Goal: Task Accomplishment & Management: Use online tool/utility

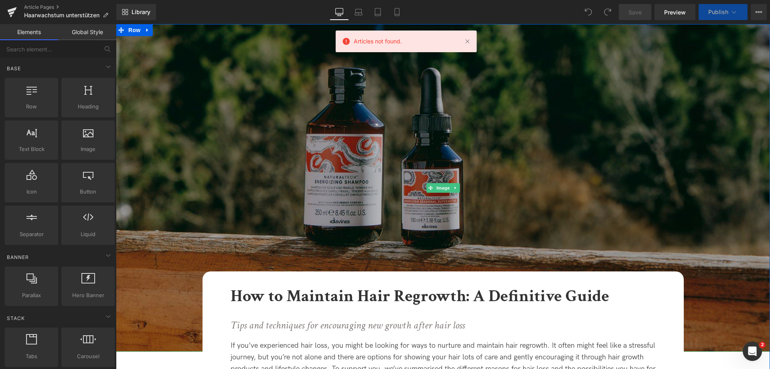
scroll to position [80, 0]
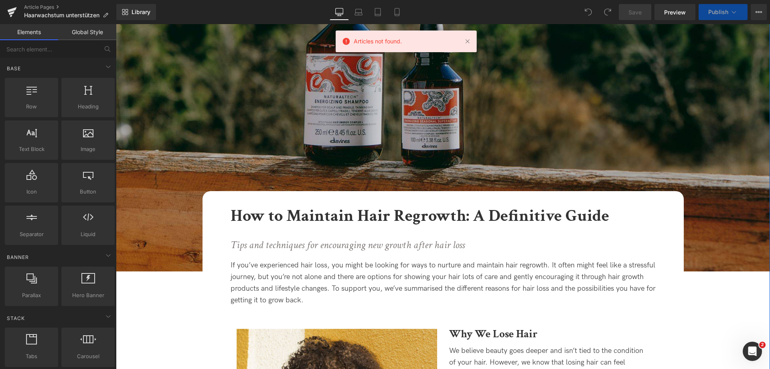
click at [246, 216] on b "How to Maintain Hair Regrowth: A Definitive Guide" at bounding box center [420, 216] width 379 height 22
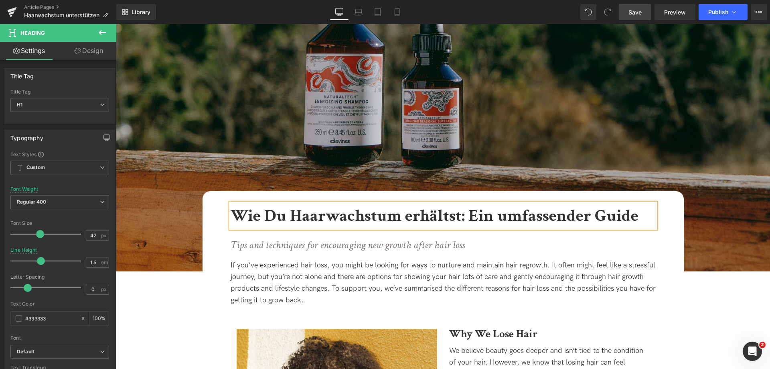
click at [626, 19] on link "Save" at bounding box center [635, 12] width 32 height 16
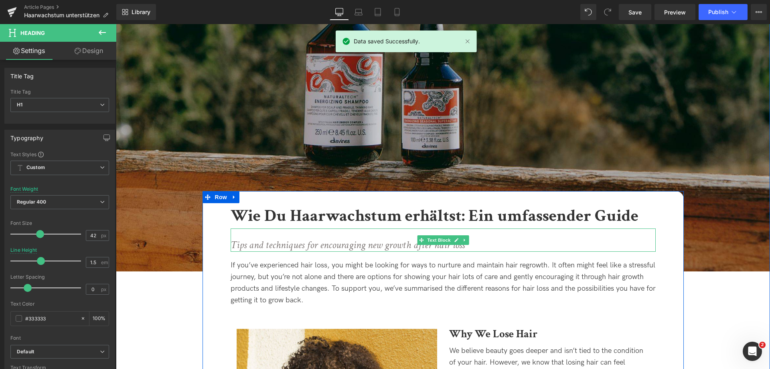
click at [236, 245] on icon "Tips and techniques for encouraging new growth after hair loss" at bounding box center [348, 245] width 234 height 14
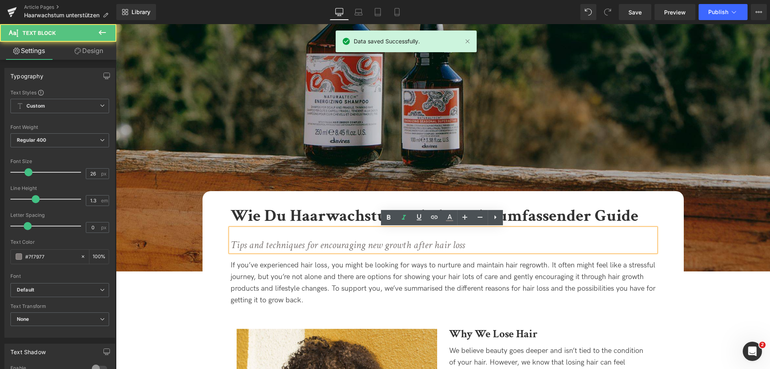
click at [237, 245] on icon "Tips and techniques for encouraging new growth after hair loss" at bounding box center [348, 245] width 234 height 14
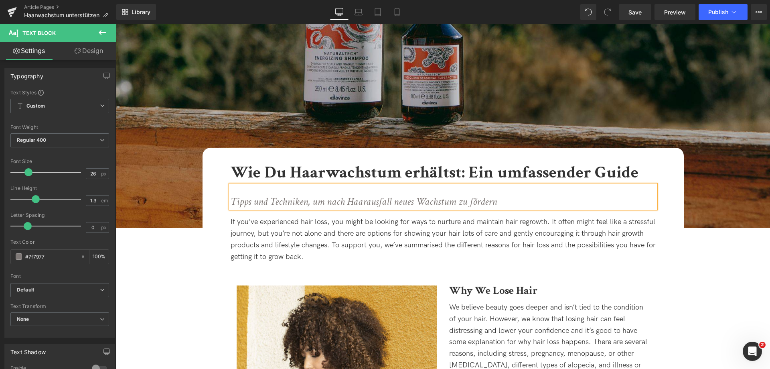
scroll to position [160, 0]
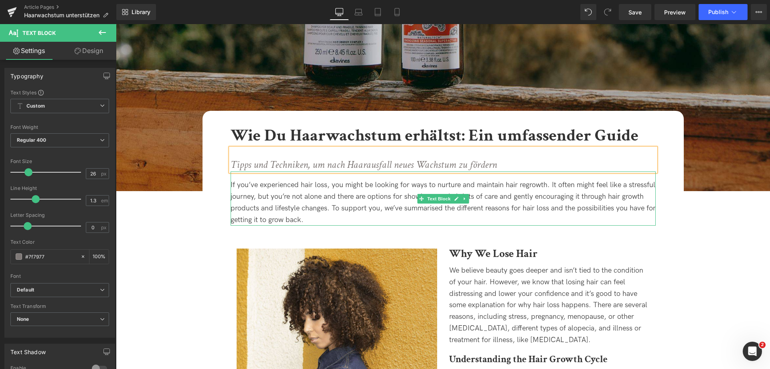
click at [237, 183] on div "If you’ve experienced hair loss, you might be looking for ways to nurture and m…" at bounding box center [443, 202] width 425 height 46
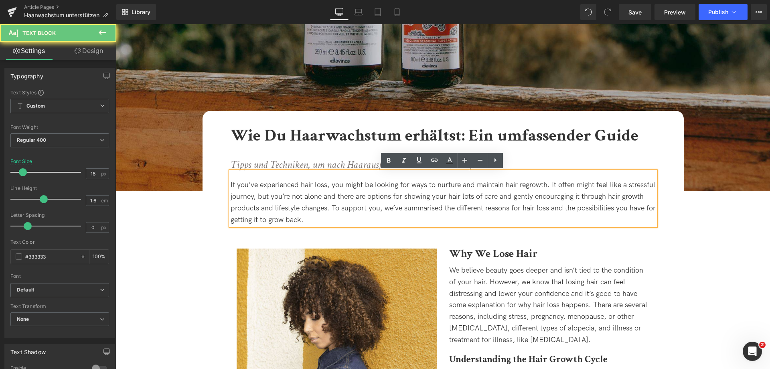
click at [237, 184] on div "If you’ve experienced hair loss, you might be looking for ways to nurture and m…" at bounding box center [443, 202] width 425 height 46
paste div
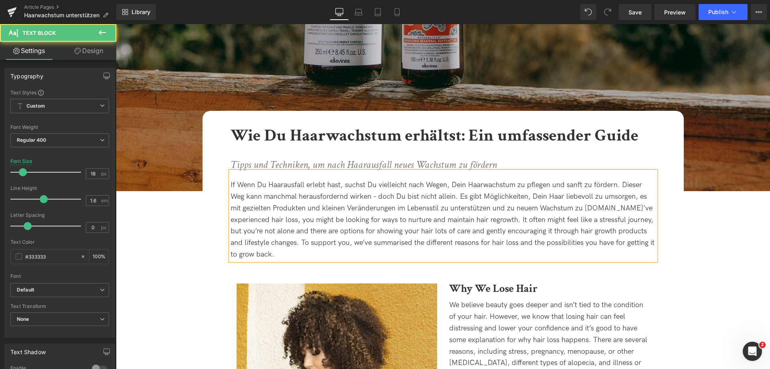
click at [237, 188] on div "If Wenn Du Haarausfall erlebt hast, suchst Du vielleicht nach Wegen, Dein Haarw…" at bounding box center [443, 219] width 425 height 81
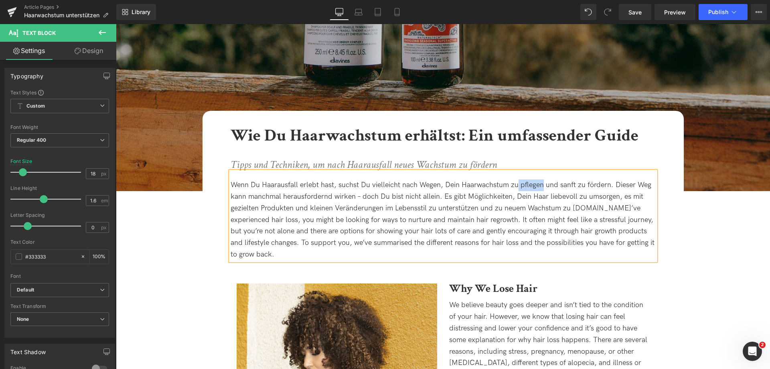
drag, startPoint x: 517, startPoint y: 187, endPoint x: 542, endPoint y: 188, distance: 25.3
click at [542, 188] on div "Wenn Du Haarausfall erlebt hast, suchst Du vielleicht nach Wegen, Dein Haarwach…" at bounding box center [443, 219] width 425 height 81
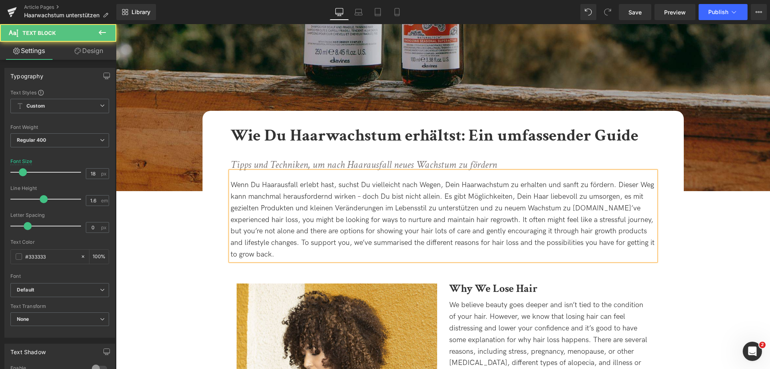
click at [364, 197] on div "Wenn Du Haarausfall erlebt hast, suchst Du vielleicht nach Wegen, Dein Haarwach…" at bounding box center [443, 219] width 425 height 81
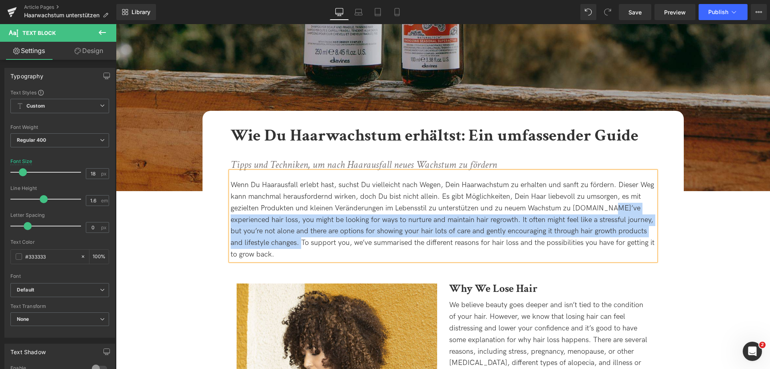
drag, startPoint x: 605, startPoint y: 207, endPoint x: 301, endPoint y: 243, distance: 306.5
click at [301, 243] on div "Wenn Du Haarausfall erlebt hast, suchst Du vielleicht nach Wegen, Dein Haarwach…" at bounding box center [443, 219] width 425 height 81
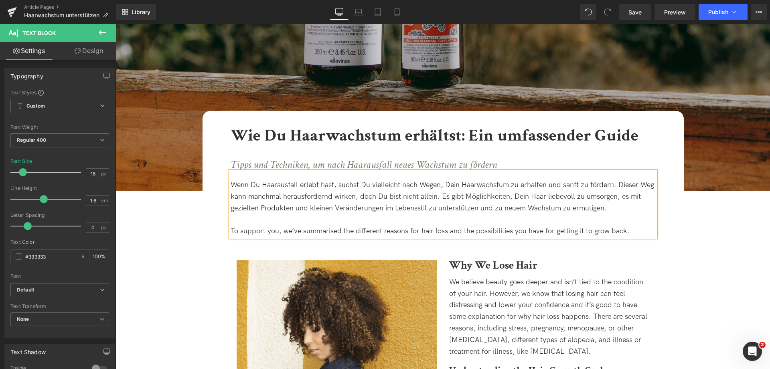
click at [231, 231] on div "To support you, we’ve summarised the different reasons for hair loss and the po…" at bounding box center [443, 231] width 425 height 12
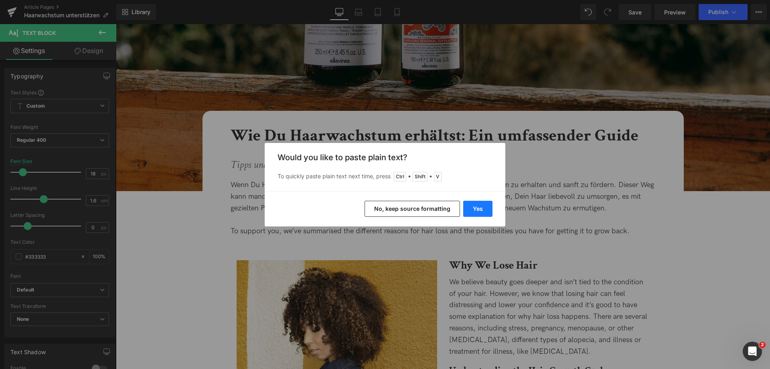
drag, startPoint x: 481, startPoint y: 211, endPoint x: 354, endPoint y: 193, distance: 128.7
click at [481, 211] on button "Yes" at bounding box center [477, 209] width 29 height 16
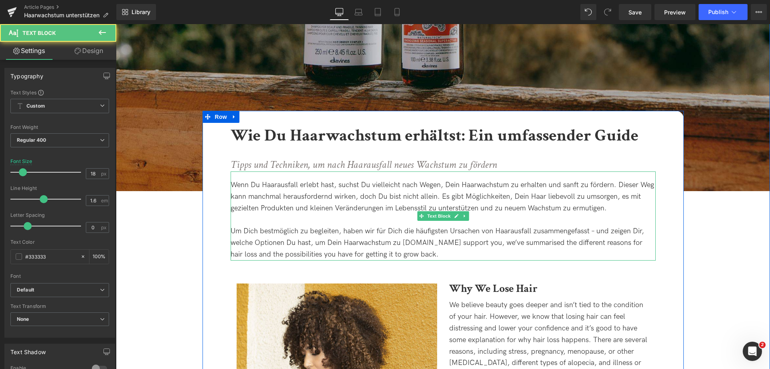
click at [272, 233] on div "Um Dich bestmöglich zu begleiten, haben wir für Dich die häufigsten Ursachen vo…" at bounding box center [443, 242] width 425 height 34
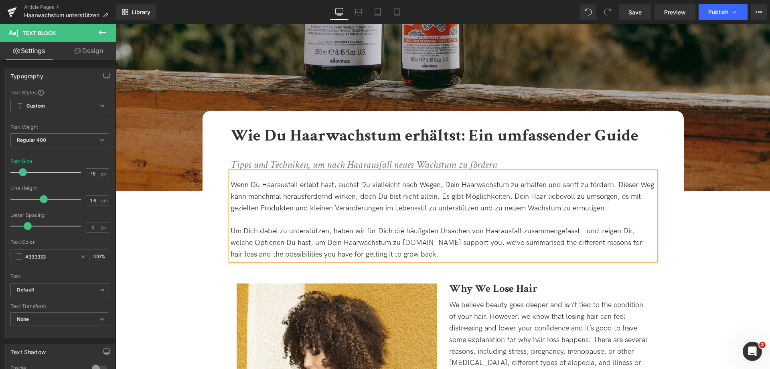
click at [258, 233] on div "Um Dich dabei zu unterstützen, haben wir für Dich die häufigsten Ursachen von H…" at bounding box center [443, 242] width 425 height 34
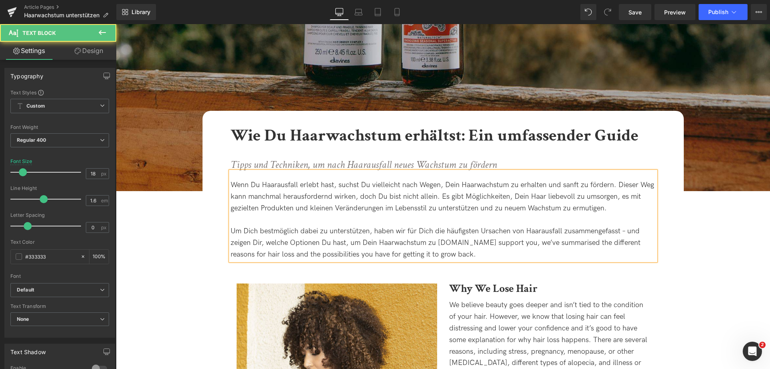
click at [626, 228] on div "Um Dich bestmöglich dabei zu unterstützen, haben wir für Dich die häufigsten Ur…" at bounding box center [443, 242] width 425 height 34
click at [303, 245] on div "Um Dich bestmöglich dabei zu unterstützen, haben wir für Dich die häufigsten Ur…" at bounding box center [443, 242] width 425 height 34
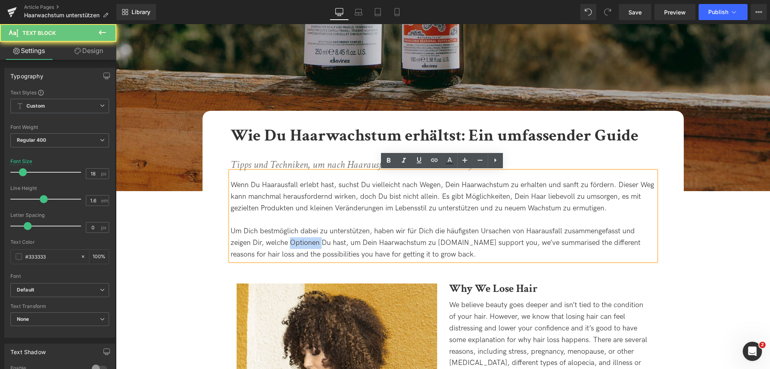
click at [303, 245] on div "Um Dich bestmöglich dabei zu unterstützen, haben wir für Dich die häufigsten Ur…" at bounding box center [443, 242] width 425 height 34
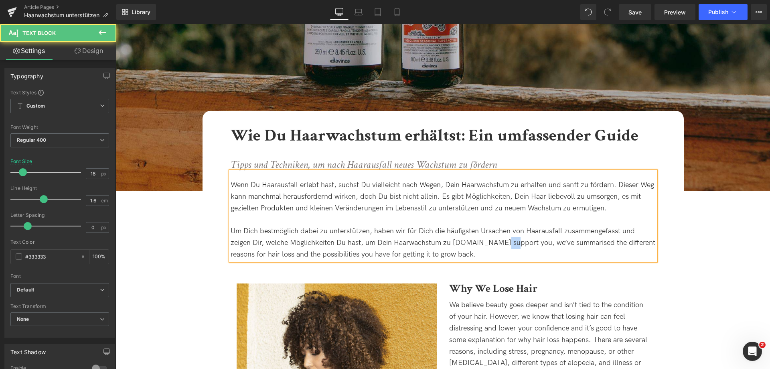
drag, startPoint x: 489, startPoint y: 242, endPoint x: 499, endPoint y: 249, distance: 12.4
click at [499, 249] on div "Um Dich bestmöglich dabei zu unterstützen, haben wir für Dich die häufigsten Ur…" at bounding box center [443, 242] width 425 height 34
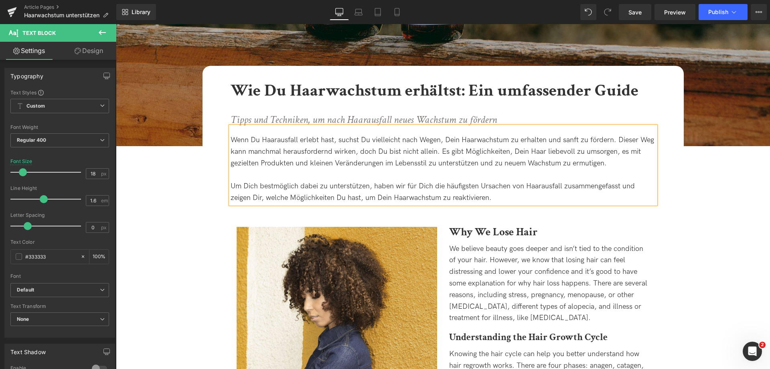
scroll to position [281, 0]
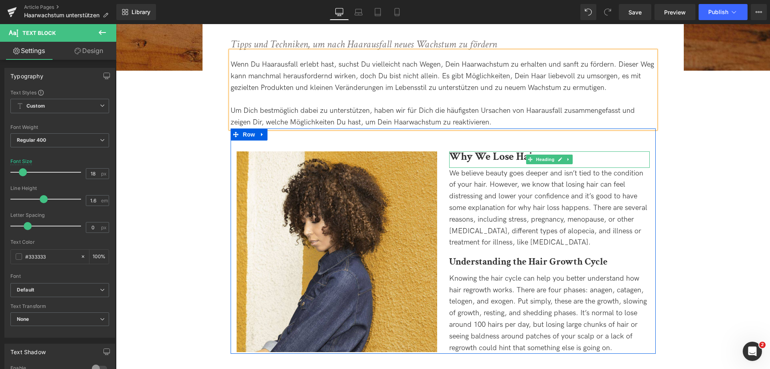
click at [459, 156] on b "Why We Lose Hair" at bounding box center [493, 156] width 88 height 14
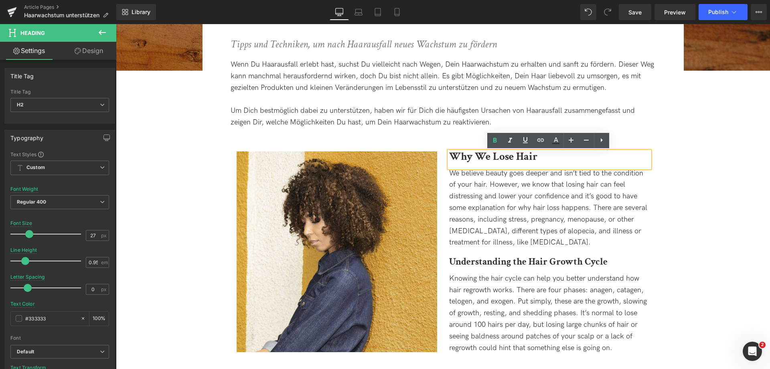
click at [460, 157] on b "Why We Lose Hair" at bounding box center [493, 156] width 88 height 14
click at [515, 215] on div "We believe beauty goes deeper and isn’t tied to the condition of your hair. How…" at bounding box center [549, 208] width 201 height 81
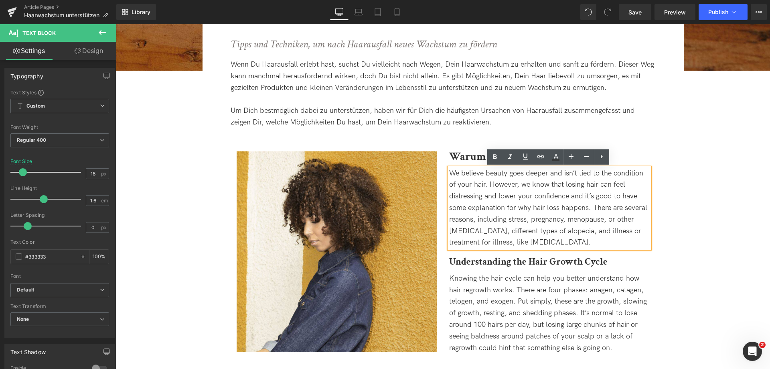
click at [566, 224] on div "We believe beauty goes deeper and isn’t tied to the condition of your hair. How…" at bounding box center [549, 208] width 201 height 81
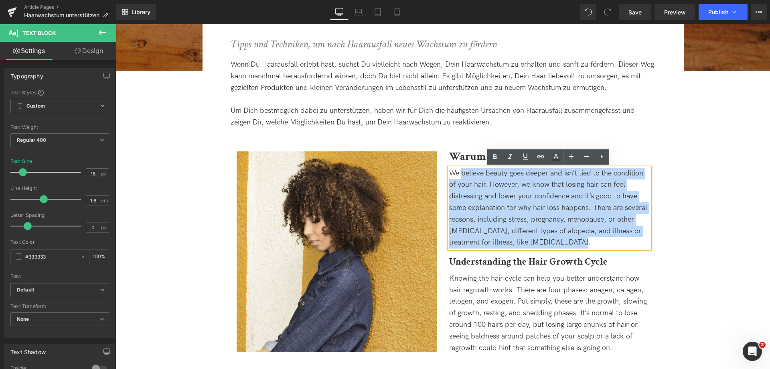
drag, startPoint x: 575, startPoint y: 241, endPoint x: 460, endPoint y: 174, distance: 132.7
click at [460, 174] on div "We believe beauty goes deeper and isn’t tied to the condition of your hair. How…" at bounding box center [549, 208] width 201 height 81
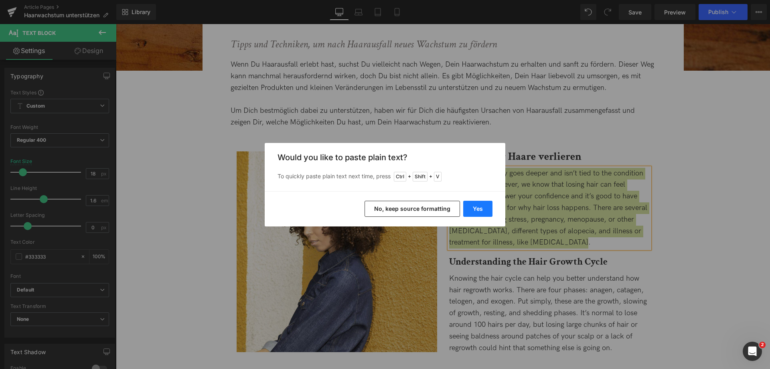
click at [479, 207] on button "Yes" at bounding box center [477, 209] width 29 height 16
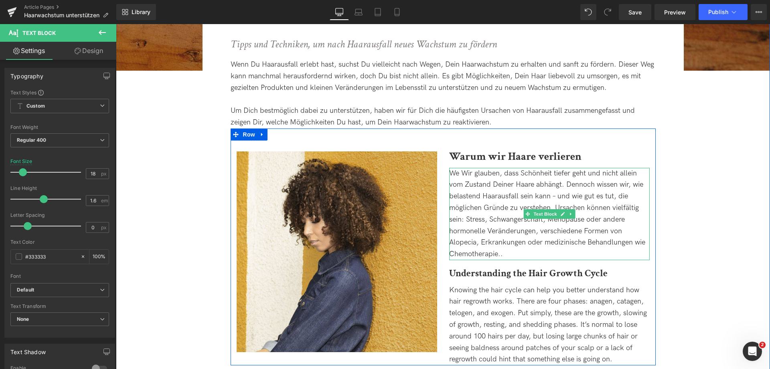
click at [462, 172] on div "We Wir glauben, dass Schönheit tiefer geht und nicht allein vom Zustand Deiner …" at bounding box center [549, 214] width 201 height 92
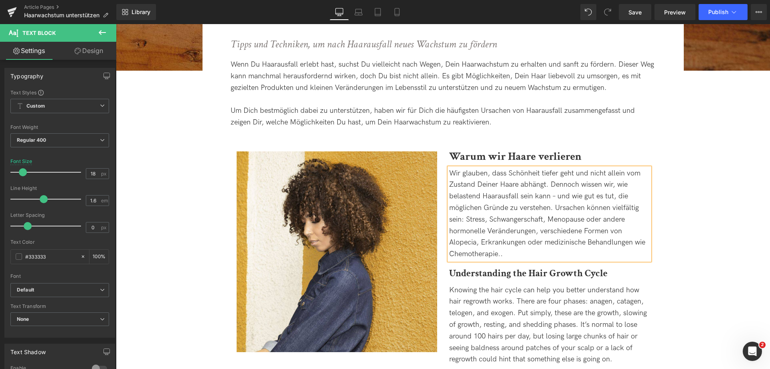
click at [555, 195] on div "Wir glauben, dass Schönheit tiefer geht und nicht allein vom Zustand Deiner Haa…" at bounding box center [549, 214] width 201 height 92
drag, startPoint x: 633, startPoint y: 243, endPoint x: 641, endPoint y: 255, distance: 13.8
click at [641, 255] on div "Wir glauben, dass Schönheit tiefer geht und nicht allein vom Zustand Deiner Haa…" at bounding box center [549, 214] width 201 height 92
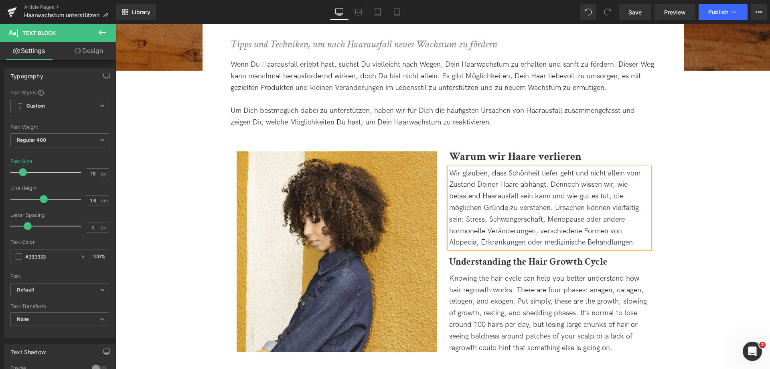
click at [541, 240] on div "Wir glauben, dass Schönheit tiefer geht und nicht allein vom Zustand Deiner Haa…" at bounding box center [549, 208] width 201 height 81
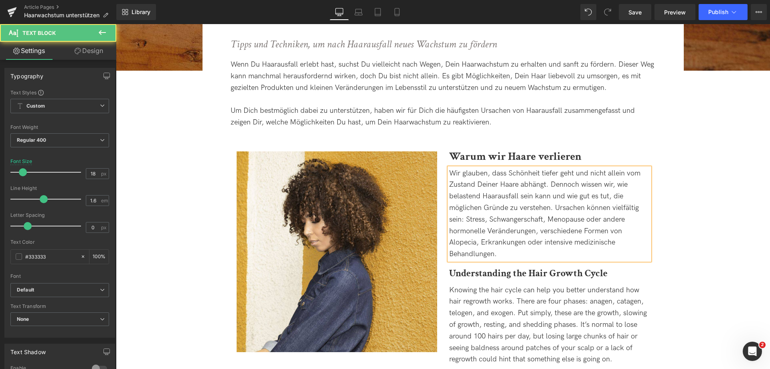
click at [564, 245] on div "Wir glauben, dass Schönheit tiefer geht und nicht allein vom Zustand Deiner Haa…" at bounding box center [549, 214] width 201 height 92
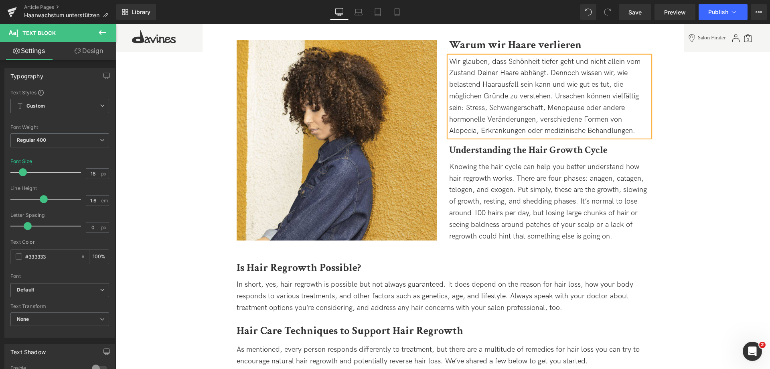
scroll to position [401, 0]
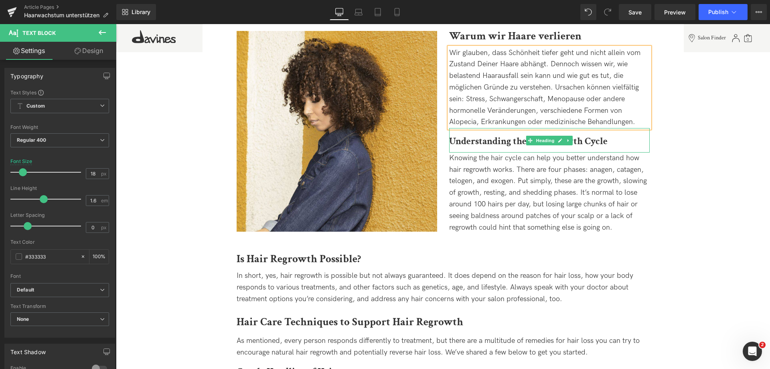
click at [461, 144] on b "Understanding the Hair Growth Cycle" at bounding box center [528, 141] width 158 height 12
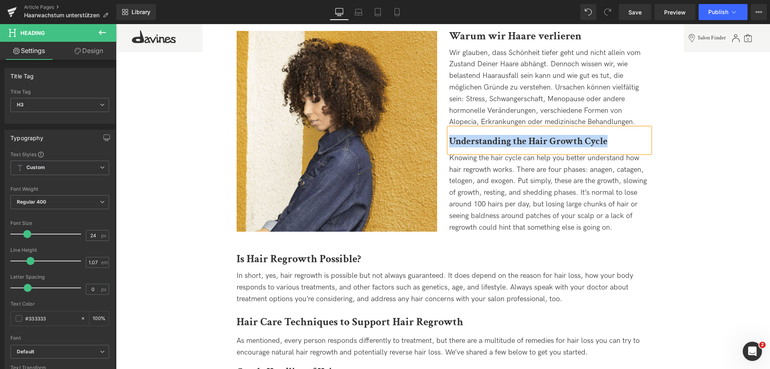
paste div
drag, startPoint x: 459, startPoint y: 168, endPoint x: 459, endPoint y: 157, distance: 11.2
click at [459, 168] on span "Knowing the hair cycle can help you better understand how hair regrowth works. …" at bounding box center [548, 193] width 198 height 78
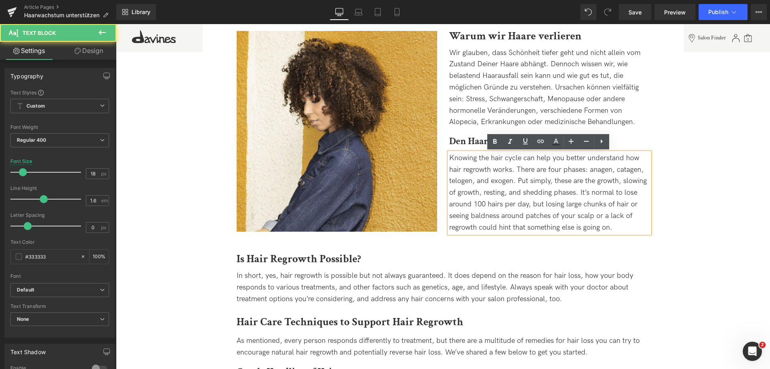
click at [459, 156] on span "Knowing the hair cycle can help you better understand how hair regrowth works. …" at bounding box center [548, 193] width 198 height 78
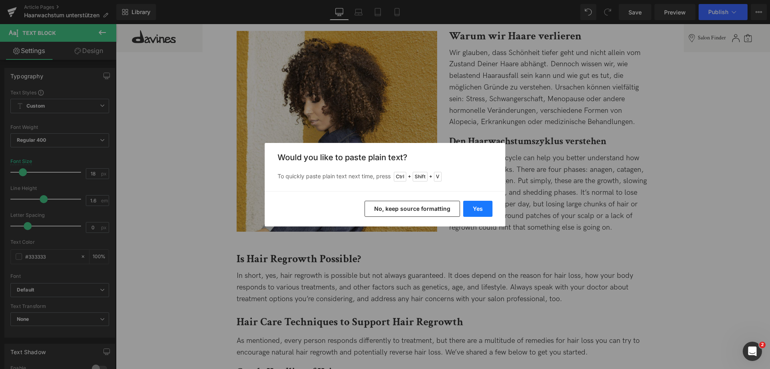
drag, startPoint x: 474, startPoint y: 206, endPoint x: 381, endPoint y: 167, distance: 100.9
click at [474, 206] on button "Yes" at bounding box center [477, 209] width 29 height 16
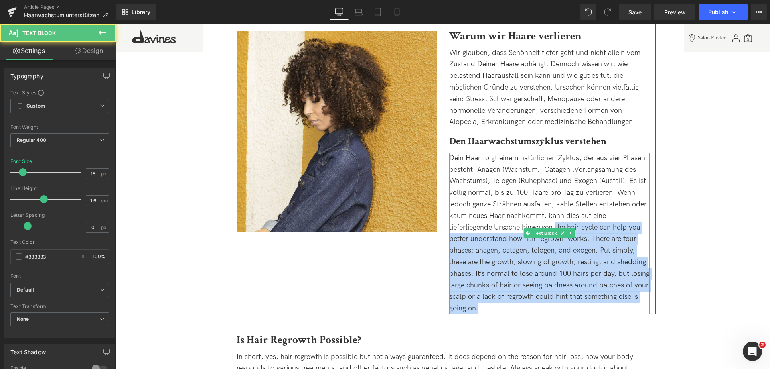
drag, startPoint x: 555, startPoint y: 223, endPoint x: 610, endPoint y: 306, distance: 99.1
click at [610, 306] on div "Dein Haar folgt einem natürlichen Zyklus, der aus vier Phasen besteht: Anagen (…" at bounding box center [549, 233] width 201 height 162
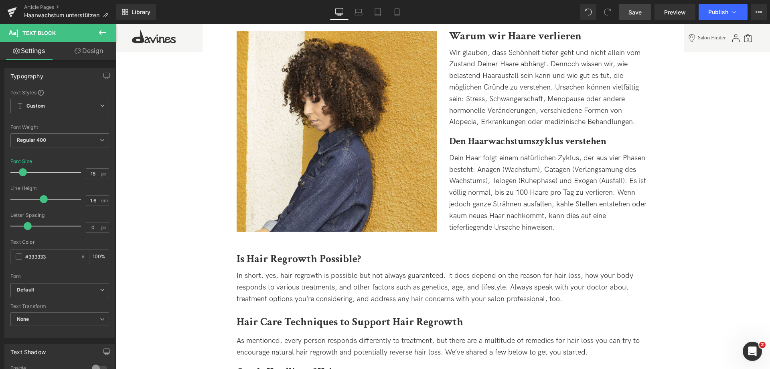
click at [635, 10] on span "Save" at bounding box center [635, 12] width 13 height 8
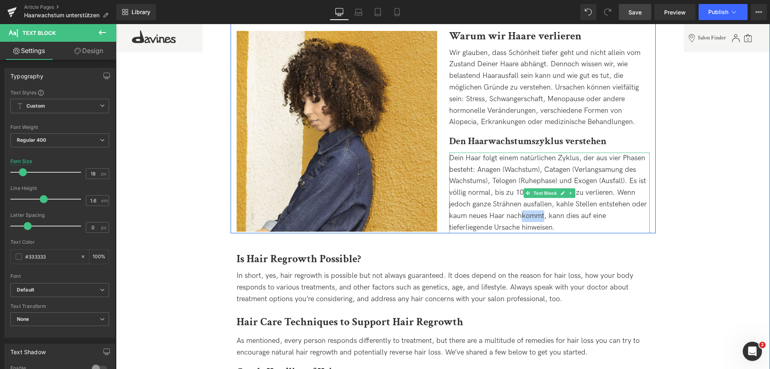
drag, startPoint x: 521, startPoint y: 213, endPoint x: 542, endPoint y: 212, distance: 20.9
click at [542, 212] on span "Dein Haar folgt einem natürlichen Zyklus, der aus vier Phasen besteht: Anagen (…" at bounding box center [548, 193] width 198 height 78
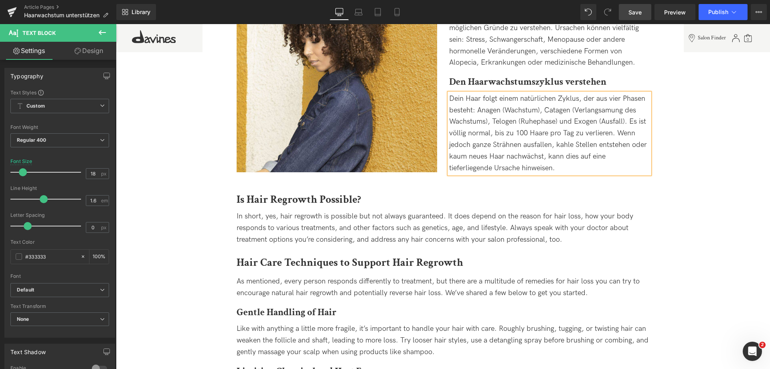
scroll to position [481, 0]
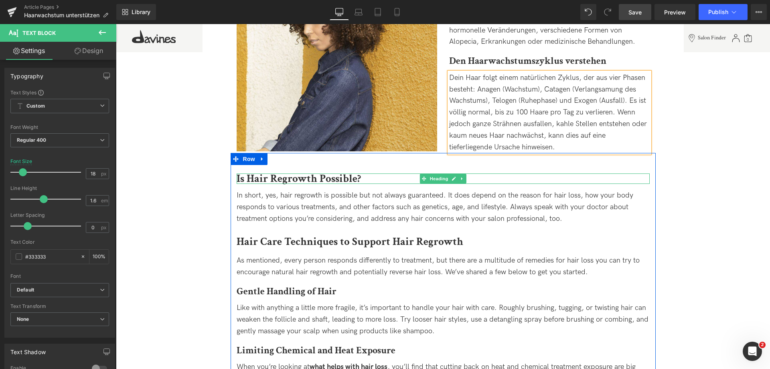
click at [241, 180] on b "Is Hair Regrowth Possible?" at bounding box center [299, 178] width 124 height 14
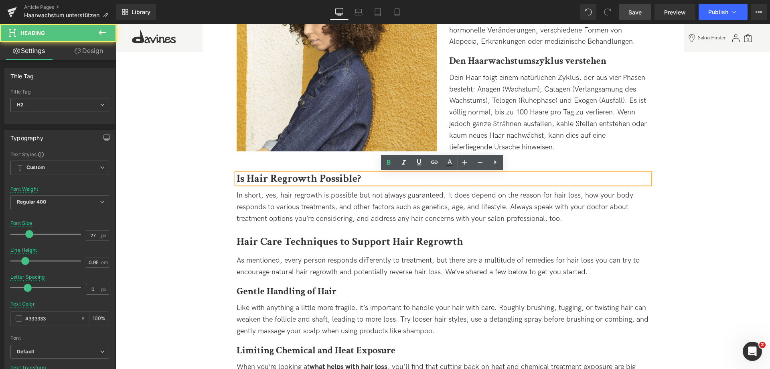
click at [240, 179] on b "Is Hair Regrowth Possible?" at bounding box center [299, 178] width 124 height 14
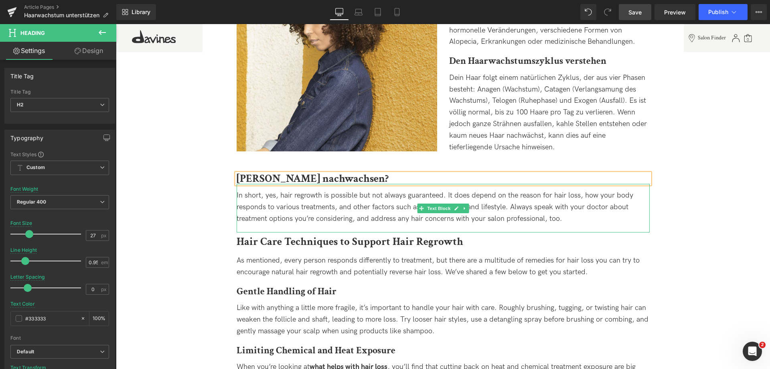
click at [287, 202] on div "In short, yes, hair regrowth is possible but not always guaranteed. It does dep…" at bounding box center [443, 207] width 413 height 34
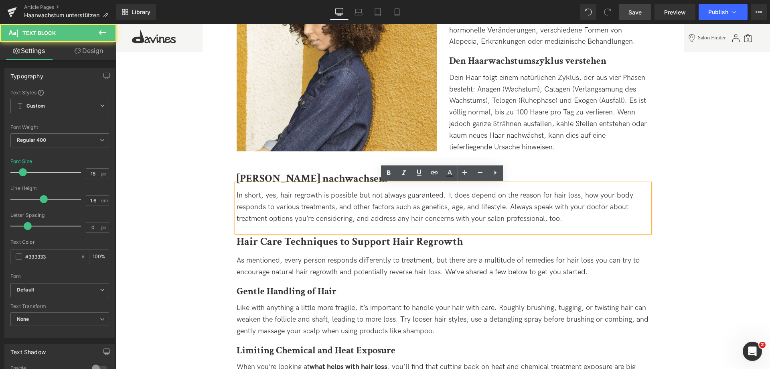
click at [242, 195] on div "In short, yes, hair regrowth is possible but not always guaranteed. It does dep…" at bounding box center [443, 207] width 413 height 34
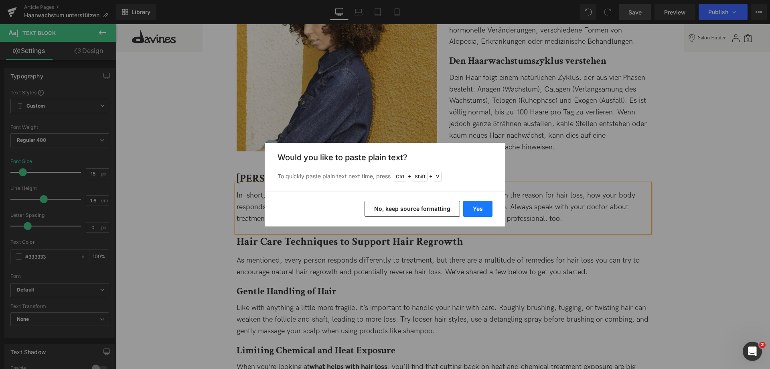
click at [480, 215] on button "Yes" at bounding box center [477, 209] width 29 height 16
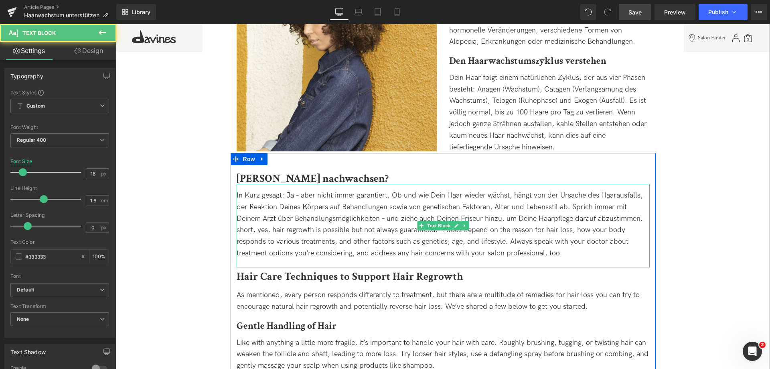
click at [245, 197] on div "In Kurz gesagt: Ja – aber nicht immer garantiert. Ob und wie Dein Haar wieder w…" at bounding box center [443, 224] width 413 height 69
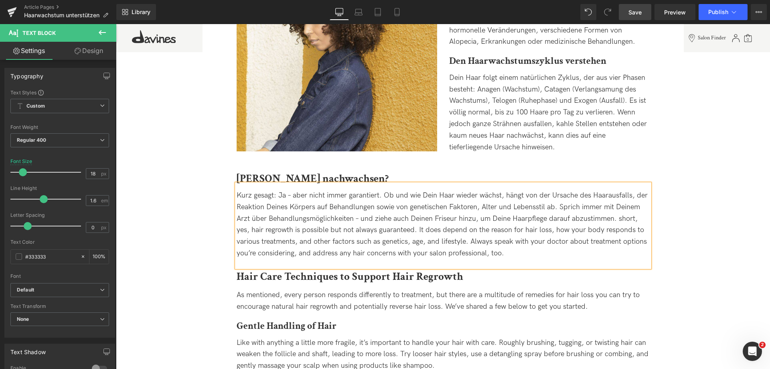
click at [292, 197] on div "Kurz gesagt: Ja – aber nicht immer garantiert. Ob und wie Dein Haar wieder wäch…" at bounding box center [443, 224] width 413 height 69
click at [362, 213] on div "Kurz gesagt: Ja, aber nicht immer garantiert. Ob und wie Dein Haar wieder wächs…" at bounding box center [443, 224] width 413 height 69
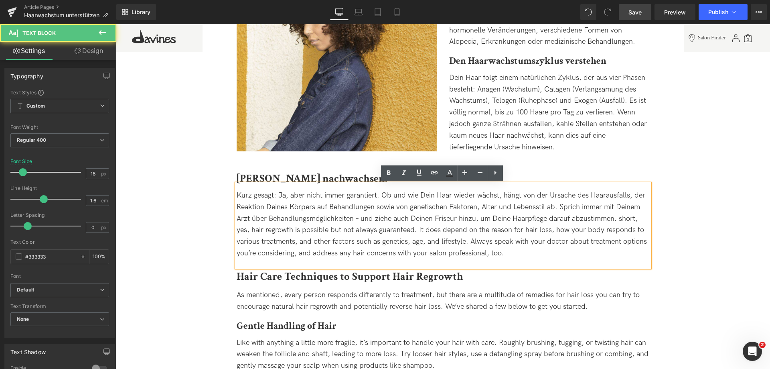
click at [357, 217] on div "Kurz gesagt: Ja, aber nicht immer garantiert. Ob und wie Dein Haar wieder wächs…" at bounding box center [443, 224] width 413 height 69
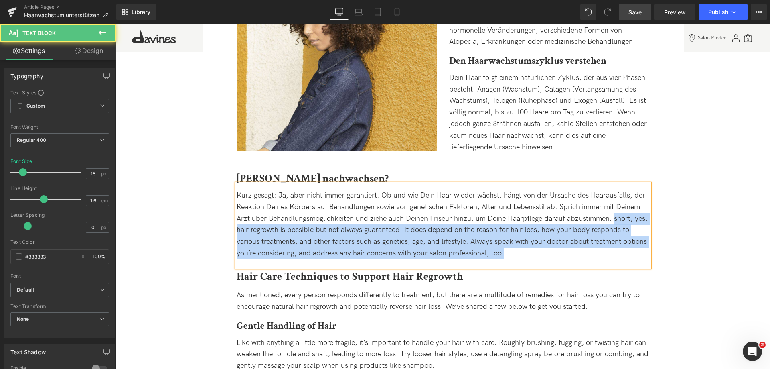
drag, startPoint x: 612, startPoint y: 220, endPoint x: 646, endPoint y: 257, distance: 50.2
click at [646, 257] on div "Kurz gesagt: Ja, aber nicht immer garantiert. Ob und wie Dein Haar wieder wächs…" at bounding box center [443, 224] width 413 height 69
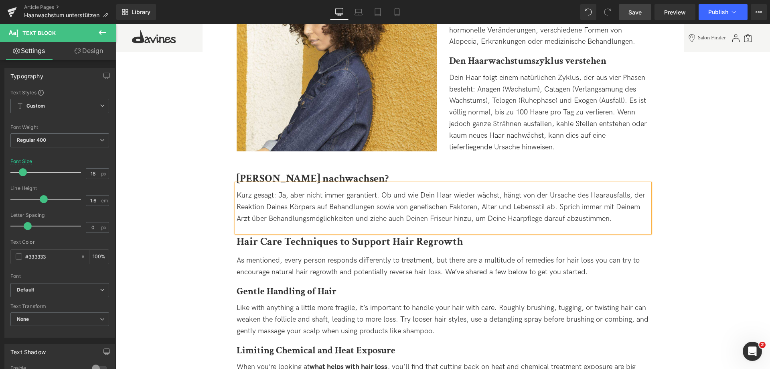
click at [376, 217] on div "Kurz gesagt: Ja, aber nicht immer garantiert. Ob und wie Dein Haar wieder wächs…" at bounding box center [443, 207] width 413 height 34
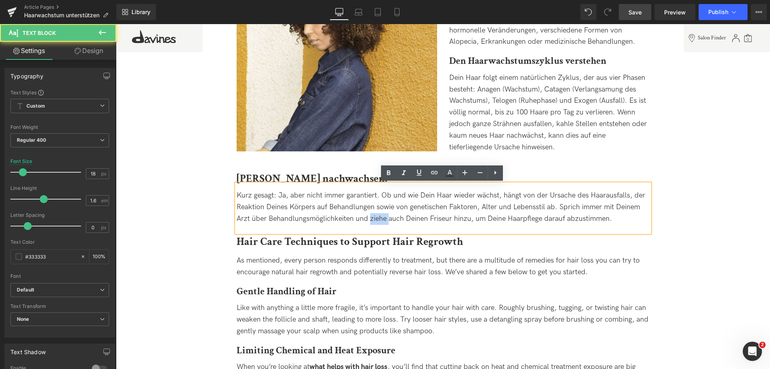
click at [376, 217] on div "Kurz gesagt: Ja, aber nicht immer garantiert. Ob und wie Dein Haar wieder wächs…" at bounding box center [443, 207] width 413 height 34
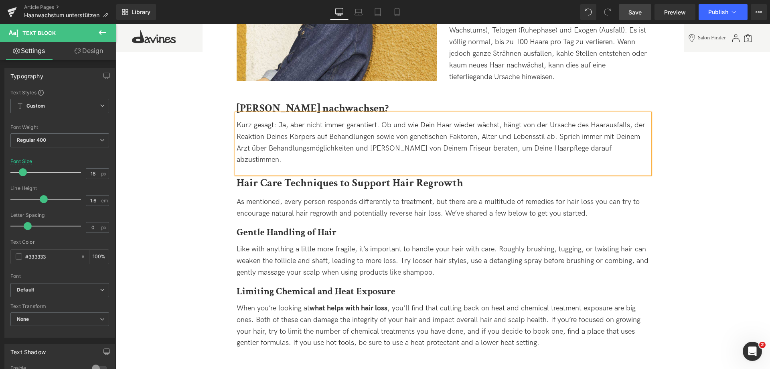
scroll to position [562, 0]
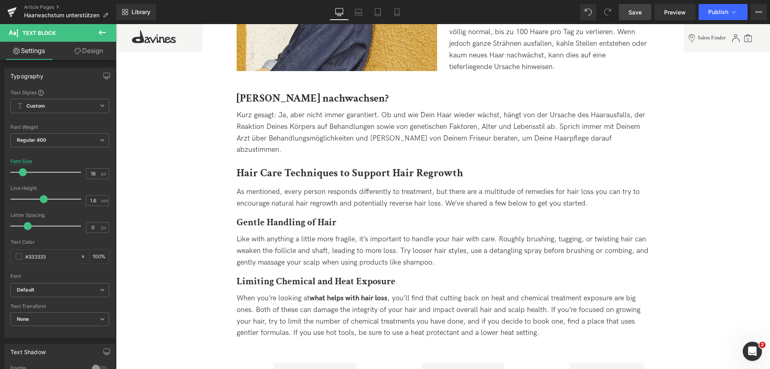
drag, startPoint x: 640, startPoint y: 6, endPoint x: 273, endPoint y: 137, distance: 390.3
click at [640, 6] on link "Save" at bounding box center [635, 12] width 32 height 16
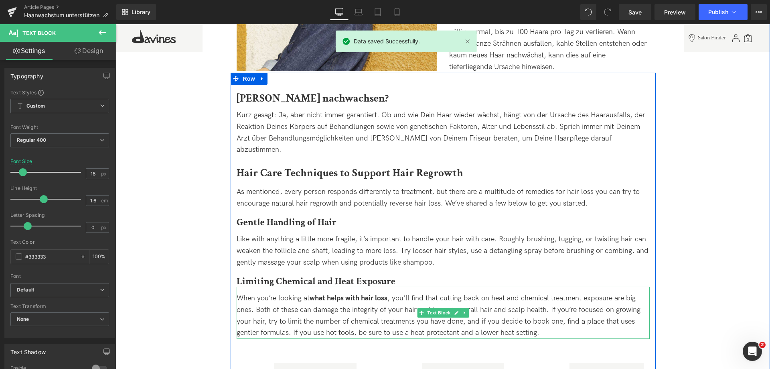
scroll to position [602, 0]
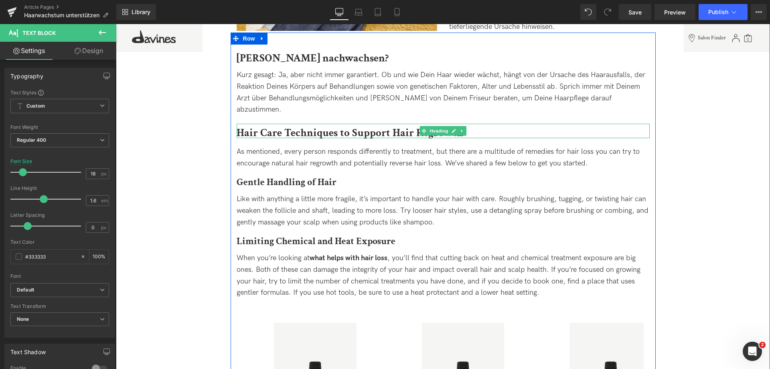
click at [250, 126] on b "Hair Care Techniques to Support Hair Regrowth" at bounding box center [350, 133] width 227 height 14
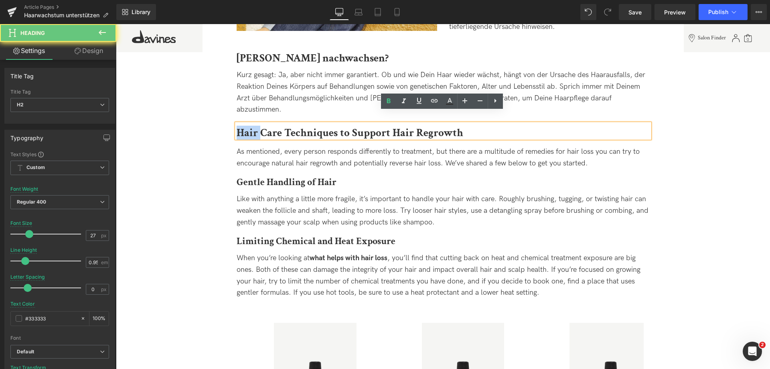
paste div
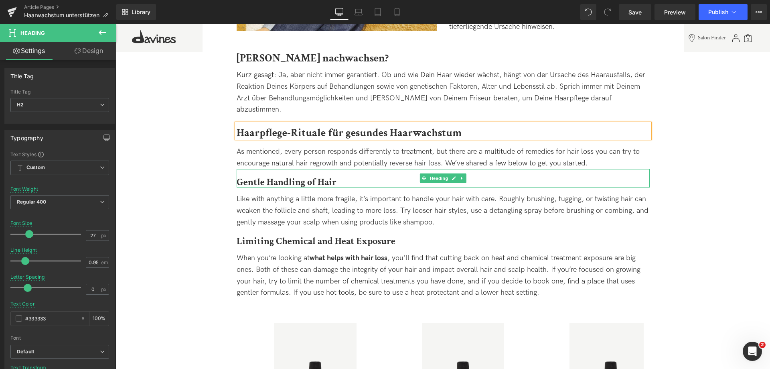
click at [244, 176] on b "Gentle Handling of Hair" at bounding box center [287, 182] width 100 height 12
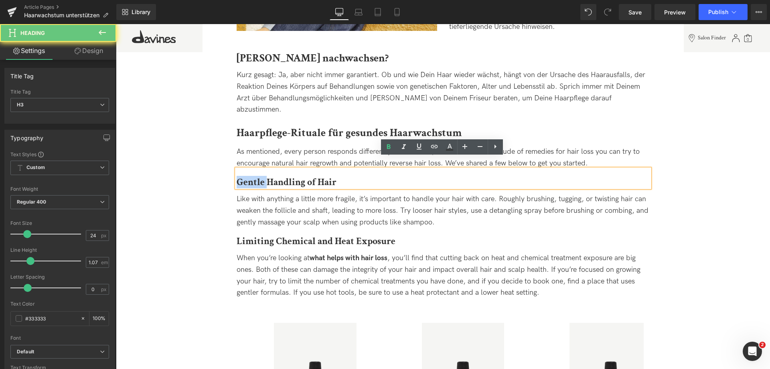
paste div
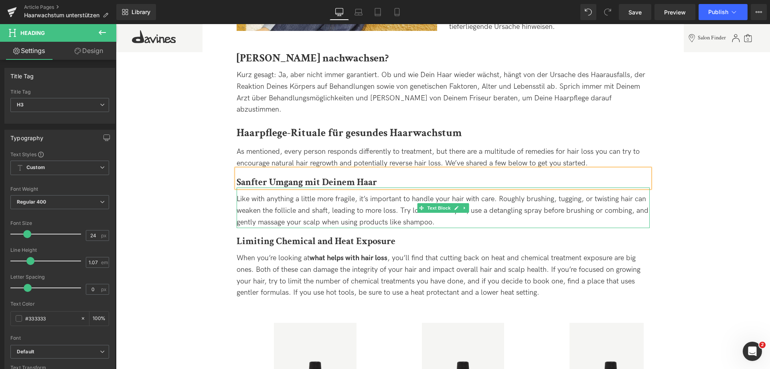
drag, startPoint x: 266, startPoint y: 189, endPoint x: 254, endPoint y: 186, distance: 12.3
click at [266, 195] on span "Like with anything a little more fragile, it’s important to handle your hair wi…" at bounding box center [443, 211] width 412 height 32
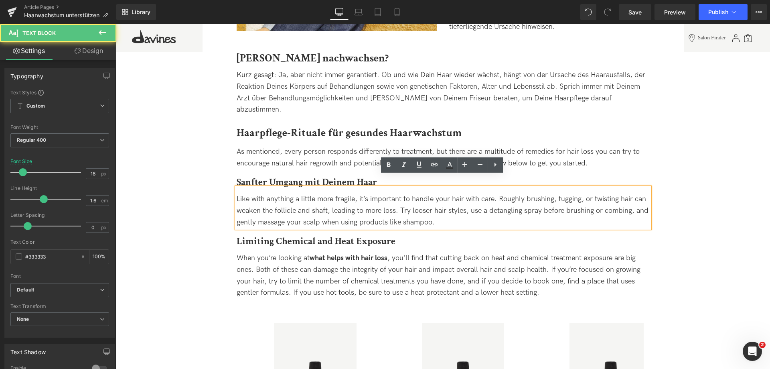
click at [249, 195] on span "Like with anything a little more fragile, it’s important to handle your hair wi…" at bounding box center [443, 211] width 412 height 32
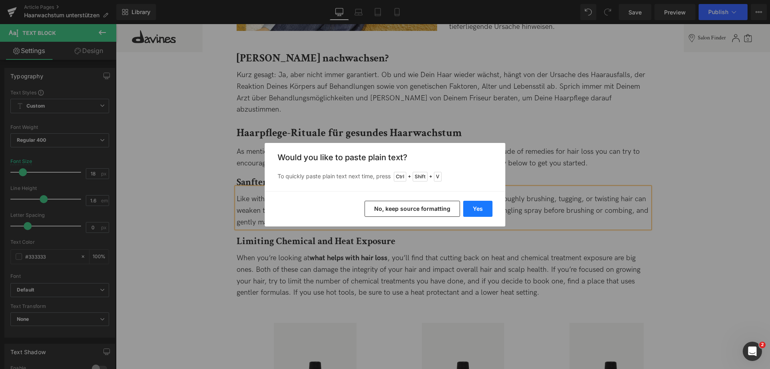
click at [483, 207] on button "Yes" at bounding box center [477, 209] width 29 height 16
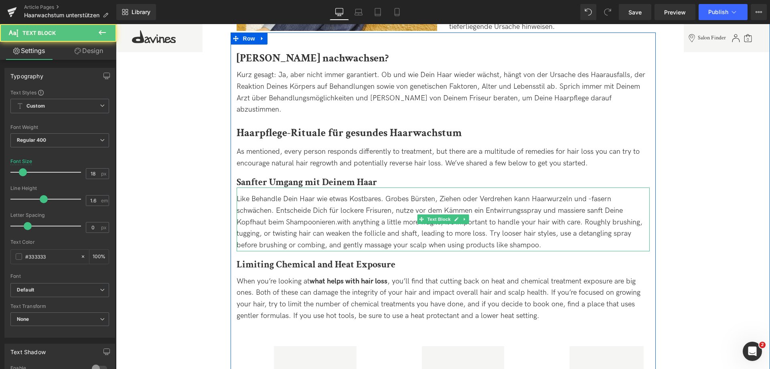
click at [251, 195] on span "Like Behandle Dein Haar wie etwas Kostbares. Grobes Bürsten, Ziehen oder Verdre…" at bounding box center [440, 222] width 406 height 55
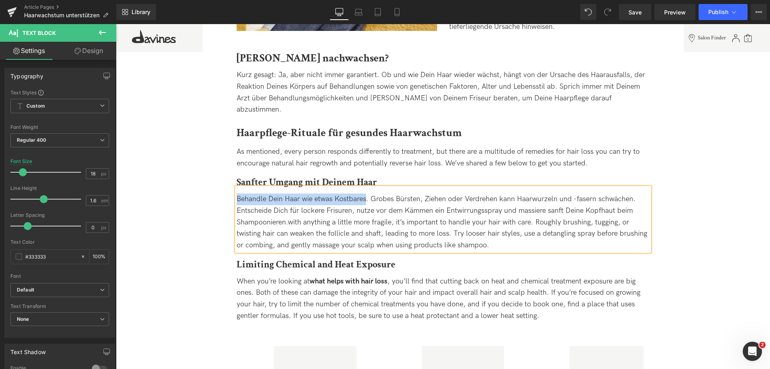
drag, startPoint x: 237, startPoint y: 184, endPoint x: 366, endPoint y: 189, distance: 129.3
click at [366, 195] on span "Behandle Dein Haar wie etwas Kostbares. Grobes Bürsten, Ziehen oder Verdrehen k…" at bounding box center [442, 222] width 411 height 55
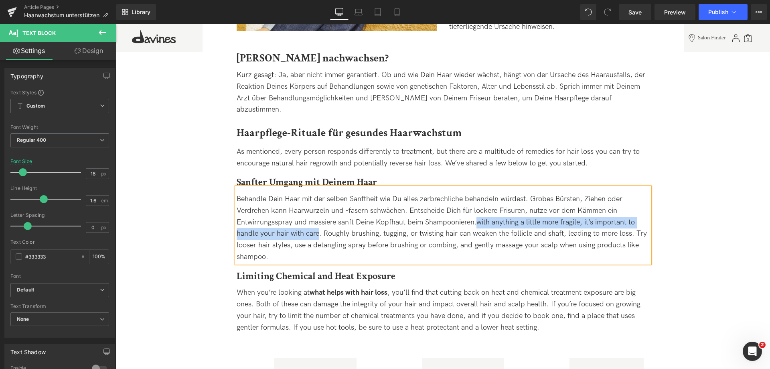
drag, startPoint x: 477, startPoint y: 209, endPoint x: 317, endPoint y: 220, distance: 159.6
click at [317, 220] on span "Behandle Dein Haar mit der selben Sanftheit wie Du alles zerbrechliche behandel…" at bounding box center [442, 228] width 410 height 66
copy span "with anything a little more fragile, it’s important to handle your hair with ca…"
click at [463, 243] on div "Behandle Dein Haar mit der selben Sanftheit wie Du alles zerbrechliche behandel…" at bounding box center [443, 227] width 413 height 69
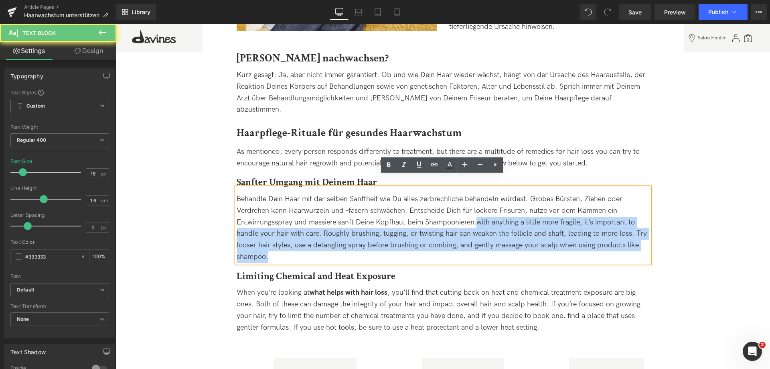
drag, startPoint x: 468, startPoint y: 243, endPoint x: 478, endPoint y: 205, distance: 39.7
click at [478, 205] on div "Behandle Dein Haar mit der selben Sanftheit wie Du alles zerbrechliche behandel…" at bounding box center [443, 227] width 413 height 69
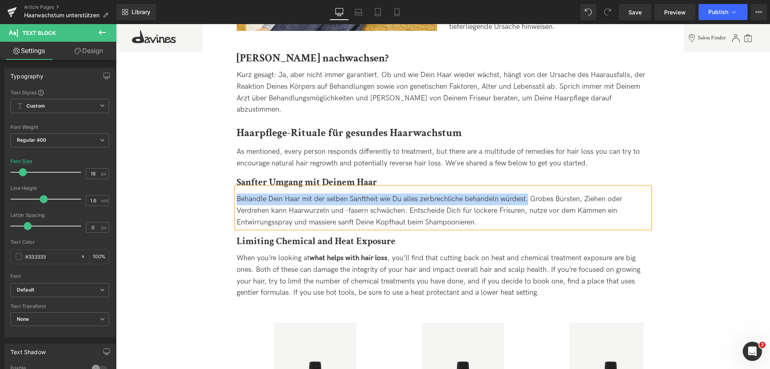
drag, startPoint x: 237, startPoint y: 187, endPoint x: 528, endPoint y: 190, distance: 291.6
click at [528, 195] on span "Behandle Dein Haar mit der selben Sanftheit wie Du alles zerbrechliche behandel…" at bounding box center [430, 211] width 386 height 32
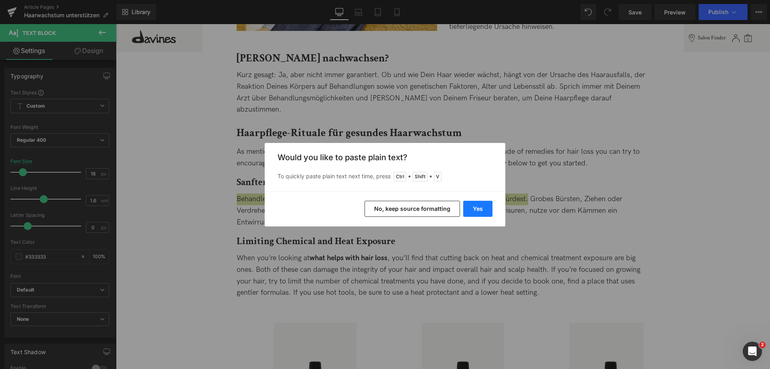
click at [483, 209] on button "Yes" at bounding box center [477, 209] width 29 height 16
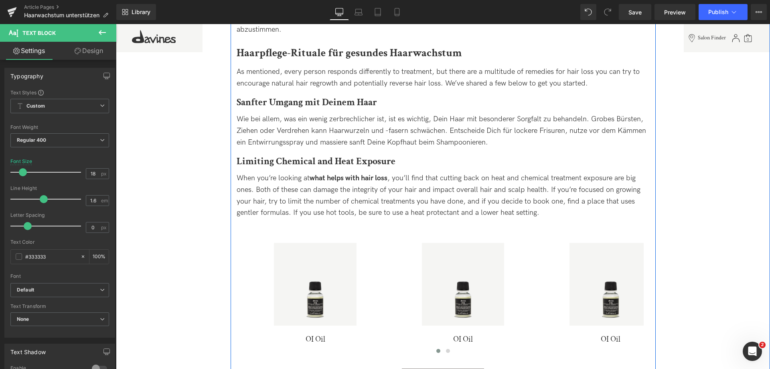
scroll to position [682, 0]
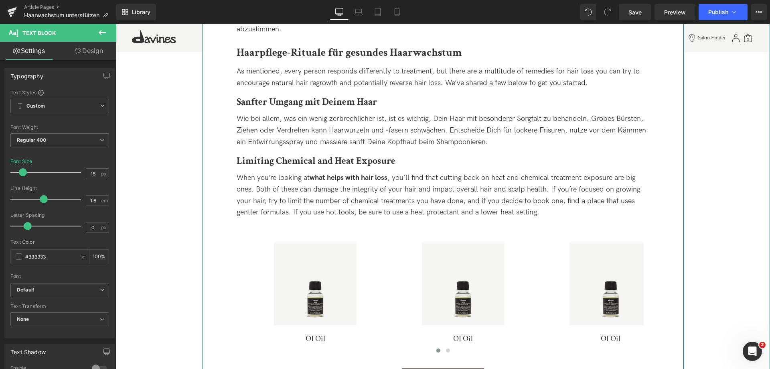
drag, startPoint x: 248, startPoint y: 148, endPoint x: 238, endPoint y: 148, distance: 10.4
click at [248, 154] on b "Limiting Chemical and Heat Exposure" at bounding box center [316, 160] width 159 height 12
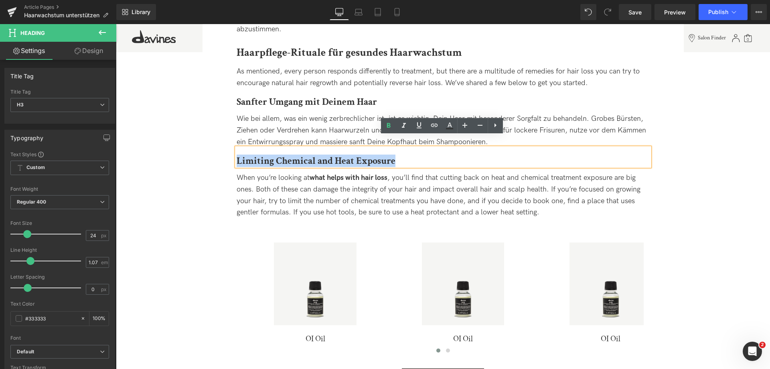
drag, startPoint x: 236, startPoint y: 148, endPoint x: 533, endPoint y: 158, distance: 297.4
click at [533, 158] on div "Können Haare nachwachsen? Heading Kurz gesagt: Ja, aber nicht immer garantiert.…" at bounding box center [443, 236] width 425 height 526
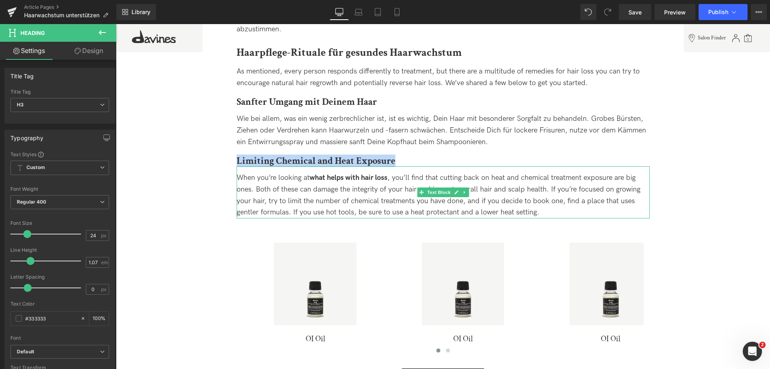
paste div
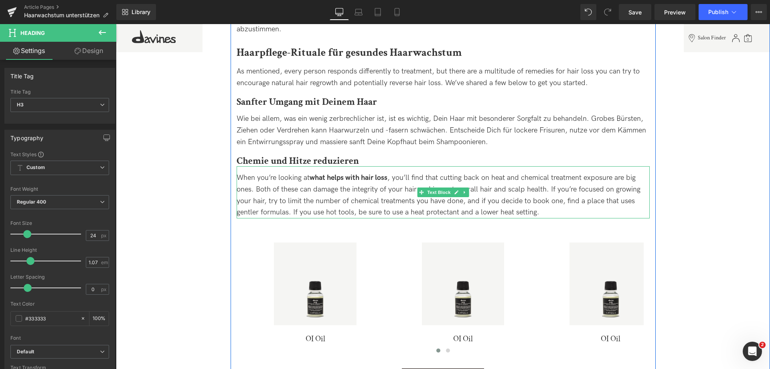
click at [348, 173] on strong "what helps with hair loss" at bounding box center [349, 177] width 78 height 8
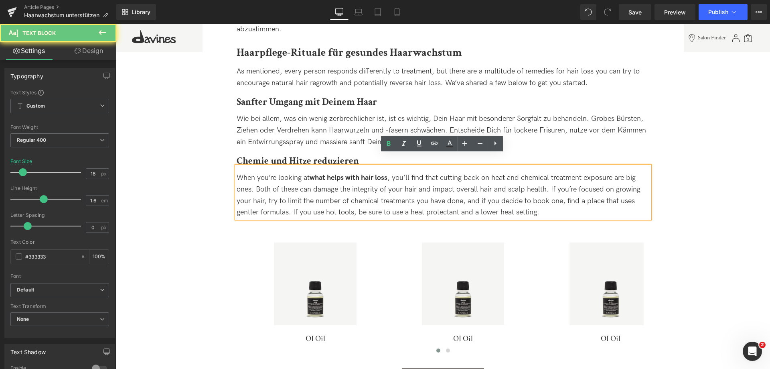
click at [343, 173] on strong "what helps with hair loss" at bounding box center [349, 177] width 78 height 8
drag, startPoint x: 324, startPoint y: 166, endPoint x: 345, endPoint y: 166, distance: 20.9
click at [343, 173] on strong "what helps with hair loss" at bounding box center [349, 177] width 78 height 8
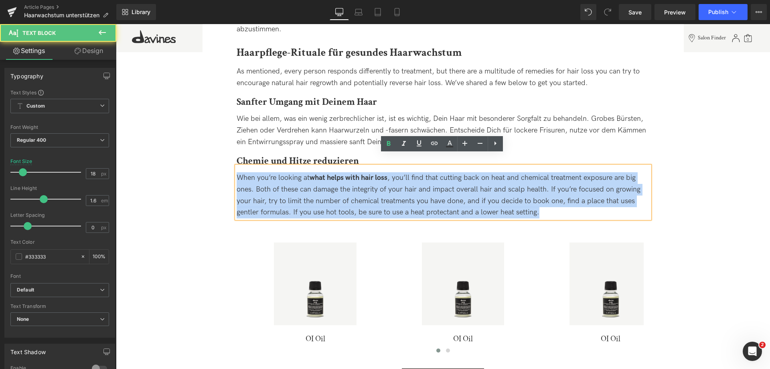
drag, startPoint x: 546, startPoint y: 202, endPoint x: 111, endPoint y: 134, distance: 440.0
click at [521, 183] on div "When you’re looking at what helps with hair loss , you’ll find that cutting bac…" at bounding box center [443, 195] width 413 height 46
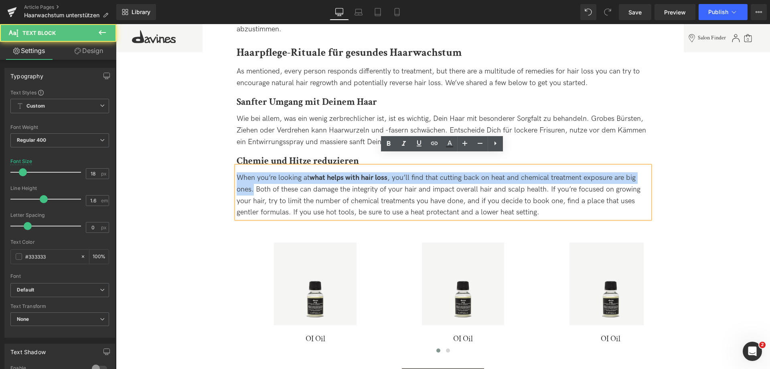
drag, startPoint x: 253, startPoint y: 176, endPoint x: 235, endPoint y: 164, distance: 21.4
click at [237, 173] on span "When you’re looking at what helps with hair loss , you’ll find that cutting bac…" at bounding box center [439, 194] width 404 height 43
copy span "When you’re looking at what helps with hair loss , you’ll find that cutting bac…"
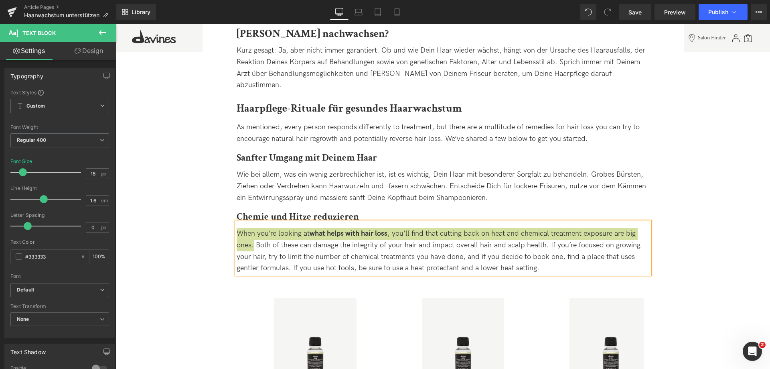
scroll to position [642, 0]
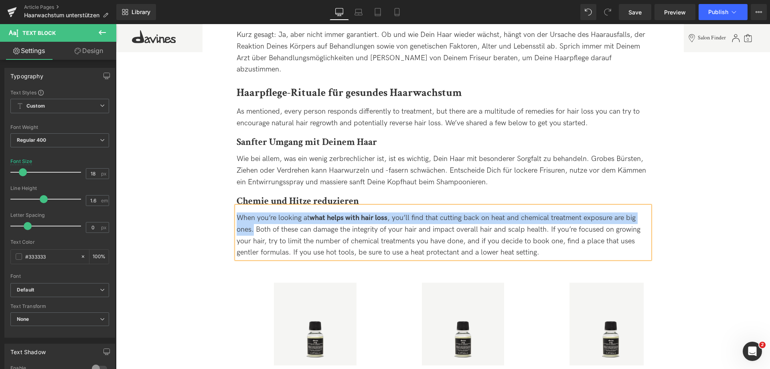
drag, startPoint x: 263, startPoint y: 110, endPoint x: 637, endPoint y: 98, distance: 374.8
click at [263, 110] on span "As mentioned, every person responds differently to treatment, but there are a m…" at bounding box center [438, 117] width 403 height 20
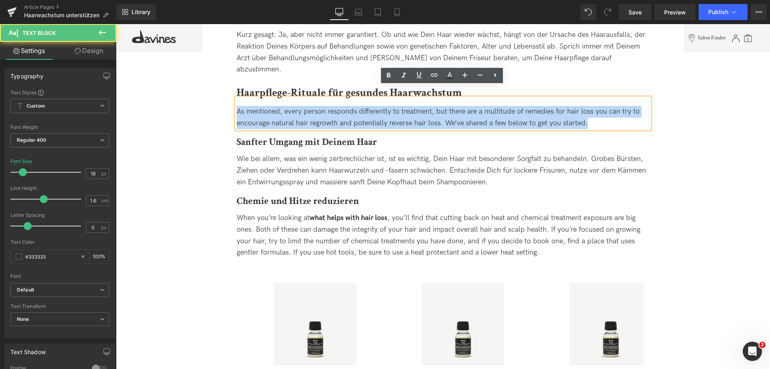
drag, startPoint x: 602, startPoint y: 114, endPoint x: 227, endPoint y: 101, distance: 376.1
copy span "As mentioned, every person responds differently to treatment, but there are a m…"
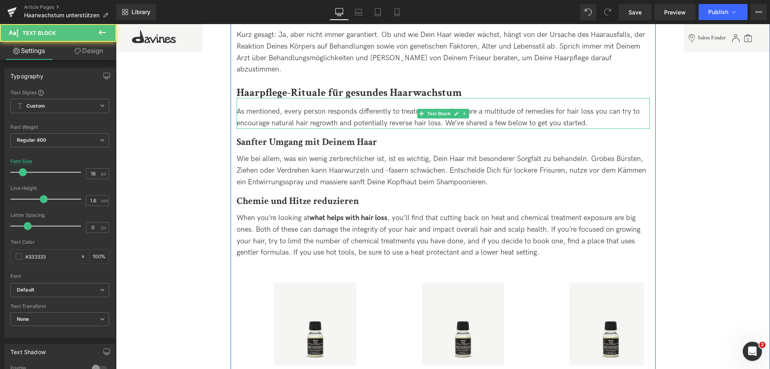
click at [243, 107] on span "As mentioned, every person responds differently to treatment, but there are a m…" at bounding box center [438, 117] width 403 height 20
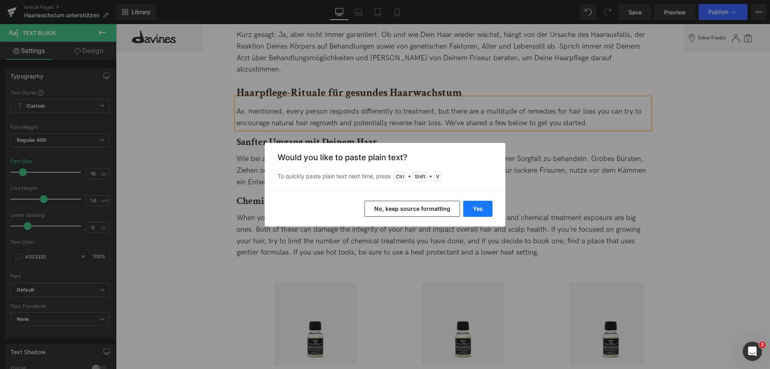
click at [476, 203] on button "Yes" at bounding box center [477, 209] width 29 height 16
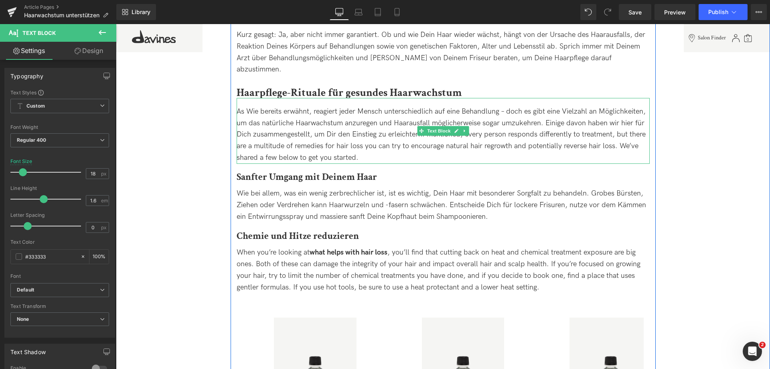
click at [244, 107] on span "As Wie bereits erwähnt, reagiert jeder Mensch unterschiedlich auf eine Behandlu…" at bounding box center [441, 134] width 409 height 55
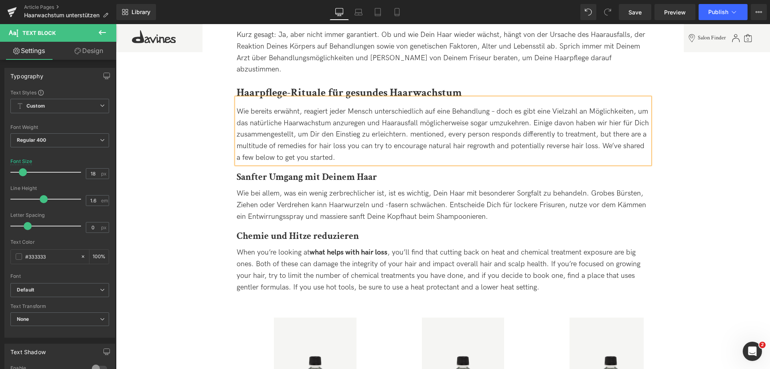
click at [498, 107] on span "Wie bereits erwähnt, reagiert jeder Mensch unterschiedlich auf eine Behandlung …" at bounding box center [443, 134] width 412 height 55
click at [639, 107] on span "Wie bereits erwähnt, reagiert jeder Mensch unterschiedlich auf eine Behandlung,…" at bounding box center [443, 134] width 412 height 55
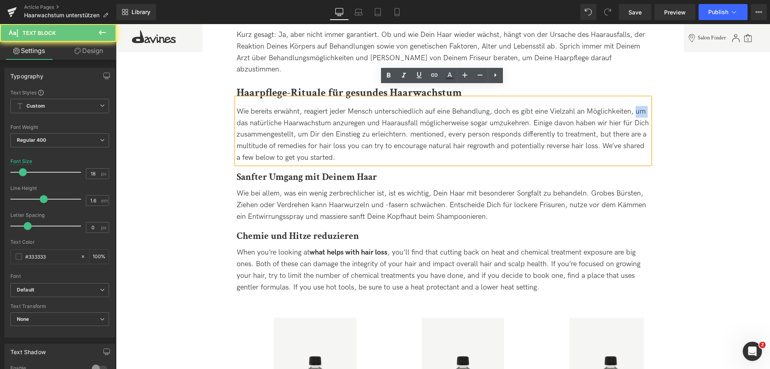
click at [639, 107] on span "Wie bereits erwähnt, reagiert jeder Mensch unterschiedlich auf eine Behandlung,…" at bounding box center [443, 134] width 412 height 55
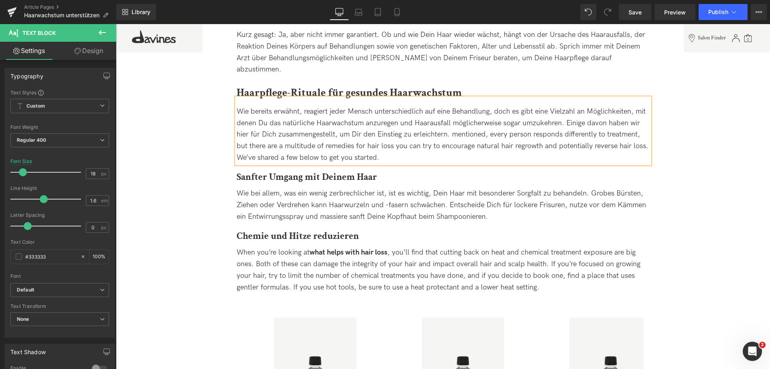
click at [274, 111] on span "Wie bereits erwähnt, reagiert jeder Mensch unterschiedlich auf eine Behandlung,…" at bounding box center [443, 134] width 412 height 55
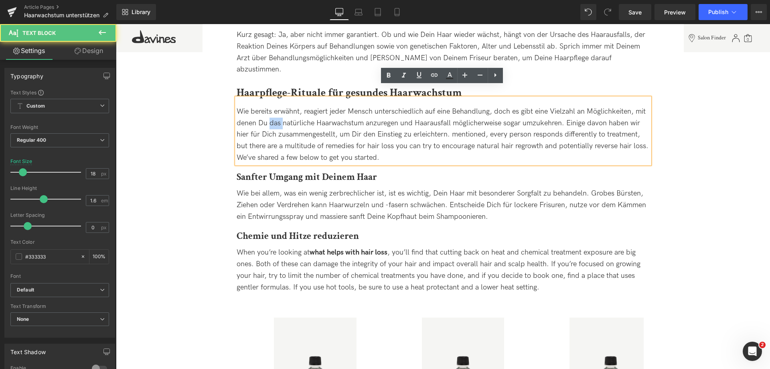
click at [274, 111] on span "Wie bereits erwähnt, reagiert jeder Mensch unterschiedlich auf eine Behandlung,…" at bounding box center [443, 134] width 412 height 55
click at [314, 113] on span "Wie bereits erwähnt, reagiert jeder Mensch unterschiedlich auf eine Behandlung,…" at bounding box center [443, 134] width 412 height 55
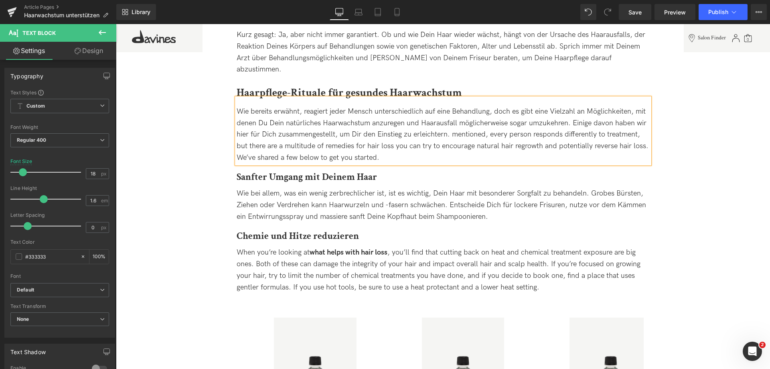
click at [384, 110] on span "Wie bereits erwähnt, reagiert jeder Mensch unterschiedlich auf eine Behandlung,…" at bounding box center [443, 134] width 412 height 55
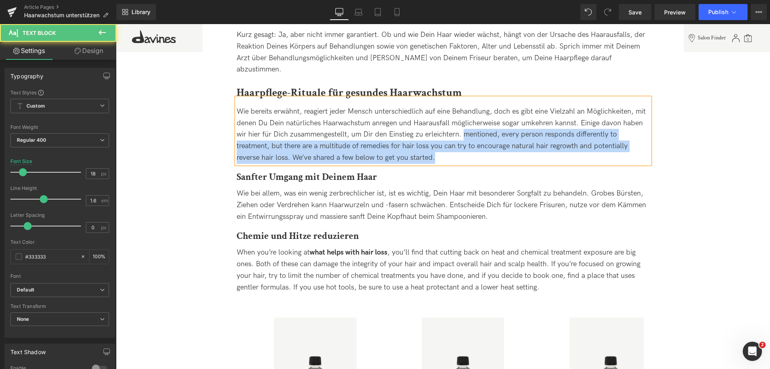
drag, startPoint x: 462, startPoint y: 122, endPoint x: 503, endPoint y: 164, distance: 58.7
click at [503, 164] on div "Können Haare nachwachsen? Heading Kurz gesagt: Ja, aber nicht immer garantiert.…" at bounding box center [443, 293] width 425 height 560
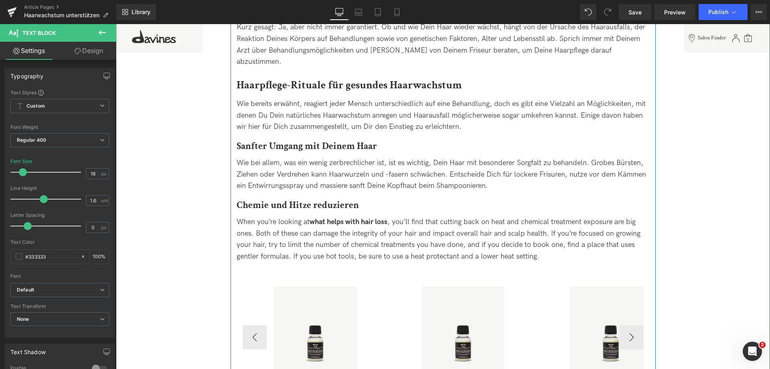
scroll to position [682, 0]
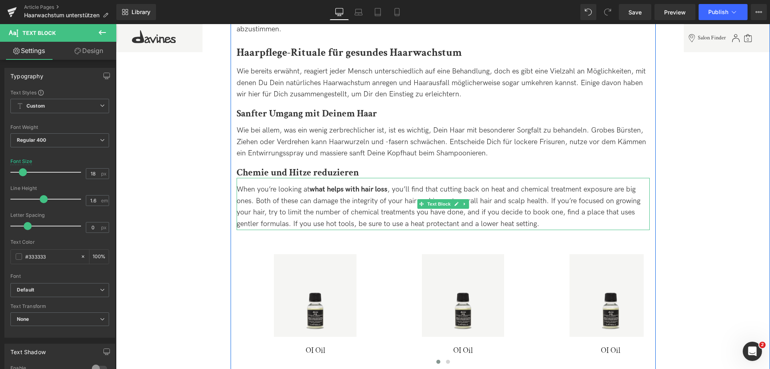
click at [247, 185] on span "When you’re looking at what helps with hair loss , you’ll find that cutting bac…" at bounding box center [439, 206] width 404 height 43
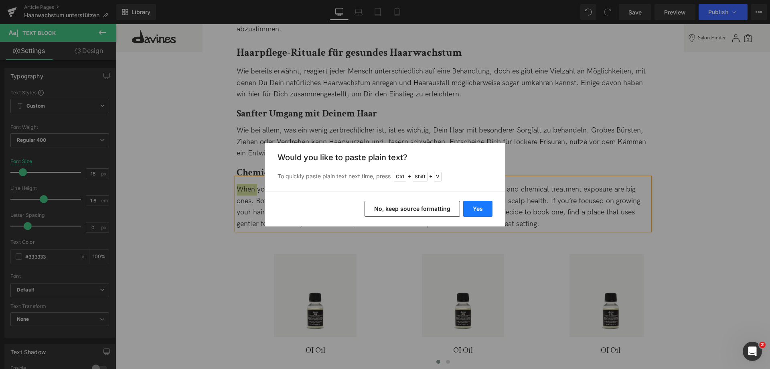
click at [477, 203] on button "Yes" at bounding box center [477, 209] width 29 height 16
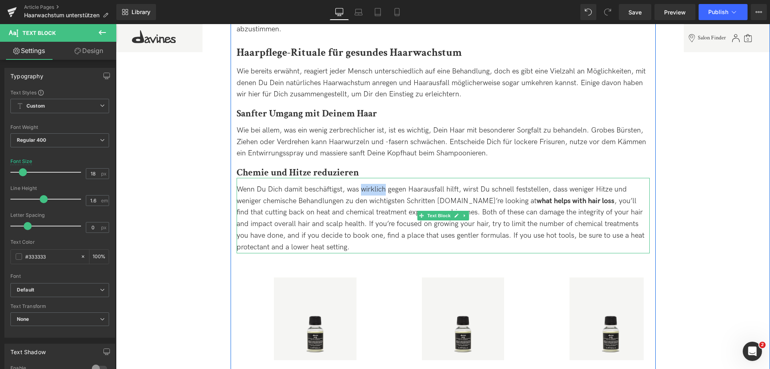
drag, startPoint x: 360, startPoint y: 176, endPoint x: 383, endPoint y: 174, distance: 23.8
click at [383, 185] on span "Wenn Du Dich damit beschäftigst, was wirklich gegen Haarausfall hilft, wirst Du…" at bounding box center [441, 218] width 408 height 66
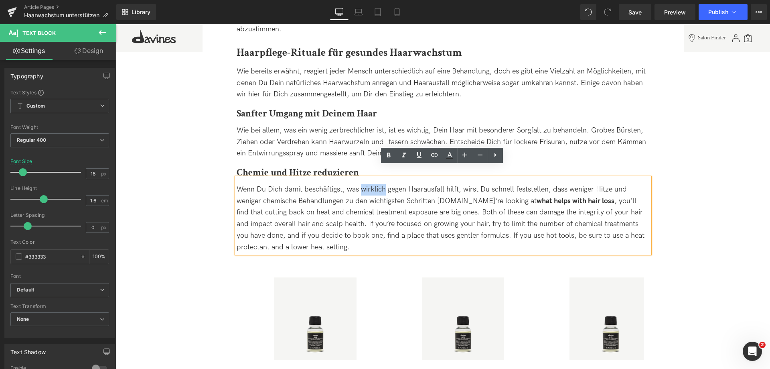
click at [383, 185] on span "Wenn Du Dich damit beschäftigst, was wirklich gegen Haarausfall hilft, wirst Du…" at bounding box center [441, 218] width 408 height 66
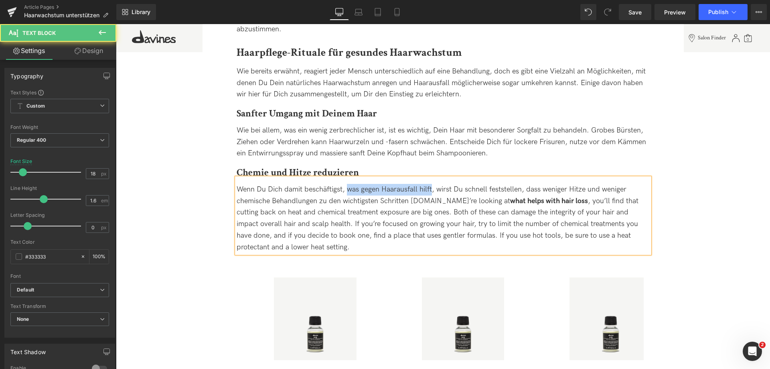
drag, startPoint x: 346, startPoint y: 178, endPoint x: 431, endPoint y: 179, distance: 85.0
click at [431, 185] on span "Wenn Du Dich damit beschäftigst, was gegen Haarausfall hilft, wirst Du schnell …" at bounding box center [438, 218] width 402 height 66
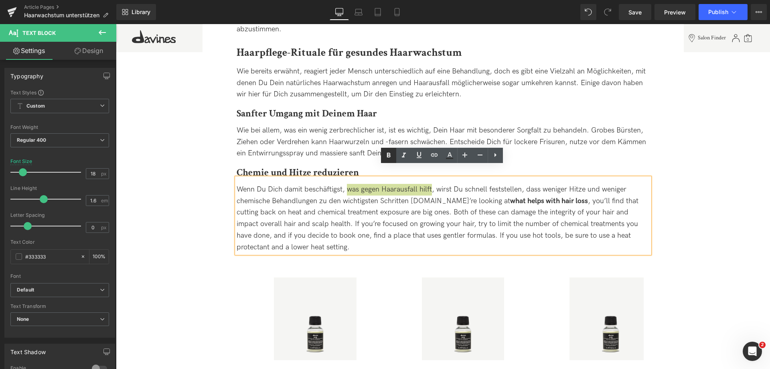
click at [386, 154] on icon at bounding box center [389, 155] width 10 height 10
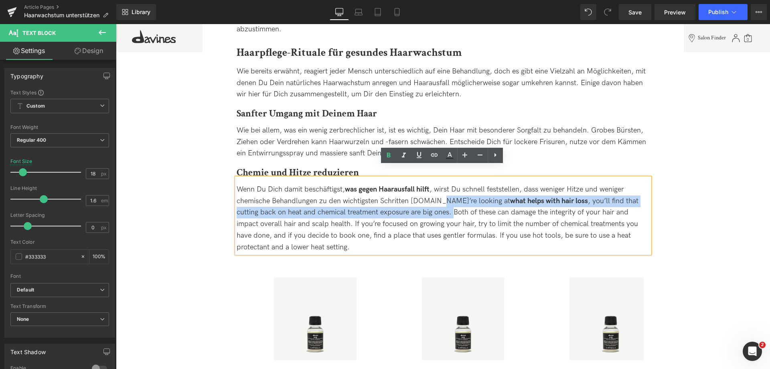
drag, startPoint x: 429, startPoint y: 199, endPoint x: 438, endPoint y: 191, distance: 12.8
click at [438, 191] on span "Wenn Du Dich damit beschäftigst, was gegen Haarausfall hilft , wirst Du schnell…" at bounding box center [438, 218] width 402 height 66
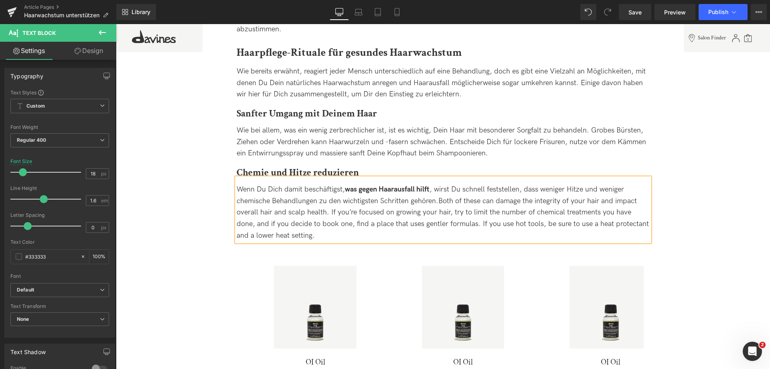
click at [440, 189] on span "Wenn Du Dich damit beschäftigst, was gegen Haarausfall hilft , wirst Du schnell…" at bounding box center [443, 212] width 412 height 55
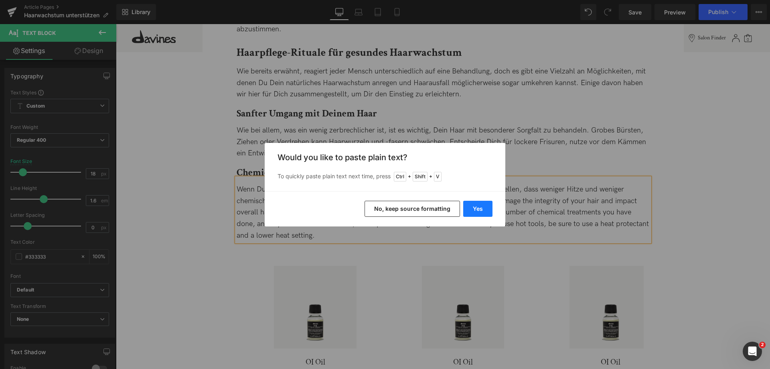
drag, startPoint x: 476, startPoint y: 211, endPoint x: 361, endPoint y: 185, distance: 117.7
click at [476, 211] on button "Yes" at bounding box center [477, 209] width 29 height 16
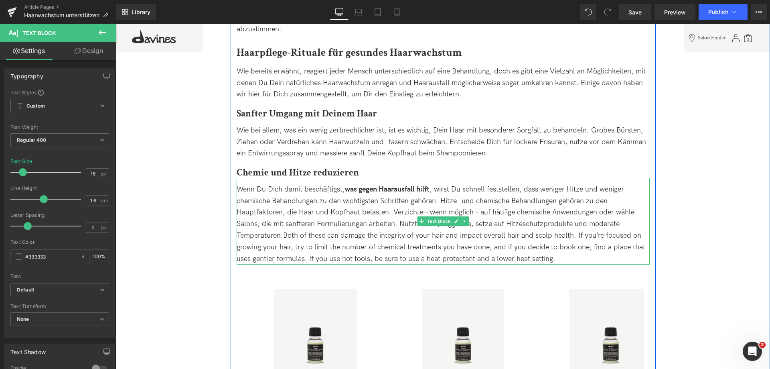
click at [440, 187] on span "Wenn Du Dich damit beschäftigst, was gegen Haarausfall hilft , wirst Du schnell…" at bounding box center [441, 224] width 409 height 78
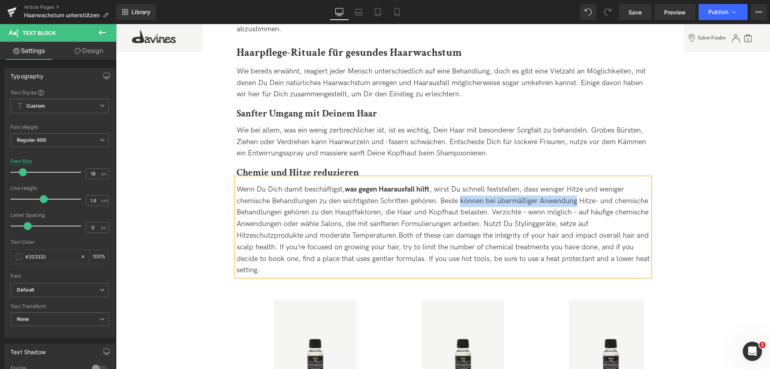
drag, startPoint x: 459, startPoint y: 191, endPoint x: 576, endPoint y: 189, distance: 117.1
click at [576, 189] on span "Wenn Du Dich damit beschäftigst, was gegen Haarausfall hilft , wirst Du schnell…" at bounding box center [443, 229] width 413 height 89
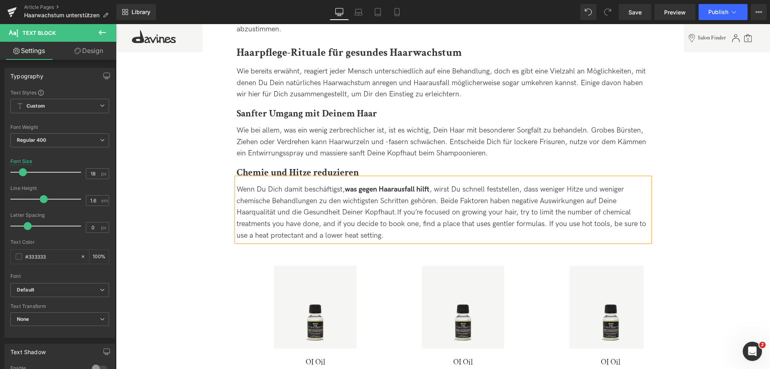
click at [399, 201] on span "Wenn Du Dich damit beschäftigst, was gegen Haarausfall hilft , wirst Du schnell…" at bounding box center [442, 212] width 410 height 55
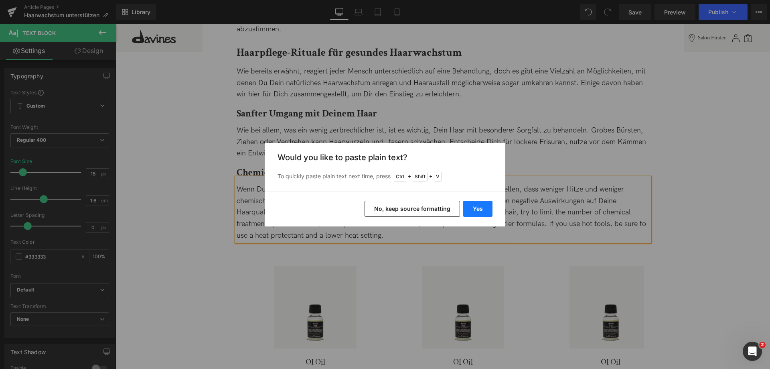
drag, startPoint x: 471, startPoint y: 209, endPoint x: 355, endPoint y: 185, distance: 118.3
click at [471, 209] on button "Yes" at bounding box center [477, 209] width 29 height 16
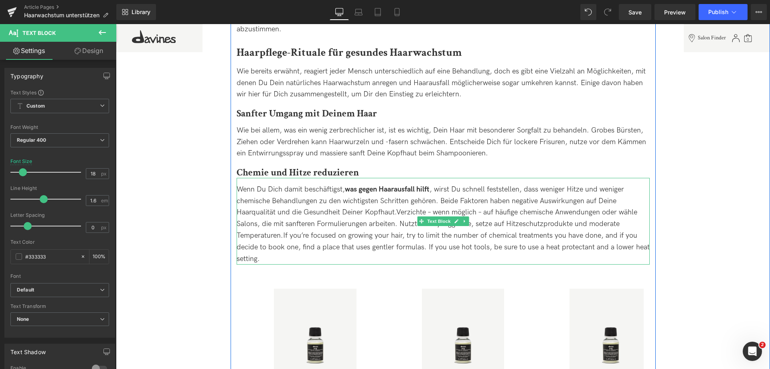
click at [434, 202] on span "Wenn Du Dich damit beschäftigst, was gegen Haarausfall hilft , wirst Du schnell…" at bounding box center [443, 224] width 413 height 78
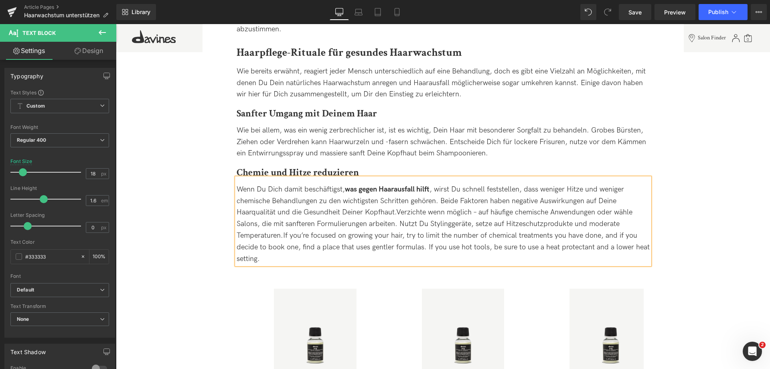
click at [478, 202] on span "Wenn Du Dich damit beschäftigst, was gegen Haarausfall hilft , wirst Du schnell…" at bounding box center [443, 224] width 413 height 78
drag, startPoint x: 349, startPoint y: 249, endPoint x: 283, endPoint y: 221, distance: 71.5
click at [283, 221] on div "Wenn Du Dich damit beschäftigst, was gegen Haarausfall hilft , wirst Du schnell…" at bounding box center [443, 224] width 413 height 81
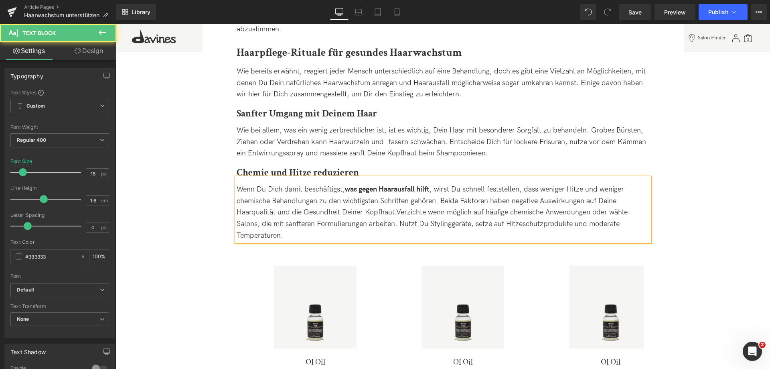
click at [410, 211] on span "Wenn Du Dich damit beschäftigst, was gegen Haarausfall hilft , wirst Du schnell…" at bounding box center [432, 212] width 391 height 55
click at [432, 209] on span "Wenn Du Dich damit beschäftigst, was gegen Haarausfall hilft , wirst Du schnell…" at bounding box center [432, 212] width 391 height 55
click at [492, 213] on span "Wenn Du Dich damit beschäftigst, was gegen Haarausfall hilft , wirst Du schnell…" at bounding box center [438, 212] width 403 height 55
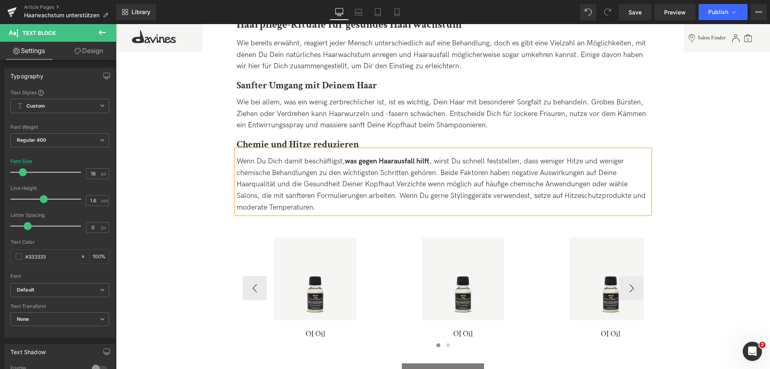
scroll to position [722, 0]
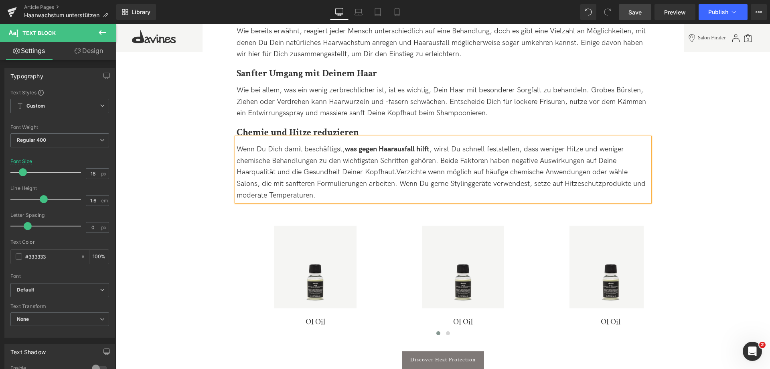
click at [637, 12] on span "Save" at bounding box center [635, 12] width 13 height 8
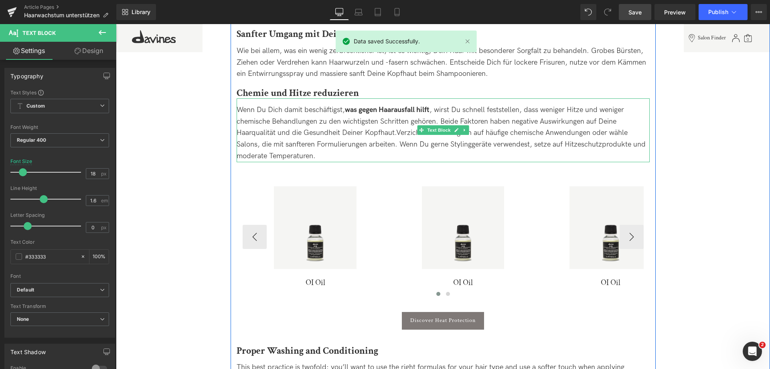
scroll to position [802, 0]
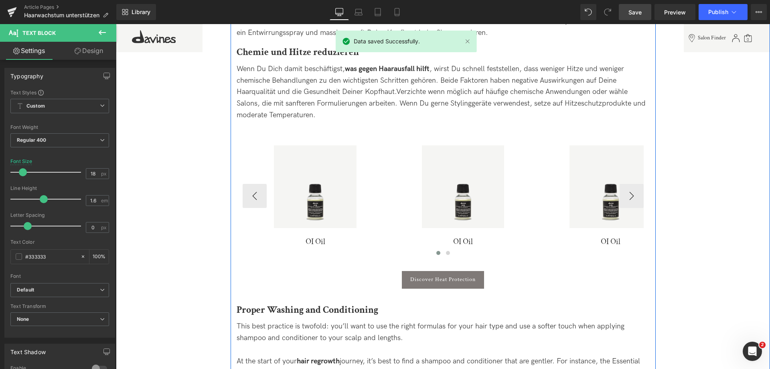
click at [309, 151] on img at bounding box center [315, 186] width 83 height 83
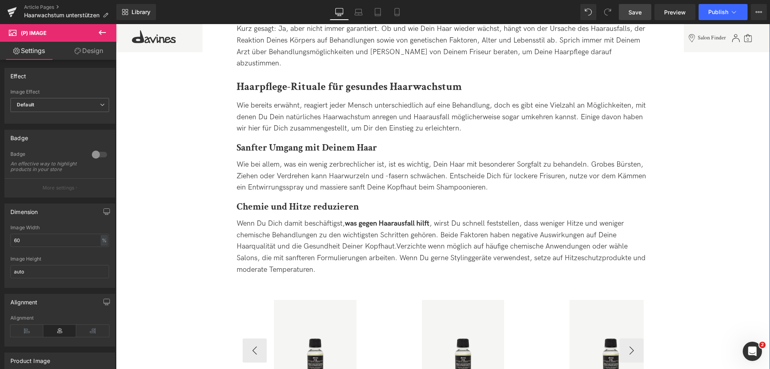
scroll to position [762, 0]
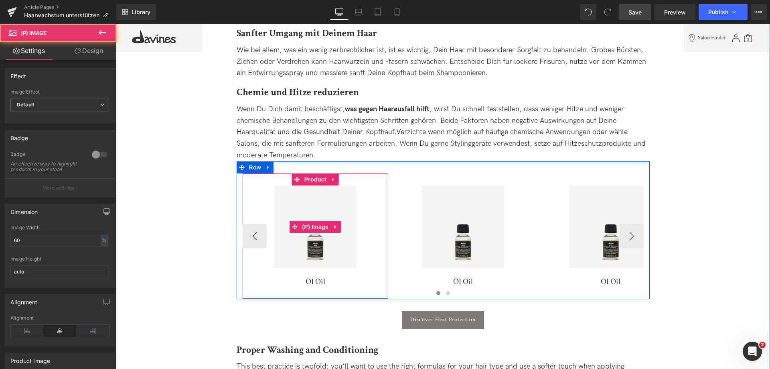
click at [300, 185] on img at bounding box center [315, 226] width 83 height 83
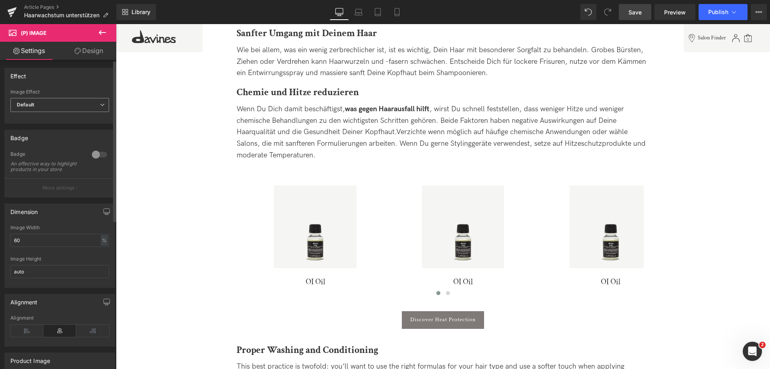
click at [86, 103] on span "Default" at bounding box center [59, 105] width 99 height 14
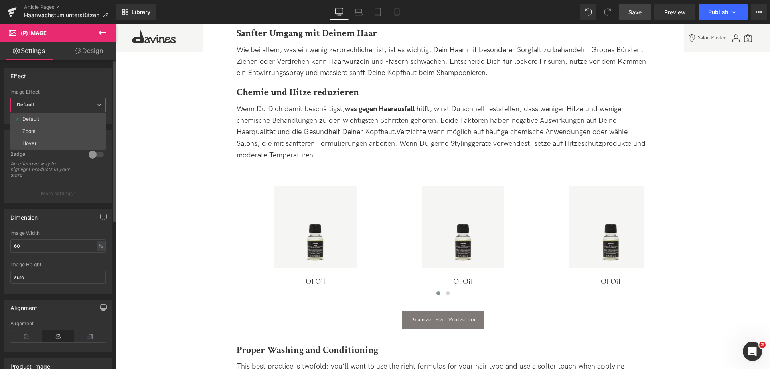
click at [75, 101] on span "Default" at bounding box center [57, 105] width 95 height 14
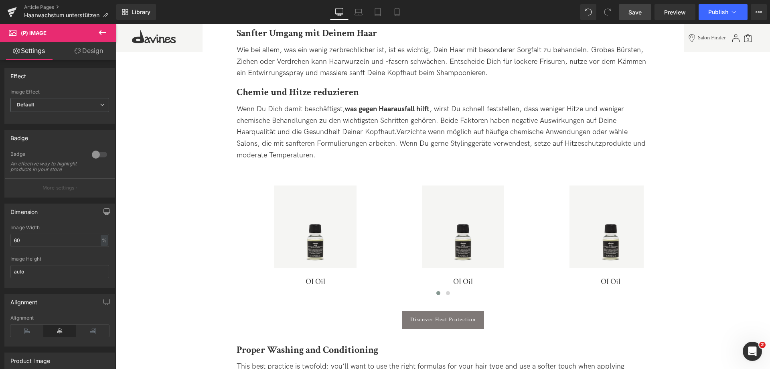
click at [91, 59] on link "Design" at bounding box center [89, 51] width 58 height 18
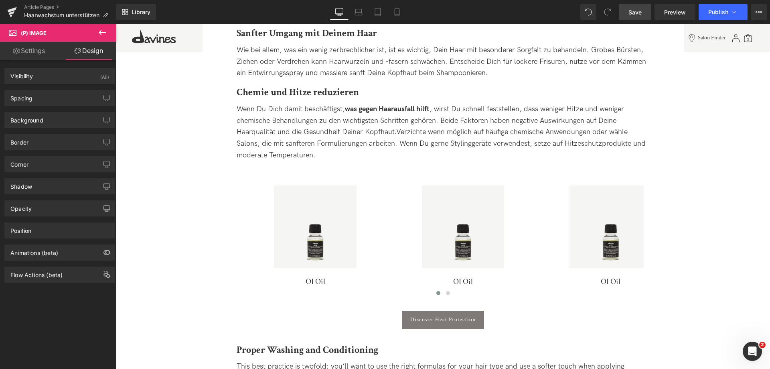
click at [39, 56] on link "Settings" at bounding box center [29, 51] width 58 height 18
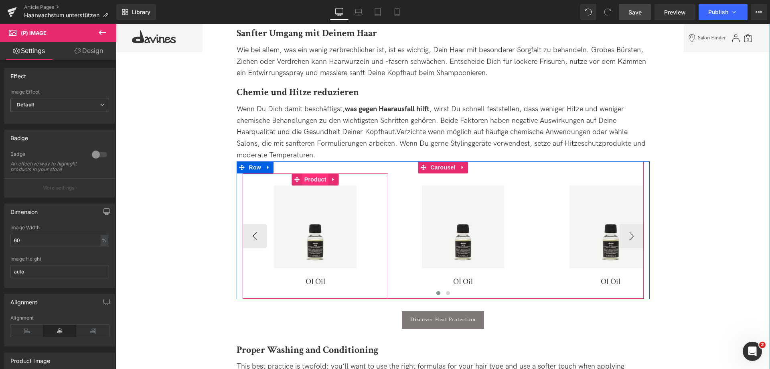
click at [318, 173] on span "Product" at bounding box center [315, 179] width 26 height 12
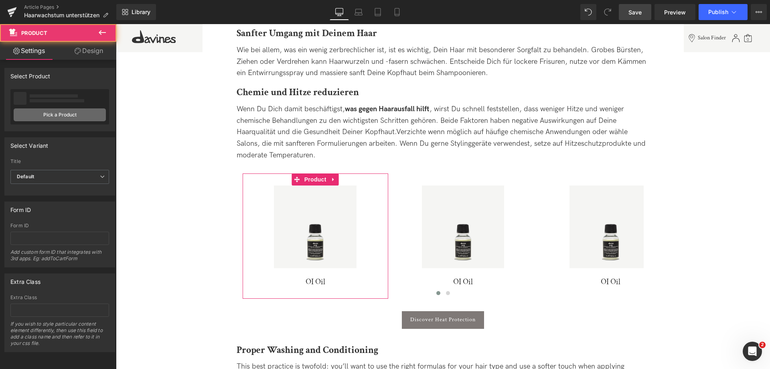
click at [76, 118] on link "Pick a Product" at bounding box center [60, 114] width 92 height 13
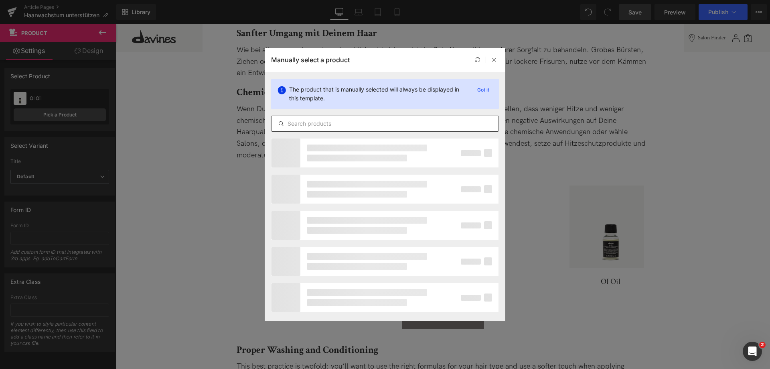
click at [363, 120] on input "text" at bounding box center [385, 124] width 227 height 10
type input "this is a primer"
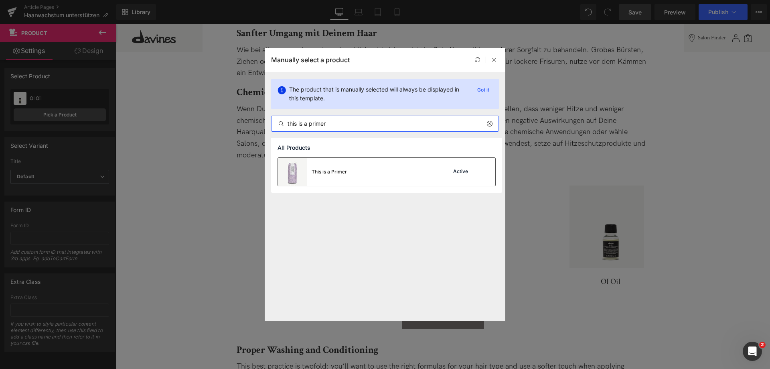
click at [366, 182] on div "This is a Primer Active" at bounding box center [386, 172] width 217 height 28
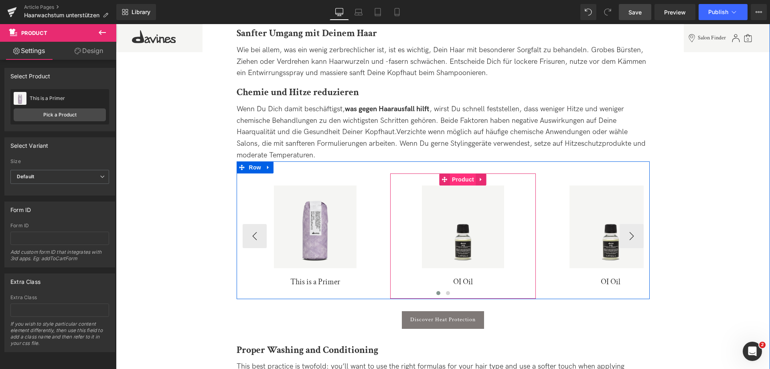
click at [471, 173] on span "Product" at bounding box center [463, 179] width 26 height 12
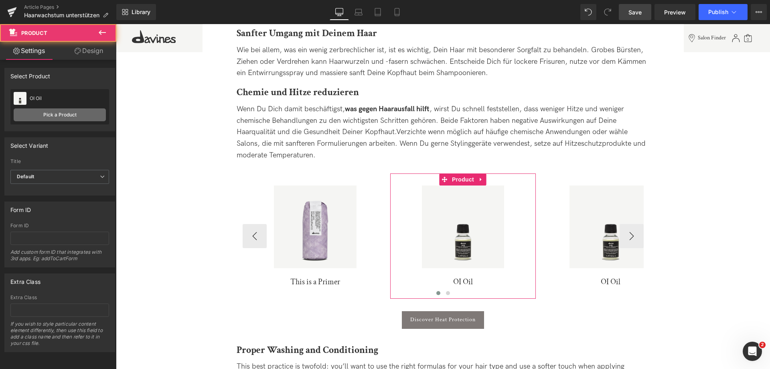
click at [54, 112] on link "Pick a Product" at bounding box center [60, 114] width 92 height 13
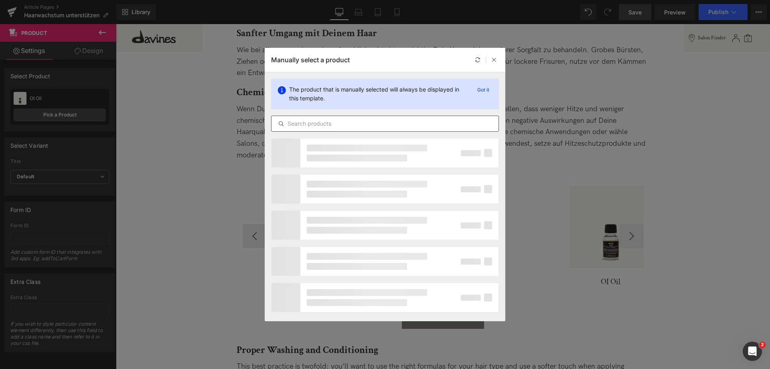
click at [385, 126] on input "text" at bounding box center [385, 124] width 227 height 10
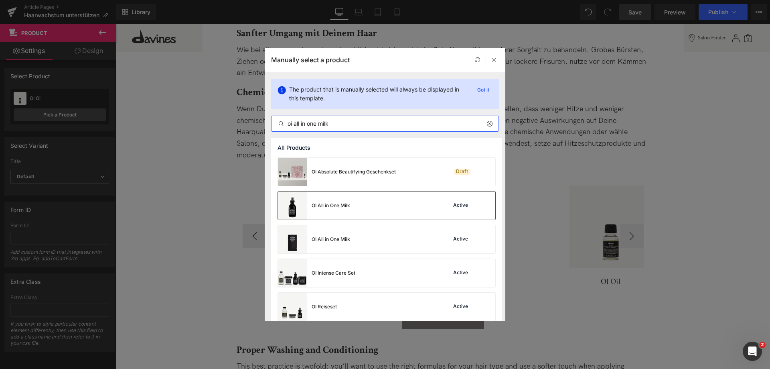
type input "oi all in one milk"
click at [357, 201] on div "OI All in One Milk Active" at bounding box center [386, 205] width 217 height 28
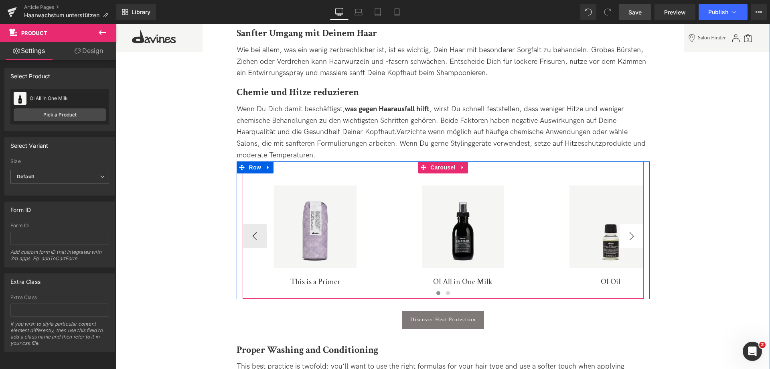
click at [636, 224] on button "›" at bounding box center [632, 236] width 24 height 24
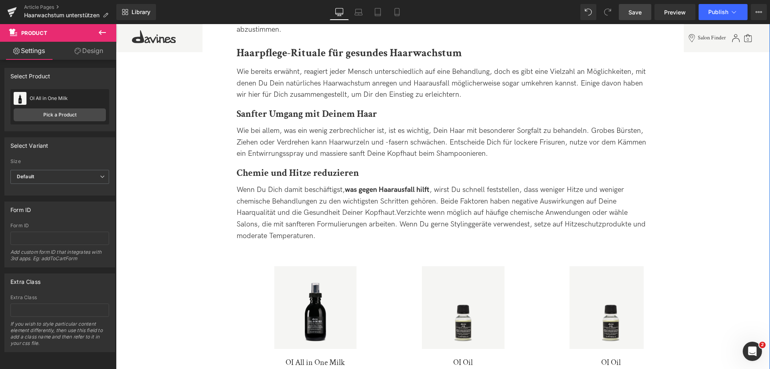
scroll to position [682, 0]
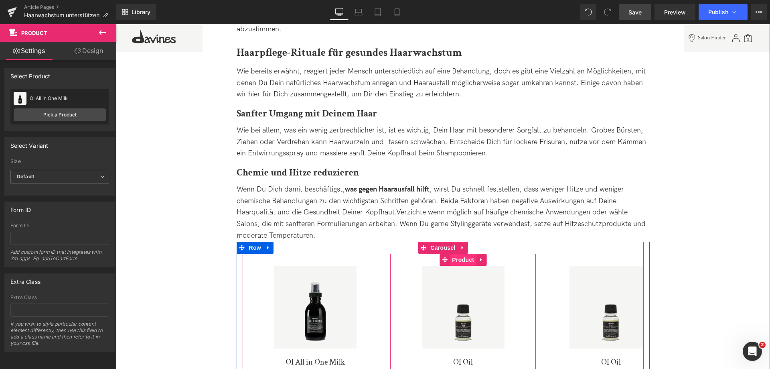
click at [466, 254] on span "Product" at bounding box center [463, 260] width 26 height 12
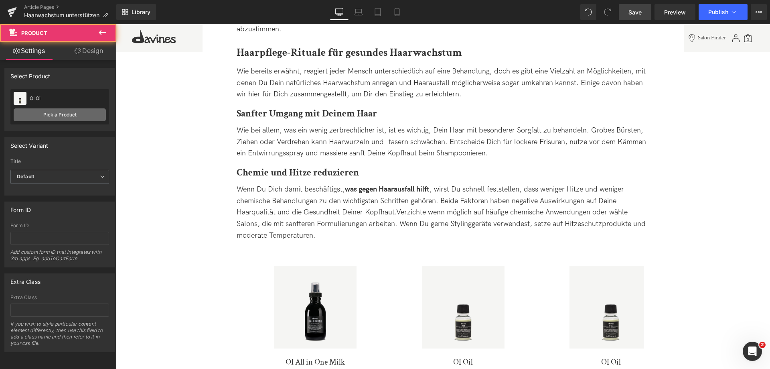
click at [32, 117] on link "Pick a Product" at bounding box center [60, 114] width 92 height 13
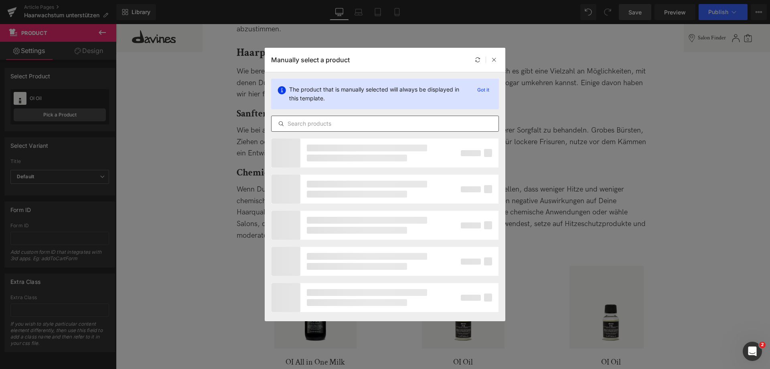
click at [417, 127] on input "text" at bounding box center [385, 124] width 227 height 10
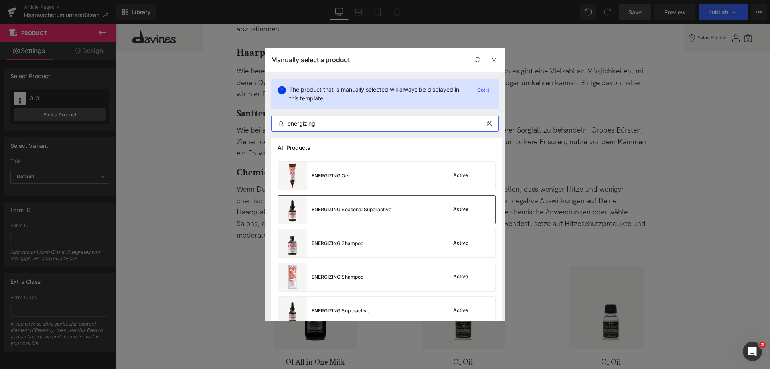
scroll to position [74, 0]
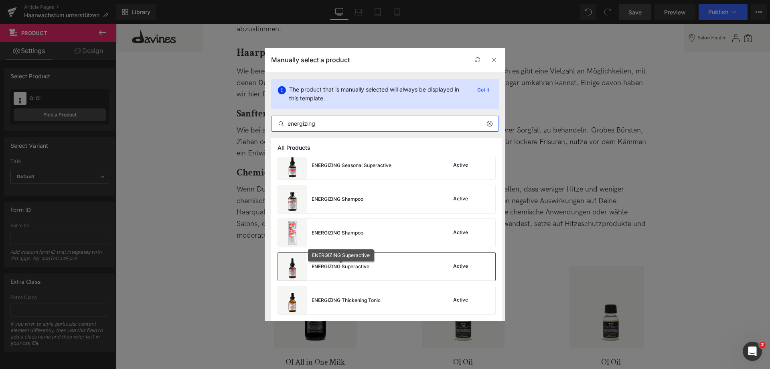
type input "energizing"
click at [364, 267] on div "ENERGIZING Superactive" at bounding box center [341, 266] width 58 height 7
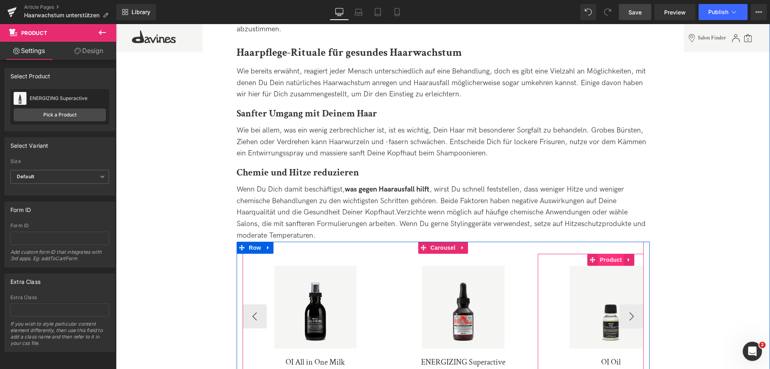
click at [611, 254] on span "Product" at bounding box center [611, 260] width 26 height 12
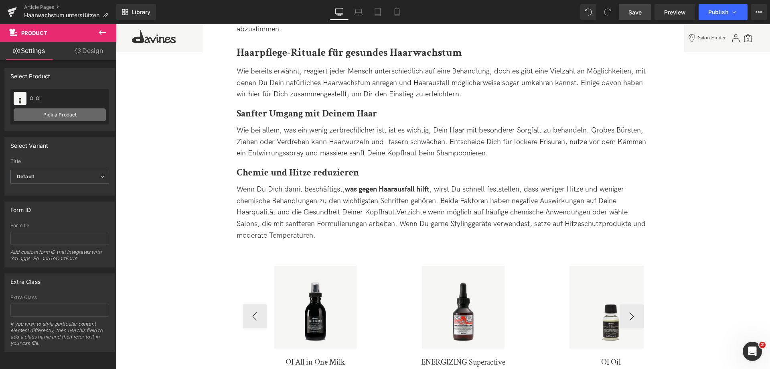
click at [73, 112] on link "Pick a Product" at bounding box center [60, 114] width 92 height 13
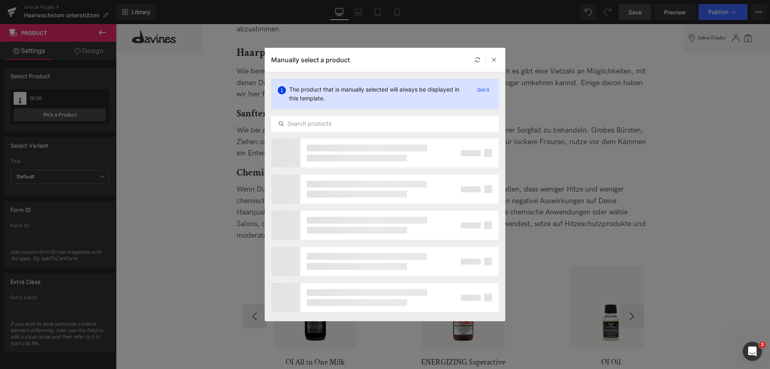
click at [308, 132] on div "The product that is manually selected will always be displayed in this template…" at bounding box center [385, 105] width 241 height 66
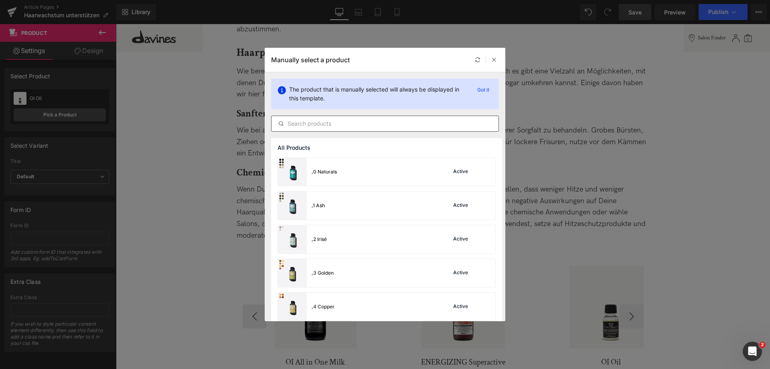
click at [316, 122] on input "text" at bounding box center [385, 124] width 227 height 10
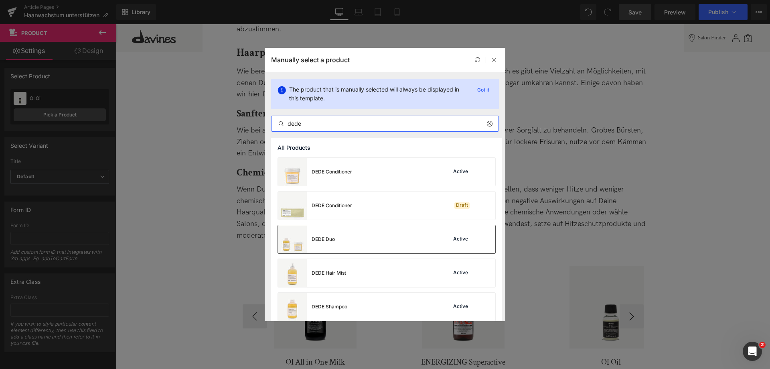
type input "dede"
drag, startPoint x: 325, startPoint y: 242, endPoint x: 209, endPoint y: 218, distance: 118.8
click at [325, 242] on div "DEDE Duo" at bounding box center [323, 238] width 23 height 7
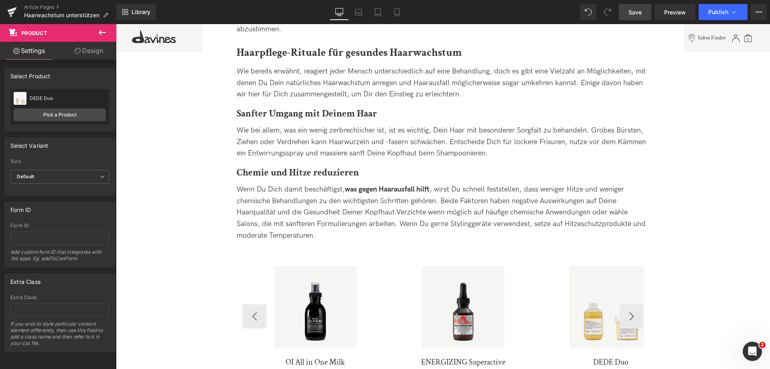
click at [628, 11] on link "Save" at bounding box center [635, 12] width 32 height 16
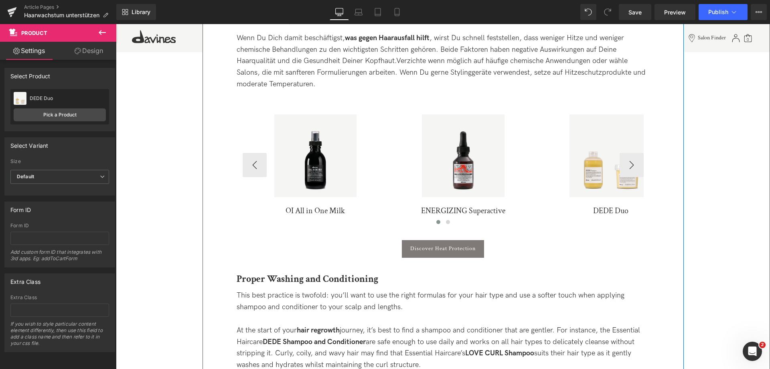
scroll to position [842, 0]
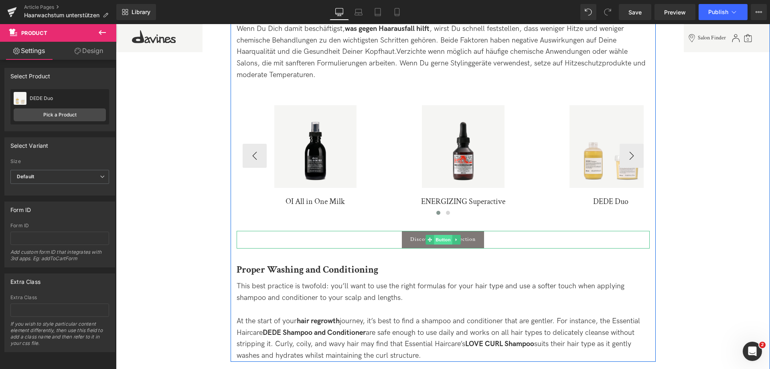
click at [444, 235] on span "Button" at bounding box center [443, 240] width 18 height 10
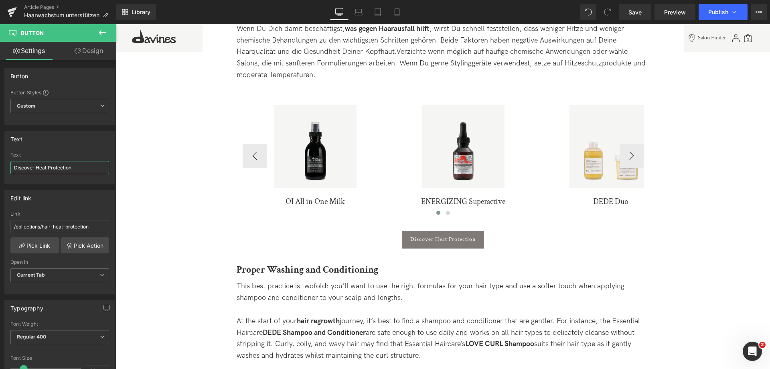
drag, startPoint x: 87, startPoint y: 170, endPoint x: -190, endPoint y: 156, distance: 277.9
click at [0, 156] on html "Button You are previewing how the will restyle your page. You can not edit Elem…" at bounding box center [385, 184] width 770 height 369
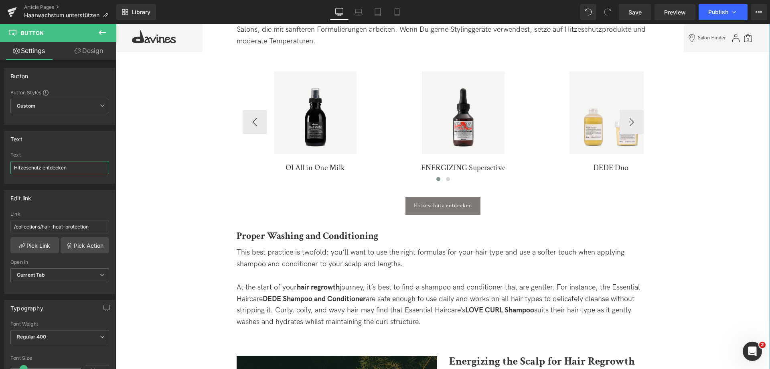
scroll to position [923, 0]
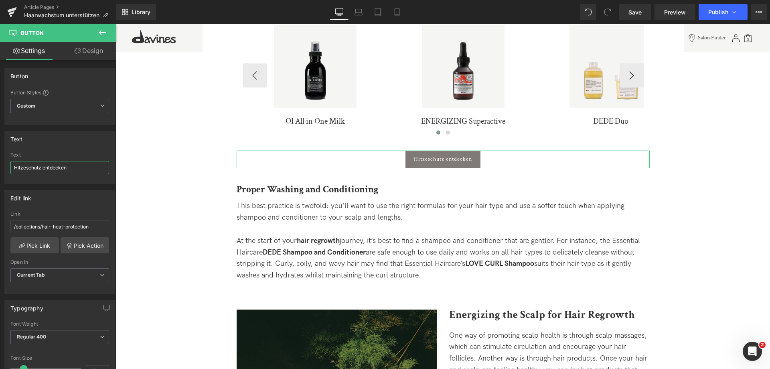
drag, startPoint x: 158, startPoint y: 191, endPoint x: 157, endPoint y: 172, distance: 19.3
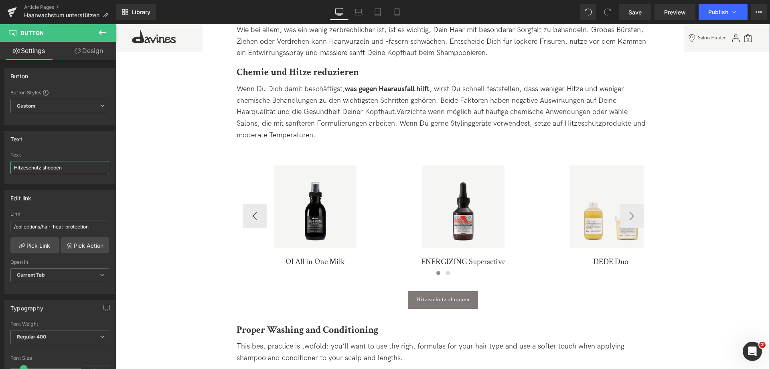
scroll to position [762, 0]
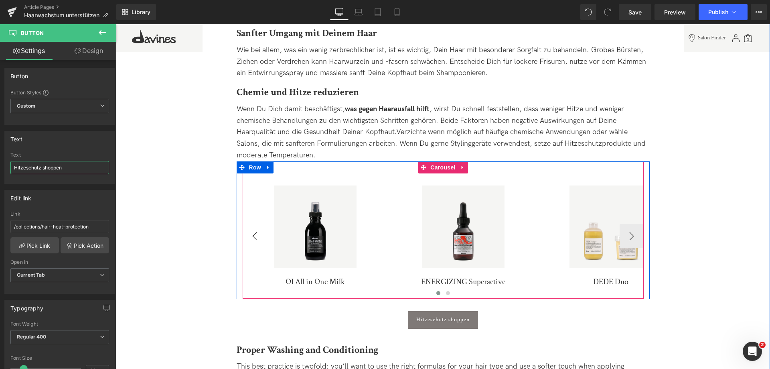
type input "Hitzeschutz shoppen"
click at [260, 228] on button "‹" at bounding box center [255, 236] width 24 height 24
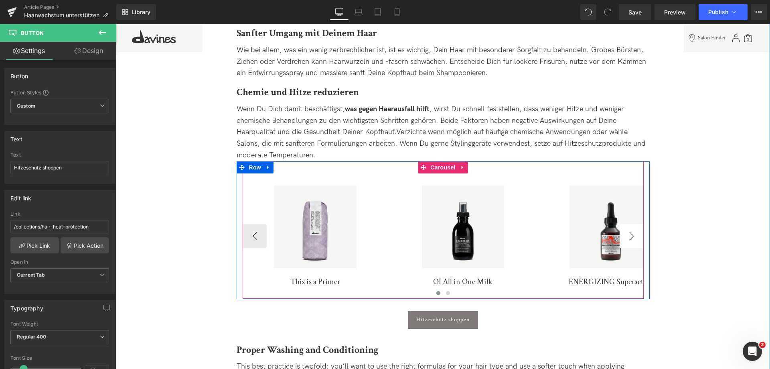
click at [627, 224] on button "›" at bounding box center [632, 236] width 24 height 24
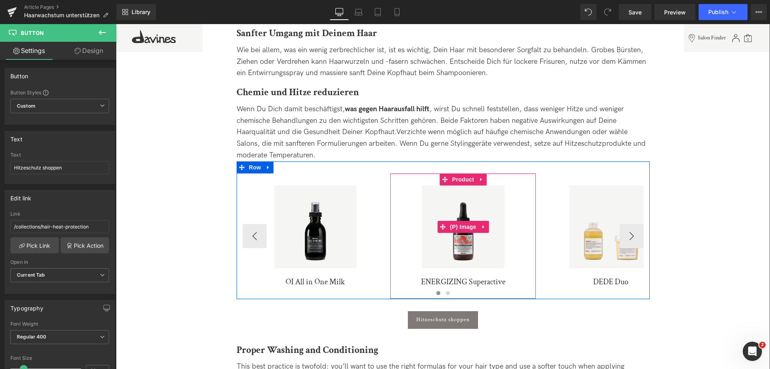
drag, startPoint x: 452, startPoint y: 188, endPoint x: 473, endPoint y: 185, distance: 20.4
click at [452, 188] on img at bounding box center [463, 226] width 83 height 83
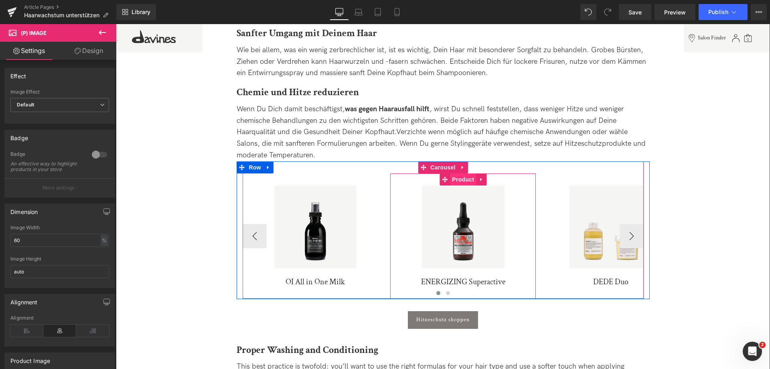
click at [467, 173] on span "Product" at bounding box center [463, 179] width 26 height 12
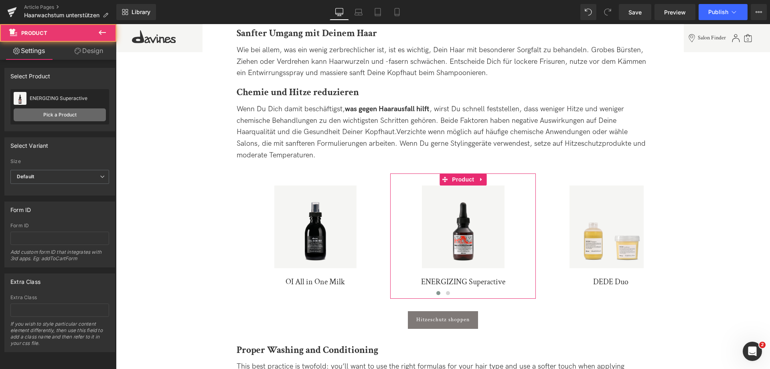
click at [78, 115] on link "Pick a Product" at bounding box center [60, 114] width 92 height 13
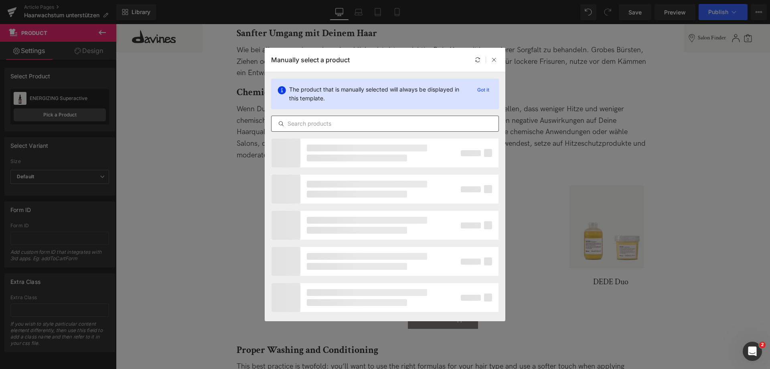
click at [327, 122] on input "text" at bounding box center [385, 124] width 227 height 10
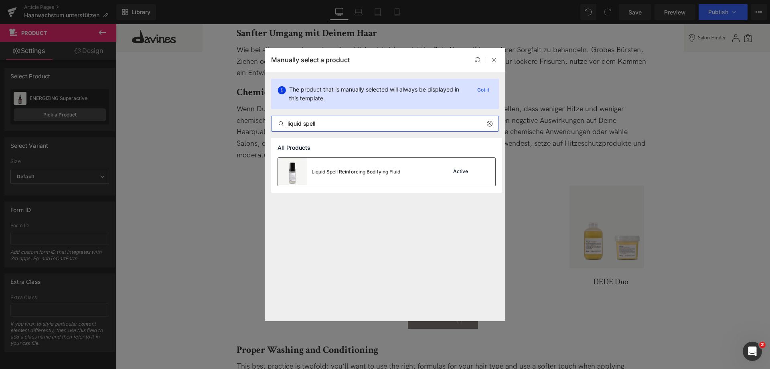
type input "liquid spell"
click at [351, 182] on div "Liquid Spell Reinforcing Bodifying Fluid" at bounding box center [339, 172] width 122 height 28
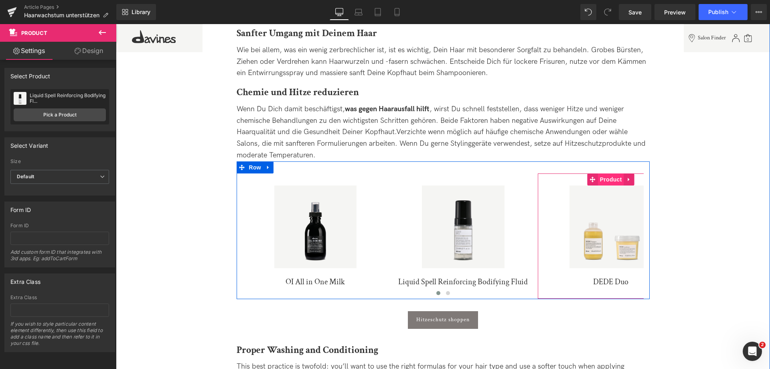
click at [612, 173] on span "Product" at bounding box center [611, 179] width 26 height 12
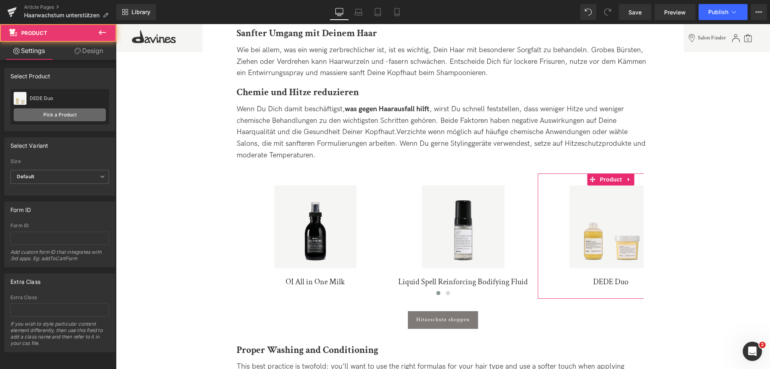
click at [90, 117] on link "Pick a Product" at bounding box center [60, 114] width 92 height 13
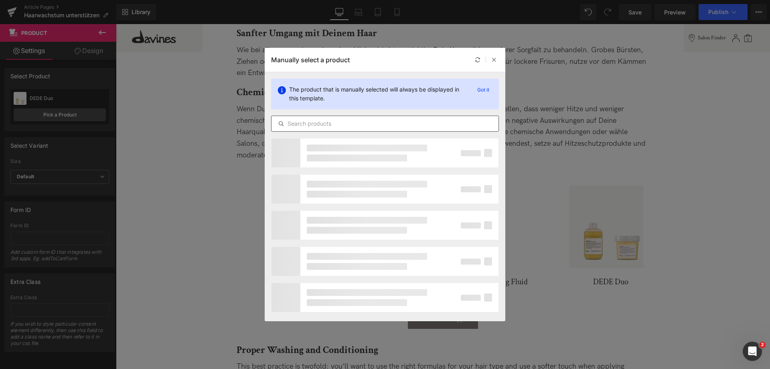
click at [344, 125] on input "text" at bounding box center [385, 124] width 227 height 10
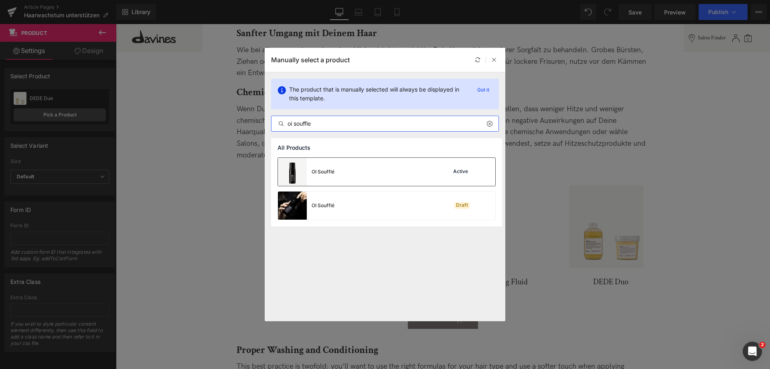
type input "oi souffle"
click at [347, 172] on div "OI Soufflé Active" at bounding box center [386, 172] width 217 height 28
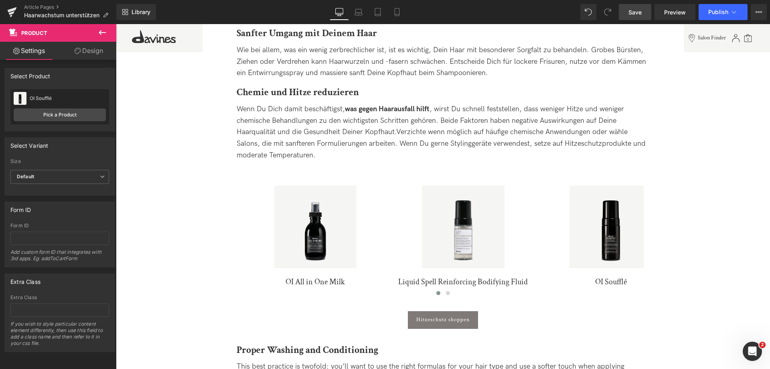
click at [634, 14] on span "Save" at bounding box center [635, 12] width 13 height 8
click at [633, 15] on span "Save" at bounding box center [635, 12] width 13 height 8
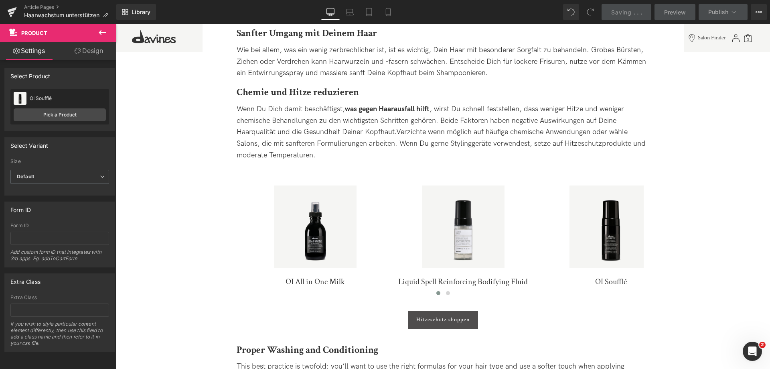
scroll to position [842, 0]
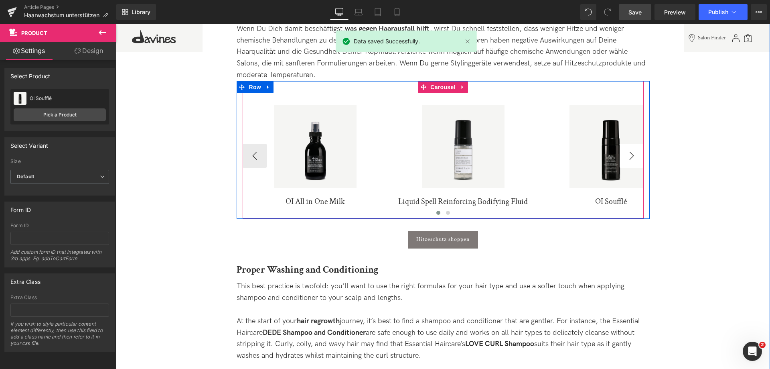
click at [638, 146] on button "›" at bounding box center [632, 156] width 24 height 24
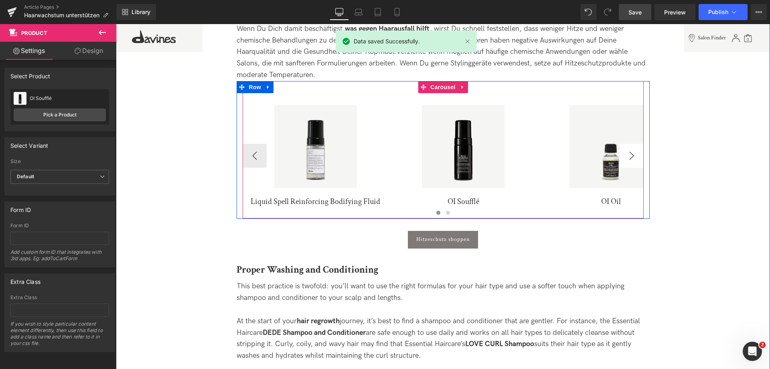
click at [638, 146] on button "›" at bounding box center [632, 156] width 24 height 24
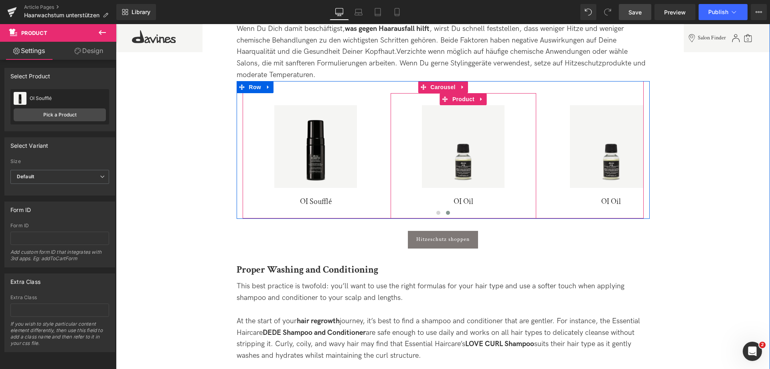
click at [450, 93] on span "Product" at bounding box center [463, 99] width 26 height 12
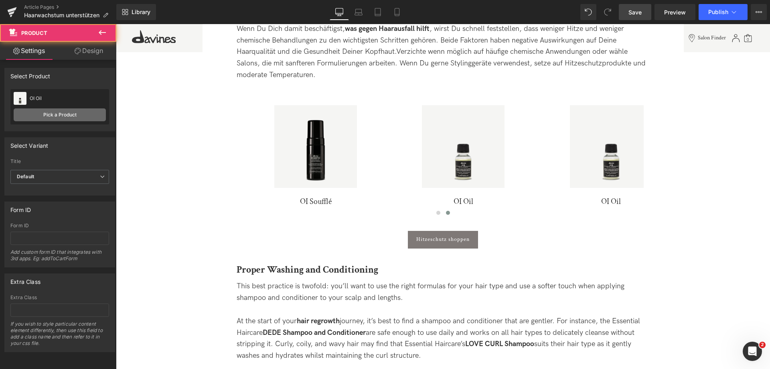
click at [73, 118] on link "Pick a Product" at bounding box center [60, 114] width 92 height 13
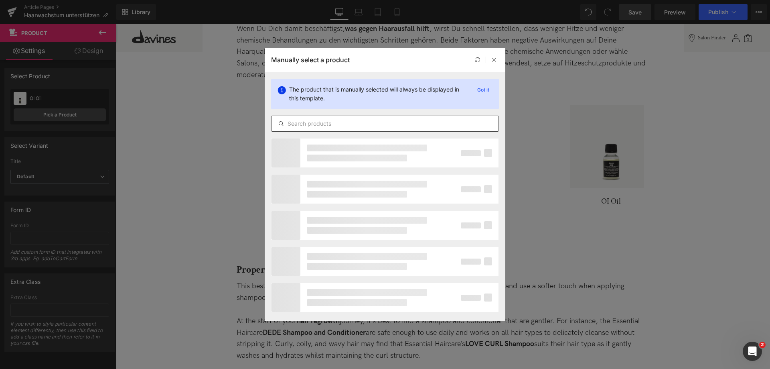
click at [428, 122] on input "text" at bounding box center [385, 124] width 227 height 10
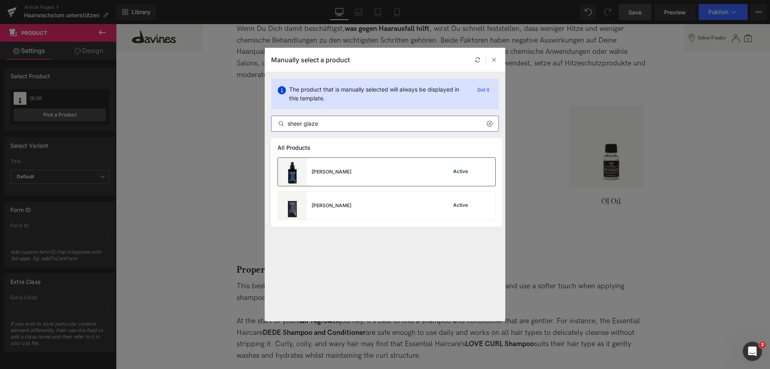
type input "sheer glaze"
drag, startPoint x: 342, startPoint y: 174, endPoint x: 628, endPoint y: 132, distance: 289.4
click at [342, 174] on div "Sheer Glaze Active" at bounding box center [386, 172] width 217 height 28
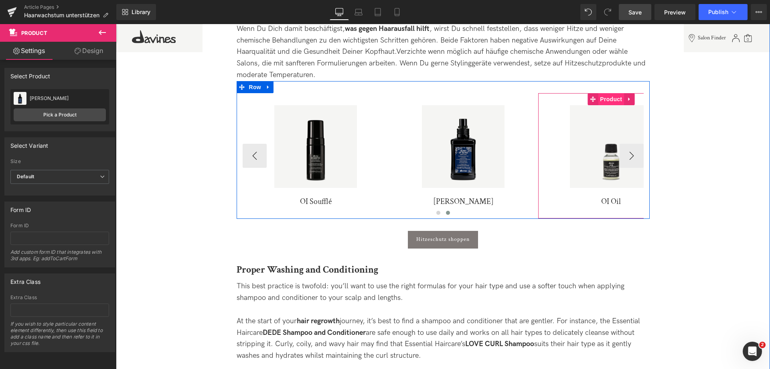
click at [608, 93] on span "Product" at bounding box center [611, 99] width 26 height 12
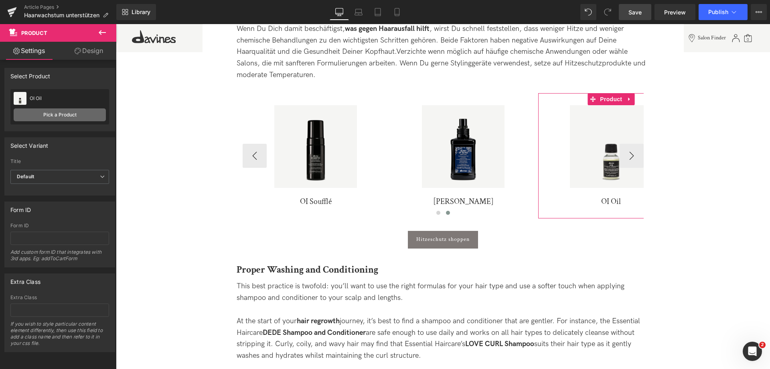
click at [48, 114] on link "Pick a Product" at bounding box center [60, 114] width 92 height 13
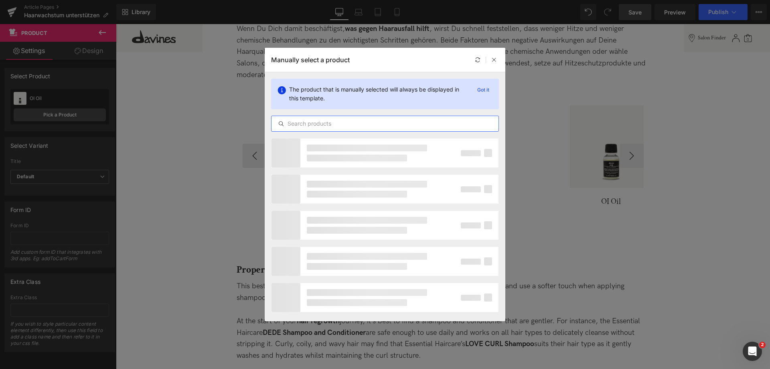
click at [345, 121] on input "text" at bounding box center [385, 124] width 227 height 10
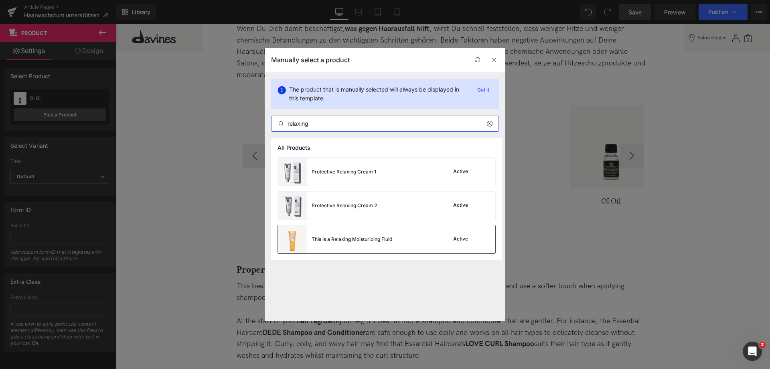
type input "relaxing"
click at [363, 244] on div "This is a Relaxing Moisturizing Fluid" at bounding box center [335, 239] width 114 height 28
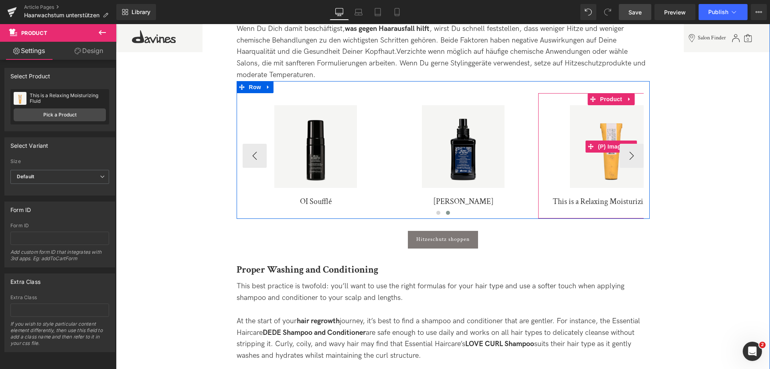
click at [638, 147] on img at bounding box center [611, 146] width 83 height 83
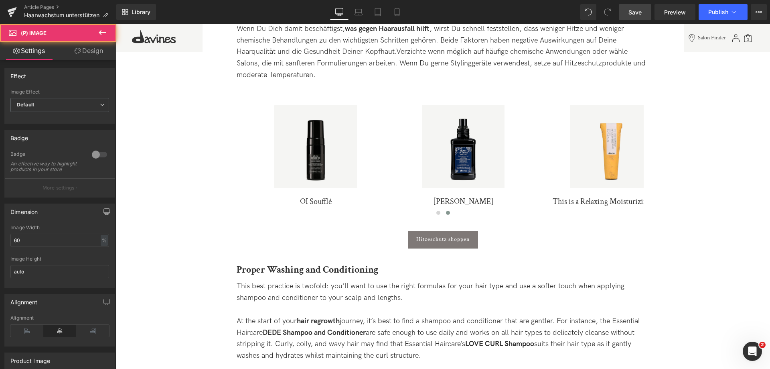
click at [641, 11] on span "Save" at bounding box center [635, 12] width 13 height 8
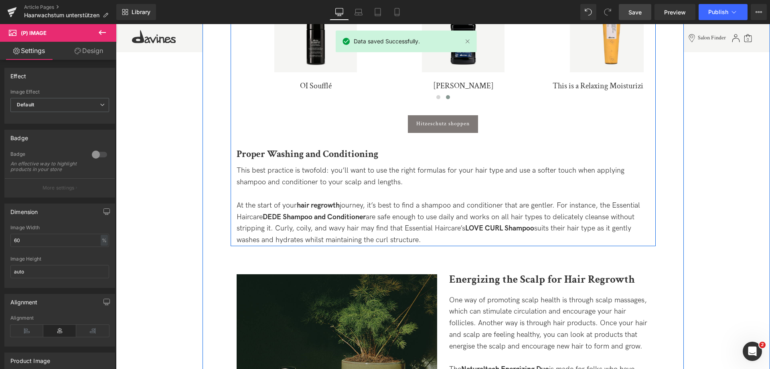
scroll to position [963, 0]
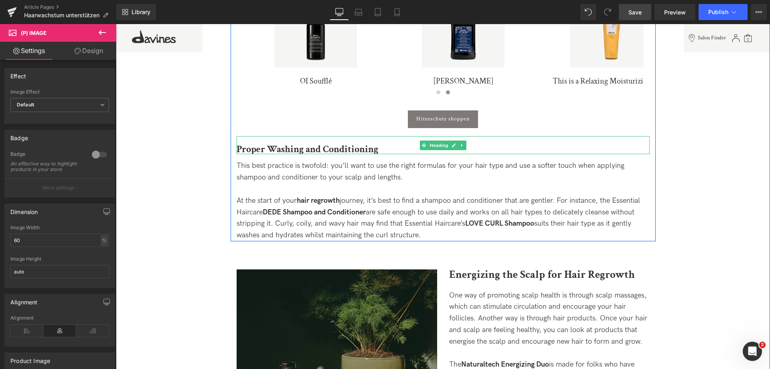
click at [253, 143] on b "Proper Washing and Conditioning" at bounding box center [308, 149] width 142 height 12
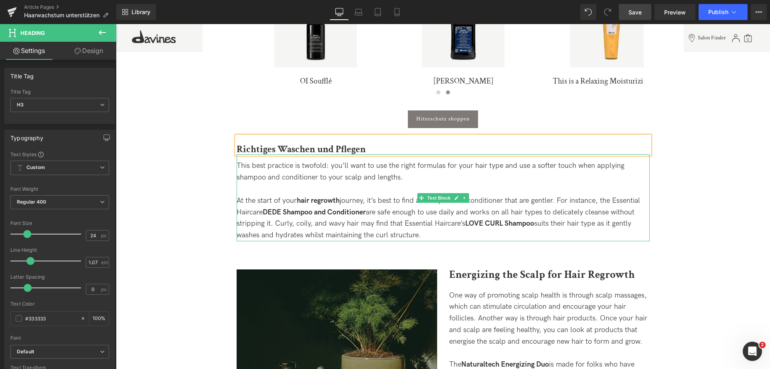
drag, startPoint x: 247, startPoint y: 187, endPoint x: 466, endPoint y: 209, distance: 219.7
click at [247, 195] on div "At the start of your hair regrowth journey, it’s best to find a shampoo and con…" at bounding box center [443, 218] width 413 height 46
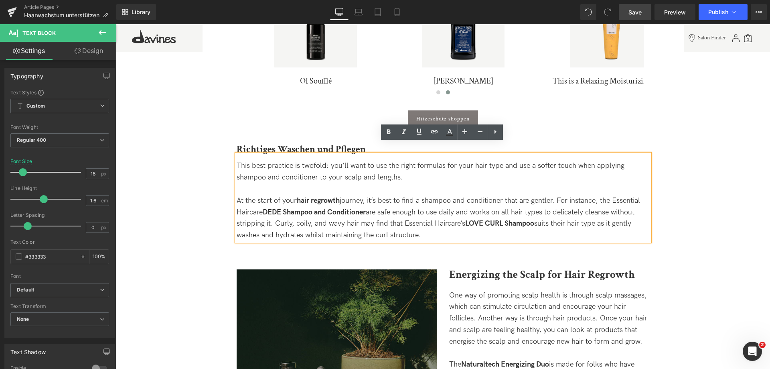
drag, startPoint x: 436, startPoint y: 224, endPoint x: 234, endPoint y: 147, distance: 216.3
click at [237, 154] on div "This best practice is twofold: you’ll want to use the right formulas for your h…" at bounding box center [443, 197] width 413 height 87
click at [239, 161] on span "This best practice is twofold: you’ll want to use the right formulas for your h…" at bounding box center [431, 171] width 388 height 20
drag, startPoint x: 236, startPoint y: 153, endPoint x: 486, endPoint y: 221, distance: 259.4
click at [486, 221] on div "This best practice is twofold: you’ll want to use the right formulas for your h…" at bounding box center [443, 197] width 413 height 87
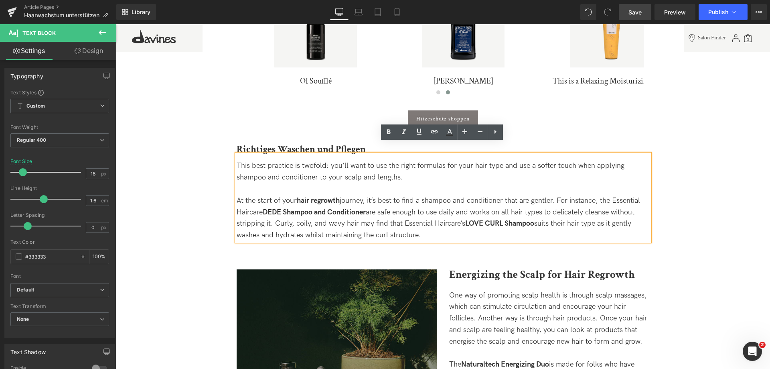
copy div "This best practice is twofold: you’ll want to use the right formulas for your h…"
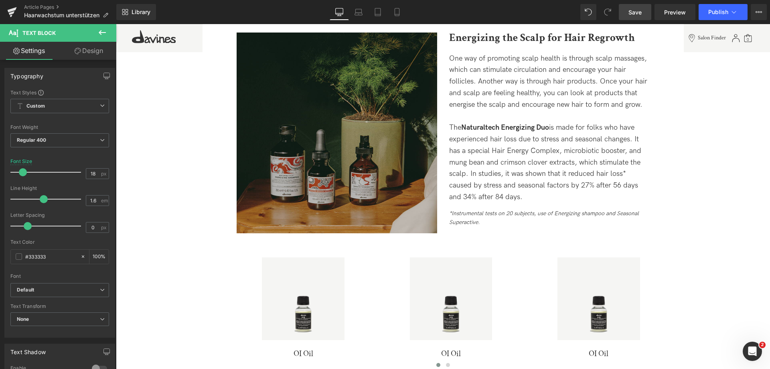
scroll to position [1083, 0]
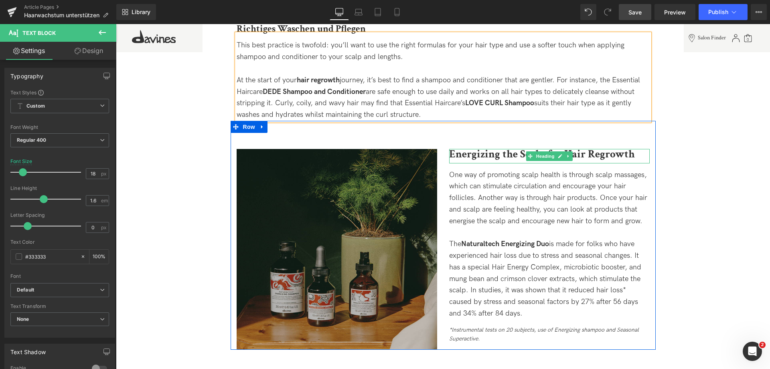
click at [465, 147] on b "Energizing the Scalp for Hair Regrowth" at bounding box center [542, 154] width 186 height 14
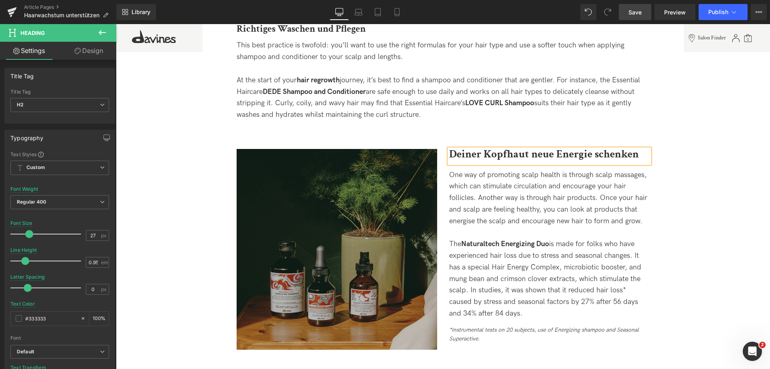
click at [625, 15] on link "Save" at bounding box center [635, 12] width 32 height 16
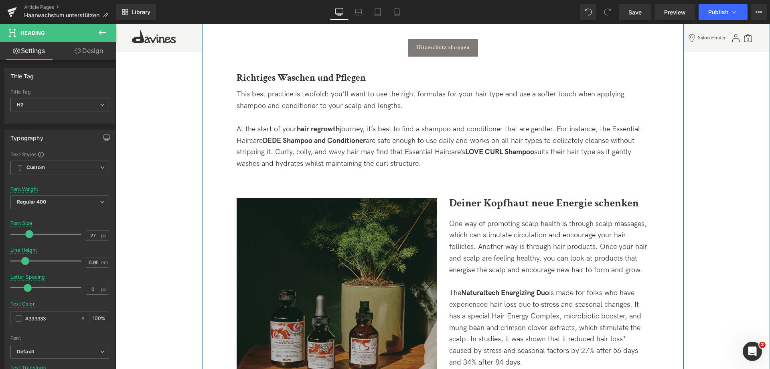
scroll to position [963, 0]
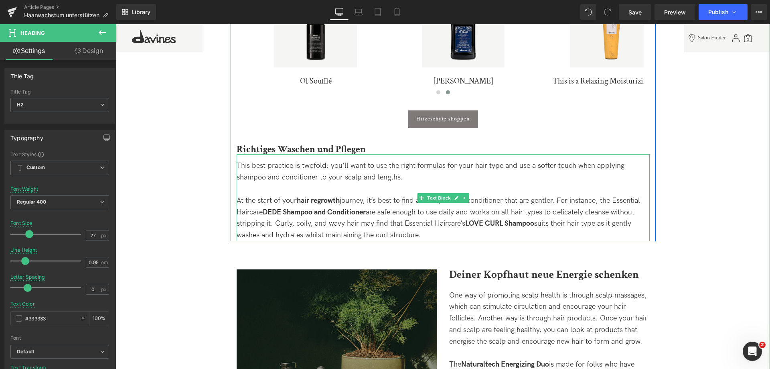
click at [248, 161] on span "This best practice is twofold: you’ll want to use the right formulas for your h…" at bounding box center [431, 171] width 388 height 20
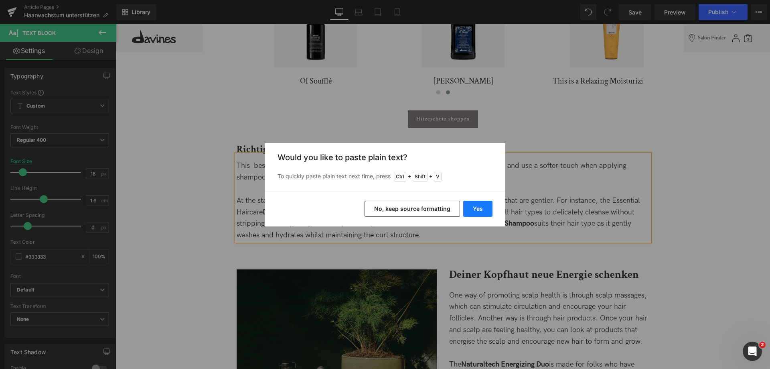
click at [481, 204] on button "Yes" at bounding box center [477, 209] width 29 height 16
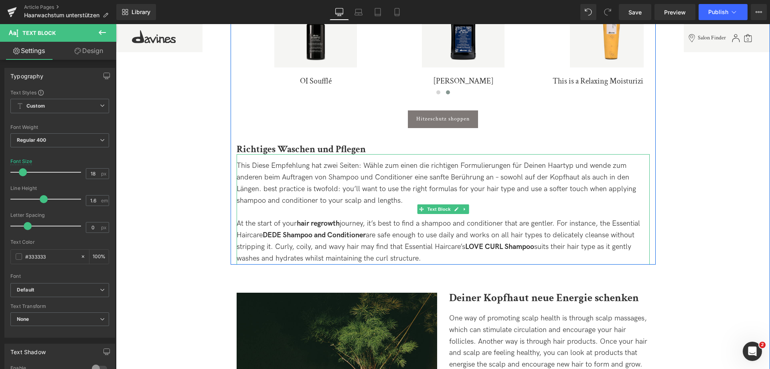
click at [250, 161] on span "This Diese Empfehlung hat zwei Seiten: Wähle zum einen die richtigen Formulieru…" at bounding box center [437, 182] width 400 height 43
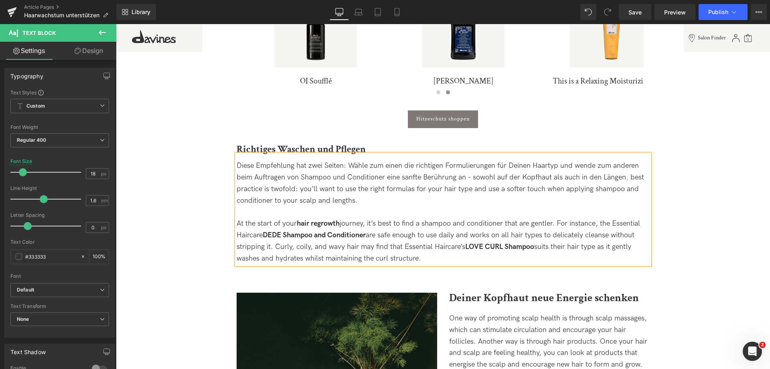
click at [469, 165] on span "Diese Empfehlung hat zwei Seiten: Wähle zum einen die richtigen Formulierungen …" at bounding box center [441, 182] width 408 height 43
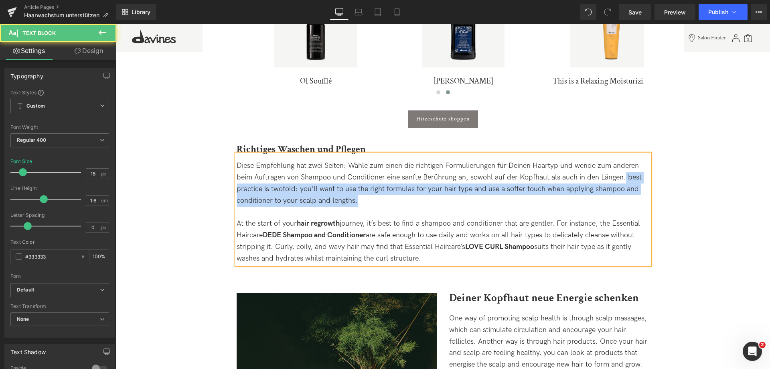
drag, startPoint x: 624, startPoint y: 163, endPoint x: 629, endPoint y: 186, distance: 23.5
click at [629, 186] on div "Diese Empfehlung hat zwei Seiten: Wähle zum einen die richtigen Formulierungen …" at bounding box center [443, 183] width 413 height 46
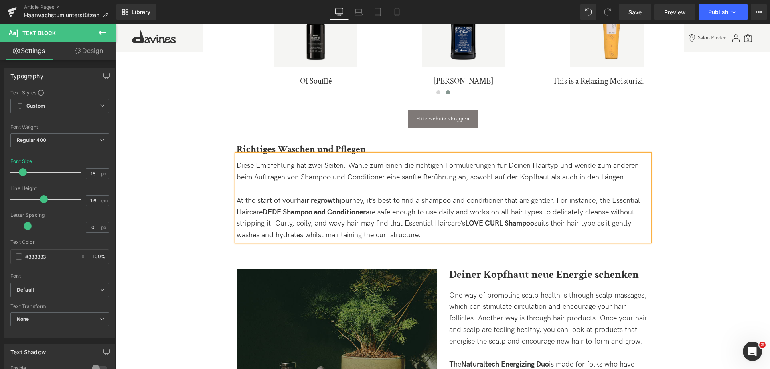
click at [241, 195] on div "At the start of your hair regrowth journey, it’s best to find a shampoo and con…" at bounding box center [443, 218] width 413 height 46
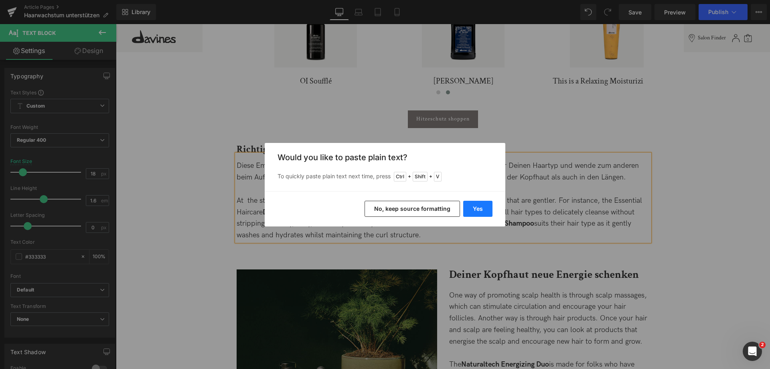
drag, startPoint x: 479, startPoint y: 212, endPoint x: 183, endPoint y: 161, distance: 300.3
click at [479, 212] on button "Yes" at bounding box center [477, 209] width 29 height 16
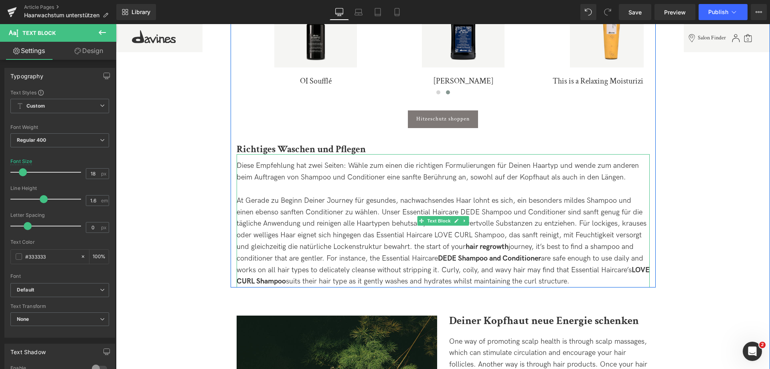
click at [243, 195] on div "At Gerade zu Beginn Deiner Journey für gesundes, nachwachsendes Haar lohnt es s…" at bounding box center [443, 241] width 413 height 92
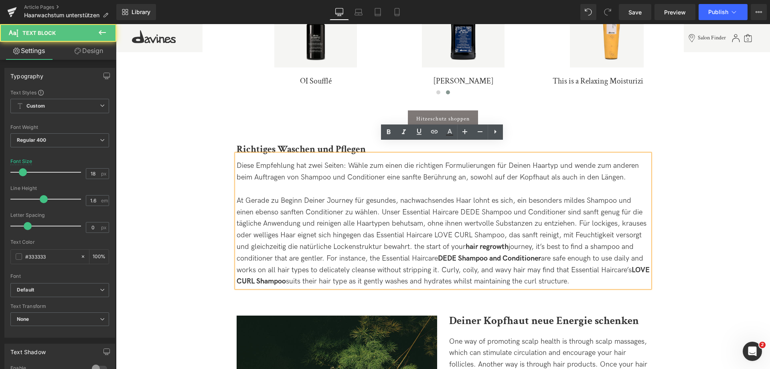
click at [247, 195] on div "At Gerade zu Beginn Deiner Journey für gesundes, nachwachsendes Haar lohnt es s…" at bounding box center [443, 241] width 413 height 92
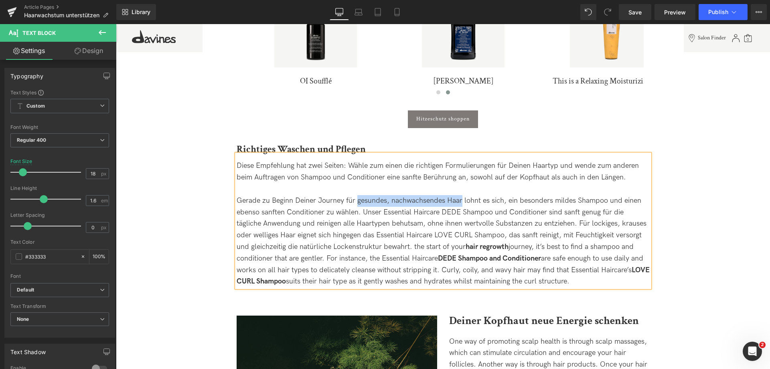
drag, startPoint x: 356, startPoint y: 187, endPoint x: 460, endPoint y: 189, distance: 104.3
click at [460, 195] on div "Gerade zu Beginn Deiner Journey für gesundes, nachwachsendes Haar lohnt es sich…" at bounding box center [443, 241] width 413 height 92
drag, startPoint x: 318, startPoint y: 189, endPoint x: 459, endPoint y: 194, distance: 141.7
click at [459, 195] on div "Gerade zu Beginn Deiner Journey für gesundes, nachwachsendes Haar lohnt es sich…" at bounding box center [443, 241] width 413 height 92
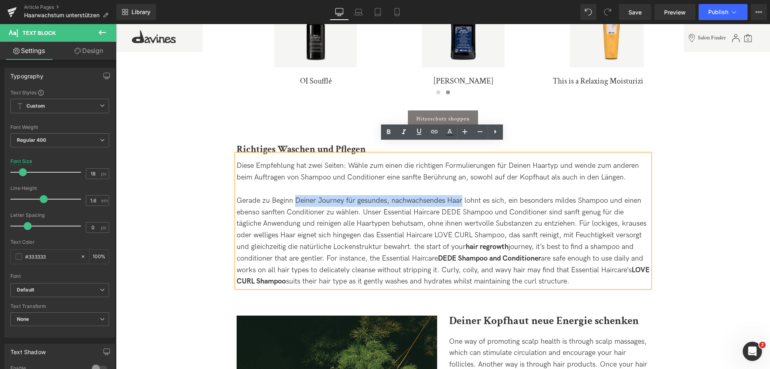
drag, startPoint x: 294, startPoint y: 188, endPoint x: 461, endPoint y: 190, distance: 166.5
click at [461, 195] on div "Gerade zu Beginn Deiner Journey für gesundes, nachwachsendes Haar lohnt es sich…" at bounding box center [443, 241] width 413 height 92
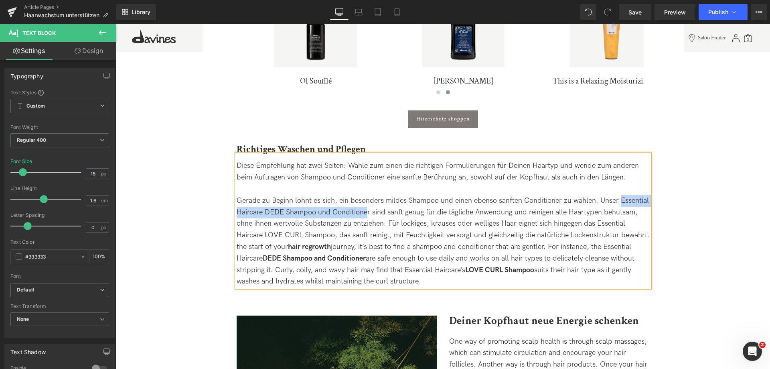
drag, startPoint x: 619, startPoint y: 189, endPoint x: 365, endPoint y: 196, distance: 253.6
click at [365, 196] on div "Gerade zu Beginn lohnt es sich, ein besonders mildes Shampoo und einen ebenso s…" at bounding box center [443, 241] width 413 height 92
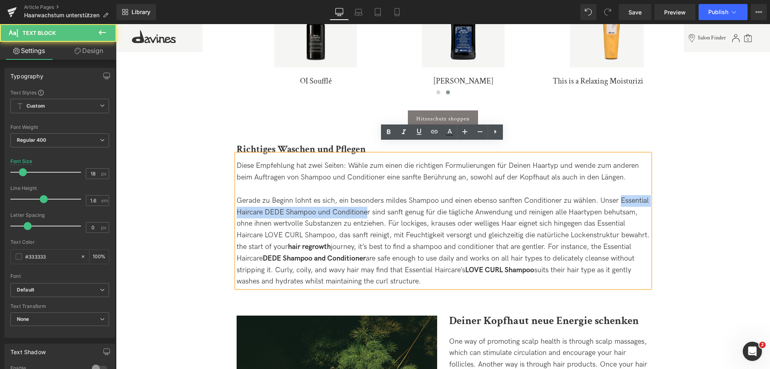
click at [619, 195] on div "Gerade zu Beginn lohnt es sich, ein besonders mildes Shampoo und einen ebenso s…" at bounding box center [443, 241] width 413 height 92
click at [618, 195] on div "Gerade zu Beginn lohnt es sich, ein besonders mildes Shampoo und einen ebenso s…" at bounding box center [443, 241] width 413 height 92
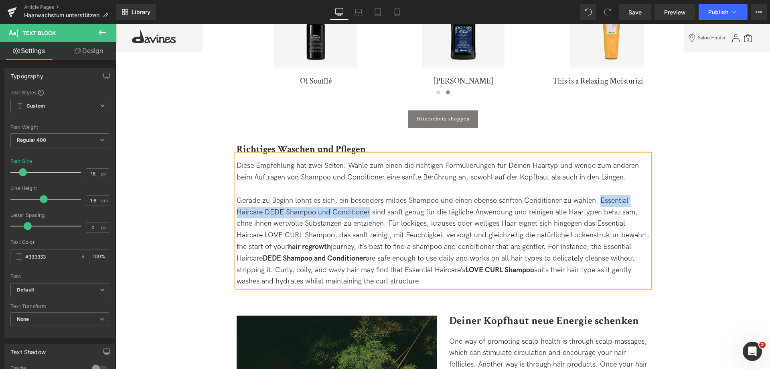
drag, startPoint x: 599, startPoint y: 187, endPoint x: 369, endPoint y: 199, distance: 230.6
click at [369, 199] on div "Gerade zu Beginn lohnt es sich, ein besonders mildes Shampoo und einen ebenso s…" at bounding box center [443, 241] width 413 height 92
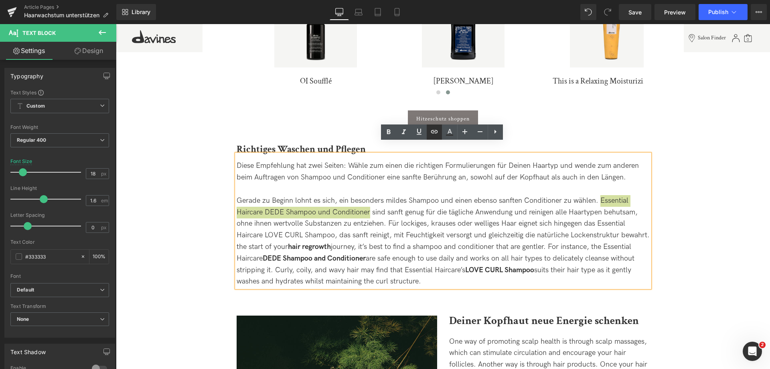
click at [435, 136] on link at bounding box center [434, 131] width 15 height 15
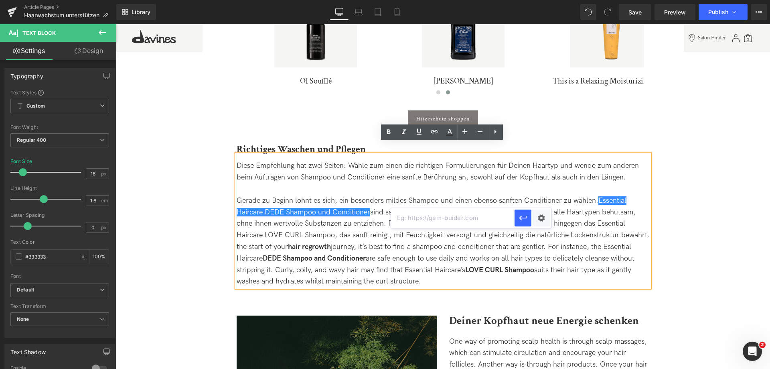
click at [443, 218] on input "text" at bounding box center [453, 218] width 124 height 20
type input "https://de.davines.com/products/dede-duo"
click at [519, 214] on icon "button" at bounding box center [523, 218] width 10 height 10
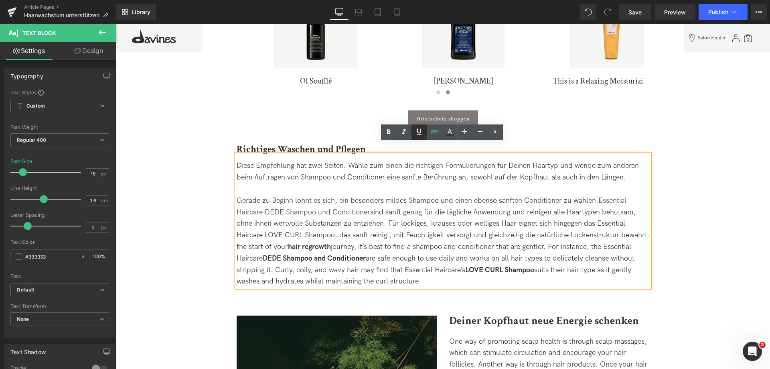
click at [419, 137] on link at bounding box center [419, 131] width 15 height 15
click at [385, 136] on icon at bounding box center [389, 132] width 10 height 10
click at [313, 215] on div "Gerade zu Beginn lohnt es sich, ein besonders mildes Shampoo und einen ebenso s…" at bounding box center [443, 241] width 413 height 92
drag, startPoint x: 272, startPoint y: 212, endPoint x: 338, endPoint y: 214, distance: 66.6
click at [338, 214] on div "Gerade zu Beginn lohnt es sich, ein besonders mildes Shampoo und einen ebenso s…" at bounding box center [443, 241] width 413 height 92
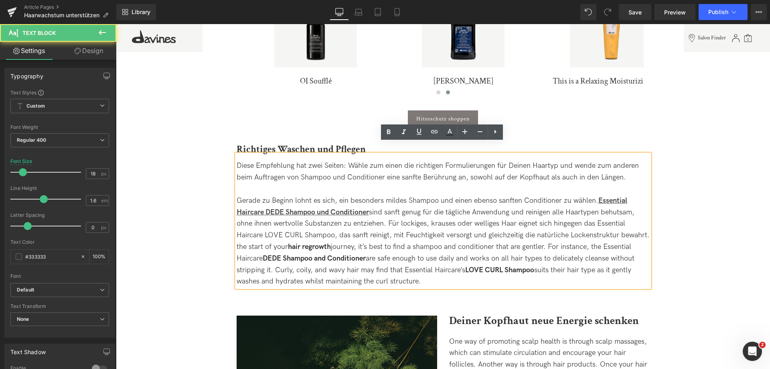
click at [339, 214] on div "Gerade zu Beginn lohnt es sich, ein besonders mildes Shampoo und einen ebenso s…" at bounding box center [443, 241] width 413 height 92
click at [313, 211] on div "Gerade zu Beginn lohnt es sich, ein besonders mildes Shampoo und einen ebenso s…" at bounding box center [443, 241] width 413 height 92
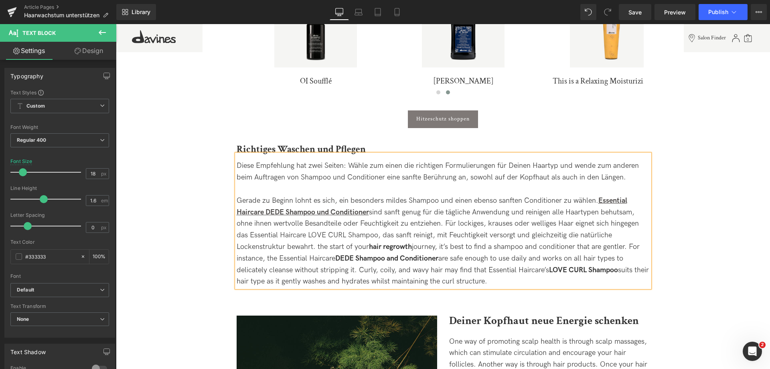
click at [316, 211] on div "Gerade zu Beginn lohnt es sich, ein besonders mildes Shampoo und einen ebenso s…" at bounding box center [443, 241] width 413 height 92
click at [385, 221] on div "Gerade zu Beginn lohnt es sich, ein besonders mildes Shampoo und einen ebenso s…" at bounding box center [443, 241] width 413 height 92
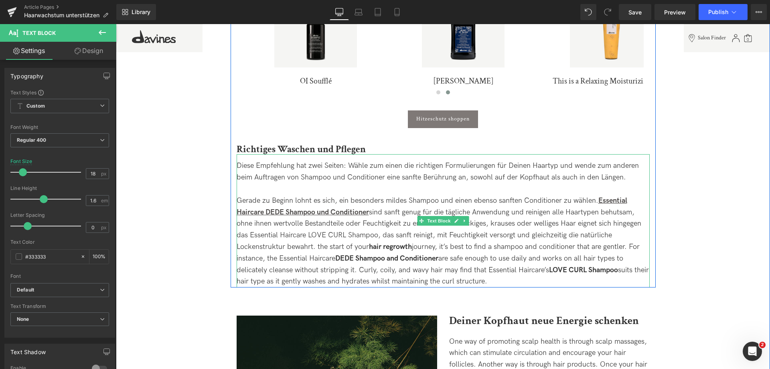
click at [407, 228] on div "Gerade zu Beginn lohnt es sich, ein besonders mildes Shampoo und einen ebenso s…" at bounding box center [443, 241] width 413 height 92
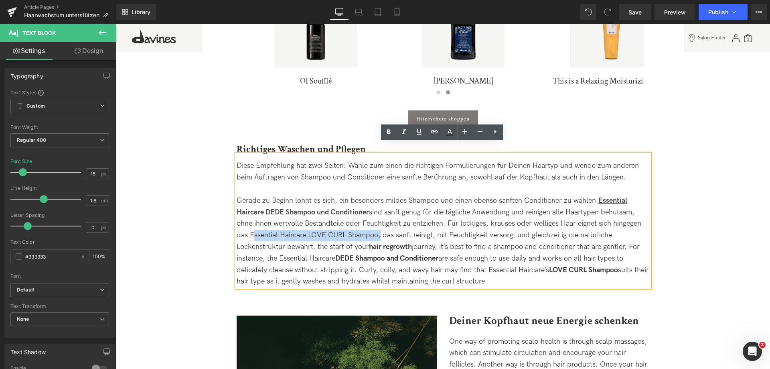
drag, startPoint x: 248, startPoint y: 225, endPoint x: 376, endPoint y: 227, distance: 128.0
click at [376, 227] on div "Gerade zu Beginn lohnt es sich, ein besonders mildes Shampoo und einen ebenso s…" at bounding box center [443, 241] width 413 height 92
click at [436, 132] on icon at bounding box center [435, 132] width 10 height 10
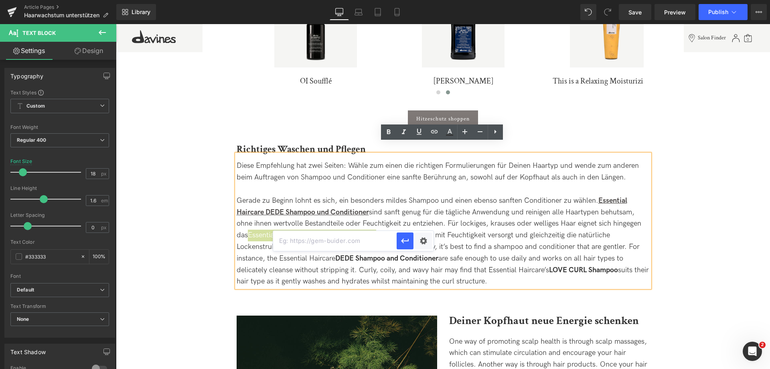
click at [339, 241] on input "text" at bounding box center [335, 241] width 124 height 20
click at [410, 240] on button "button" at bounding box center [405, 240] width 17 height 17
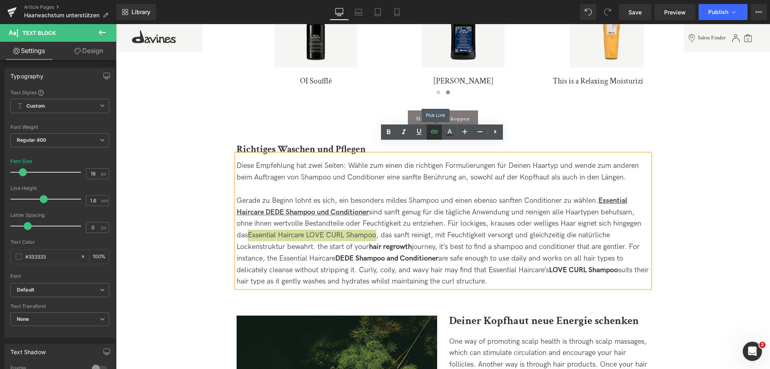
click at [427, 129] on link at bounding box center [434, 131] width 15 height 15
type input "https://de.davines.com/products/love-curl-shampoo"
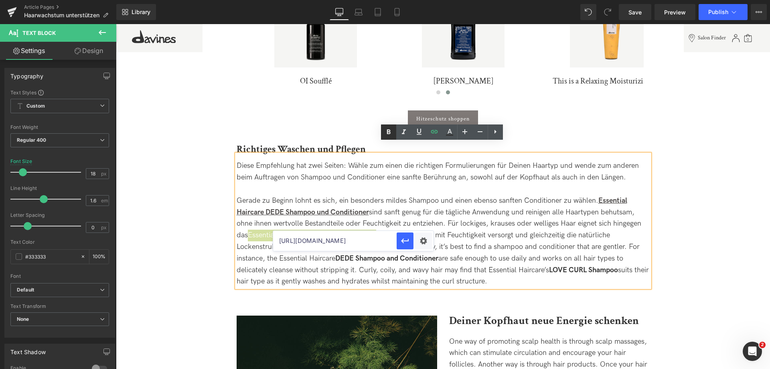
click at [389, 130] on icon at bounding box center [389, 131] width 4 height 5
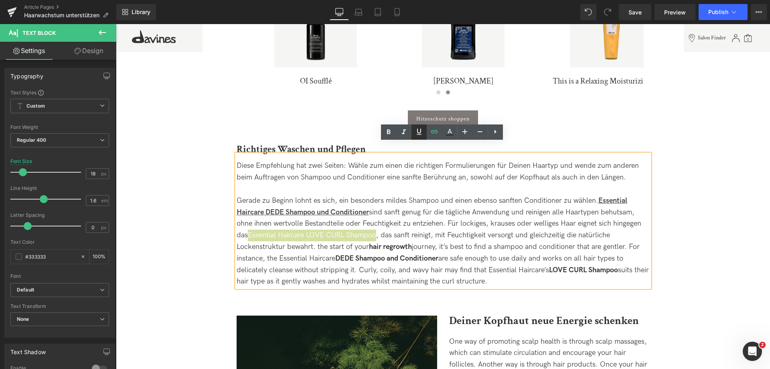
click at [419, 131] on icon at bounding box center [419, 132] width 10 height 10
click at [389, 133] on icon at bounding box center [389, 131] width 4 height 5
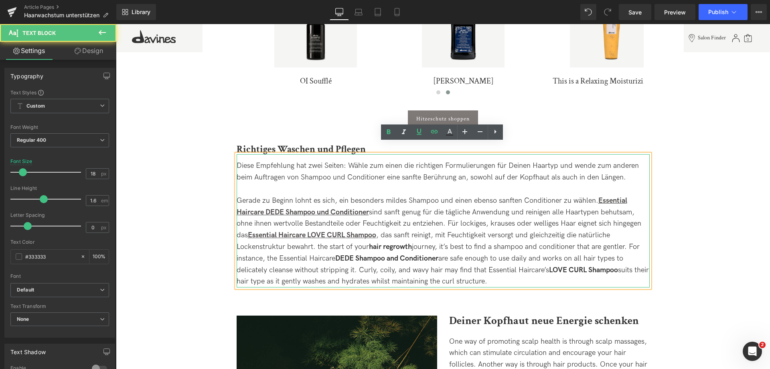
drag, startPoint x: 316, startPoint y: 237, endPoint x: 518, endPoint y: 265, distance: 203.7
click at [518, 265] on div "Gerade zu Beginn lohnt es sich, ein besonders mildes Shampoo und einen ebenso s…" at bounding box center [443, 241] width 413 height 92
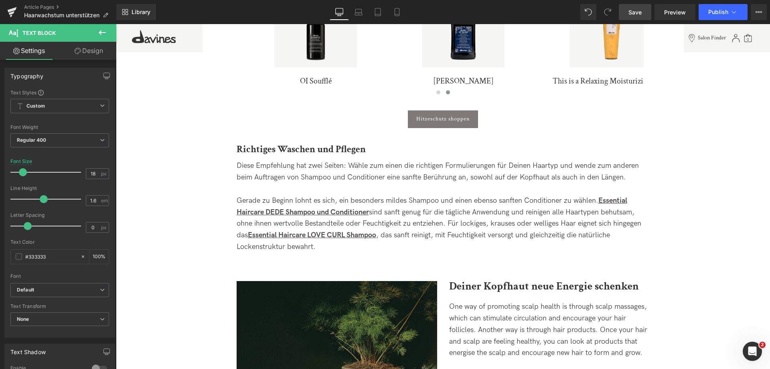
drag, startPoint x: 636, startPoint y: 14, endPoint x: 328, endPoint y: 149, distance: 336.2
click at [636, 14] on span "Save" at bounding box center [635, 12] width 13 height 8
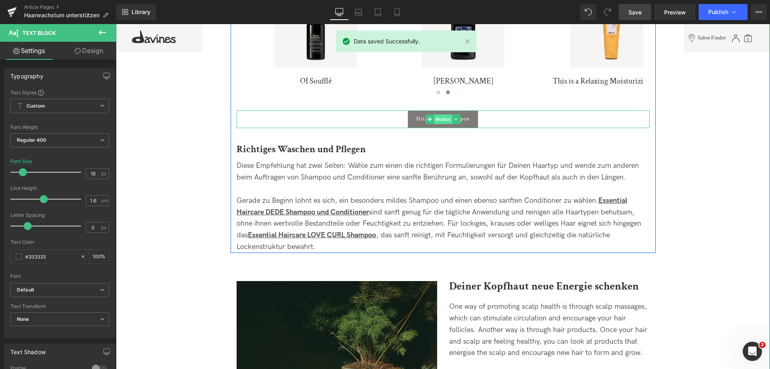
click at [436, 114] on span "Button" at bounding box center [443, 119] width 18 height 10
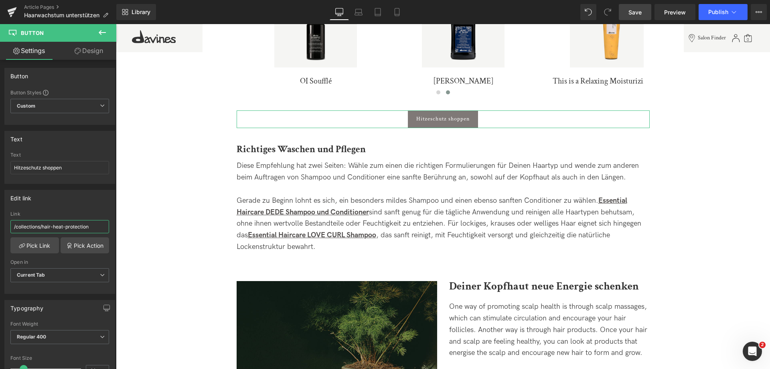
drag, startPoint x: 94, startPoint y: 229, endPoint x: -35, endPoint y: 204, distance: 131.2
click at [0, 204] on html "Button You are previewing how the will restyle your page. You can not edit Elem…" at bounding box center [385, 184] width 770 height 369
paste input "[URL][DOMAIN_NAME]"
type input "[URL][DOMAIN_NAME]"
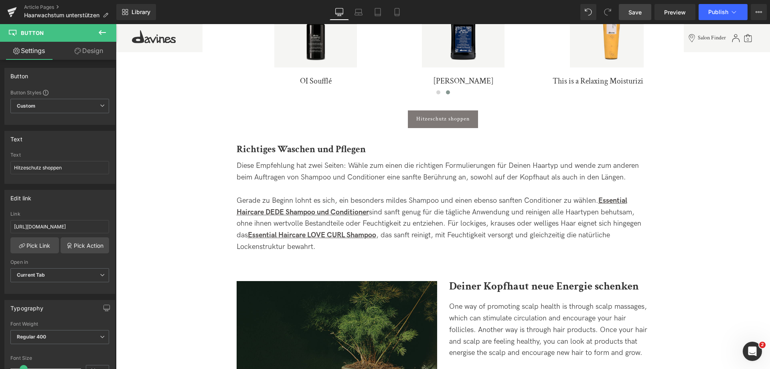
click at [633, 16] on span "Save" at bounding box center [635, 12] width 13 height 8
click at [633, 18] on link "Save" at bounding box center [635, 12] width 32 height 16
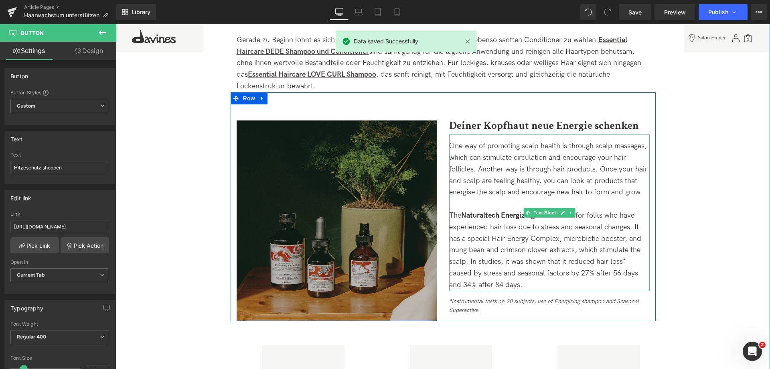
drag, startPoint x: 488, startPoint y: 163, endPoint x: 491, endPoint y: 270, distance: 106.3
click at [488, 163] on div "One way of promoting scalp health is through scalp massages, which can stimulat…" at bounding box center [549, 169] width 201 height 58
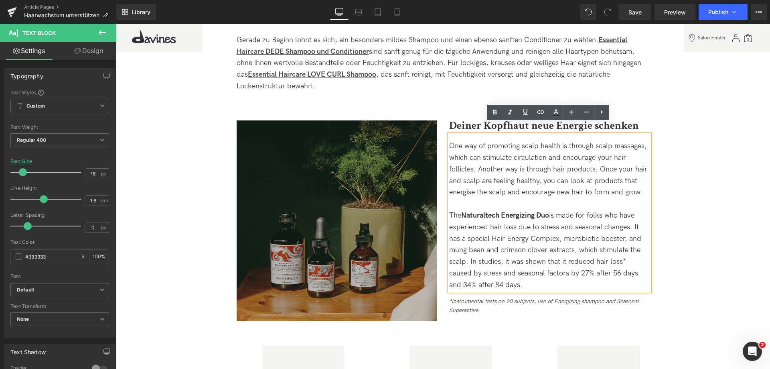
drag, startPoint x: 496, startPoint y: 273, endPoint x: 448, endPoint y: 138, distance: 143.2
click at [449, 138] on div "One way of promoting scalp health is through scalp massages, which can stimulat…" at bounding box center [549, 212] width 201 height 156
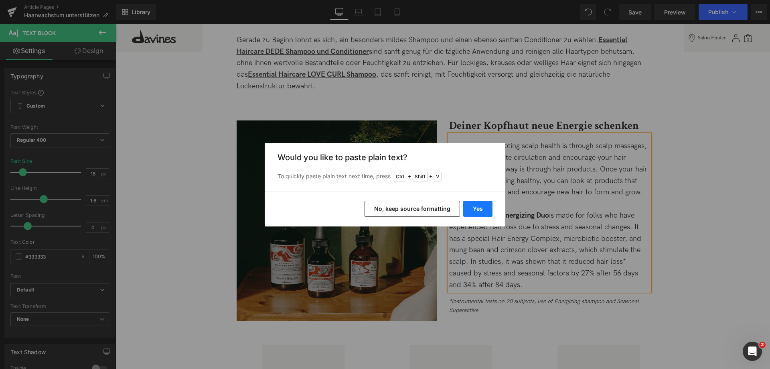
click at [477, 207] on button "Yes" at bounding box center [477, 209] width 29 height 16
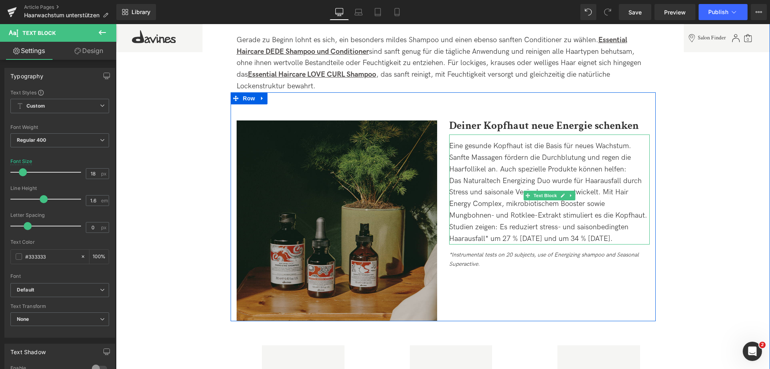
click at [572, 140] on div "Eine gesunde Kopfhaut ist die Basis für neues Wachstum. Sanfte Massagen fördern…" at bounding box center [549, 157] width 201 height 34
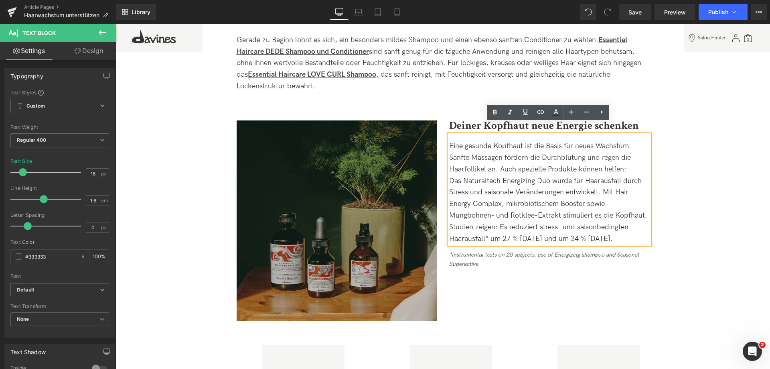
click at [600, 140] on div "Eine gesunde Kopfhaut ist die Basis für neues Wachstum. Sanfte Massagen fördern…" at bounding box center [549, 157] width 201 height 34
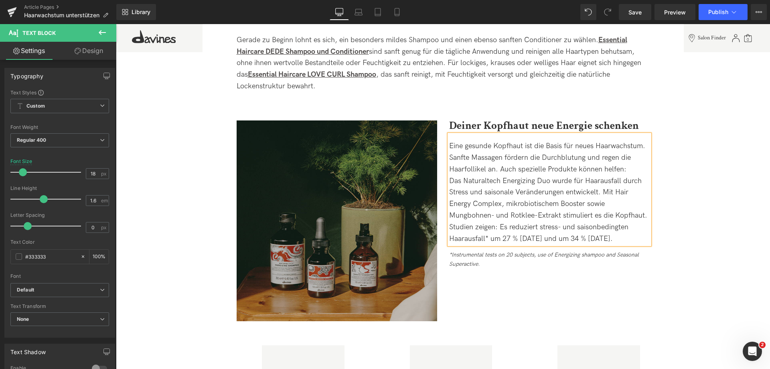
click at [601, 183] on div "Das Naturaltech Energizing Duo wurde für Haarausfall durch Stress und saisonale…" at bounding box center [549, 209] width 201 height 69
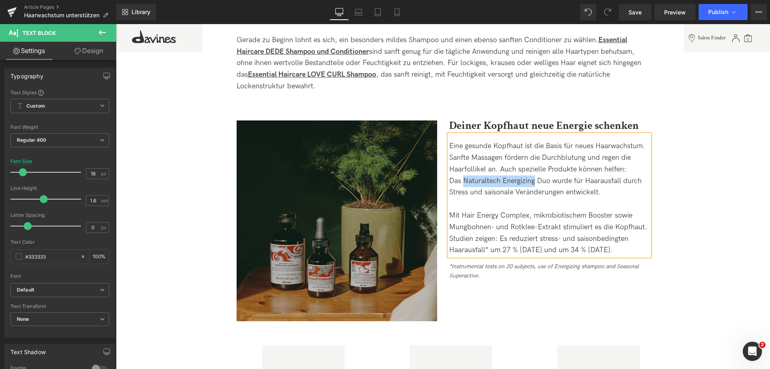
drag, startPoint x: 463, startPoint y: 168, endPoint x: 533, endPoint y: 168, distance: 69.8
click at [533, 175] on div "Das Naturaltech Energizing Duo wurde für Haarausfall durch Stress und saisonale…" at bounding box center [549, 186] width 201 height 23
drag, startPoint x: 462, startPoint y: 166, endPoint x: 571, endPoint y: 166, distance: 108.7
click at [571, 175] on div "Das NATURALTECH ENERGIZING Duo wurde für Haarausfall durch Stress und saisonale…" at bounding box center [549, 186] width 201 height 23
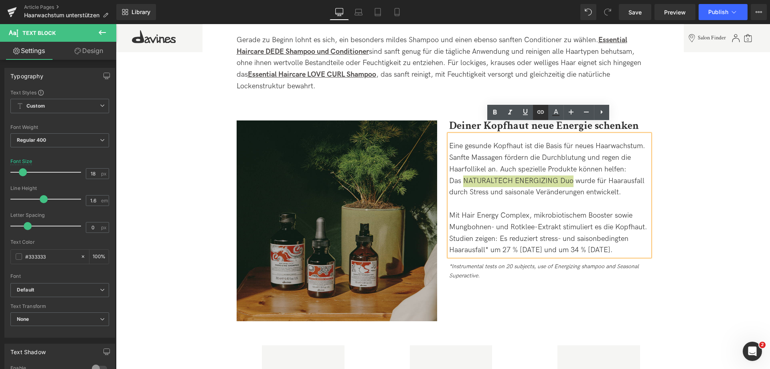
click at [543, 113] on icon at bounding box center [540, 111] width 7 height 3
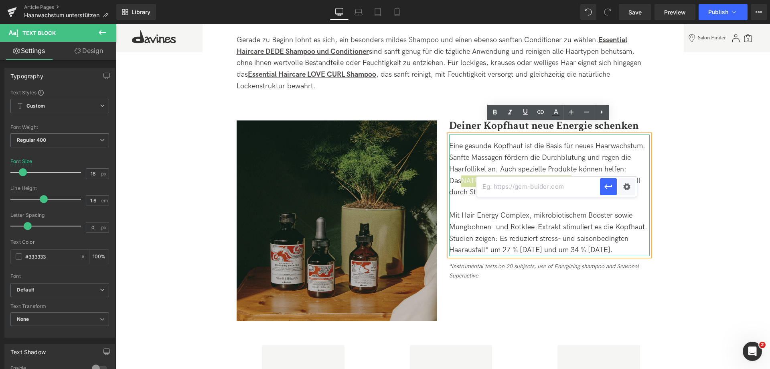
click at [526, 188] on input "text" at bounding box center [539, 186] width 124 height 20
type input "https://de.davines.com/products/energizing-duo"
click at [608, 189] on icon "button" at bounding box center [609, 187] width 10 height 10
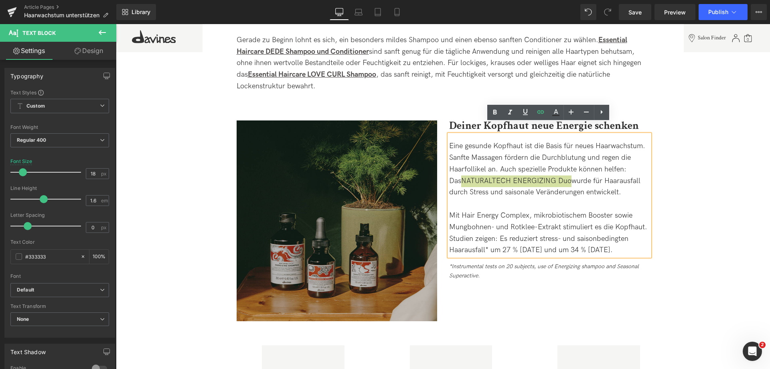
scroll to position [0, 0]
click at [525, 109] on icon at bounding box center [526, 112] width 10 height 10
click at [495, 110] on icon at bounding box center [495, 112] width 4 height 5
click at [517, 198] on div at bounding box center [549, 204] width 201 height 12
click at [485, 237] on div "Mit Hair Energy Complex, mikrobiotischem Booster sowie Mungbohnen- und Rotklee-…" at bounding box center [549, 233] width 201 height 46
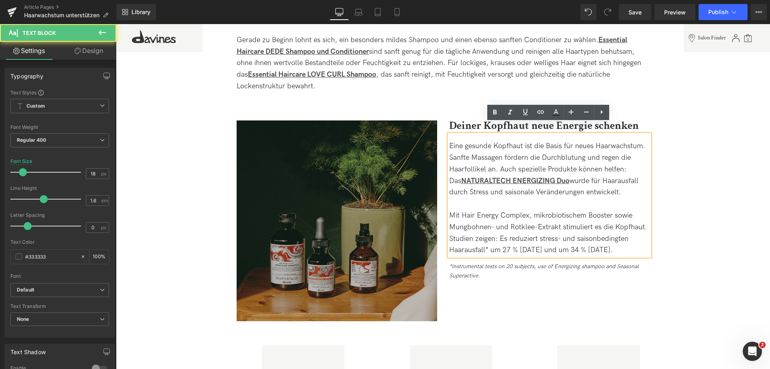
click at [487, 235] on div "Mit Hair Energy Complex, mikrobiotischem Booster sowie Mungbohnen- und Rotklee-…" at bounding box center [549, 233] width 201 height 46
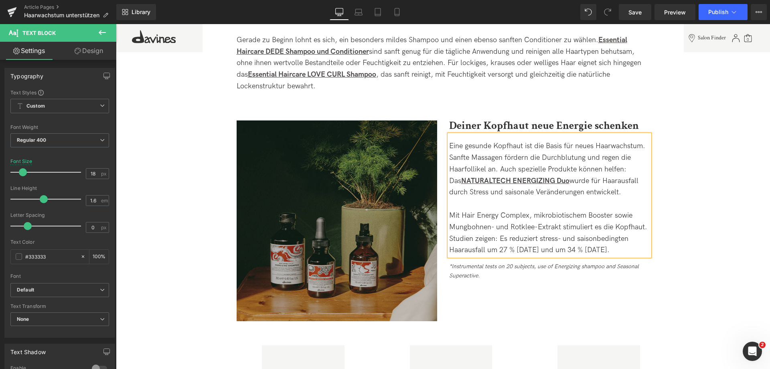
click at [560, 237] on div "Mit Hair Energy Complex, mikrobiotischem Booster sowie Mungbohnen- und Rotklee-…" at bounding box center [549, 233] width 201 height 46
click at [466, 248] on div "Mit Hair Energy Complex, mikrobiotischem Booster sowie Mungbohnen- und Rotklee-…" at bounding box center [549, 233] width 201 height 46
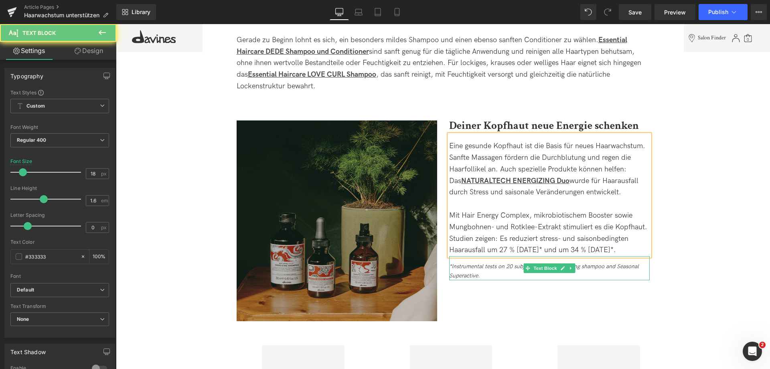
drag, startPoint x: 468, startPoint y: 272, endPoint x: 463, endPoint y: 266, distance: 7.5
click at [468, 272] on icon "*Instrumental tests on 20 subjects, use of Energizing shampoo and Seasonal Supe…" at bounding box center [544, 271] width 190 height 16
click at [463, 266] on icon "*Instrumental tests on 20 subjects, use of Energizing shampoo and Seasonal Supe…" at bounding box center [544, 271] width 190 height 16
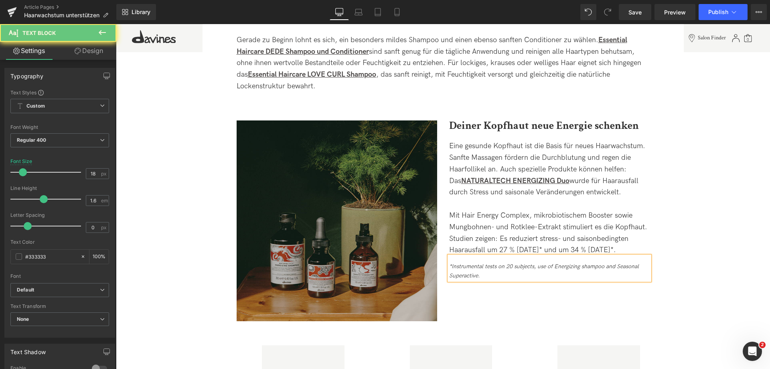
click at [463, 266] on icon "*Instrumental tests on 20 subjects, use of Energizing shampoo and Seasonal Supe…" at bounding box center [544, 271] width 190 height 16
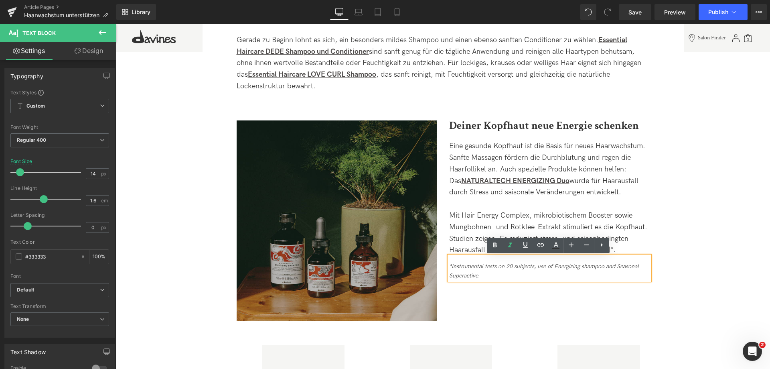
click at [477, 265] on icon "*Instrumental tests on 20 subjects, use of Energizing shampoo and Seasonal Supe…" at bounding box center [544, 271] width 190 height 16
click at [637, 18] on link "Save" at bounding box center [635, 12] width 32 height 16
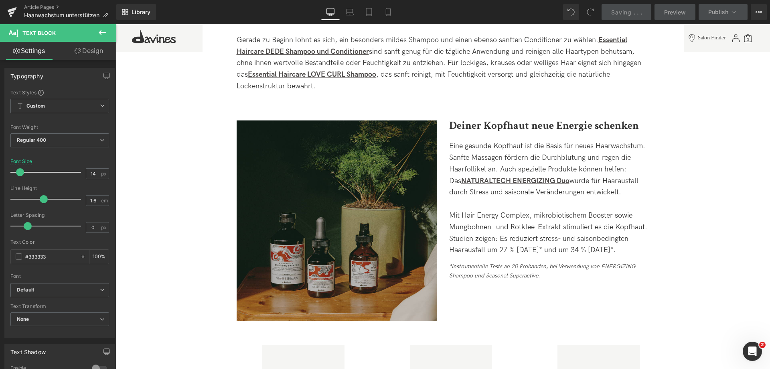
scroll to position [1243, 0]
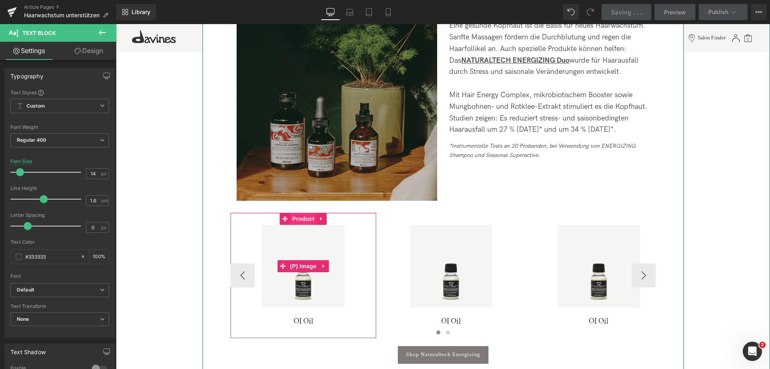
click at [304, 213] on span "Product" at bounding box center [303, 219] width 26 height 12
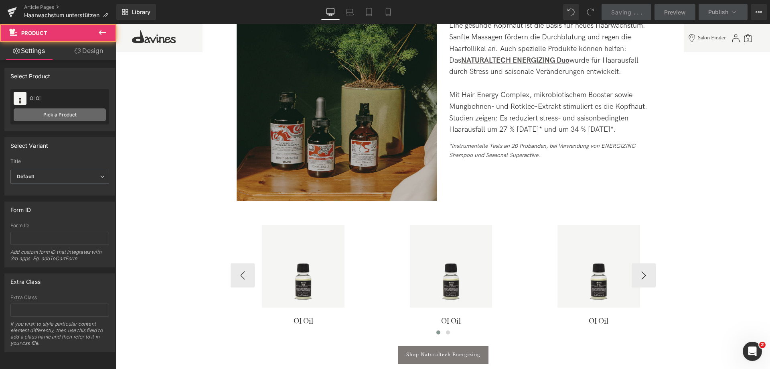
click at [72, 116] on link "Pick a Product" at bounding box center [60, 114] width 92 height 13
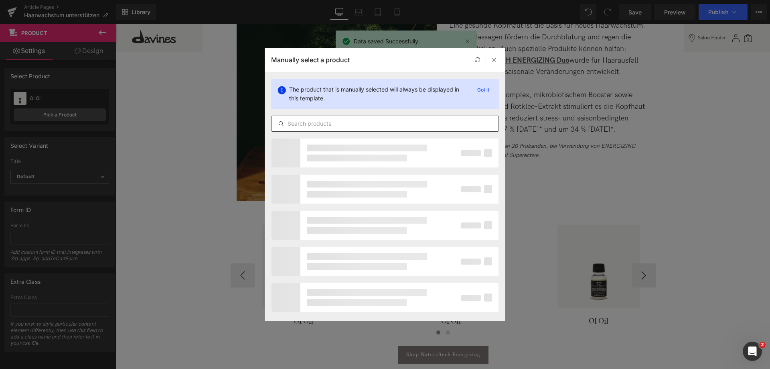
click at [367, 116] on div at bounding box center [385, 124] width 228 height 16
click at [359, 124] on input "text" at bounding box center [385, 124] width 227 height 10
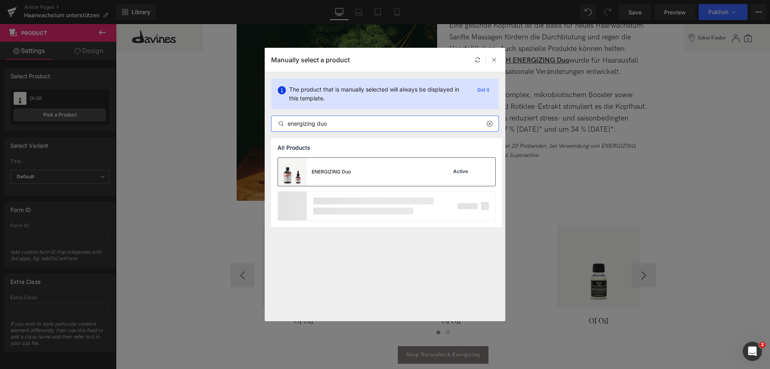
type input "energizing duo"
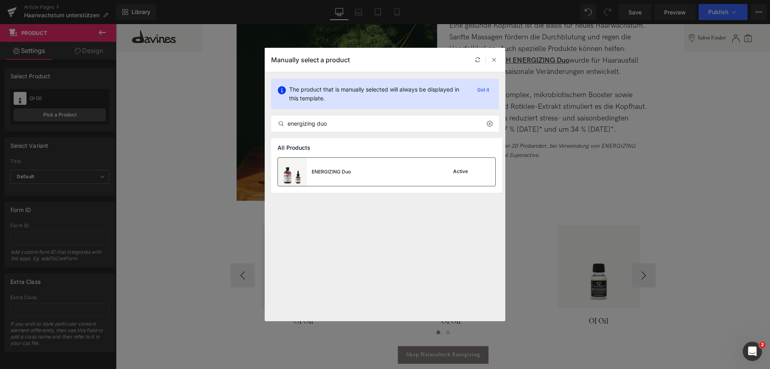
drag, startPoint x: 361, startPoint y: 169, endPoint x: 356, endPoint y: 203, distance: 34.2
click at [361, 169] on div "ENERGIZING Duo Active" at bounding box center [386, 172] width 217 height 28
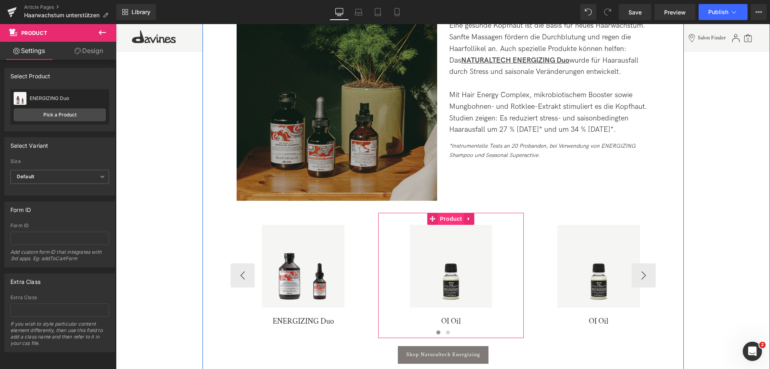
click at [459, 213] on span "Product" at bounding box center [451, 219] width 26 height 12
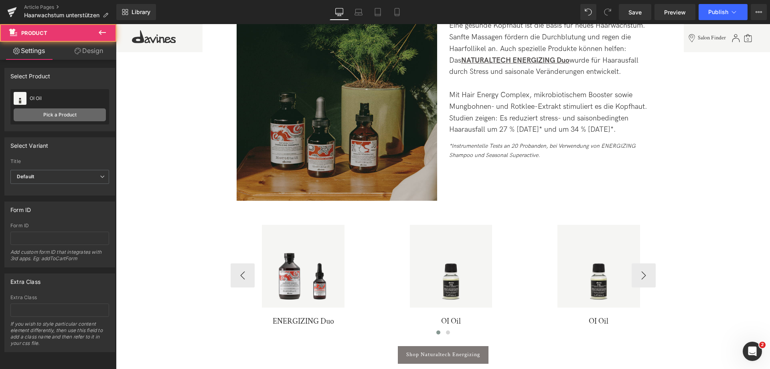
click at [79, 110] on link "Pick a Product" at bounding box center [60, 114] width 92 height 13
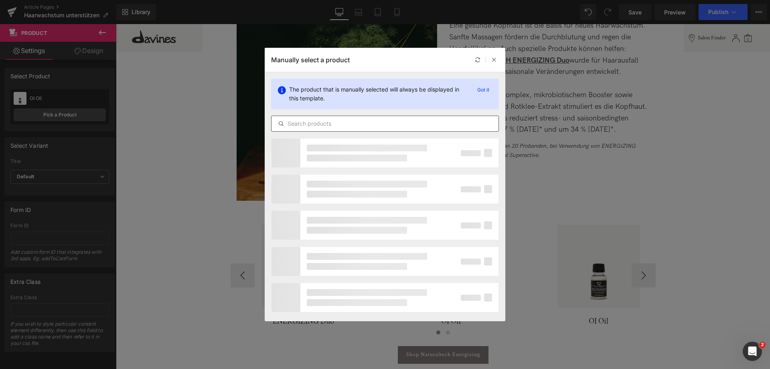
click at [377, 123] on input "text" at bounding box center [385, 124] width 227 height 10
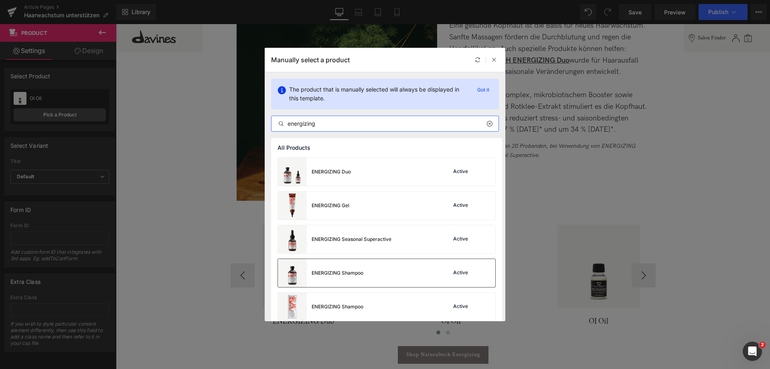
type input "energizing"
drag, startPoint x: 365, startPoint y: 284, endPoint x: 255, endPoint y: 258, distance: 113.4
click at [365, 284] on div "ENERGIZING Shampoo Active" at bounding box center [386, 273] width 217 height 28
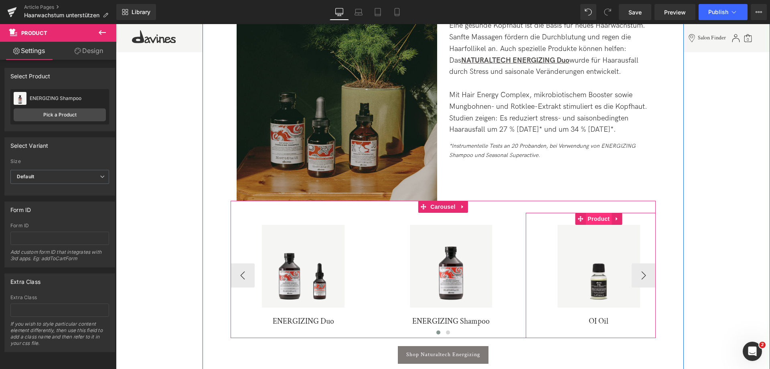
click at [595, 213] on span "Product" at bounding box center [599, 219] width 26 height 12
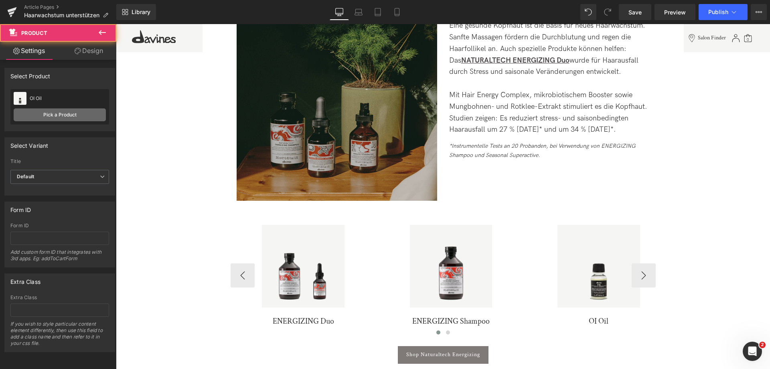
click at [43, 113] on link "Pick a Product" at bounding box center [60, 114] width 92 height 13
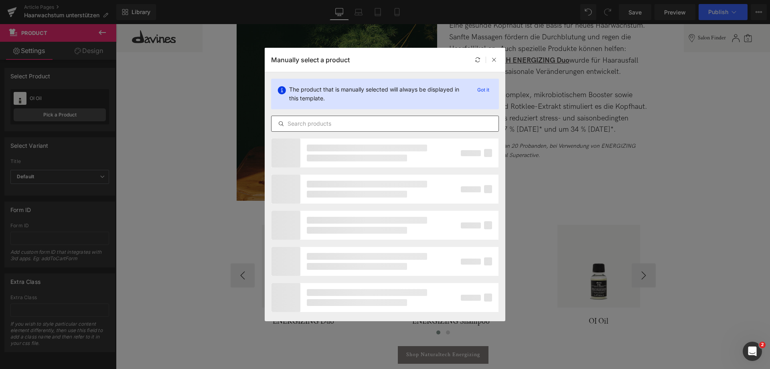
click at [341, 122] on input "text" at bounding box center [385, 124] width 227 height 10
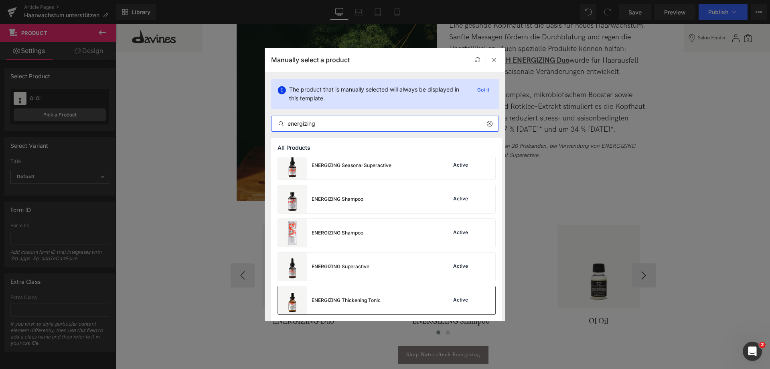
scroll to position [74, 0]
type input "energizing"
drag, startPoint x: 381, startPoint y: 297, endPoint x: 466, endPoint y: 233, distance: 106.9
click at [381, 297] on div "ENERGIZING Thickening Tonic" at bounding box center [346, 299] width 69 height 7
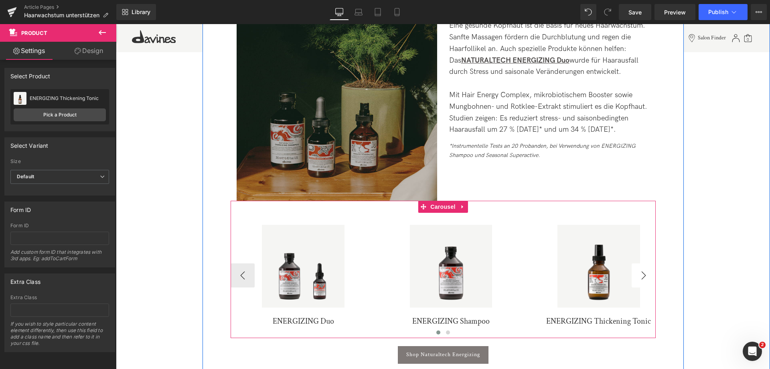
click at [642, 263] on button "›" at bounding box center [644, 275] width 24 height 24
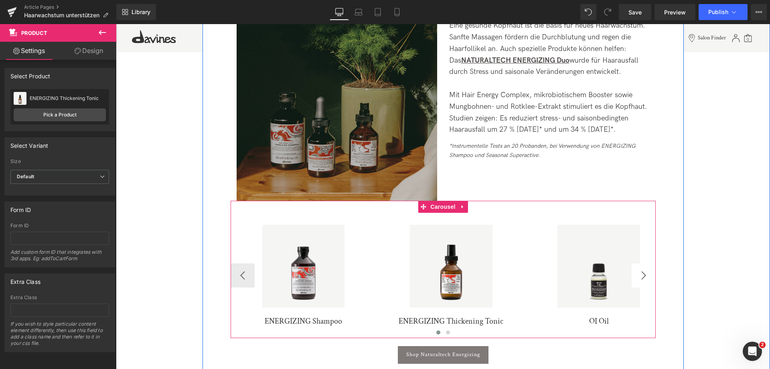
click at [642, 263] on button "›" at bounding box center [644, 275] width 24 height 24
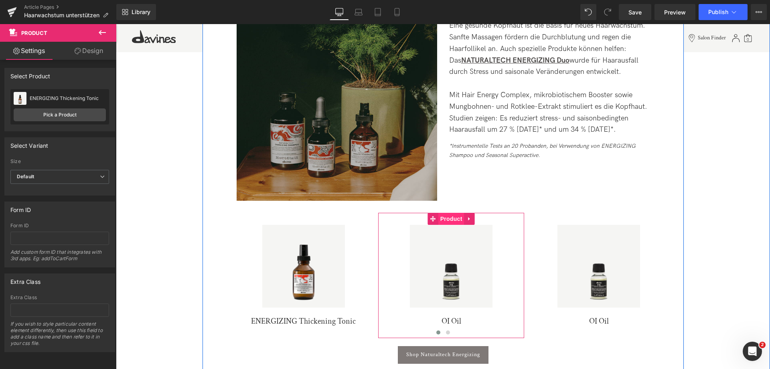
click at [455, 213] on span "Product" at bounding box center [451, 219] width 26 height 12
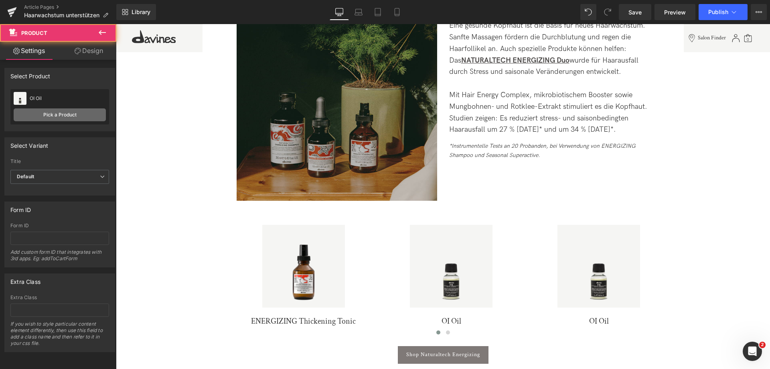
click at [58, 111] on link "Pick a Product" at bounding box center [60, 114] width 92 height 13
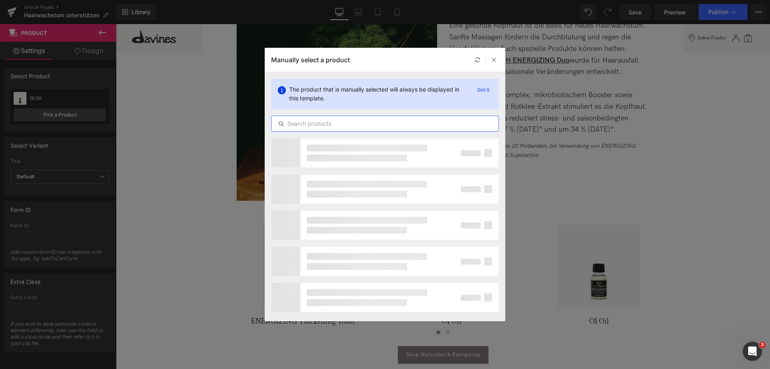
click at [361, 122] on input "text" at bounding box center [385, 124] width 227 height 10
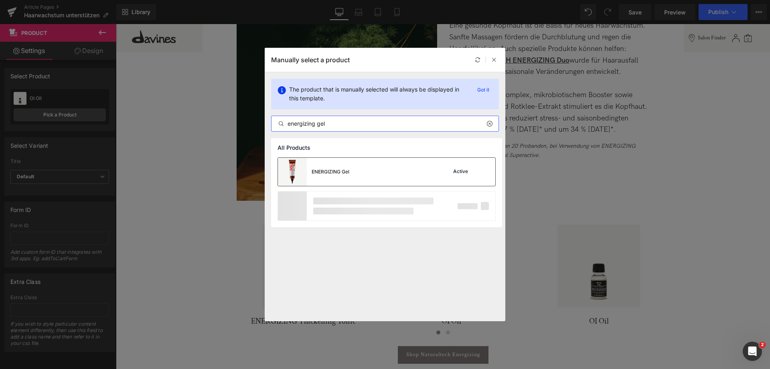
type input "energizing gel"
drag, startPoint x: 357, startPoint y: 177, endPoint x: 428, endPoint y: 174, distance: 70.7
click at [357, 177] on div "ENERGIZING Gel Active" at bounding box center [386, 172] width 217 height 28
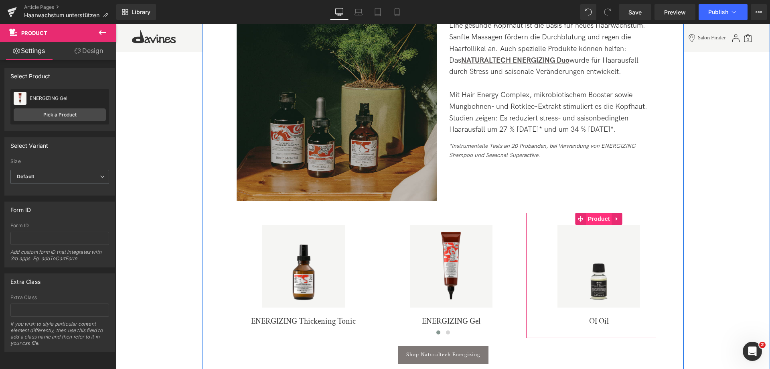
click at [604, 213] on span "Product" at bounding box center [599, 219] width 26 height 12
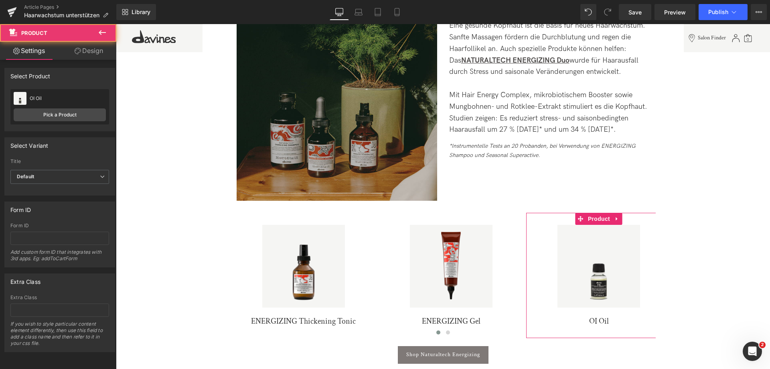
click at [60, 108] on div "OI Oil This is a Volume Boosting Mousse Pick a Product" at bounding box center [59, 106] width 99 height 35
click at [62, 120] on link "Pick a Product" at bounding box center [60, 114] width 92 height 13
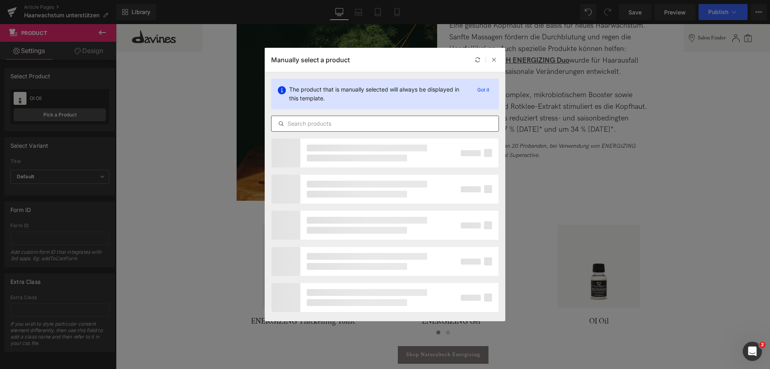
click at [376, 125] on input "text" at bounding box center [385, 124] width 227 height 10
type input "energizing"
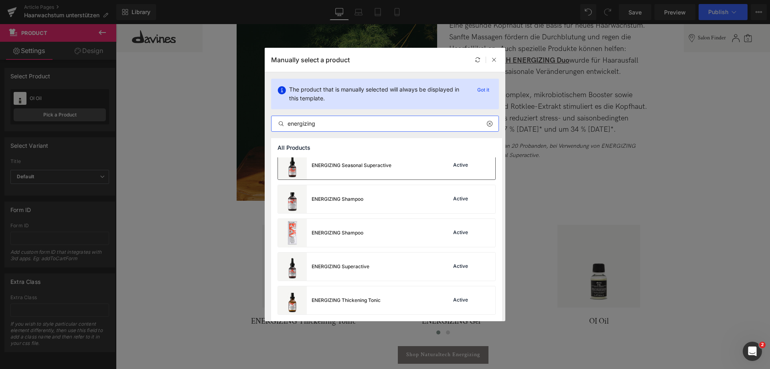
click at [377, 166] on div "ENERGIZING Seasonal Superactive" at bounding box center [352, 165] width 80 height 7
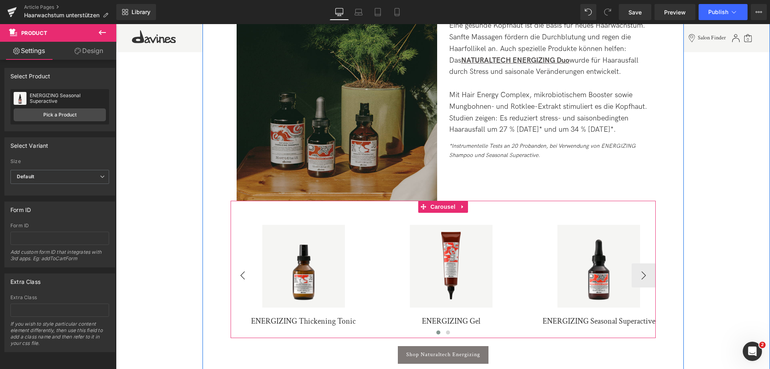
click at [238, 266] on button "‹" at bounding box center [243, 275] width 24 height 24
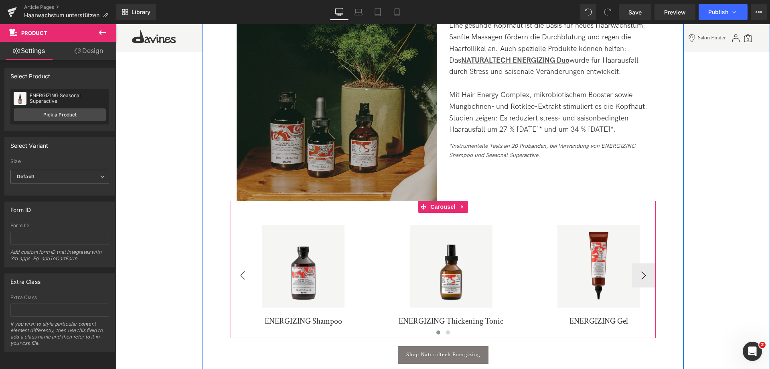
click at [238, 266] on button "‹" at bounding box center [243, 275] width 24 height 24
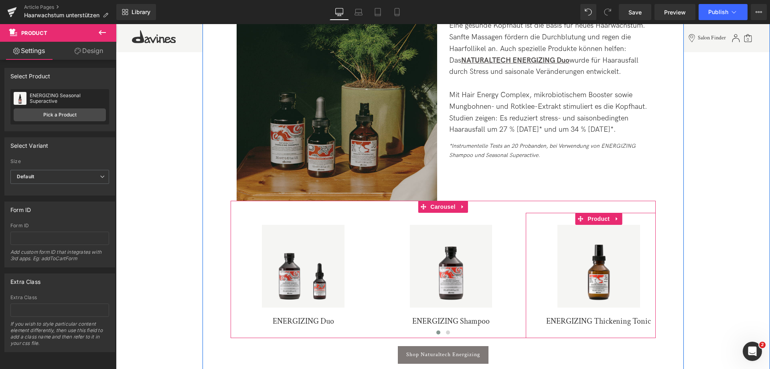
click at [603, 213] on span "Product" at bounding box center [599, 219] width 26 height 12
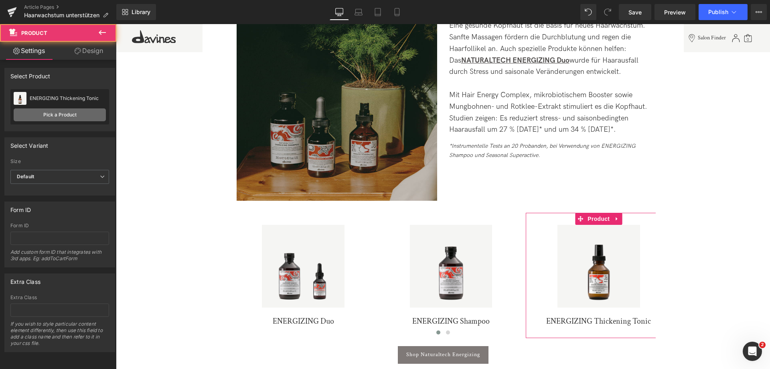
click at [58, 121] on link "Pick a Product" at bounding box center [60, 114] width 92 height 13
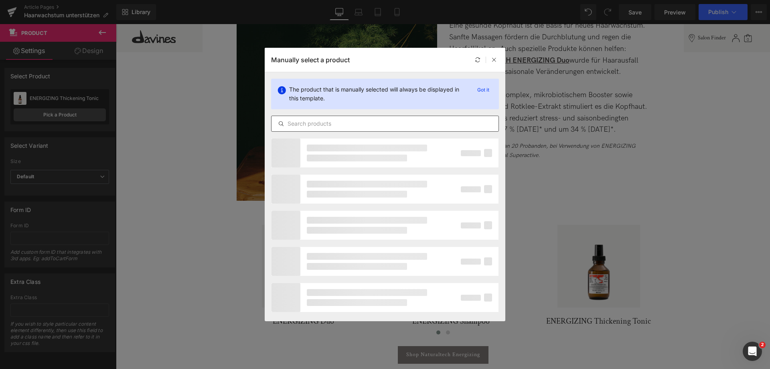
click at [325, 130] on div at bounding box center [385, 124] width 228 height 16
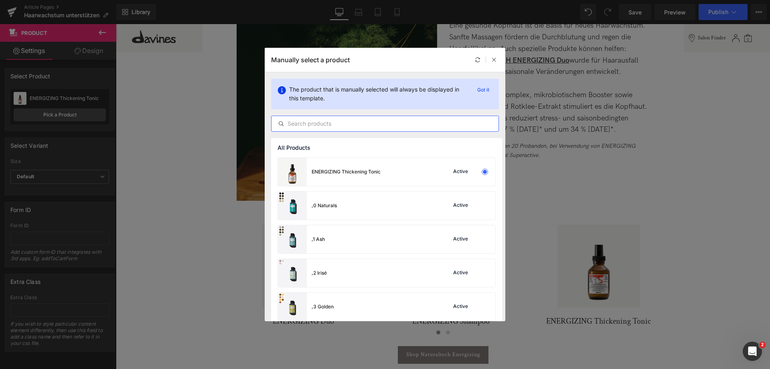
click at [327, 123] on input "text" at bounding box center [385, 124] width 227 height 10
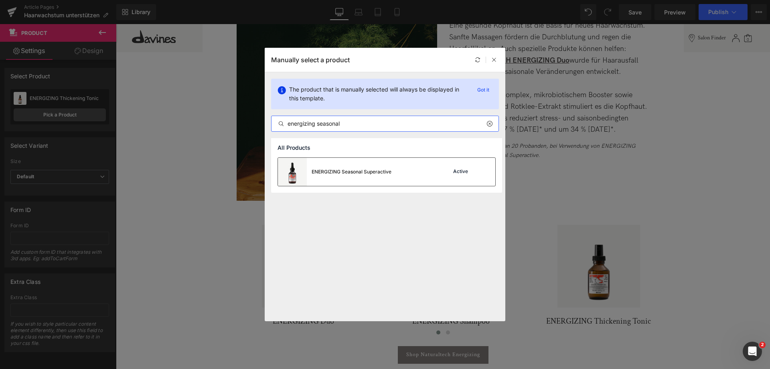
type input "energizing seasonal"
click at [369, 170] on div "ENERGIZING Seasonal Superactive" at bounding box center [352, 171] width 80 height 7
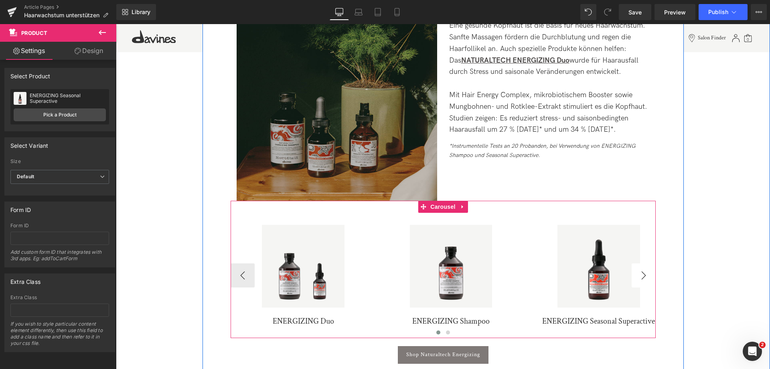
click at [641, 268] on button "›" at bounding box center [644, 275] width 24 height 24
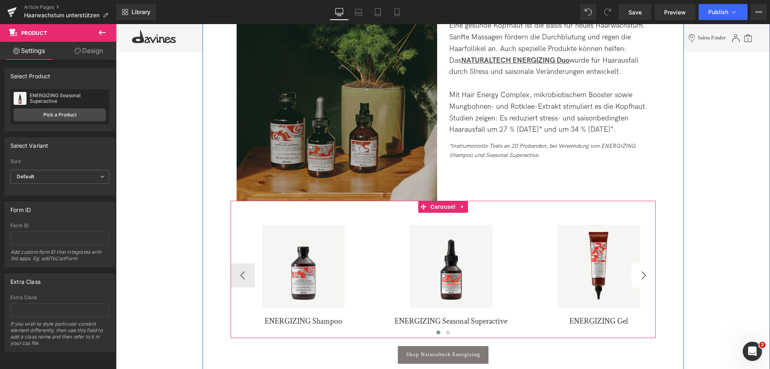
click at [641, 268] on button "›" at bounding box center [644, 275] width 24 height 24
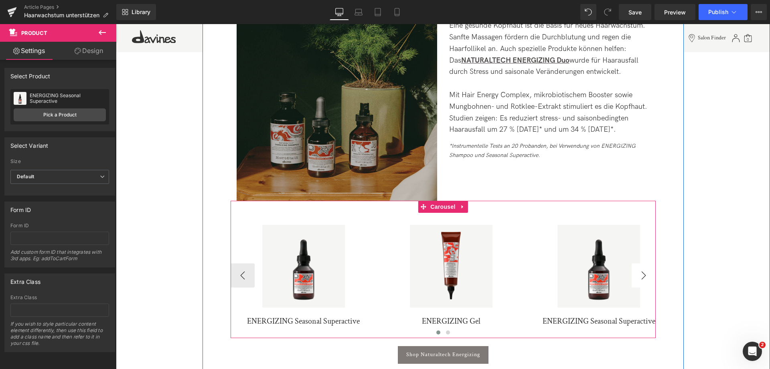
click at [641, 268] on button "›" at bounding box center [644, 275] width 24 height 24
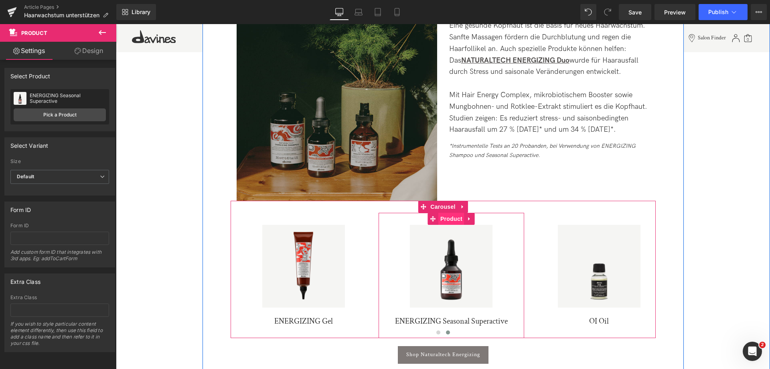
click at [444, 213] on span "Product" at bounding box center [451, 219] width 26 height 12
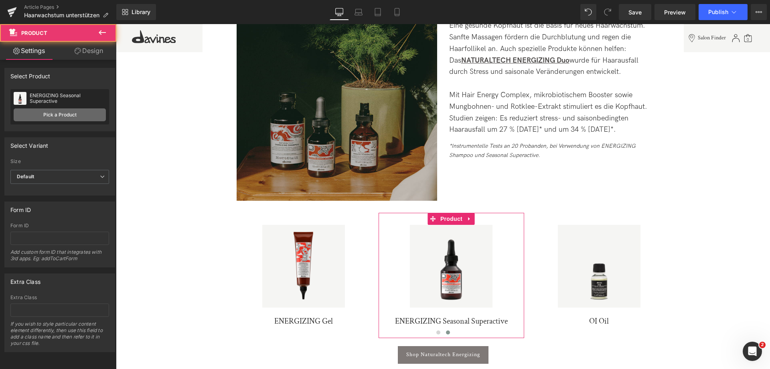
click at [48, 115] on link "Pick a Product" at bounding box center [60, 114] width 92 height 13
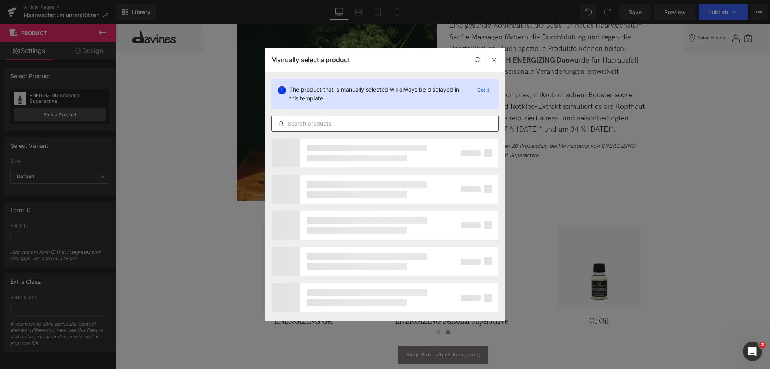
click at [396, 122] on input "text" at bounding box center [385, 124] width 227 height 10
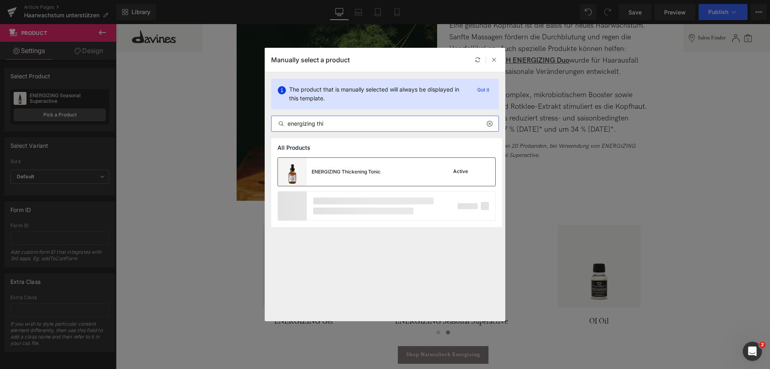
type input "energizing thi"
drag, startPoint x: 392, startPoint y: 168, endPoint x: 284, endPoint y: 147, distance: 110.4
click at [392, 168] on div "ENERGIZING Thickening Tonic Active" at bounding box center [386, 172] width 217 height 28
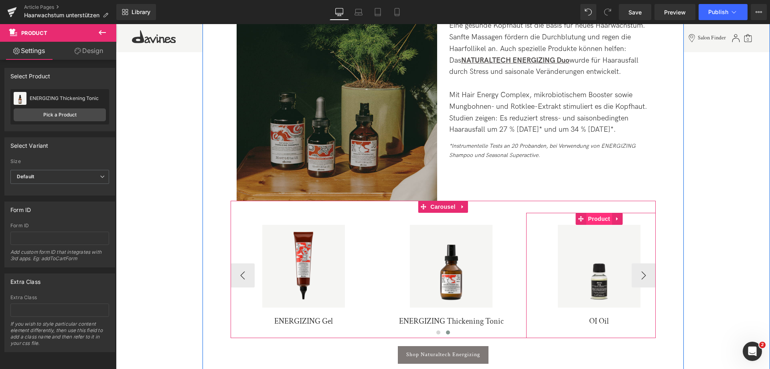
click at [602, 213] on span "Product" at bounding box center [599, 219] width 26 height 12
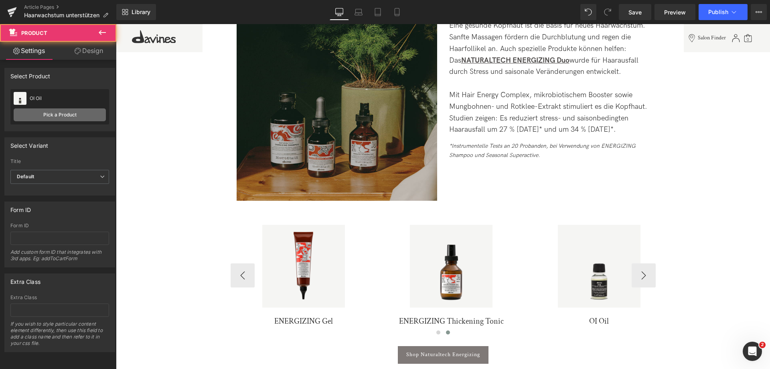
click at [82, 120] on link "Pick a Product" at bounding box center [60, 114] width 92 height 13
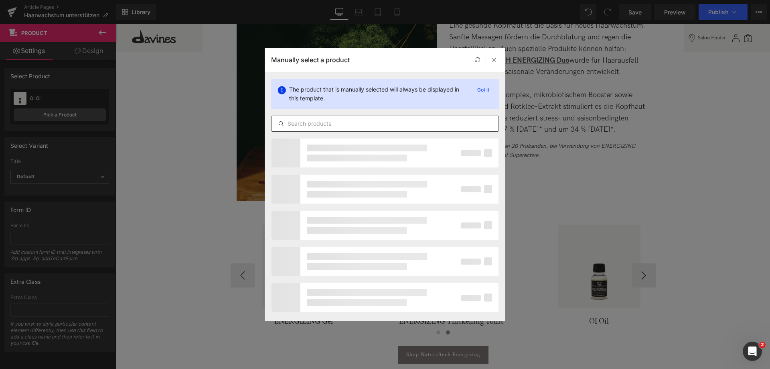
click at [411, 121] on input "text" at bounding box center [385, 124] width 227 height 10
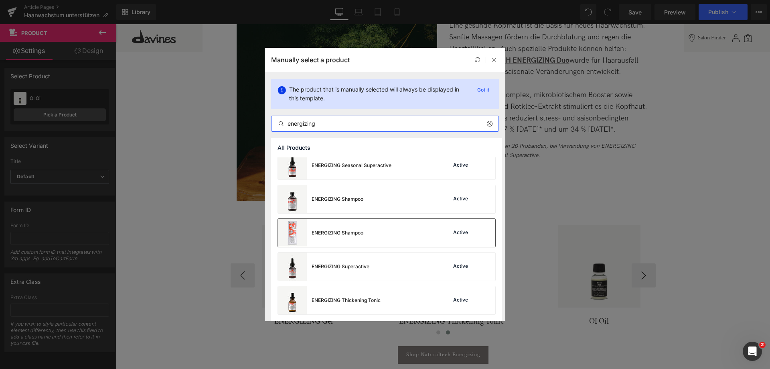
type input "energizing"
click at [372, 238] on div "ENERGIZING Shampoo Active" at bounding box center [386, 233] width 217 height 28
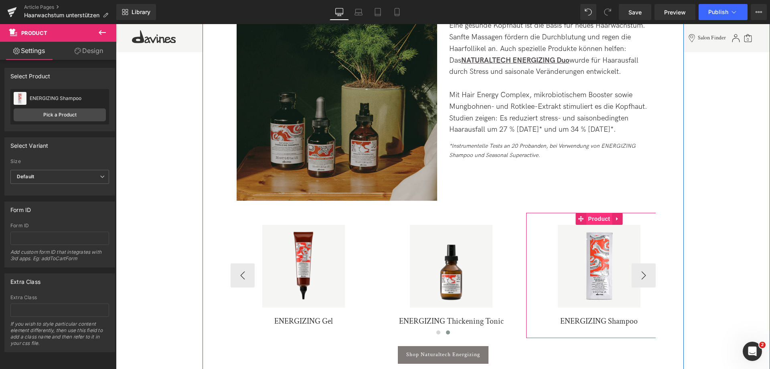
click at [596, 213] on span "Product" at bounding box center [599, 219] width 26 height 12
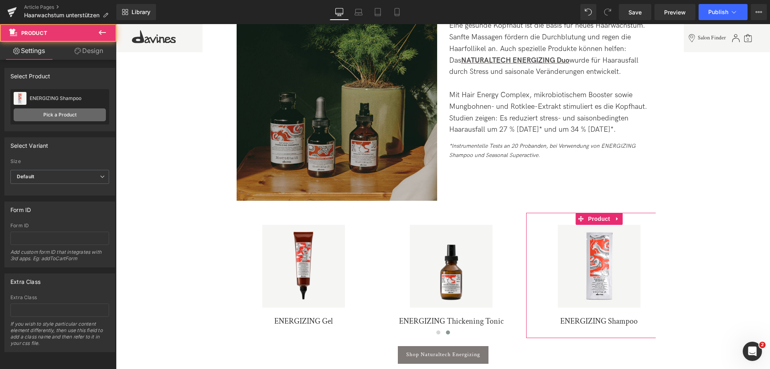
click at [95, 112] on link "Pick a Product" at bounding box center [60, 114] width 92 height 13
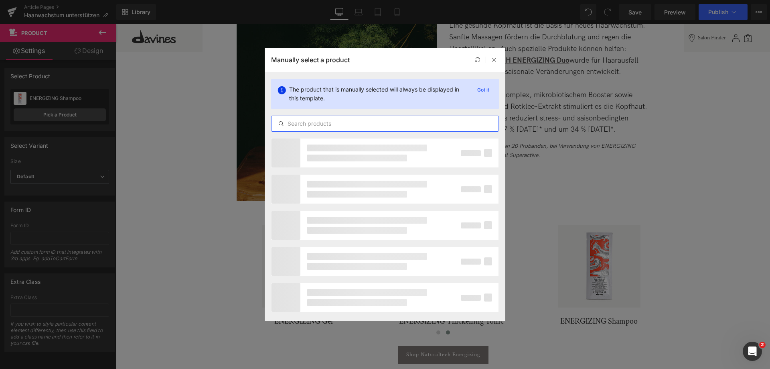
click at [333, 119] on input "text" at bounding box center [385, 124] width 227 height 10
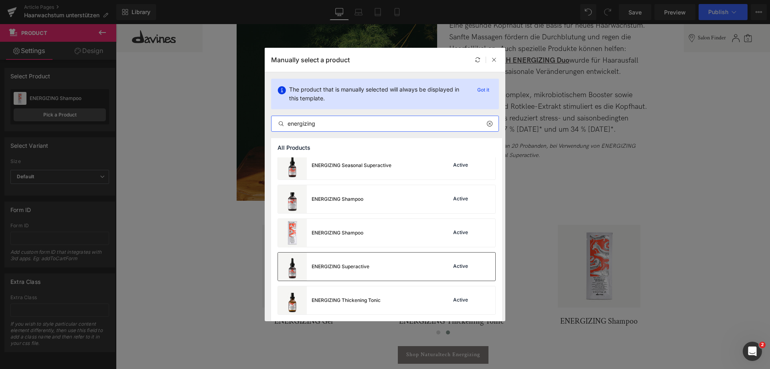
type input "energizing"
click at [353, 269] on div "ENERGIZING Superactive" at bounding box center [341, 266] width 58 height 7
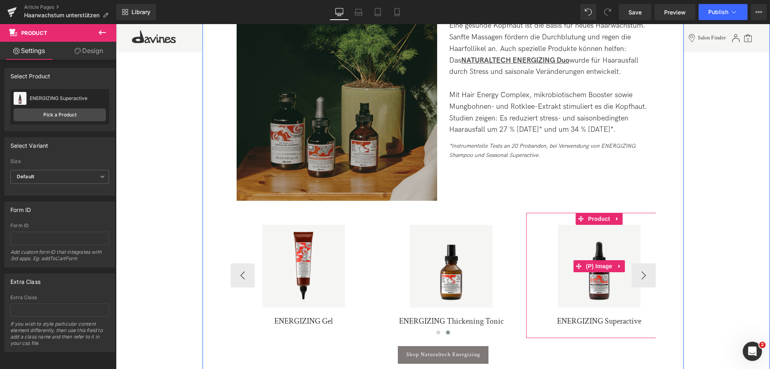
click at [643, 268] on div "Sale Off" at bounding box center [599, 266] width 138 height 83
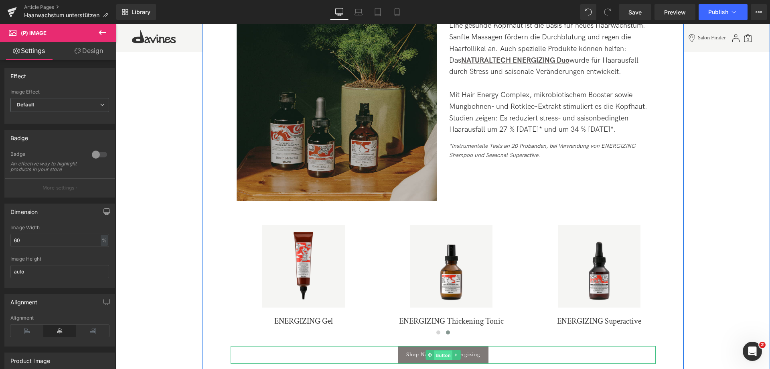
click at [441, 350] on span "Button" at bounding box center [443, 355] width 18 height 10
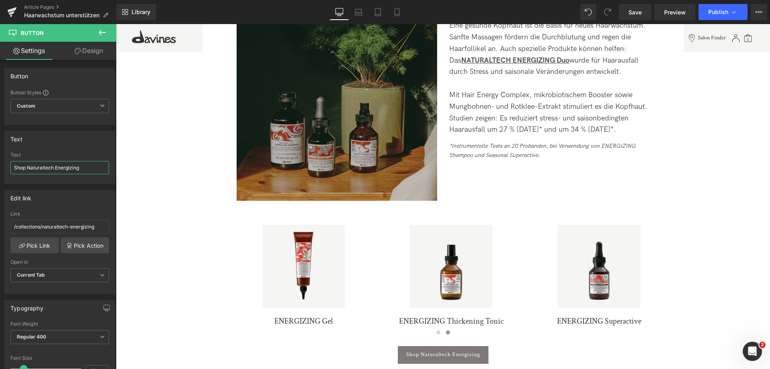
drag, startPoint x: 92, startPoint y: 169, endPoint x: -43, endPoint y: 157, distance: 135.7
click at [0, 157] on html "Button You are previewing how the will restyle your page. You can not edit Elem…" at bounding box center [385, 184] width 770 height 369
type input "NATURALTECH ENERGIZNG shoppen"
click at [635, 16] on span "Save" at bounding box center [635, 12] width 13 height 8
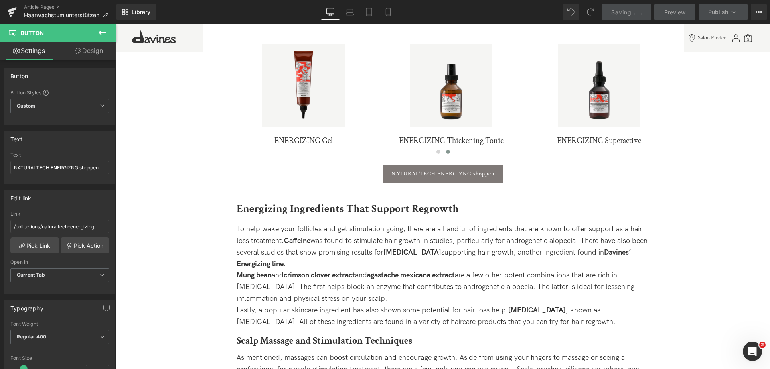
scroll to position [1444, 0]
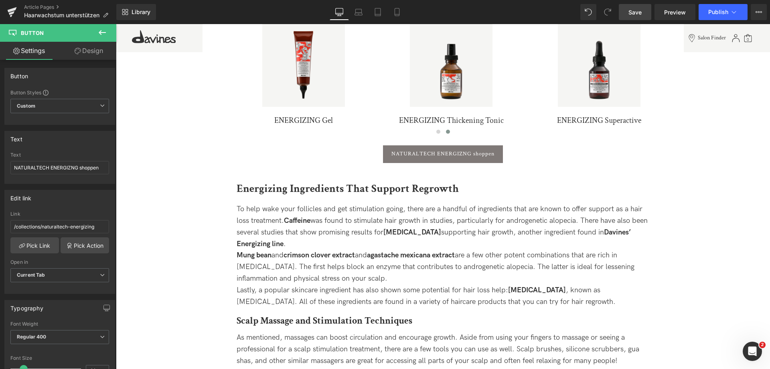
click at [635, 8] on span "Save" at bounding box center [635, 12] width 13 height 8
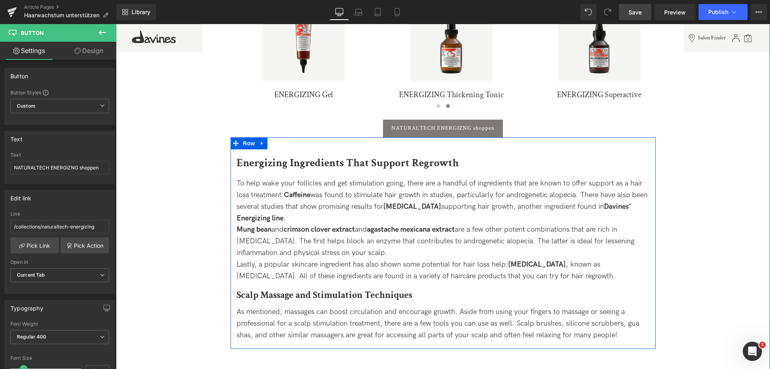
scroll to position [1484, 0]
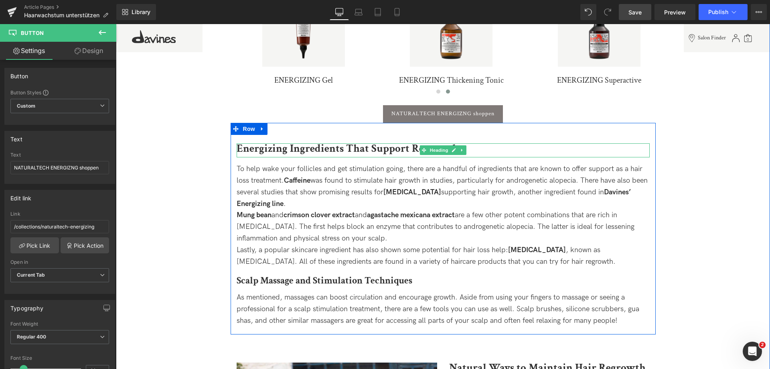
click at [256, 141] on b "Energizing Ingredients That Support Regrowth" at bounding box center [348, 148] width 222 height 14
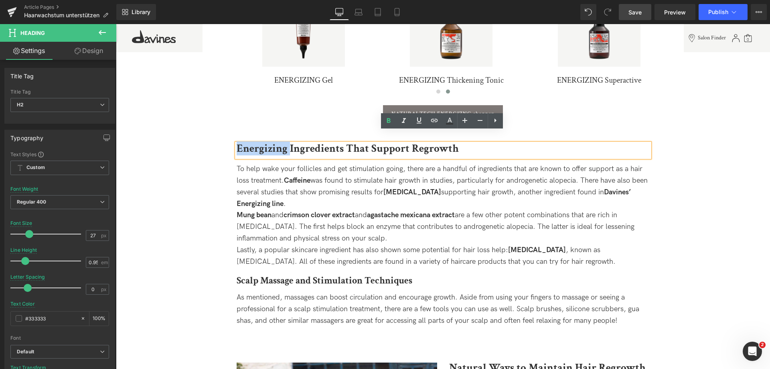
paste div
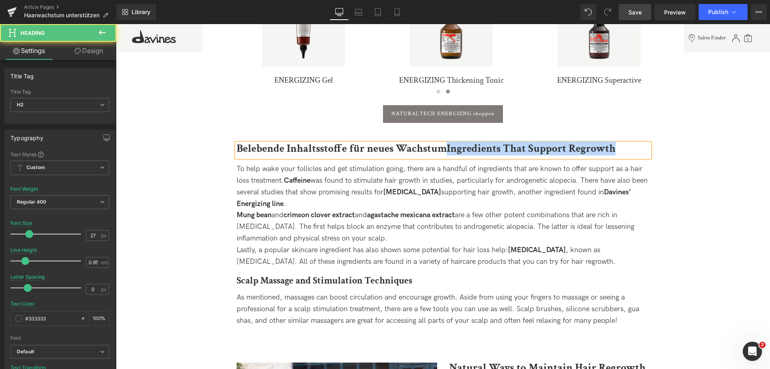
drag, startPoint x: 444, startPoint y: 138, endPoint x: 688, endPoint y: 143, distance: 243.9
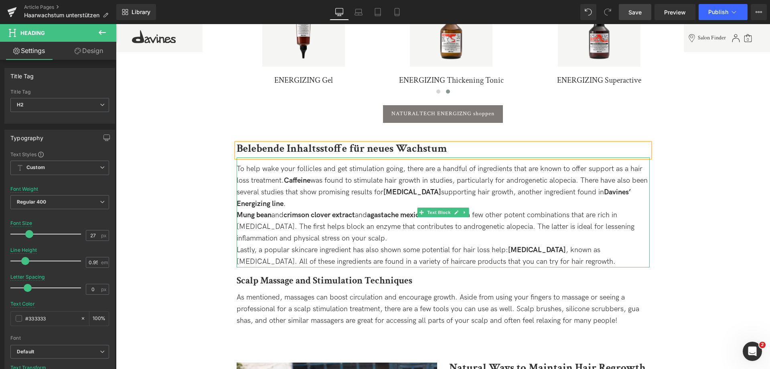
click at [240, 163] on div "To help wake your follicles and get stimulation going, there are a handful of i…" at bounding box center [443, 186] width 413 height 46
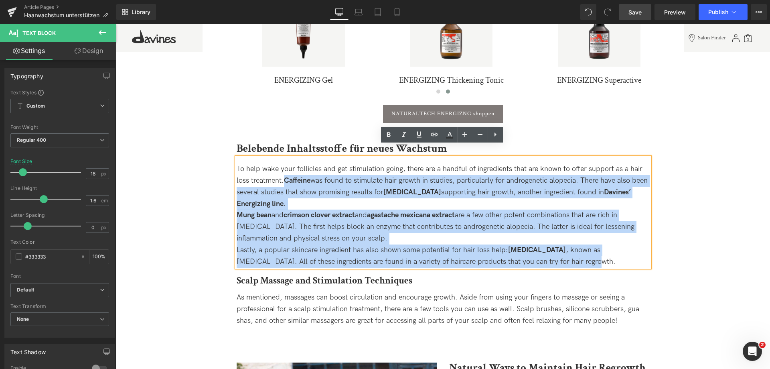
drag, startPoint x: 284, startPoint y: 168, endPoint x: 586, endPoint y: 248, distance: 312.4
click at [586, 248] on div "To help wake your follicles and get stimulation going, there are a handful of i…" at bounding box center [443, 212] width 413 height 110
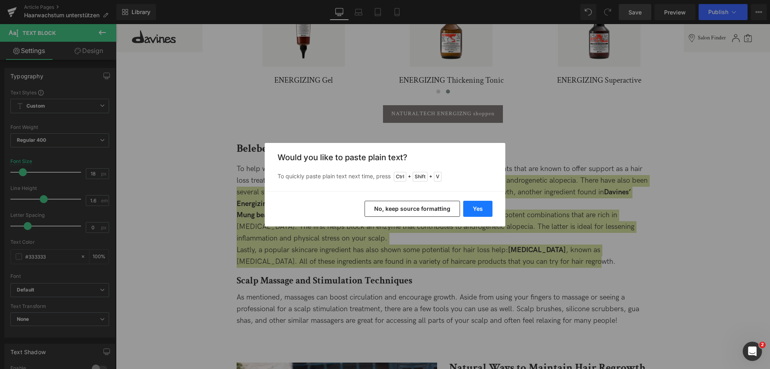
click at [489, 206] on button "Yes" at bounding box center [477, 209] width 29 height 16
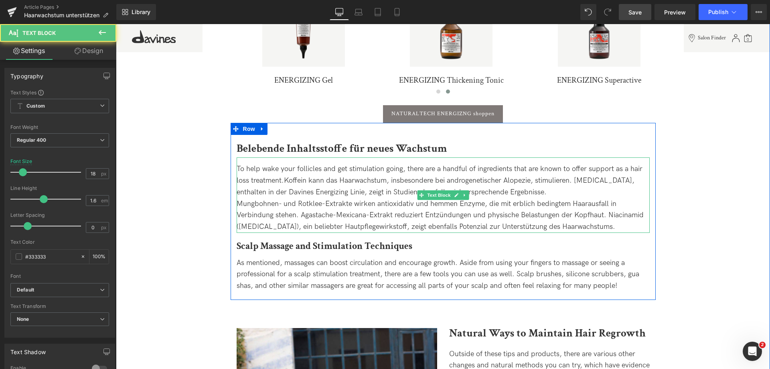
click at [282, 167] on div "To help wake your follicles and get stimulation going, there are a handful of i…" at bounding box center [443, 180] width 413 height 34
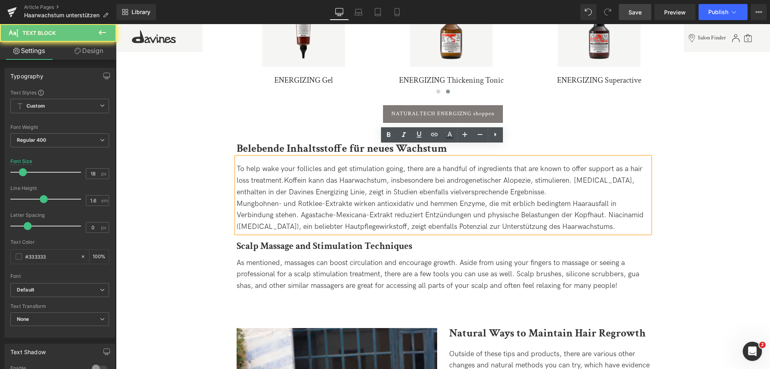
click at [286, 168] on div "To help wake your follicles and get stimulation going, there are a handful of i…" at bounding box center [443, 180] width 413 height 34
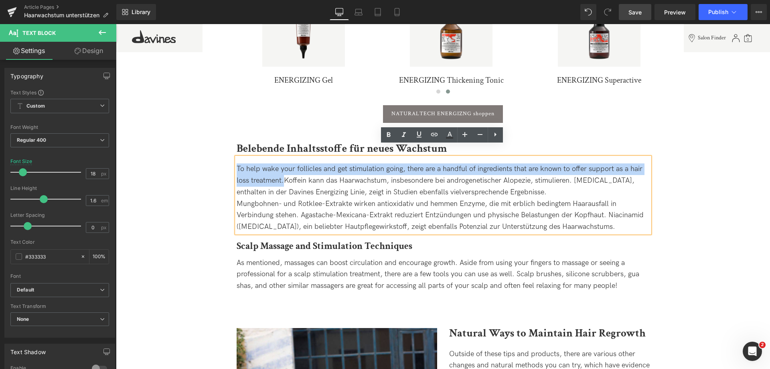
drag, startPoint x: 284, startPoint y: 168, endPoint x: 232, endPoint y: 147, distance: 55.8
click at [232, 147] on div "Belebende Inhaltsstoffe für neues Wachstum Heading To help wake your follicles …" at bounding box center [443, 221] width 425 height 156
copy div "To help wake your follicles and get stimulation going, there are a handful of i…"
click at [260, 163] on div "To help wake your follicles and get stimulation going, there are a handful of i…" at bounding box center [443, 180] width 413 height 34
drag, startPoint x: 237, startPoint y: 158, endPoint x: 281, endPoint y: 167, distance: 45.1
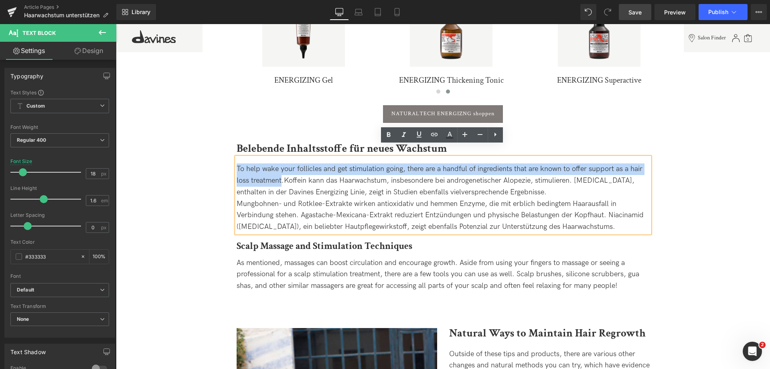
click at [281, 167] on div "To help wake your follicles and get stimulation going, there are a handful of i…" at bounding box center [443, 180] width 413 height 34
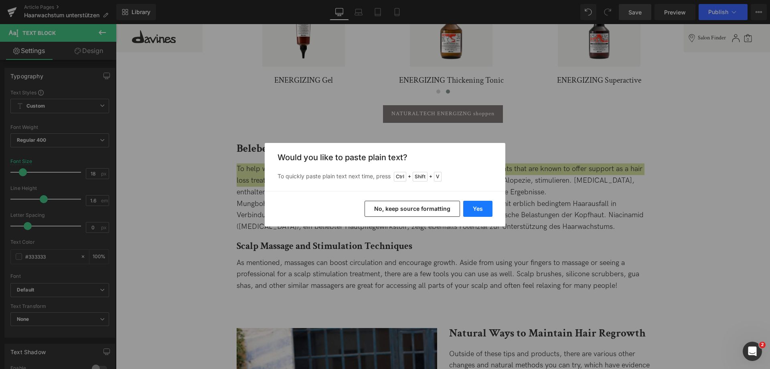
click at [491, 212] on button "Yes" at bounding box center [477, 209] width 29 height 16
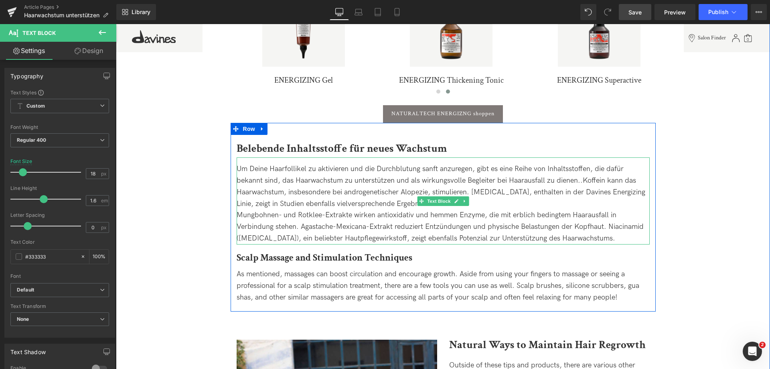
click at [580, 170] on div "Um Deine Haarfollikel zu aktivieren und die Durchblutung sanft anzuregen, gibt …" at bounding box center [443, 186] width 413 height 46
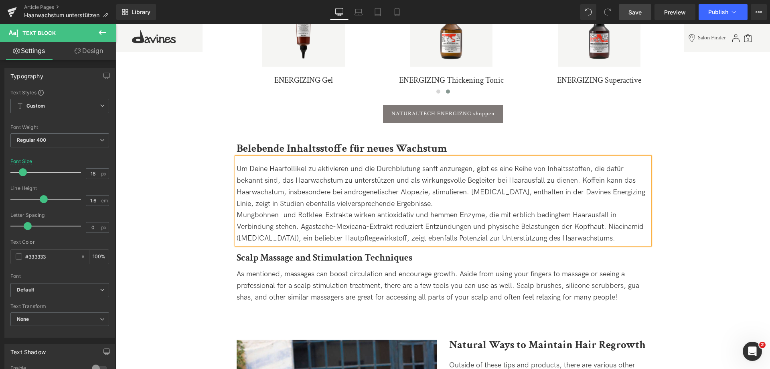
click at [455, 183] on div "Um Deine Haarfollikel zu aktivieren und die Durchblutung sanft anzuregen, gibt …" at bounding box center [443, 186] width 413 height 46
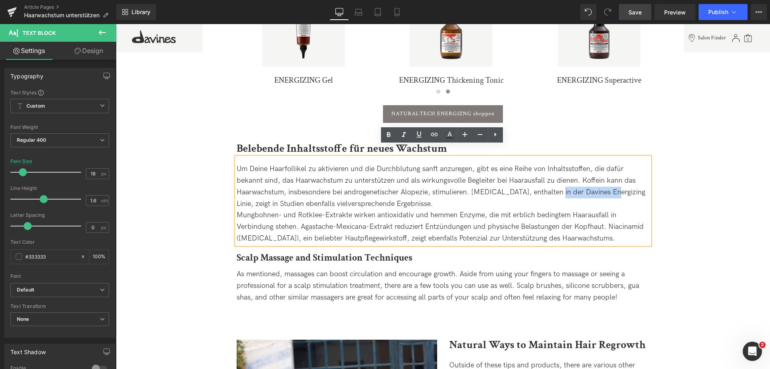
drag, startPoint x: 555, startPoint y: 180, endPoint x: 610, endPoint y: 180, distance: 55.4
click at [610, 180] on div "Um Deine Haarfollikel zu aktivieren und die Durchblutung sanft anzuregen, gibt …" at bounding box center [443, 186] width 413 height 46
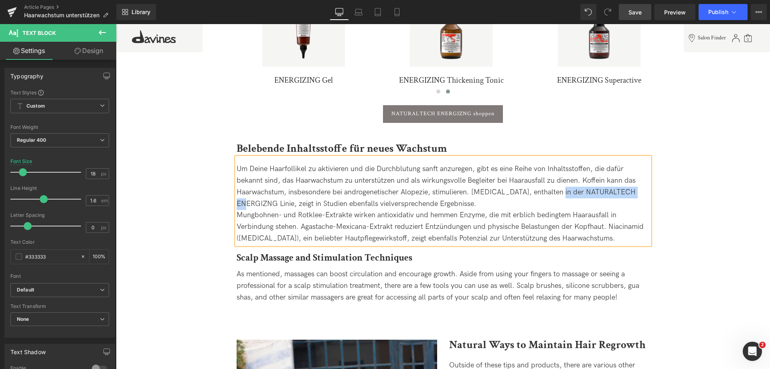
drag, startPoint x: 556, startPoint y: 179, endPoint x: 644, endPoint y: 178, distance: 88.6
click at [644, 178] on div "Um Deine Haarfollikel zu aktivieren und die Durchblutung sanft anzuregen, gibt …" at bounding box center [443, 186] width 413 height 46
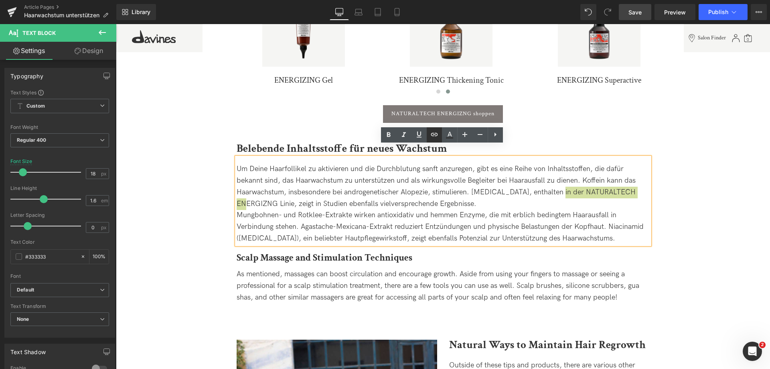
drag, startPoint x: 435, startPoint y: 135, endPoint x: 377, endPoint y: 154, distance: 61.0
click at [435, 135] on icon at bounding box center [435, 135] width 10 height 10
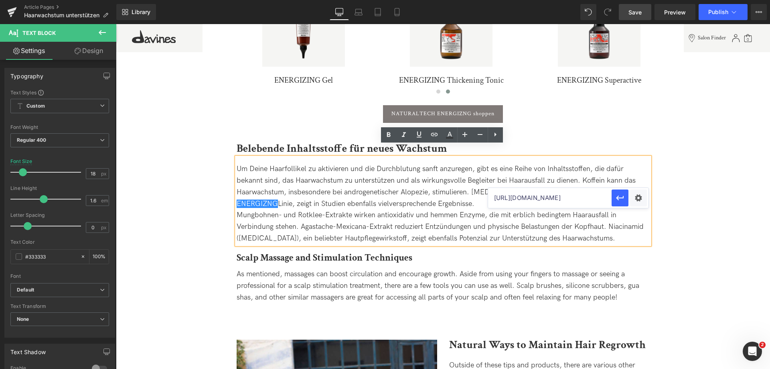
click at [531, 199] on input "https://de.davines.com/products/energizing-duo" at bounding box center [550, 198] width 124 height 20
type input "https://de.davines.com/collections/naturaltech-energizing"
click at [620, 203] on button "button" at bounding box center [620, 197] width 17 height 17
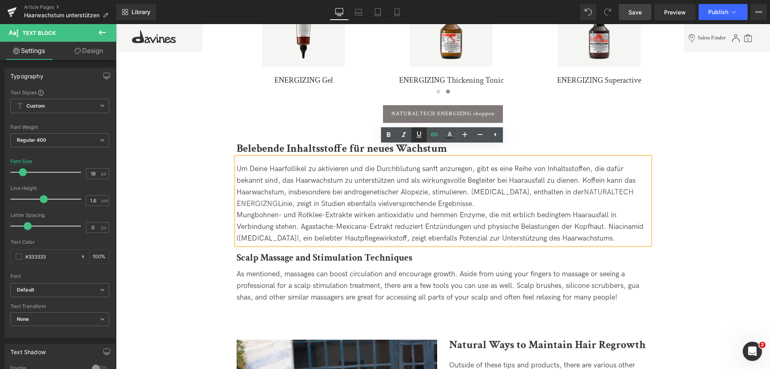
click at [420, 132] on icon at bounding box center [419, 135] width 5 height 6
drag, startPoint x: 390, startPoint y: 132, endPoint x: 308, endPoint y: 119, distance: 83.3
click at [390, 132] on icon at bounding box center [389, 135] width 10 height 10
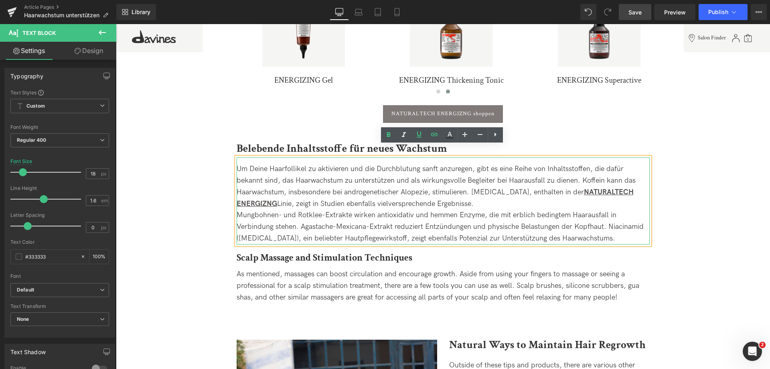
click at [503, 187] on div "Um Deine Haarfollikel zu aktivieren und die Durchblutung sanft anzuregen, gibt …" at bounding box center [443, 186] width 413 height 46
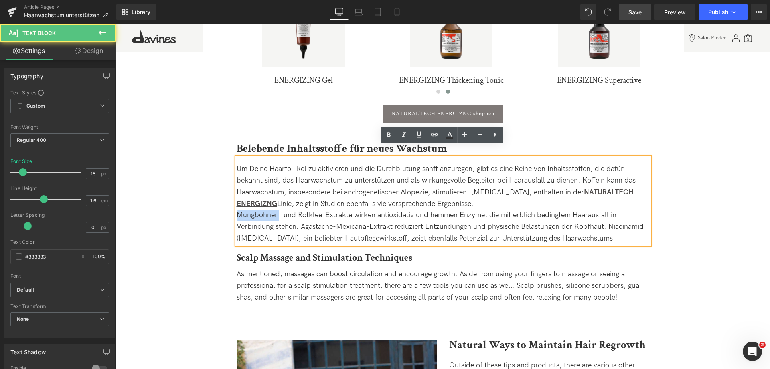
drag, startPoint x: 237, startPoint y: 201, endPoint x: 276, endPoint y: 201, distance: 38.9
click at [276, 209] on div "Mungbohnen- und Rotklee-Extrakte wirken antioxidativ und hemmen Enzyme, die mit…" at bounding box center [443, 226] width 413 height 34
drag, startPoint x: 236, startPoint y: 202, endPoint x: 280, endPoint y: 202, distance: 43.3
click at [280, 209] on div "Mungbohnen- und Rotklee-Extrakte wirken antioxidativ und hemmen Enzyme, die mit…" at bounding box center [443, 226] width 413 height 34
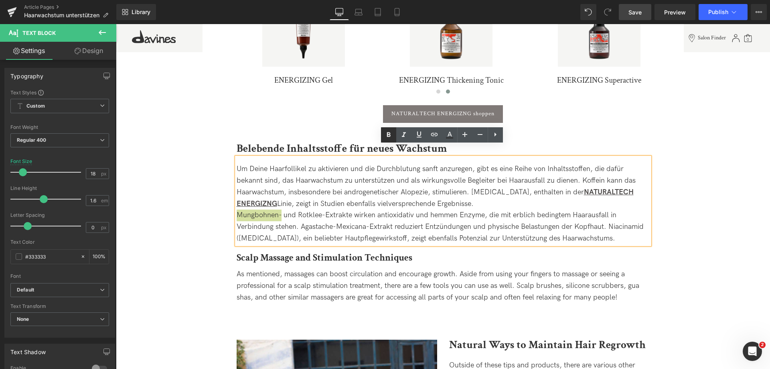
click at [386, 136] on icon at bounding box center [389, 135] width 10 height 10
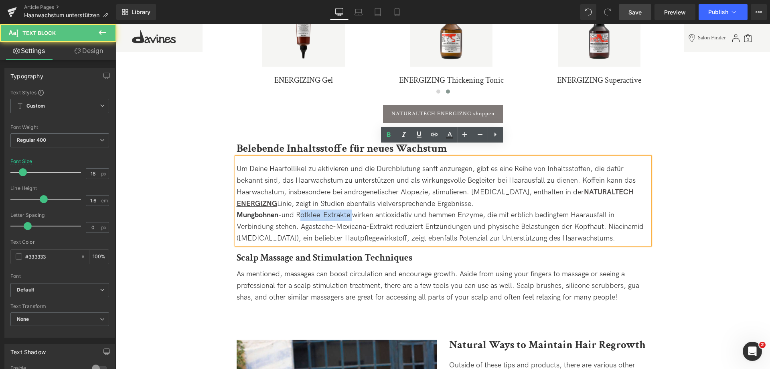
drag, startPoint x: 297, startPoint y: 203, endPoint x: 349, endPoint y: 203, distance: 52.6
click at [349, 209] on div "Mungbohnen- und Rotklee-Extrakte wirken antioxidativ und hemmen Enzyme, die mit…" at bounding box center [443, 226] width 413 height 34
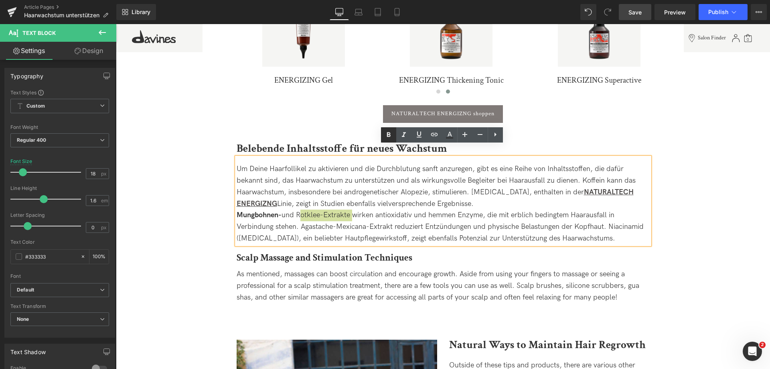
click at [387, 137] on icon at bounding box center [389, 135] width 10 height 10
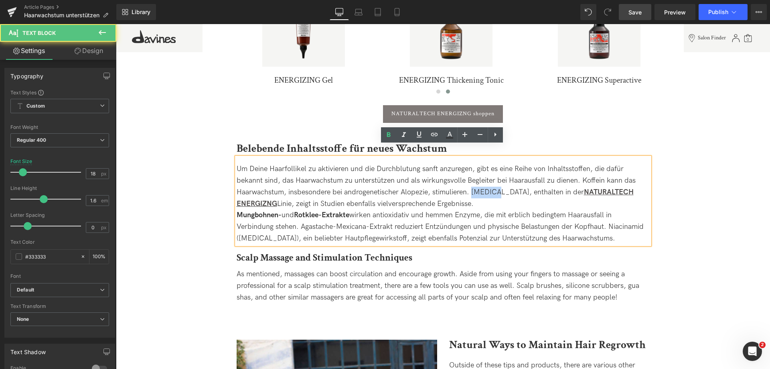
drag, startPoint x: 471, startPoint y: 179, endPoint x: 497, endPoint y: 180, distance: 26.1
click at [497, 180] on div "Um Deine Haarfollikel zu aktivieren und die Durchblutung sanft anzuregen, gibt …" at bounding box center [443, 186] width 413 height 46
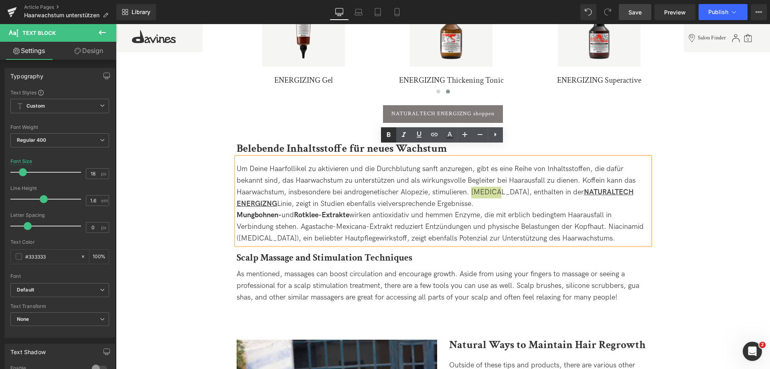
click at [389, 136] on icon at bounding box center [389, 134] width 4 height 5
drag, startPoint x: 301, startPoint y: 217, endPoint x: 391, endPoint y: 211, distance: 90.4
click at [391, 211] on div "Mungbohnen- und Rotklee-Extrakte wirken antioxidativ und hemmen Enzyme, die mit…" at bounding box center [443, 226] width 413 height 34
click at [390, 137] on icon at bounding box center [389, 135] width 10 height 10
drag, startPoint x: 608, startPoint y: 216, endPoint x: 645, endPoint y: 215, distance: 37.3
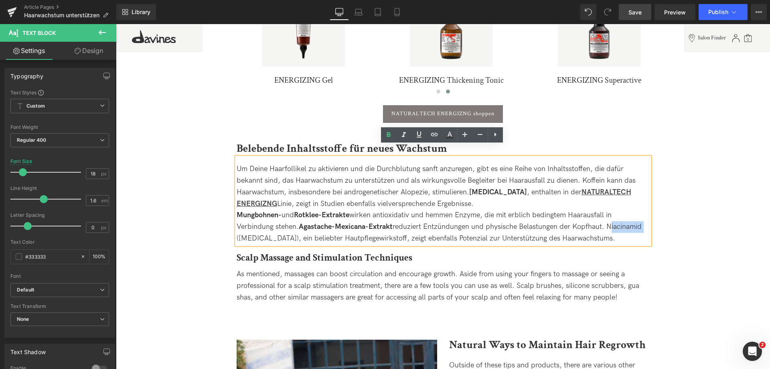
click at [645, 215] on div "Mungbohnen- und Rotklee-Extrakte wirken antioxidativ und hemmen Enzyme, die mit…" at bounding box center [443, 226] width 413 height 34
drag, startPoint x: 393, startPoint y: 134, endPoint x: 313, endPoint y: 129, distance: 80.4
click at [393, 134] on link at bounding box center [388, 134] width 15 height 15
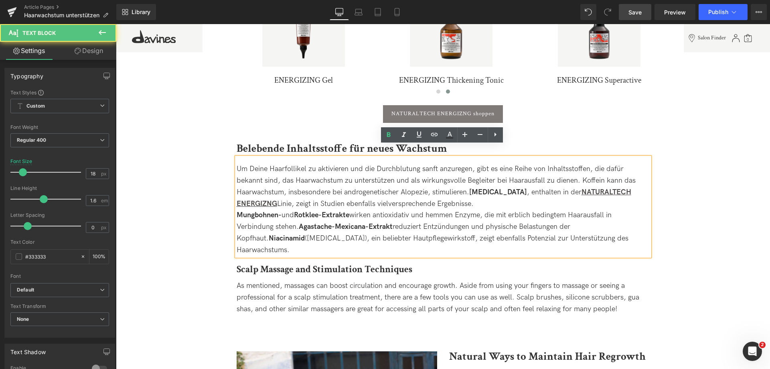
click at [506, 225] on div "Mungbohnen- und Rotklee-Extrakte wirken antioxidativ und hemmen Enzyme, die mit…" at bounding box center [443, 232] width 413 height 46
drag, startPoint x: 638, startPoint y: 10, endPoint x: 132, endPoint y: 339, distance: 603.4
click at [638, 10] on span "Save" at bounding box center [635, 12] width 13 height 8
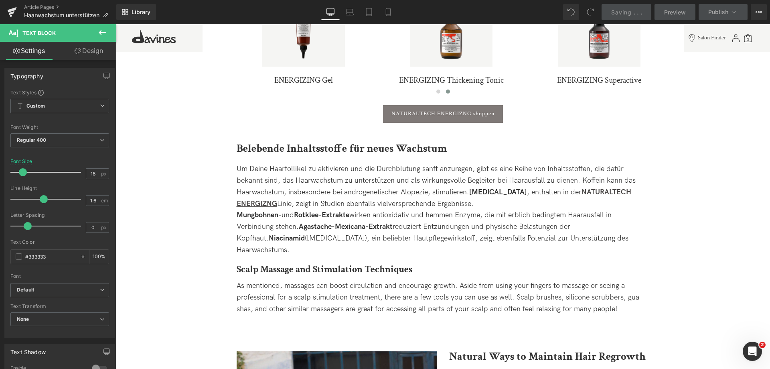
scroll to position [1604, 0]
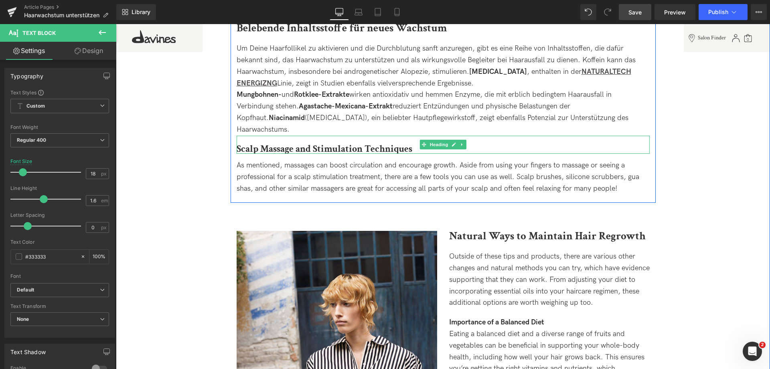
drag, startPoint x: 262, startPoint y: 126, endPoint x: 145, endPoint y: 365, distance: 266.7
click at [262, 142] on b "Scalp Massage and Stimulation Techniques" at bounding box center [325, 148] width 176 height 12
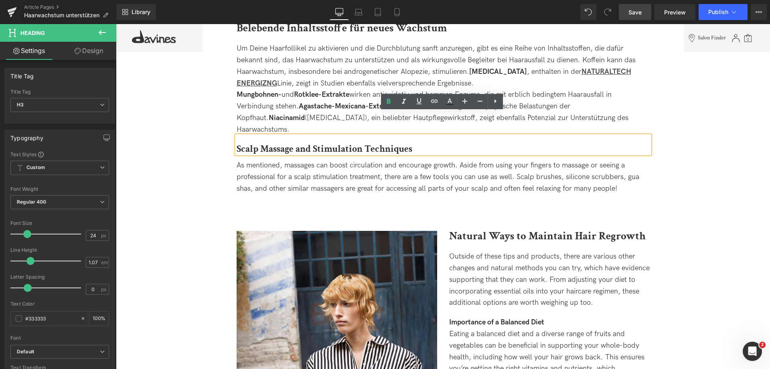
click at [245, 142] on b "Scalp Massage and Stimulation Techniques" at bounding box center [325, 148] width 176 height 12
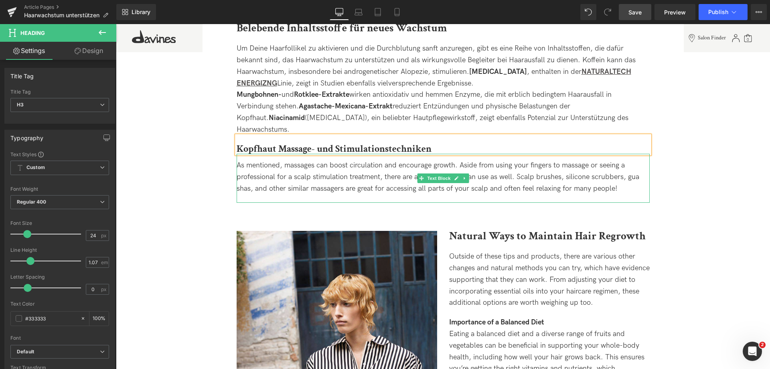
click at [243, 161] on span "As mentioned, massages can boost circulation and encourage growth. Aside from u…" at bounding box center [438, 177] width 403 height 32
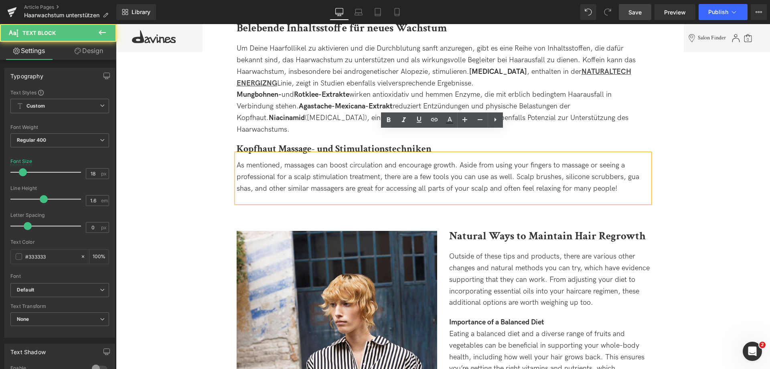
click at [242, 161] on span "As mentioned, massages can boost circulation and encourage growth. Aside from u…" at bounding box center [438, 177] width 403 height 32
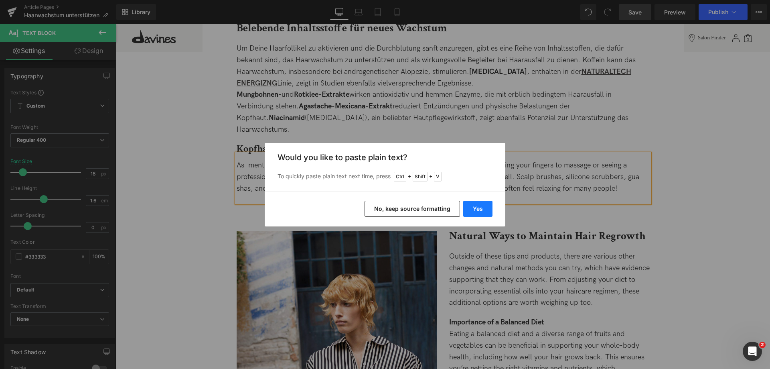
click at [489, 216] on button "Yes" at bounding box center [477, 209] width 29 height 16
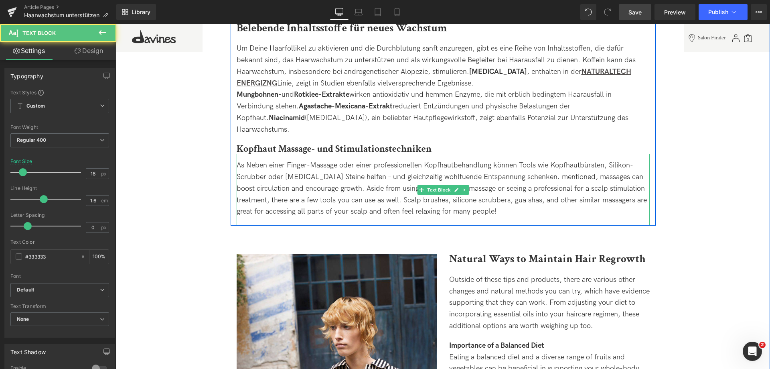
click at [245, 161] on span "As Neben einer Finger-Massage oder einer professionellen Kopfhautbehandlung kön…" at bounding box center [442, 188] width 410 height 55
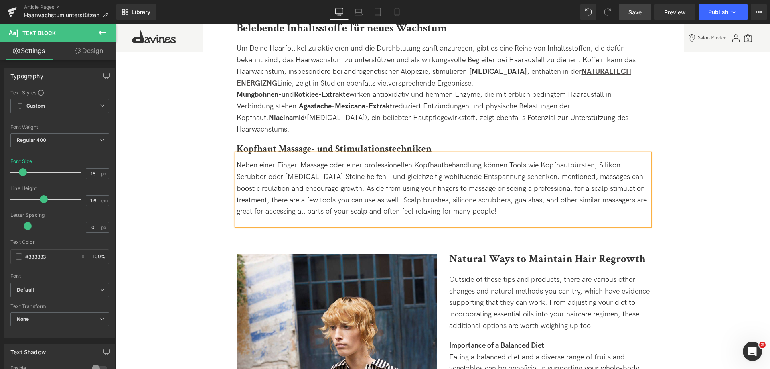
click at [360, 161] on span "Neben einer Finger-Massage oder einer professionellen Kopfhautbehandlung können…" at bounding box center [442, 188] width 410 height 55
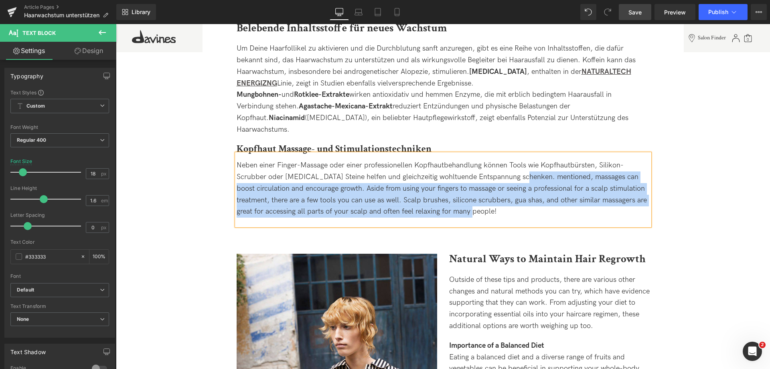
drag, startPoint x: 522, startPoint y: 153, endPoint x: 530, endPoint y: 187, distance: 34.3
click at [530, 187] on div "Neben einer Finger-Massage oder einer professionellen Kopfhautbehandlung können…" at bounding box center [443, 189] width 413 height 58
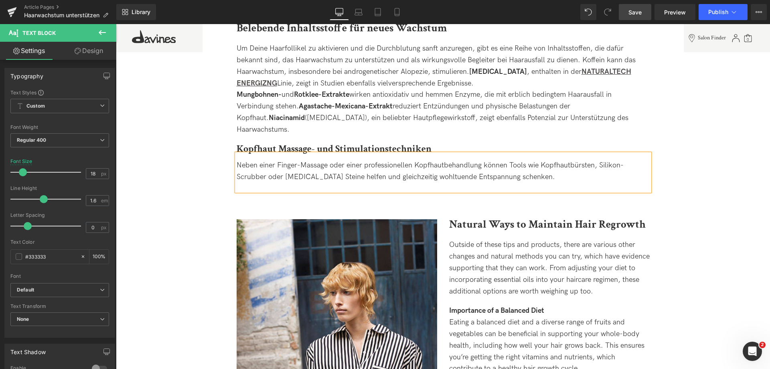
click at [645, 10] on link "Save" at bounding box center [635, 12] width 32 height 16
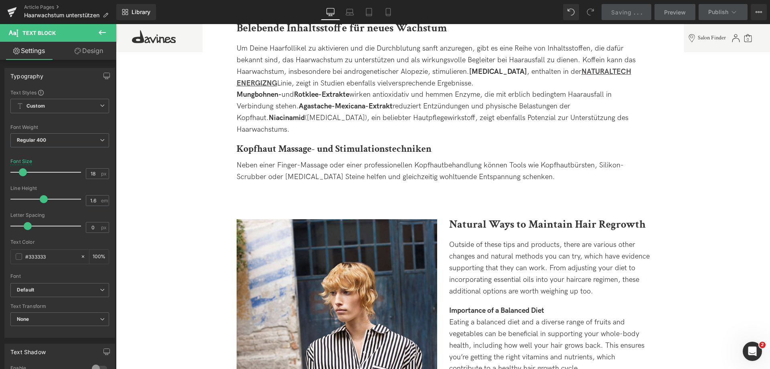
scroll to position [1725, 0]
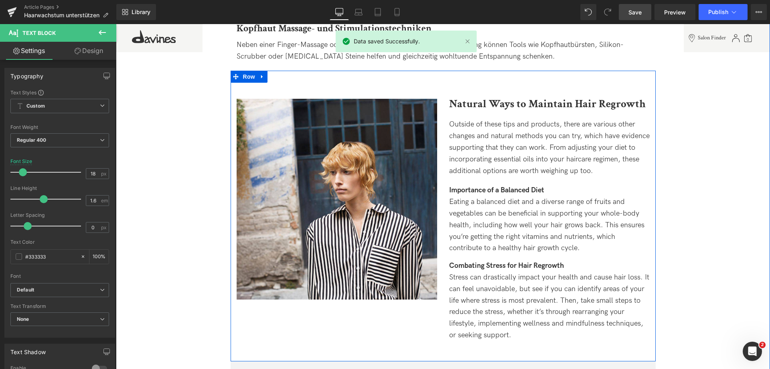
click at [469, 97] on b "Natural Ways to Maintain Hair Regrowth" at bounding box center [547, 104] width 197 height 14
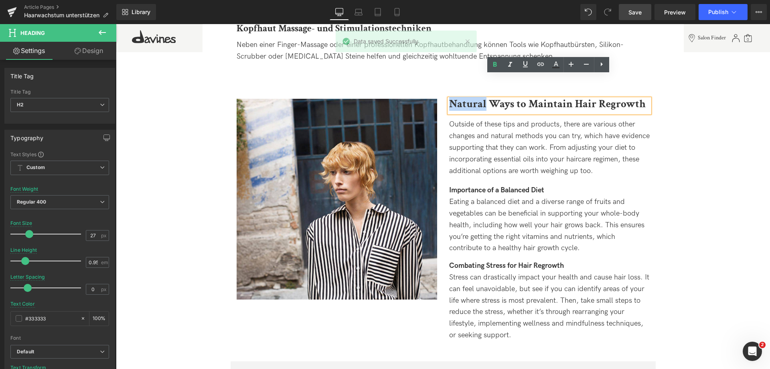
paste div
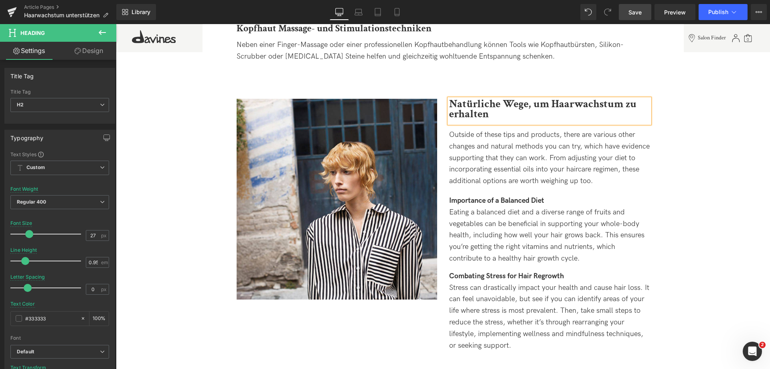
click at [552, 97] on b "Natürliche Wege, um Haarwachstum zu erhalten" at bounding box center [542, 109] width 187 height 24
click at [637, 18] on link "Save" at bounding box center [635, 12] width 32 height 16
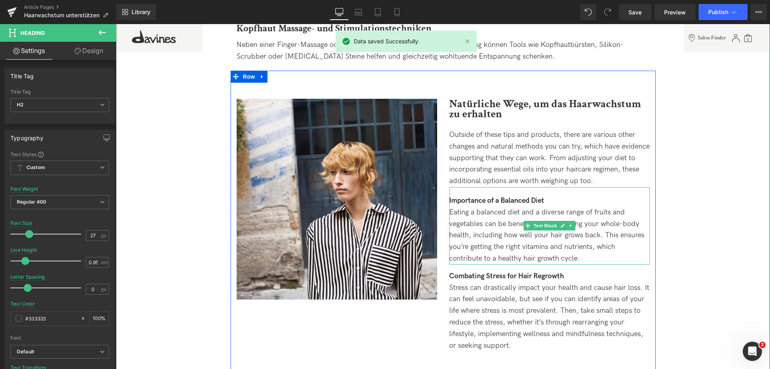
click at [468, 196] on strong "Importance of a Balanced Diet" at bounding box center [496, 200] width 95 height 8
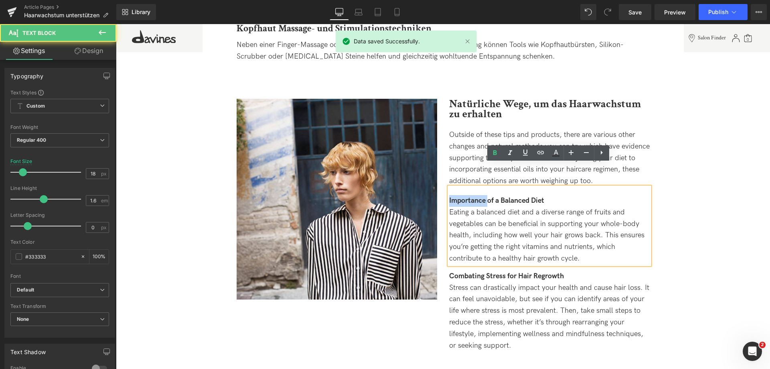
click at [468, 196] on strong "Importance of a Balanced Diet" at bounding box center [496, 200] width 95 height 8
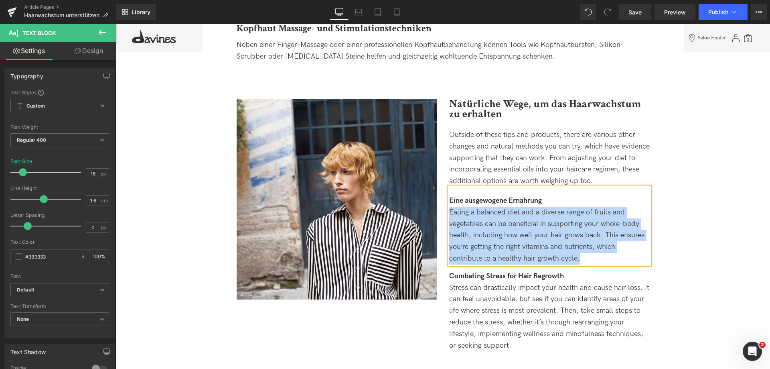
drag, startPoint x: 448, startPoint y: 188, endPoint x: 592, endPoint y: 231, distance: 150.5
click at [592, 231] on div "Eating a balanced diet and a diverse range of fruits and vegetables can be bene…" at bounding box center [549, 236] width 201 height 58
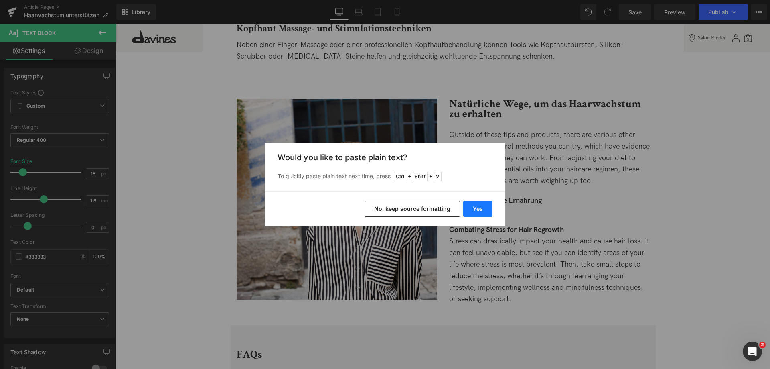
drag, startPoint x: 477, startPoint y: 211, endPoint x: 359, endPoint y: 194, distance: 119.2
click at [477, 211] on button "Yes" at bounding box center [477, 209] width 29 height 16
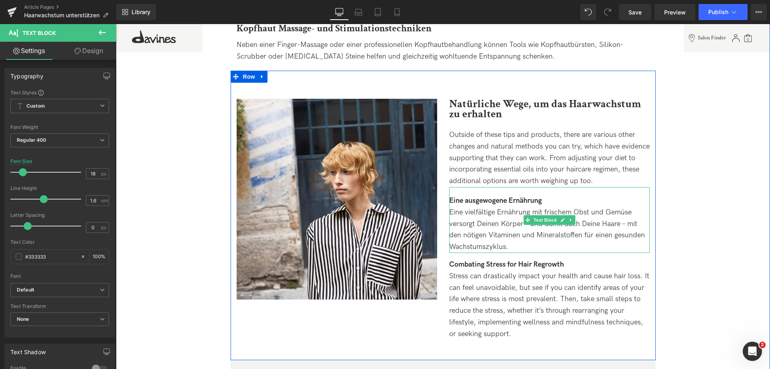
click at [521, 227] on div "Eine vielfältige Ernährung mit frischem Obst und Gemüse versorgt Deinen Körper …" at bounding box center [549, 230] width 201 height 46
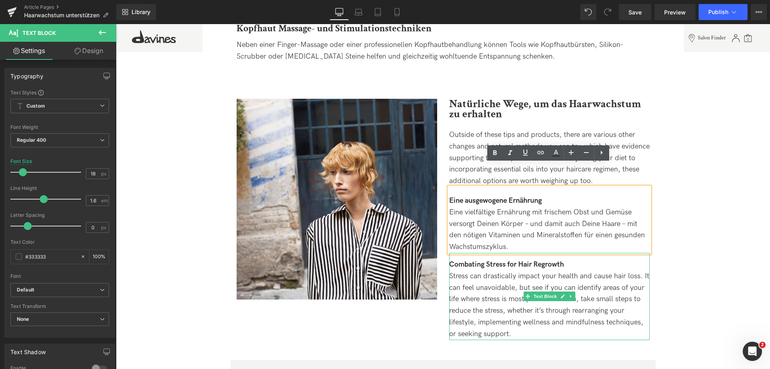
click at [463, 260] on strong "Combating Stress for Hair Regrowth" at bounding box center [506, 264] width 115 height 8
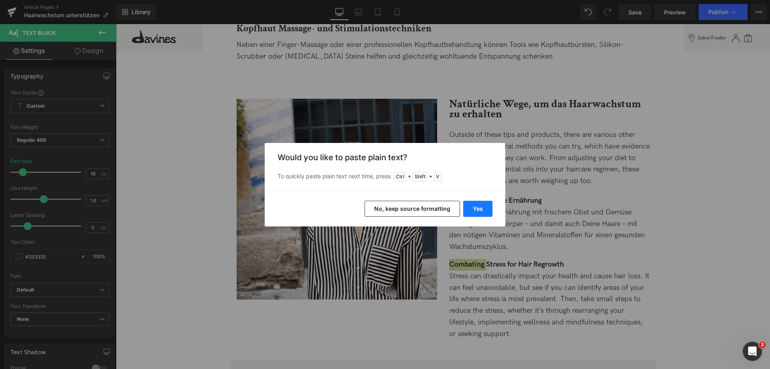
click at [481, 209] on button "Yes" at bounding box center [477, 209] width 29 height 16
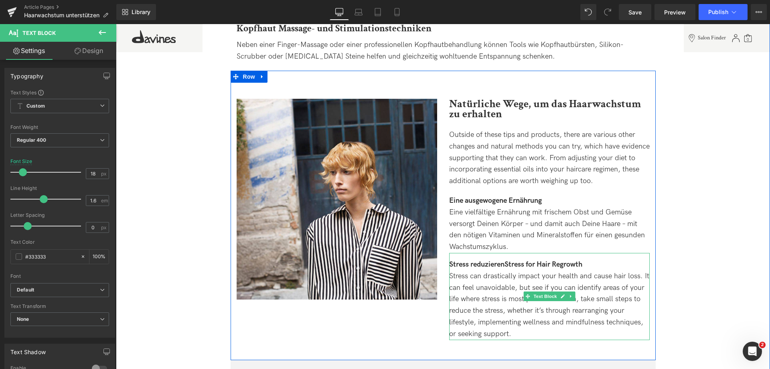
click at [596, 259] on div "Stress reduzierenStress for Hair Regrowth" at bounding box center [549, 265] width 201 height 12
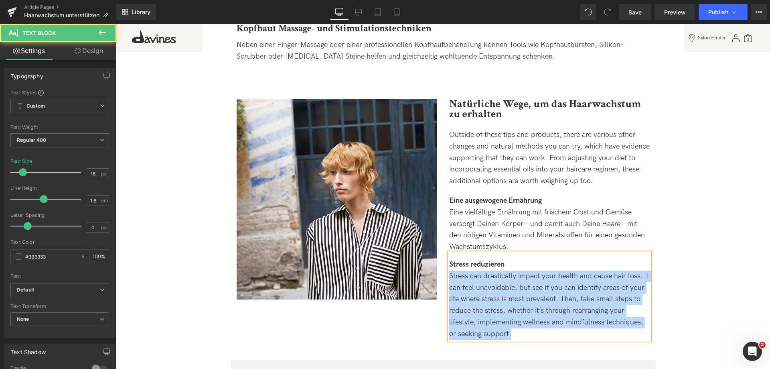
drag, startPoint x: 450, startPoint y: 252, endPoint x: 525, endPoint y: 310, distance: 95.8
click at [522, 313] on div "Stress can drastically impact your health and cause hair loss. It can feel unav…" at bounding box center [549, 304] width 201 height 69
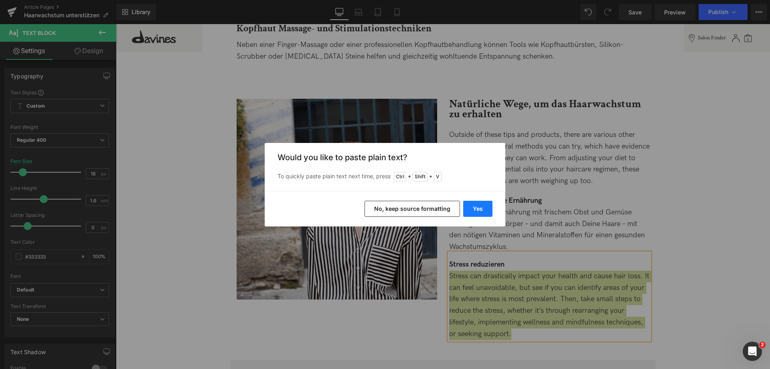
click at [477, 208] on button "Yes" at bounding box center [477, 209] width 29 height 16
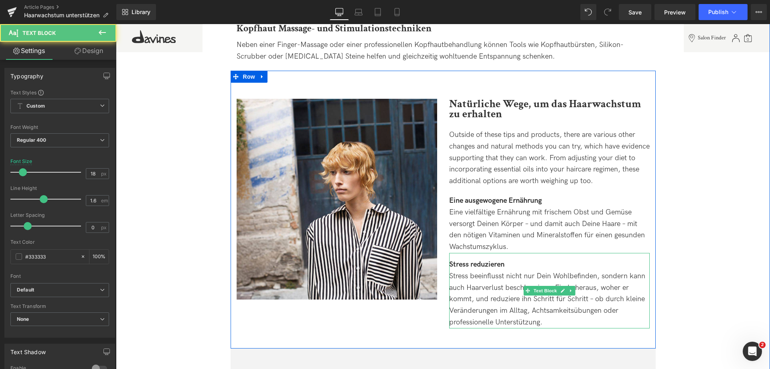
click at [592, 276] on div "Stress beeinflusst nicht nur Dein Wohlbefinden, sondern kann auch Haarverlust b…" at bounding box center [549, 299] width 201 height 58
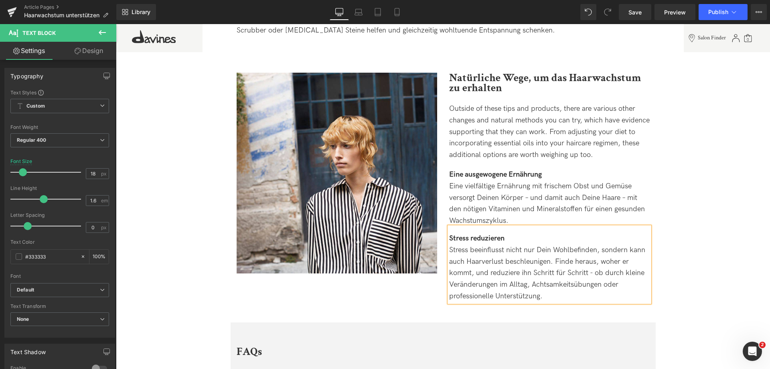
scroll to position [1765, 0]
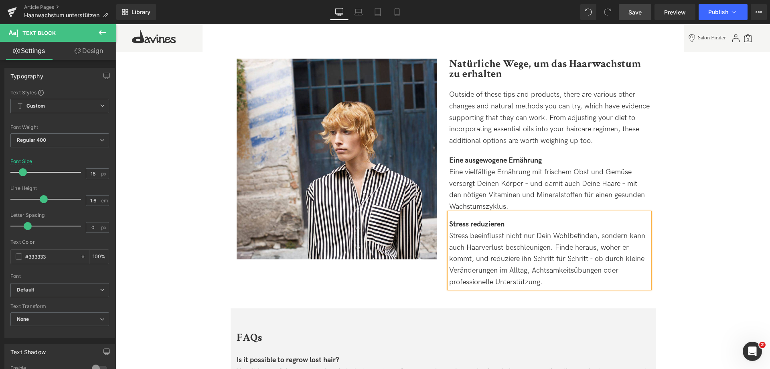
click at [633, 7] on link "Save" at bounding box center [635, 12] width 32 height 16
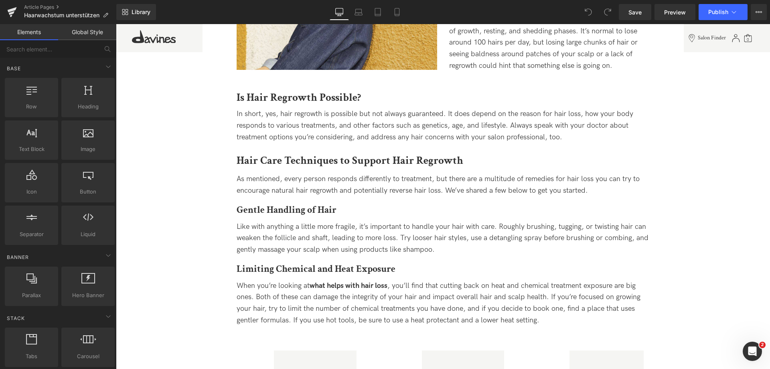
scroll to position [642, 0]
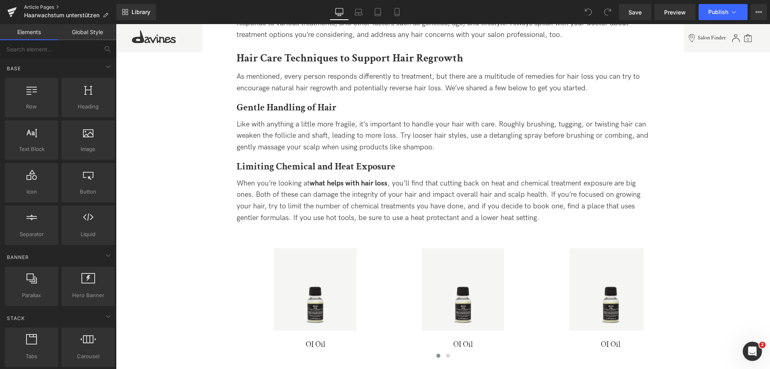
click at [30, 4] on link "Article Pages" at bounding box center [70, 7] width 92 height 6
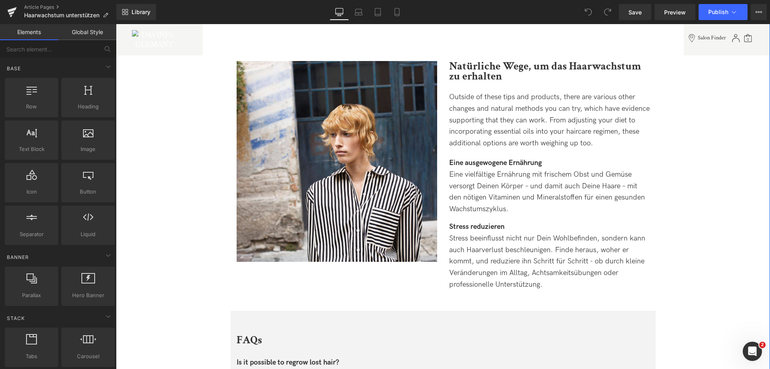
scroll to position [1765, 0]
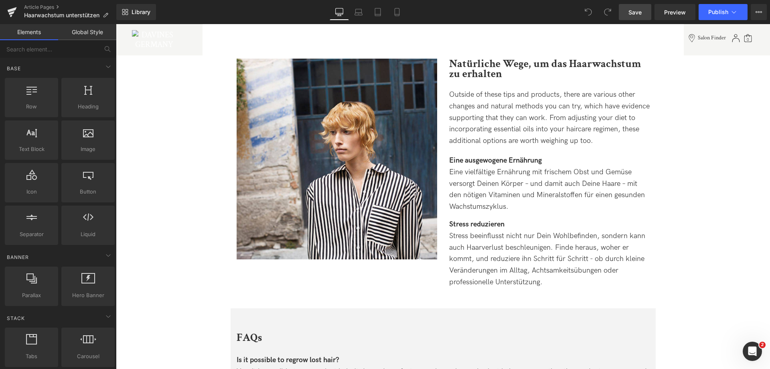
click at [629, 12] on span "Save" at bounding box center [635, 12] width 13 height 8
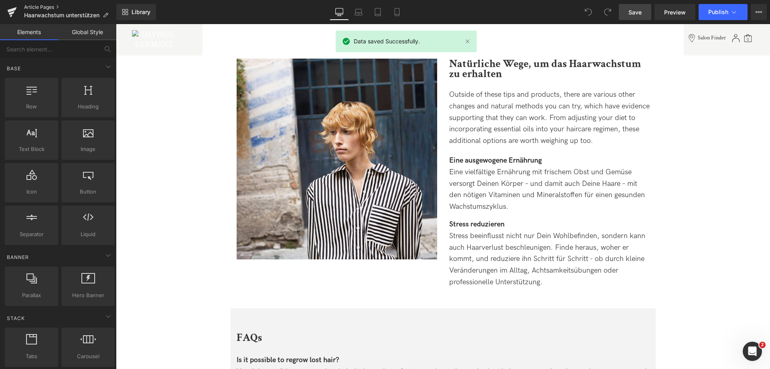
click at [48, 6] on link "Article Pages" at bounding box center [70, 7] width 92 height 6
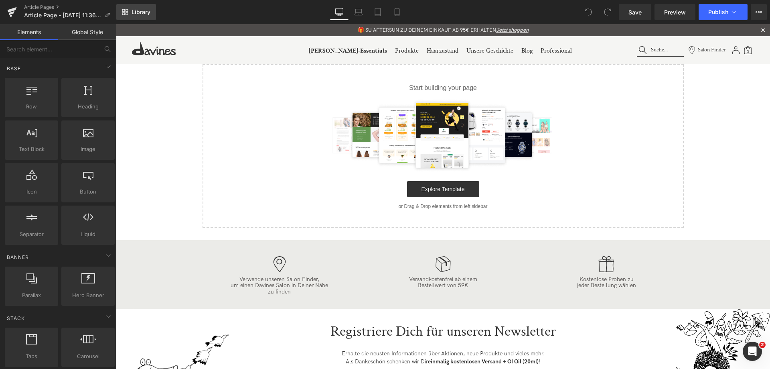
click at [134, 14] on span "Library" at bounding box center [141, 11] width 19 height 7
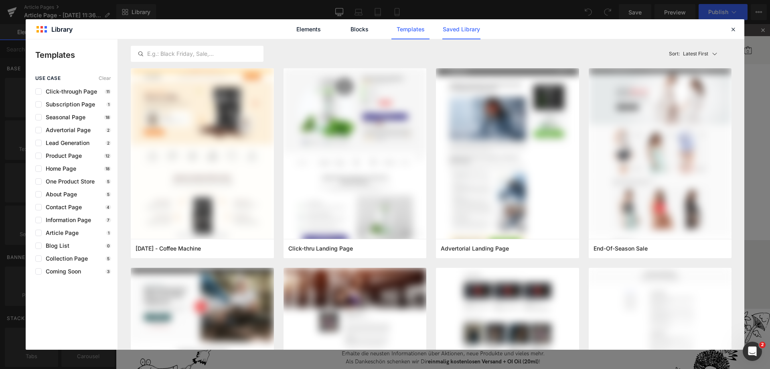
click at [0, 0] on link "Saved Library" at bounding box center [0, 0] width 0 height 0
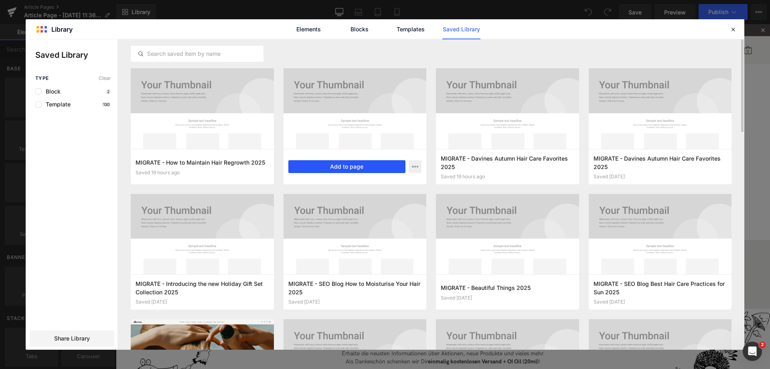
click at [335, 165] on button "Add to page" at bounding box center [347, 166] width 118 height 13
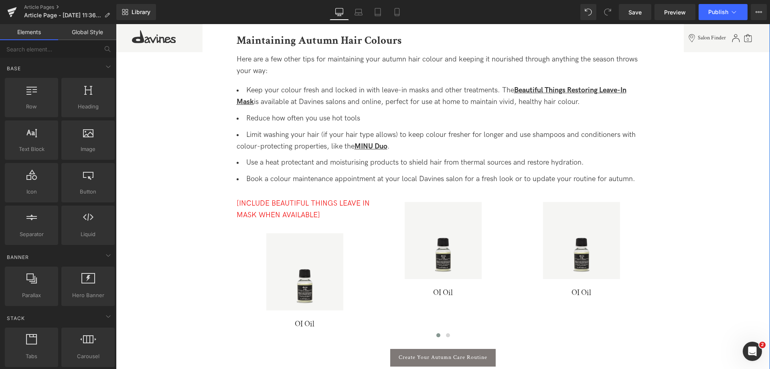
scroll to position [1444, 0]
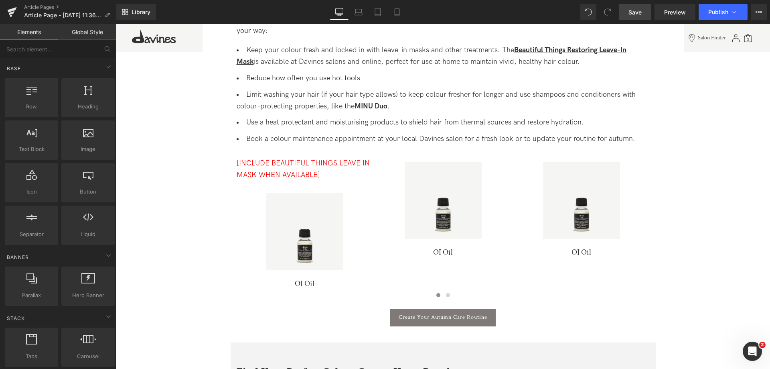
click at [642, 11] on span "Save" at bounding box center [635, 12] width 13 height 8
click at [50, 5] on link "Article Pages" at bounding box center [70, 7] width 92 height 6
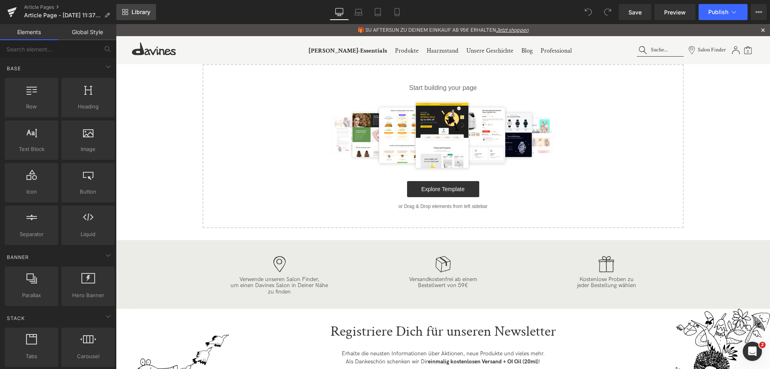
click at [141, 11] on span "Library" at bounding box center [141, 11] width 19 height 7
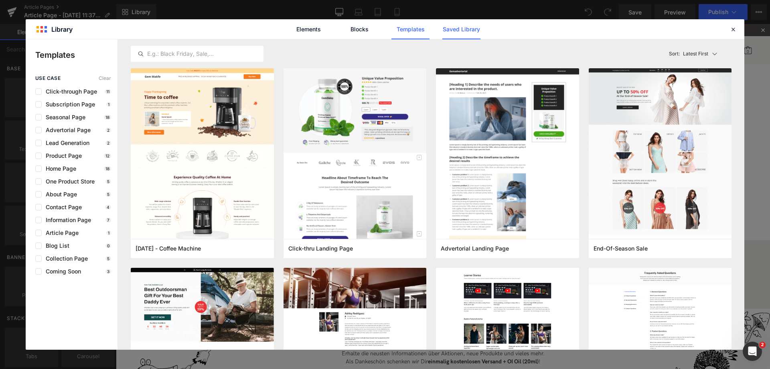
click at [0, 0] on link "Saved Library" at bounding box center [0, 0] width 0 height 0
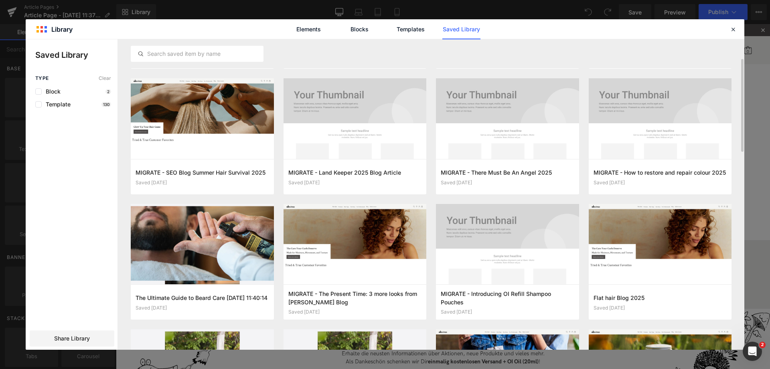
scroll to position [261, 0]
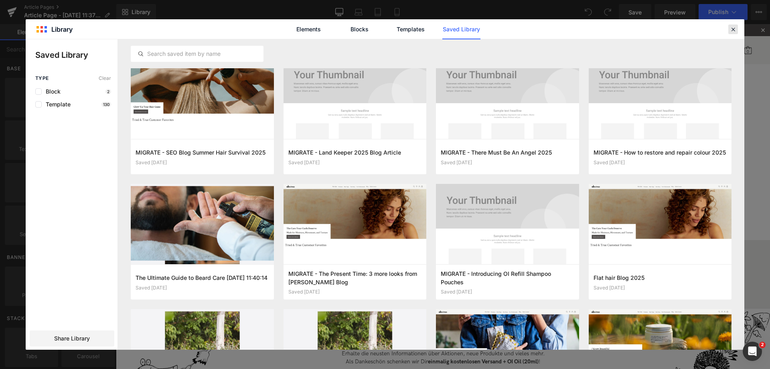
click at [733, 29] on icon at bounding box center [733, 29] width 7 height 7
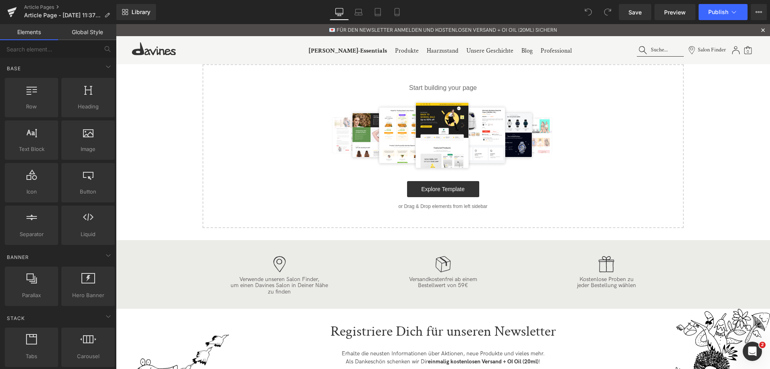
click at [44, 4] on div "Article Pages Article Page - [DATE] 11:37:20" at bounding box center [58, 12] width 116 height 24
click at [44, 12] on span "Article Page - [DATE] 11:37:20" at bounding box center [62, 15] width 77 height 6
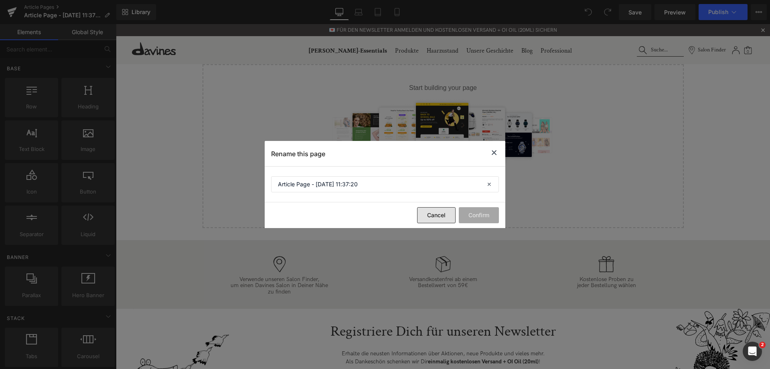
click at [437, 214] on button "Cancel" at bounding box center [436, 215] width 39 height 16
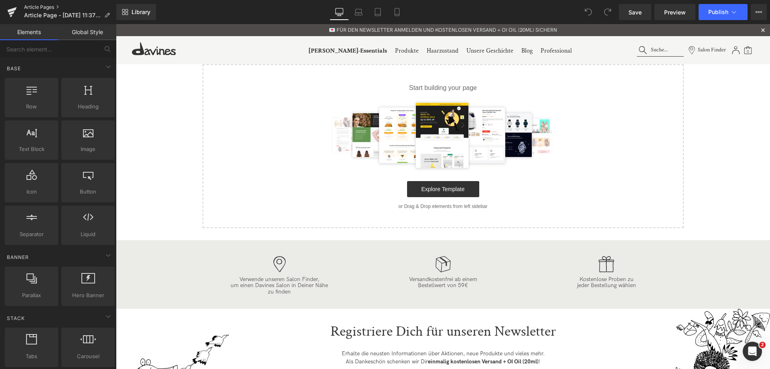
click at [47, 8] on link "Article Pages" at bounding box center [70, 7] width 92 height 6
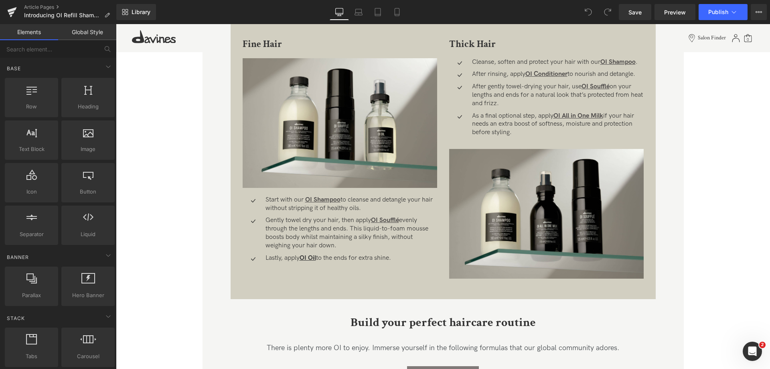
scroll to position [850, 0]
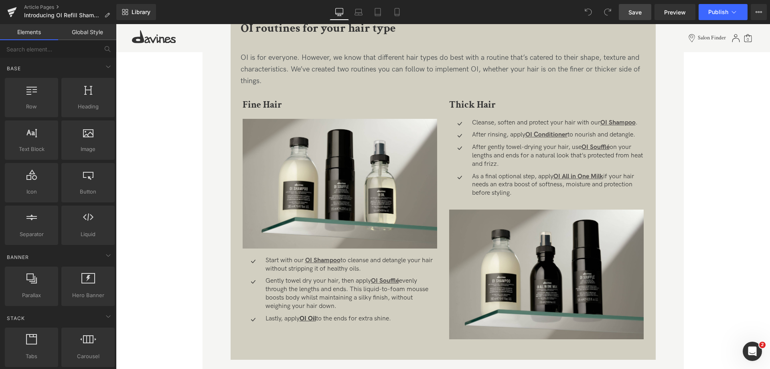
click at [633, 4] on link "Save" at bounding box center [635, 12] width 32 height 16
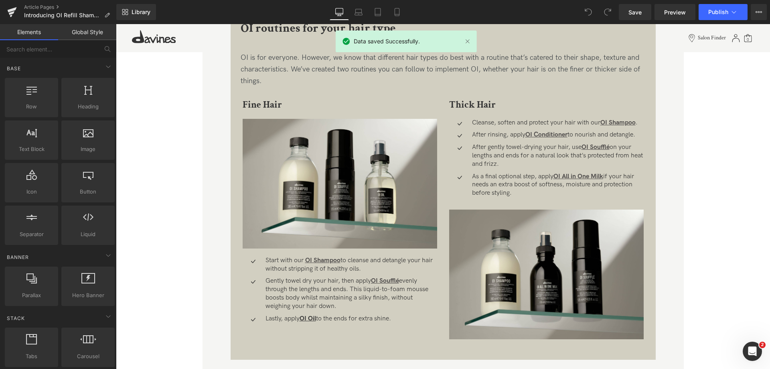
click at [38, 3] on div "Article Pages Introducing OI Refill Shampoo" at bounding box center [58, 12] width 116 height 24
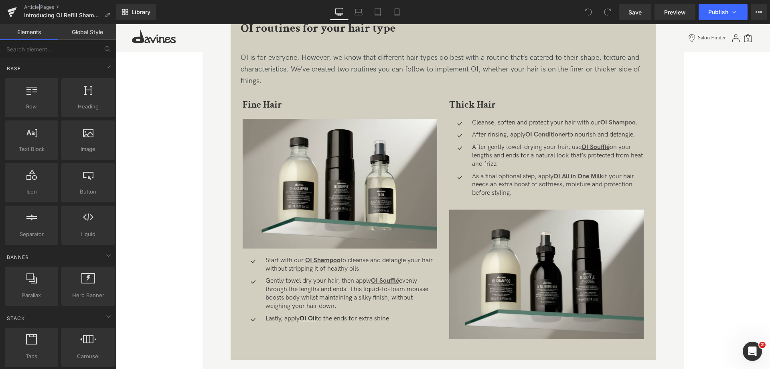
click at [38, 4] on div "Article Pages Introducing OI Refill Shampoo" at bounding box center [58, 12] width 116 height 24
click at [37, 7] on link "Article Pages" at bounding box center [70, 7] width 92 height 6
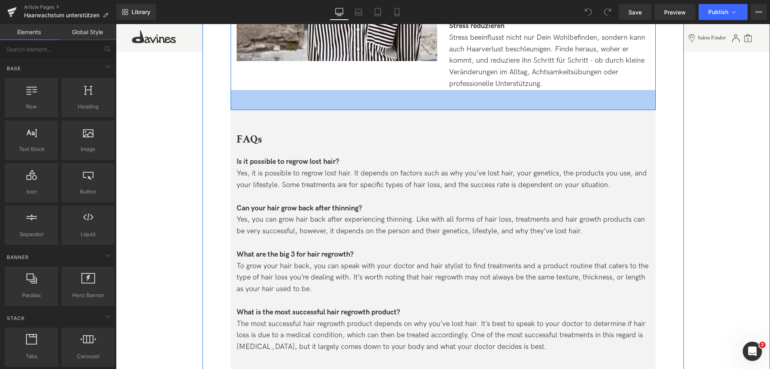
scroll to position [1965, 0]
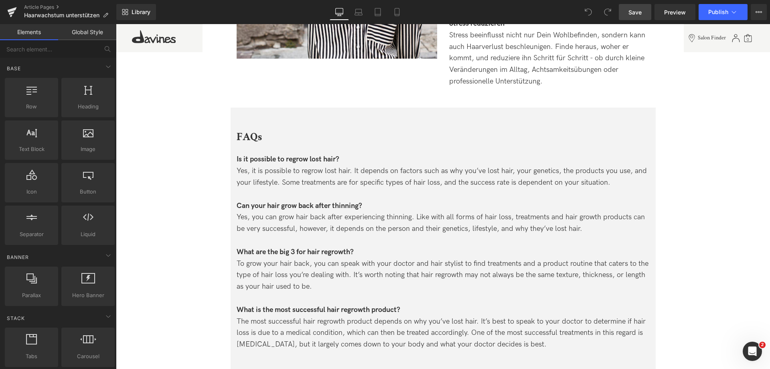
drag, startPoint x: 639, startPoint y: 14, endPoint x: 639, endPoint y: 94, distance: 79.4
click at [639, 14] on span "Save" at bounding box center [635, 12] width 13 height 8
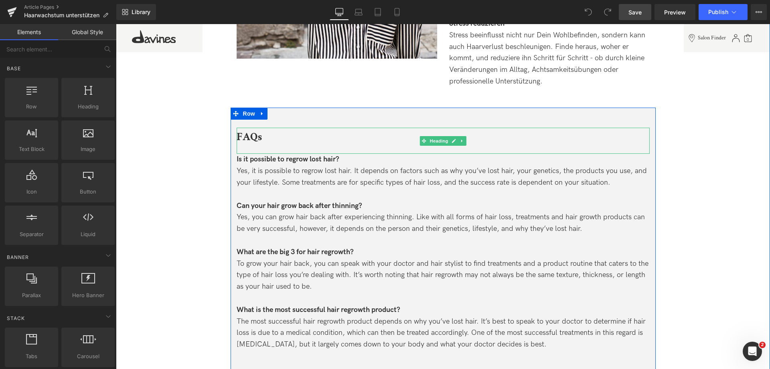
click at [247, 130] on b "FAQs" at bounding box center [249, 137] width 25 height 14
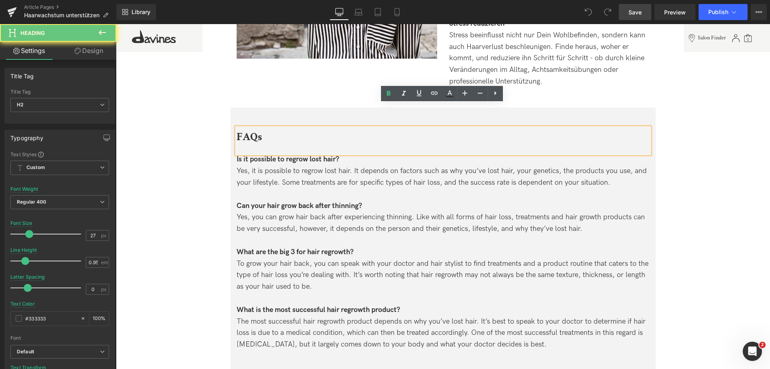
click at [246, 130] on b "FAQs" at bounding box center [249, 137] width 25 height 14
click at [294, 128] on div "FAQs" at bounding box center [443, 141] width 413 height 26
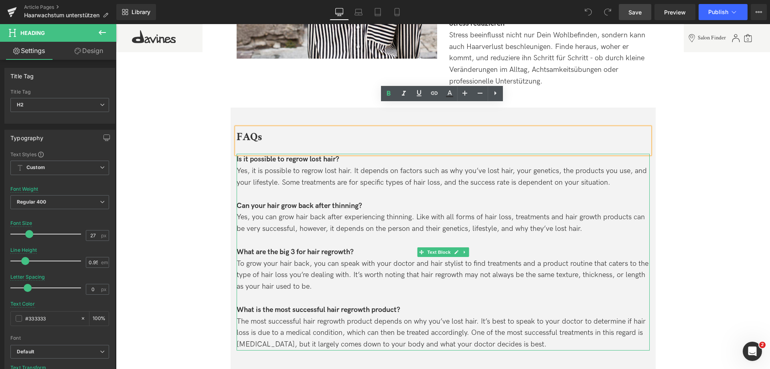
click at [241, 155] on strong "Is it possible to regrow lost hair?" at bounding box center [288, 159] width 103 height 8
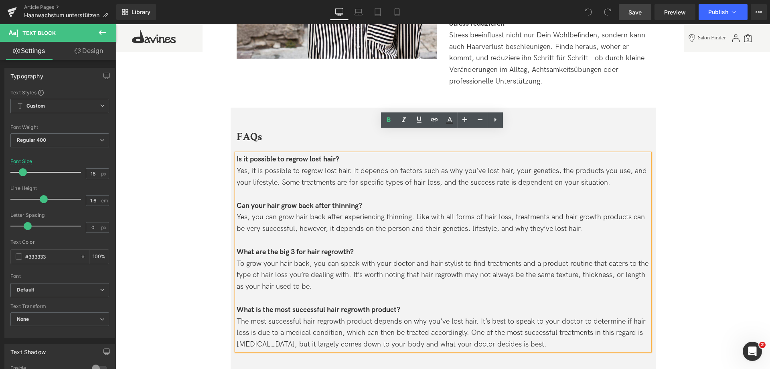
click at [249, 155] on strong "Is it possible to regrow lost hair?" at bounding box center [288, 159] width 103 height 8
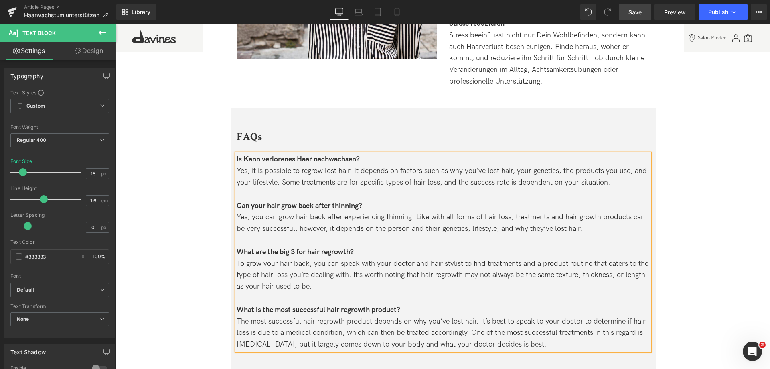
click at [242, 155] on strong "Is Kann verlorenes Haar nachwachsen?" at bounding box center [298, 159] width 123 height 8
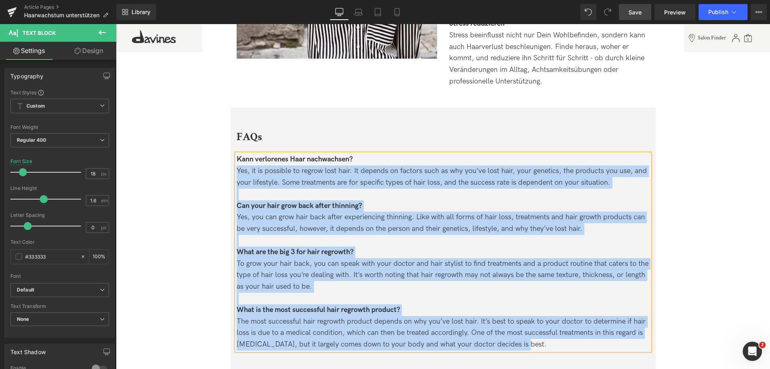
drag, startPoint x: 521, startPoint y: 322, endPoint x: 226, endPoint y: 145, distance: 343.5
click at [536, 321] on div "The most successful hair regrowth product depends on why you’ve lost hair. It’s…" at bounding box center [443, 333] width 413 height 34
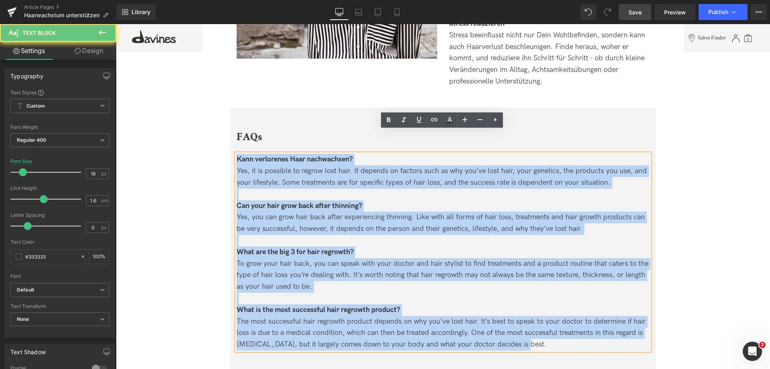
drag, startPoint x: 517, startPoint y: 321, endPoint x: 208, endPoint y: 123, distance: 367.3
copy div "Lore ipsumdolor Sita consectetur? Adi, el se doeiusmo te incidi utla etdo. Ma a…"
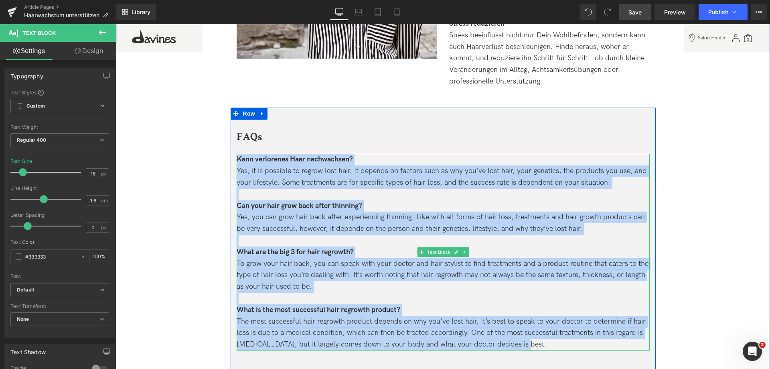
click at [284, 165] on div "Yes, it is possible to regrow lost hair. It depends on factors such as why you’…" at bounding box center [443, 176] width 413 height 23
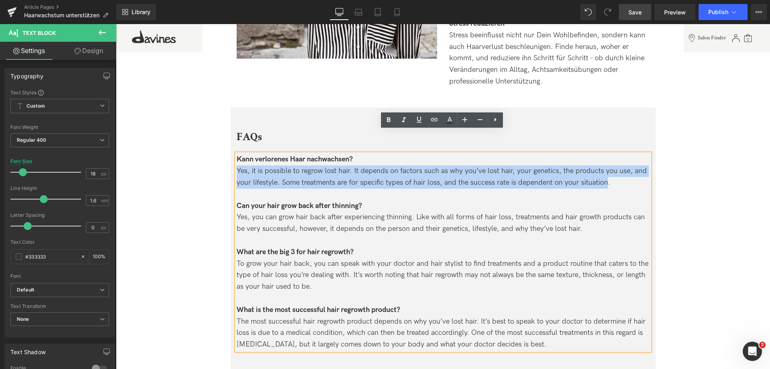
drag, startPoint x: 237, startPoint y: 148, endPoint x: 606, endPoint y: 157, distance: 368.7
click at [606, 165] on div "Yes, it is possible to regrow lost hair. It depends on factors such as why you’…" at bounding box center [443, 176] width 413 height 23
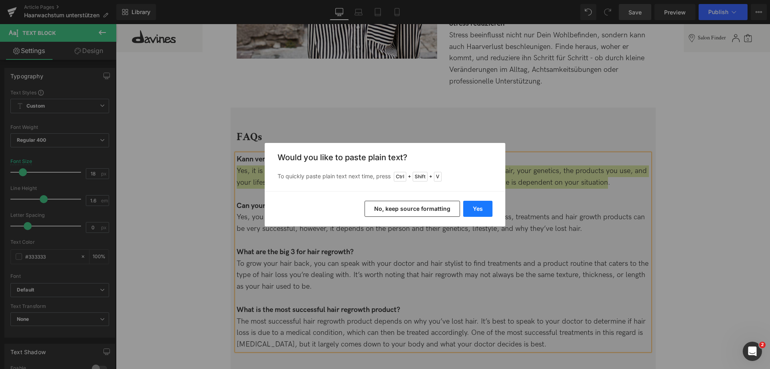
click at [481, 207] on button "Yes" at bounding box center [477, 209] width 29 height 16
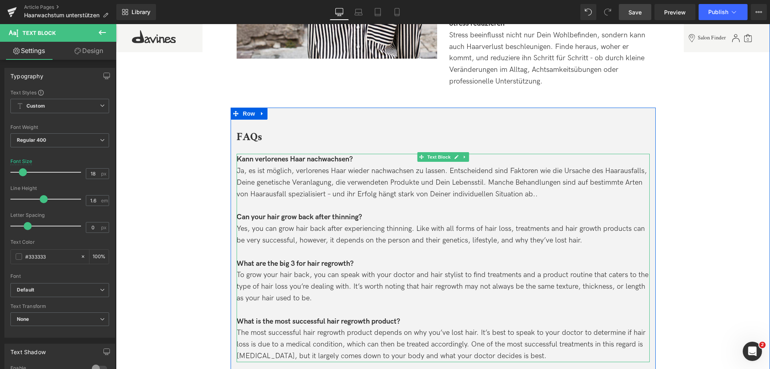
click at [542, 170] on div "Ja, es ist möglich, verlorenes Haar wieder nachwachsen zu lassen. Entscheidend …" at bounding box center [443, 182] width 413 height 34
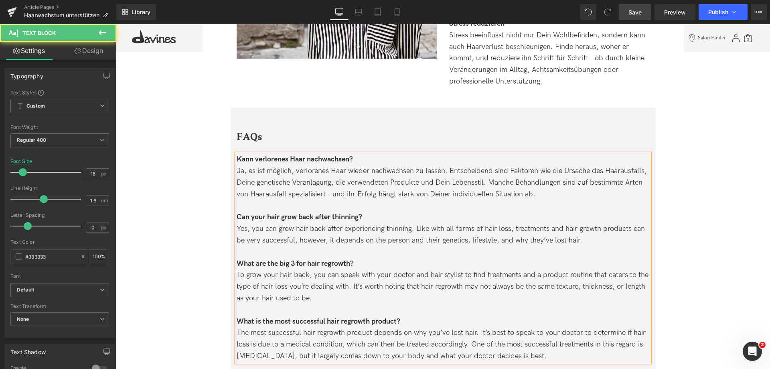
click at [331, 173] on div "Ja, es ist möglich, verlorenes Haar wieder nachwachsen zu lassen. Entscheidend …" at bounding box center [443, 182] width 413 height 34
click at [640, 15] on span "Save" at bounding box center [635, 12] width 13 height 8
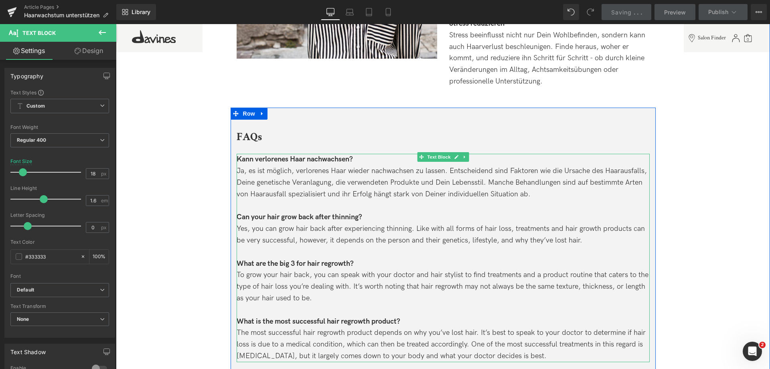
click at [243, 213] on strong "Can your hair grow back after thinning?" at bounding box center [300, 217] width 126 height 8
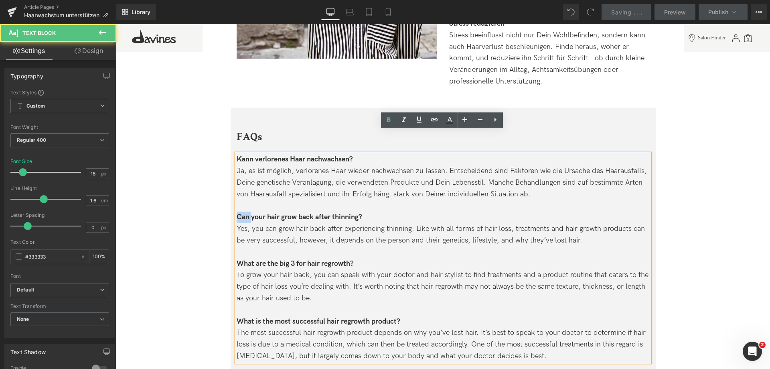
click at [243, 213] on strong "Can your hair grow back after thinning?" at bounding box center [300, 217] width 126 height 8
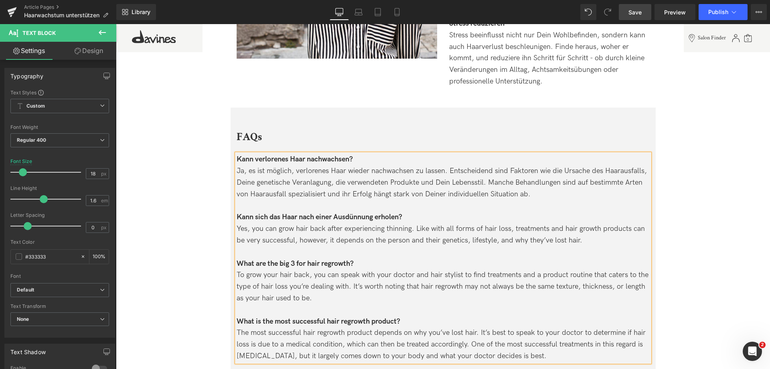
click at [252, 223] on div "Yes, you can grow hair back after experiencing thinning. Like with all forms of…" at bounding box center [443, 234] width 413 height 23
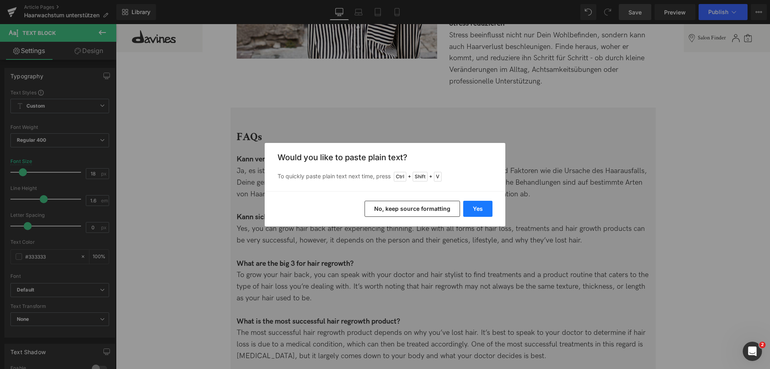
click at [473, 211] on button "Yes" at bounding box center [477, 209] width 29 height 16
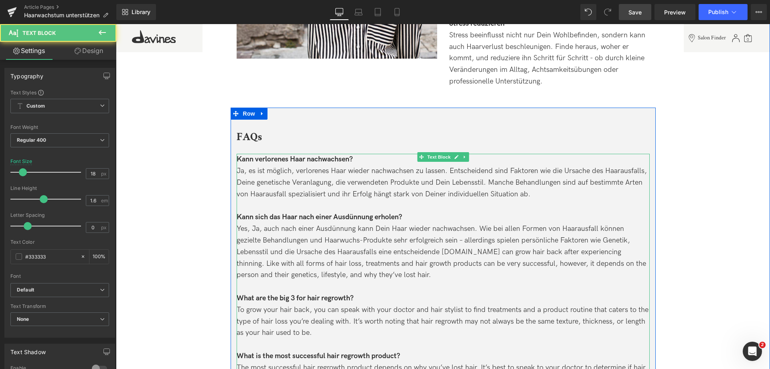
click at [250, 223] on div "Yes, Ja, auch nach einer Ausdünnung kann Dein Haar wieder nachwachsen. Wie bei …" at bounding box center [443, 252] width 413 height 58
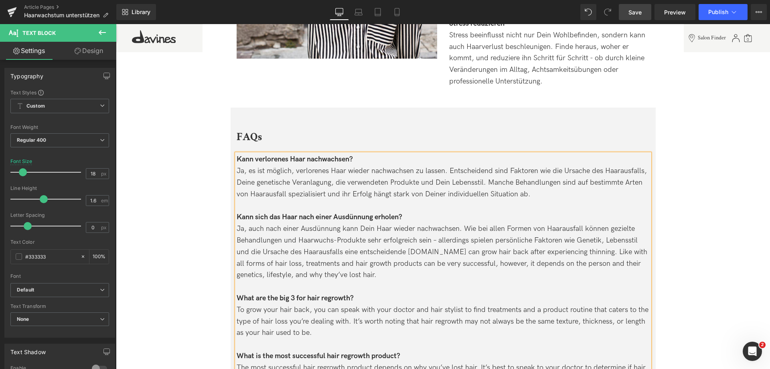
click at [434, 223] on div "Ja, auch nach einer Ausdünnung kann Dein Haar wieder nachwachsen. Wie bei allen…" at bounding box center [443, 252] width 413 height 58
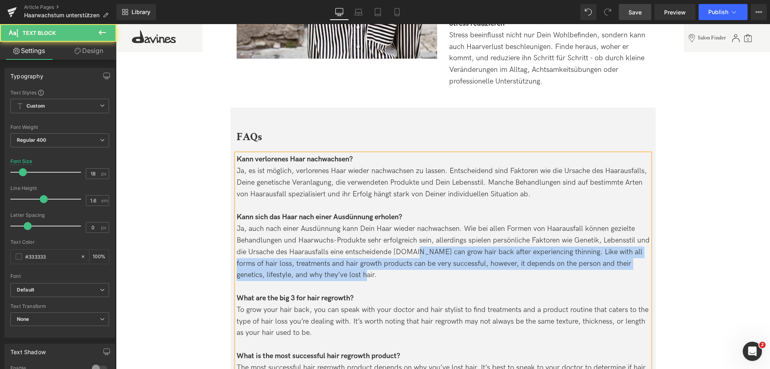
drag, startPoint x: 425, startPoint y: 228, endPoint x: 427, endPoint y: 247, distance: 19.3
click at [427, 247] on div "Ja, auch nach einer Ausdünnung kann Dein Haar wieder nachwachsen. Wie bei allen…" at bounding box center [443, 252] width 413 height 58
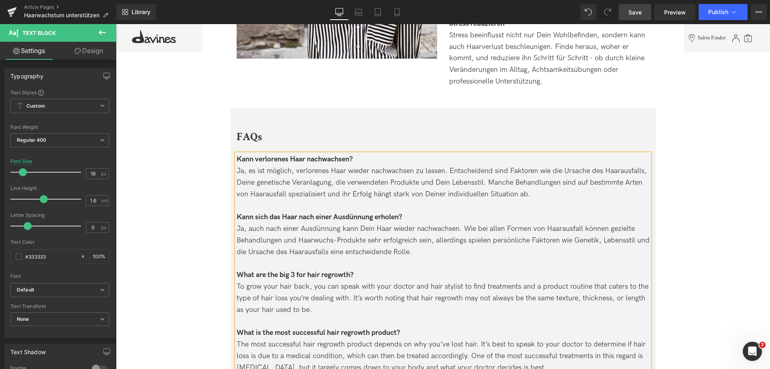
click at [248, 270] on strong "What are the big 3 for hair regrowth?" at bounding box center [295, 274] width 117 height 8
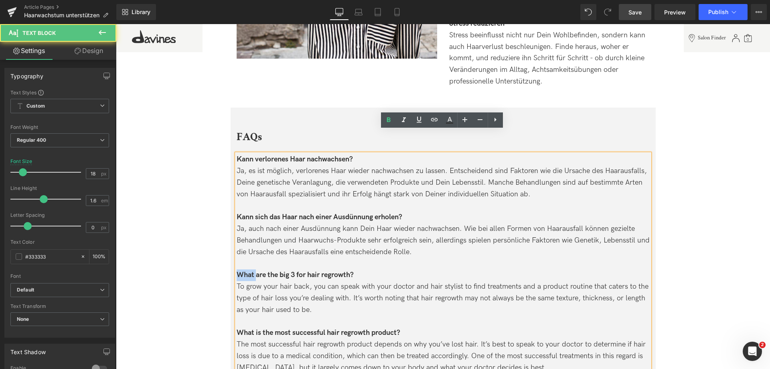
click at [248, 270] on strong "What are the big 3 for hair regrowth?" at bounding box center [295, 274] width 117 height 8
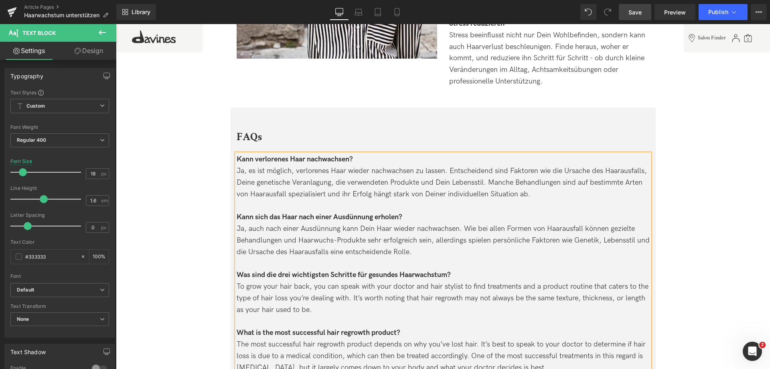
click at [244, 281] on div "To grow your hair back, you can speak with your doctor and hair stylist to find…" at bounding box center [443, 298] width 413 height 34
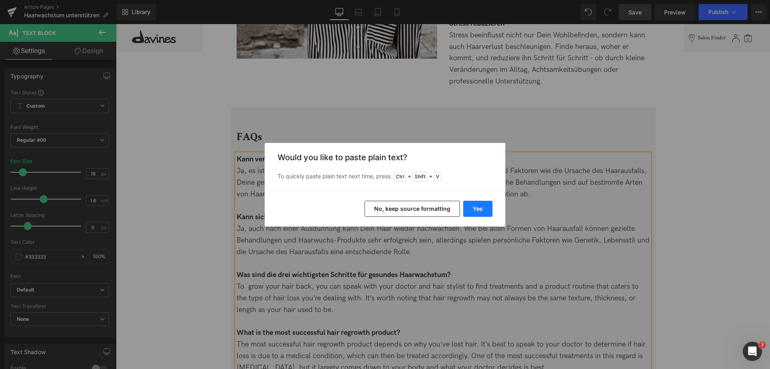
click at [489, 202] on button "Yes" at bounding box center [477, 209] width 29 height 16
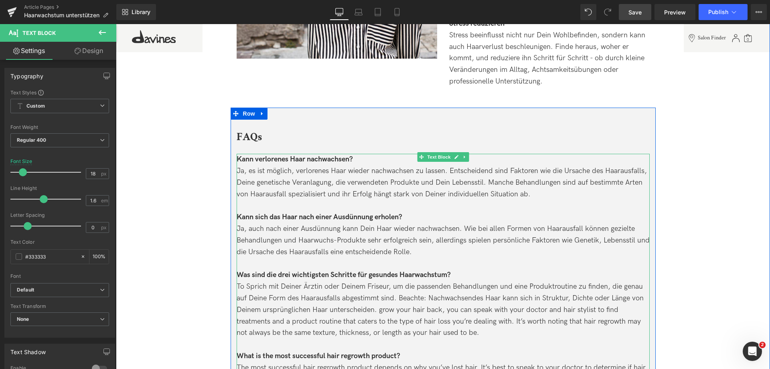
click at [245, 281] on div "To Sprich mit Deiner Ärztin oder Deinem Friseur, um die passenden Behandlungen …" at bounding box center [443, 310] width 413 height 58
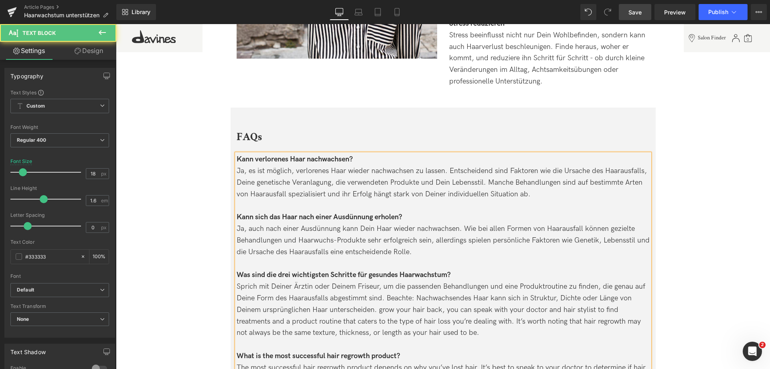
click at [312, 281] on div "Sprich mit Deiner Ärztin oder Deinem Friseur, um die passenden Behandlungen und…" at bounding box center [443, 310] width 413 height 58
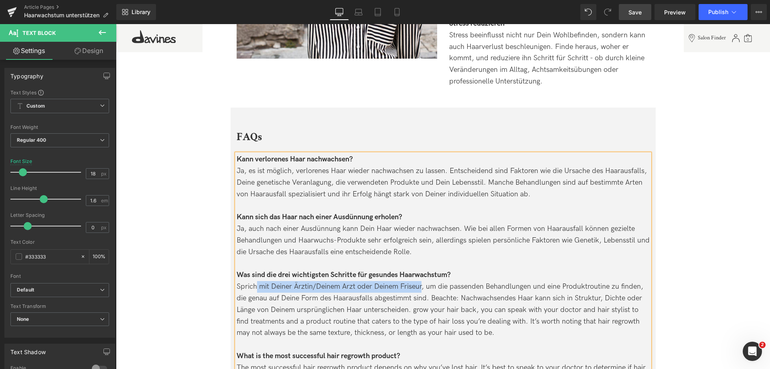
drag, startPoint x: 256, startPoint y: 264, endPoint x: 421, endPoint y: 261, distance: 164.9
click at [421, 281] on div "Sprich mit Deiner Ärztin/Deinem Arzt oder Deinem Friseur, um die passenden Beha…" at bounding box center [443, 310] width 413 height 58
click at [252, 281] on div "SpricBesuche Deine Arztpraxis oder Deinen Friseursalon, um die passenden Behand…" at bounding box center [443, 310] width 413 height 58
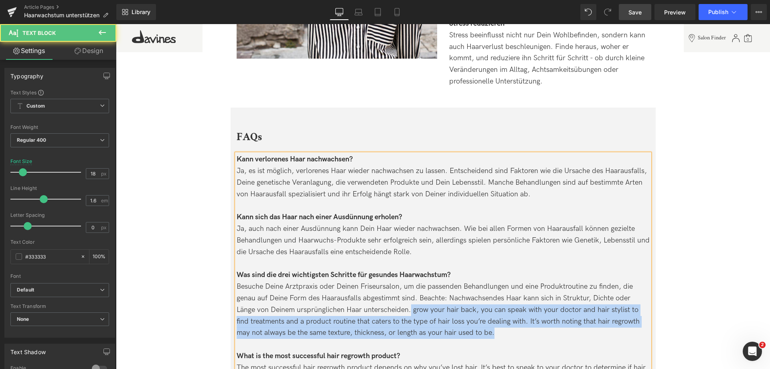
drag, startPoint x: 410, startPoint y: 287, endPoint x: 495, endPoint y: 306, distance: 86.8
click at [494, 306] on div "Besuche Deine Arztpraxis oder Deinen Friseursalon, um die passenden Behandlunge…" at bounding box center [443, 310] width 413 height 58
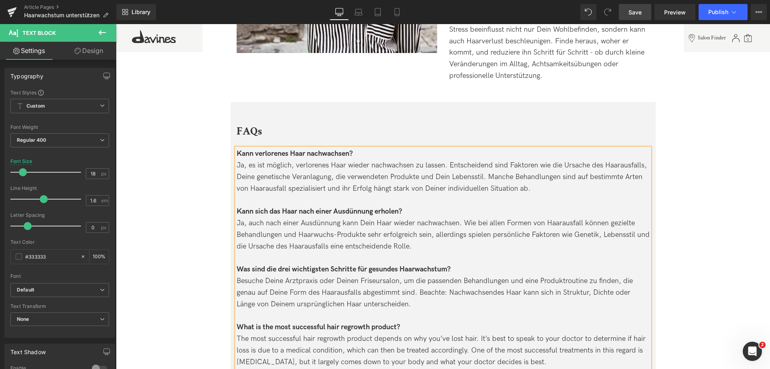
scroll to position [2006, 0]
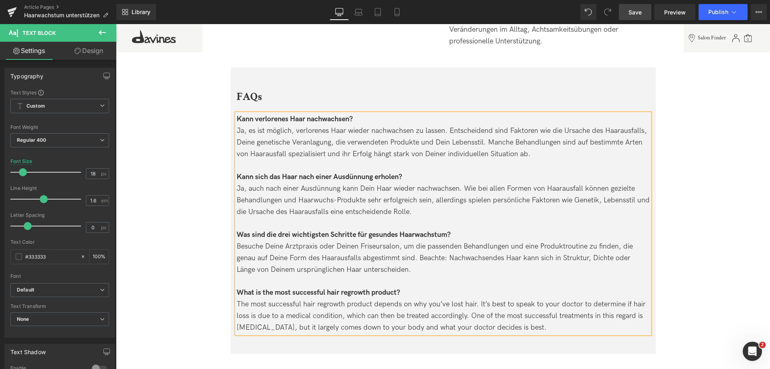
click at [241, 288] on strong "What is the most successful hair regrowth product?" at bounding box center [319, 292] width 164 height 8
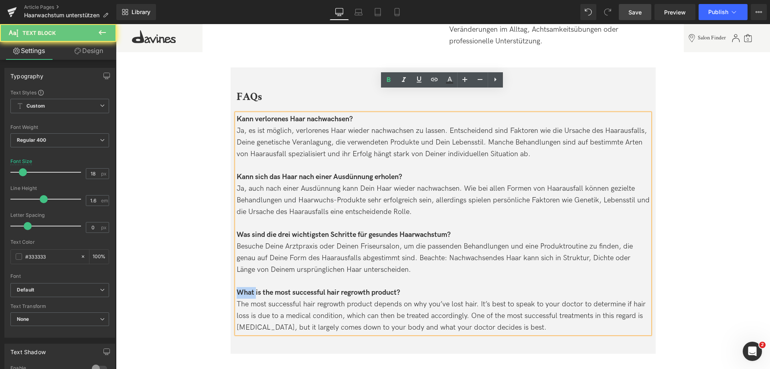
click at [241, 288] on strong "What is the most successful hair regrowth product?" at bounding box center [319, 292] width 164 height 8
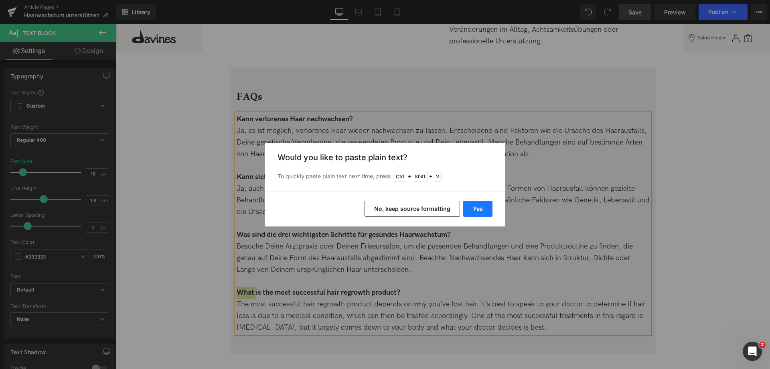
drag, startPoint x: 484, startPoint y: 206, endPoint x: 354, endPoint y: 214, distance: 129.8
click at [484, 206] on button "Yes" at bounding box center [477, 209] width 29 height 16
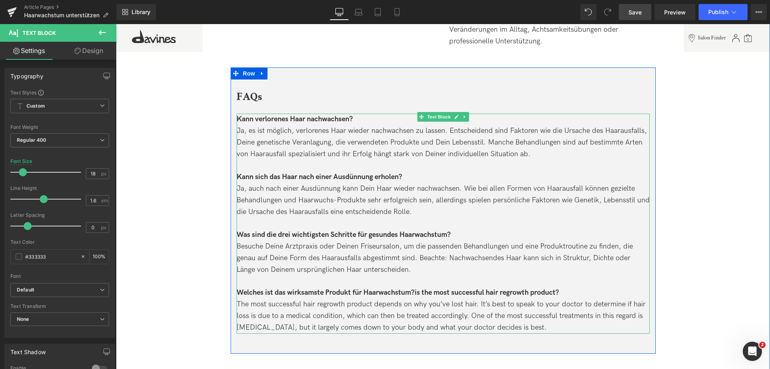
click at [574, 287] on div "Welches ist das wirksamste Produkt für Haarwachstum?is the most successful hair…" at bounding box center [443, 293] width 413 height 12
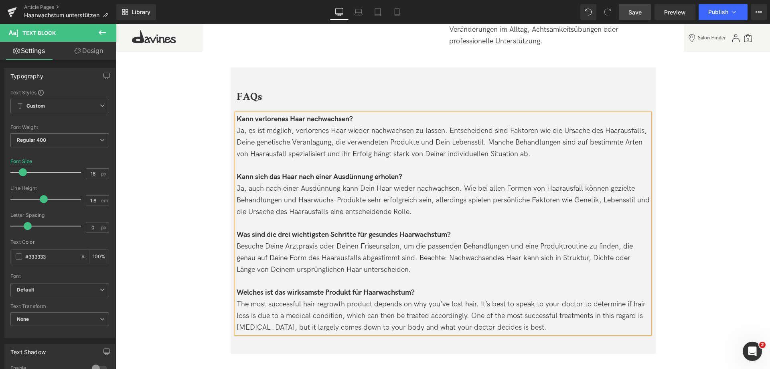
click at [243, 298] on div "The most successful hair regrowth product depends on why you’ve lost hair. It’s…" at bounding box center [443, 315] width 413 height 34
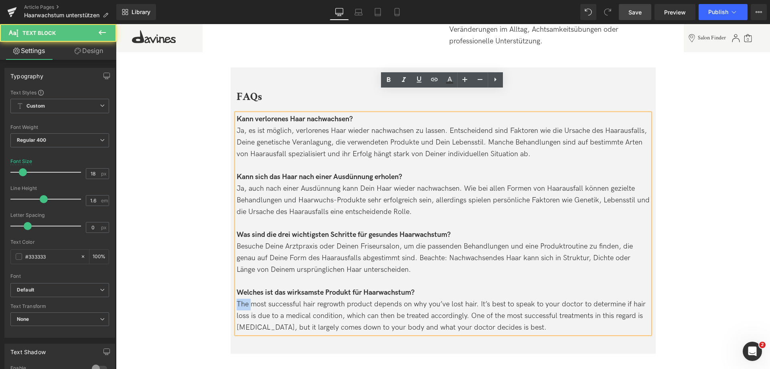
click at [243, 298] on div "The most successful hair regrowth product depends on why you’ve lost hair. It’s…" at bounding box center [443, 315] width 413 height 34
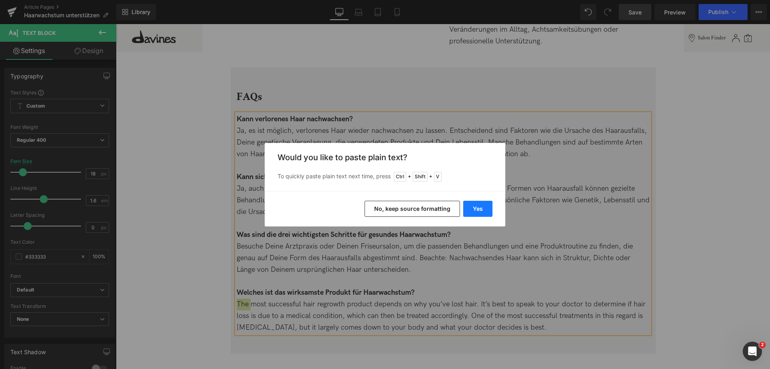
click at [481, 206] on button "Yes" at bounding box center [477, 209] width 29 height 16
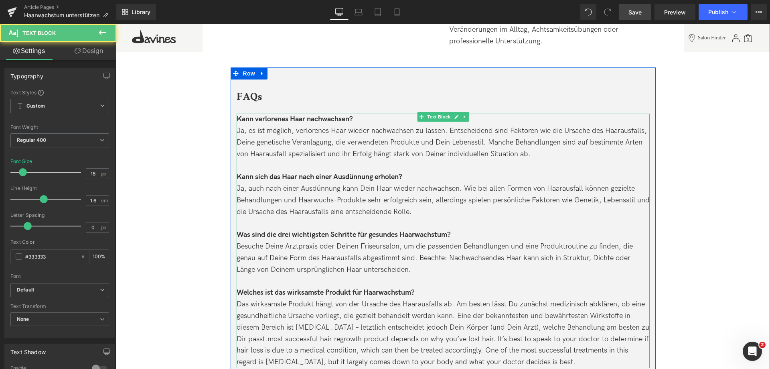
click at [450, 314] on div "Das wirksamste Produkt hängt von der Ursache des Haarausfalls ab. Am besten läs…" at bounding box center [443, 332] width 413 height 69
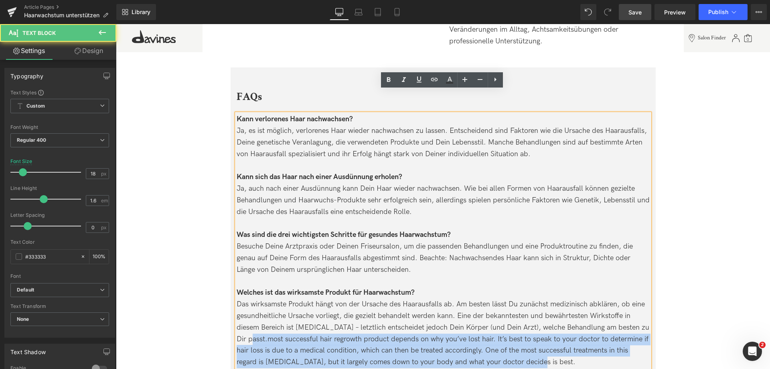
drag, startPoint x: 255, startPoint y: 314, endPoint x: 594, endPoint y: 337, distance: 339.7
click at [594, 337] on div "Das wirksamste Produkt hängt von der Ursache des Haarausfalls ab. Am besten läs…" at bounding box center [443, 332] width 413 height 69
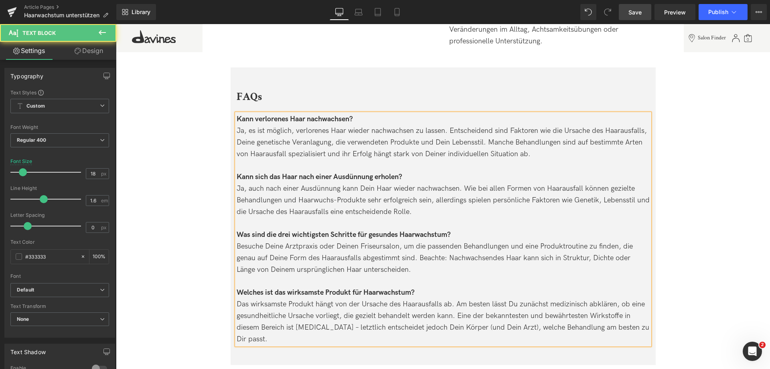
click at [332, 306] on div "Das wirksamste Produkt hängt von der Ursache des Haarausfalls ab. Am besten läs…" at bounding box center [443, 321] width 413 height 46
click at [335, 309] on div "Das wirksamste Produkt hängt von der Ursache des Haarausfalls ab. Am besten läs…" at bounding box center [443, 321] width 413 height 46
click at [626, 9] on link "Save" at bounding box center [635, 12] width 32 height 16
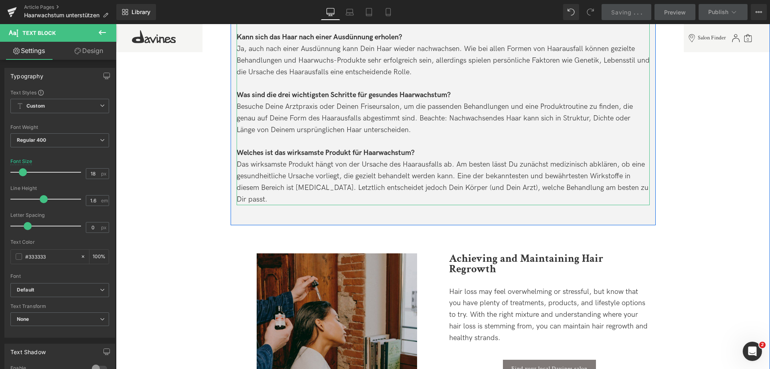
scroll to position [2166, 0]
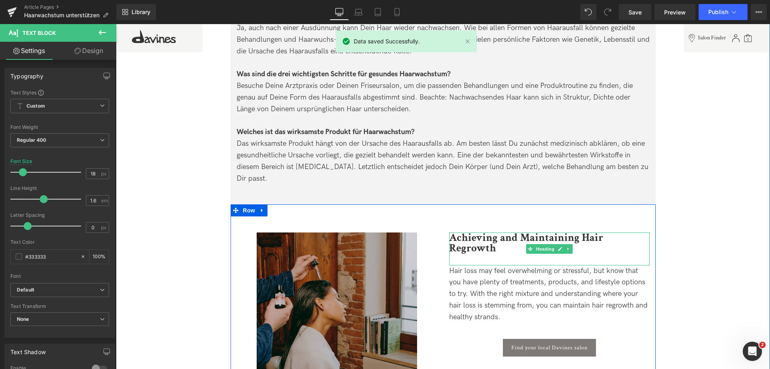
click at [460, 230] on b "Achieving and Maintaining Hair Regrowth" at bounding box center [526, 242] width 154 height 24
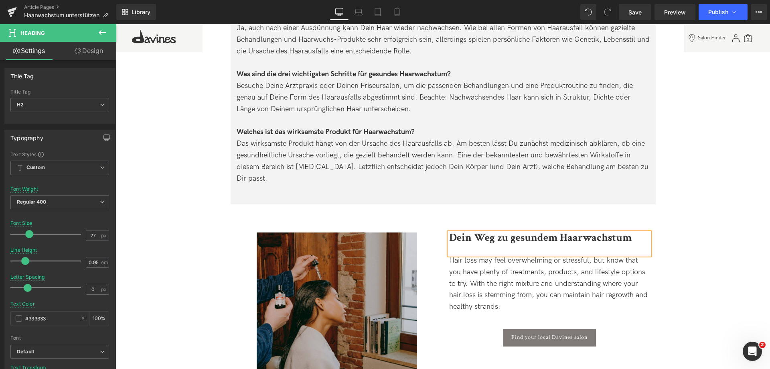
drag, startPoint x: 492, startPoint y: 259, endPoint x: 453, endPoint y: 229, distance: 48.9
click at [492, 259] on span "Hair loss may feel overwhelming or stressful, but know that you have plenty of …" at bounding box center [548, 283] width 199 height 55
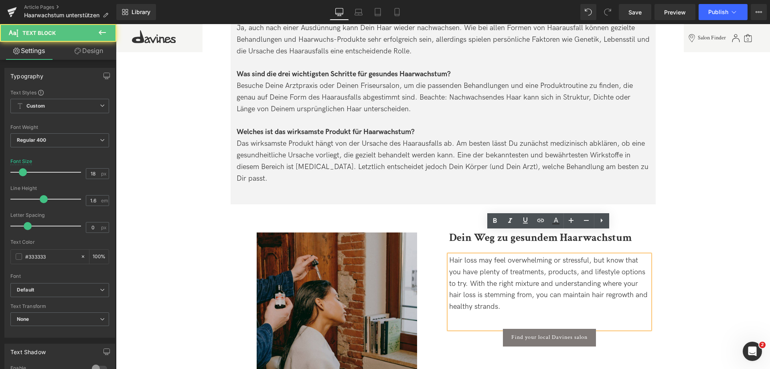
click at [464, 256] on span "Hair loss may feel overwhelming or stressful, but know that you have plenty of …" at bounding box center [548, 283] width 199 height 55
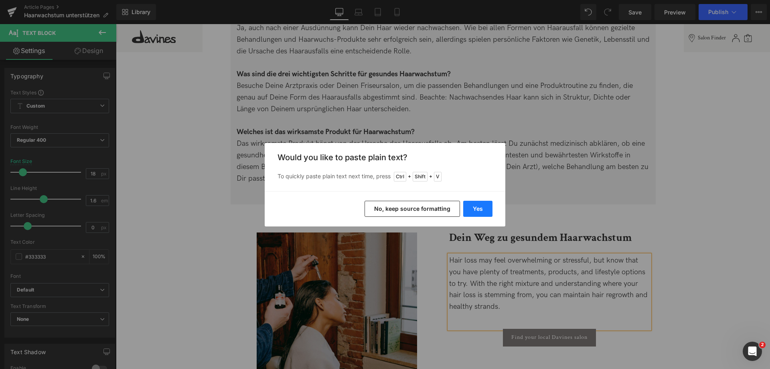
drag, startPoint x: 482, startPoint y: 207, endPoint x: 354, endPoint y: 209, distance: 128.4
click at [482, 207] on button "Yes" at bounding box center [477, 209] width 29 height 16
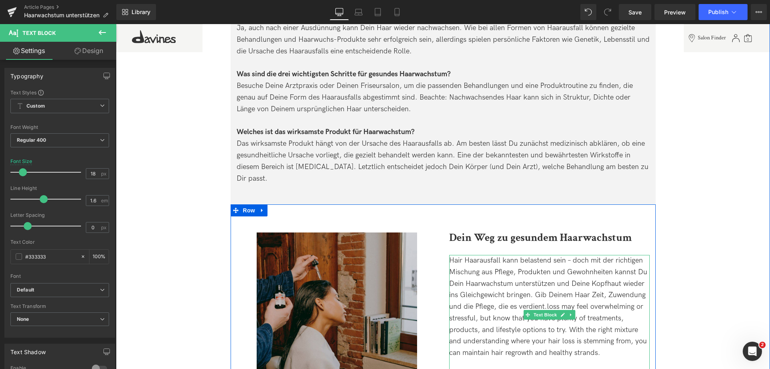
click at [464, 256] on span "Hair Haarausfall kann belastend sein – doch mit der richtigen Mischung aus Pfle…" at bounding box center [548, 306] width 198 height 101
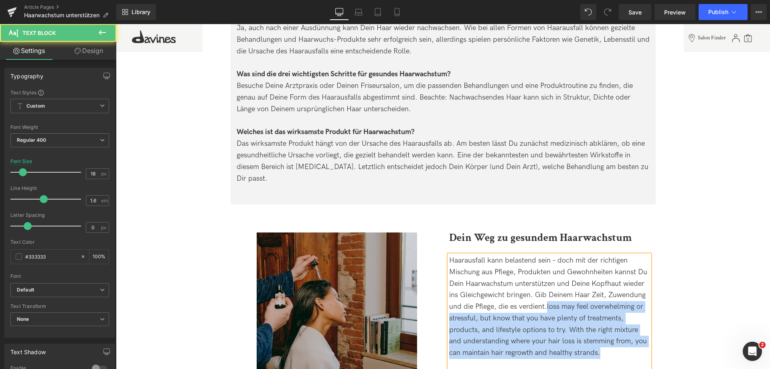
drag, startPoint x: 545, startPoint y: 281, endPoint x: 621, endPoint y: 333, distance: 91.9
click at [621, 333] on div "Haarausfall kann belastend sein – doch mit der richtigen Mischung aus Pflege, P…" at bounding box center [549, 307] width 201 height 104
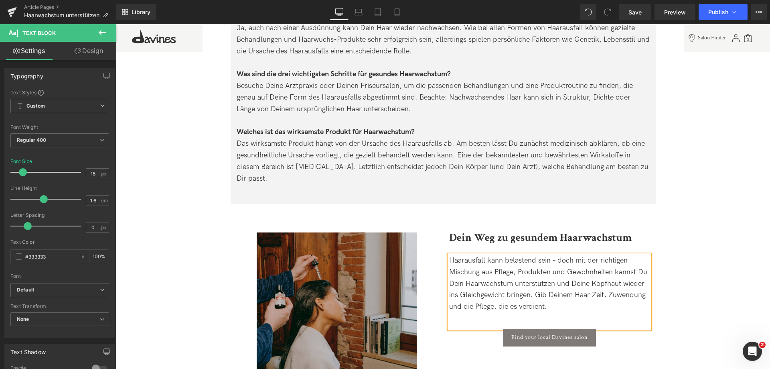
click at [555, 256] on span "Haarausfall kann belastend sein – doch mit der richtigen Mischung aus Pflege, P…" at bounding box center [548, 283] width 198 height 55
click at [641, 13] on span "Save" at bounding box center [635, 12] width 13 height 8
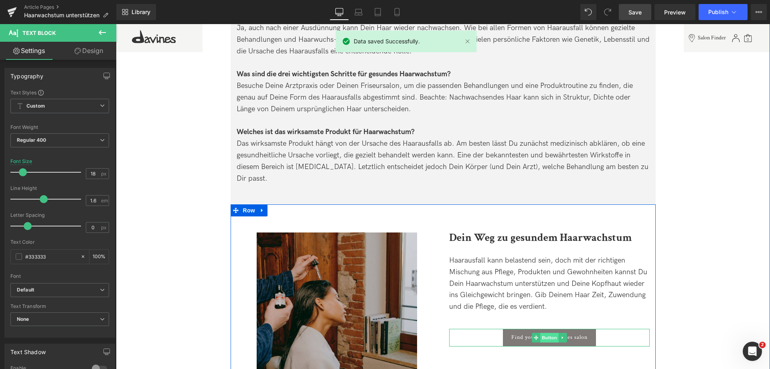
click at [548, 333] on span "Button" at bounding box center [549, 338] width 18 height 10
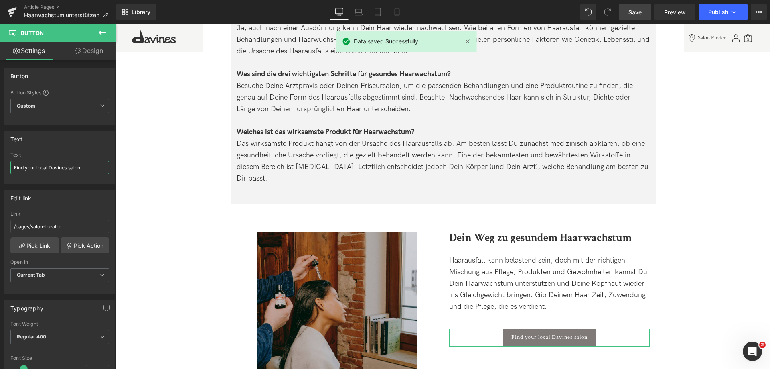
drag, startPoint x: 87, startPoint y: 165, endPoint x: -87, endPoint y: 152, distance: 174.2
click at [0, 152] on html "Button You are previewing how the will restyle your page. You can not edit Elem…" at bounding box center [385, 184] width 770 height 369
type input "S"
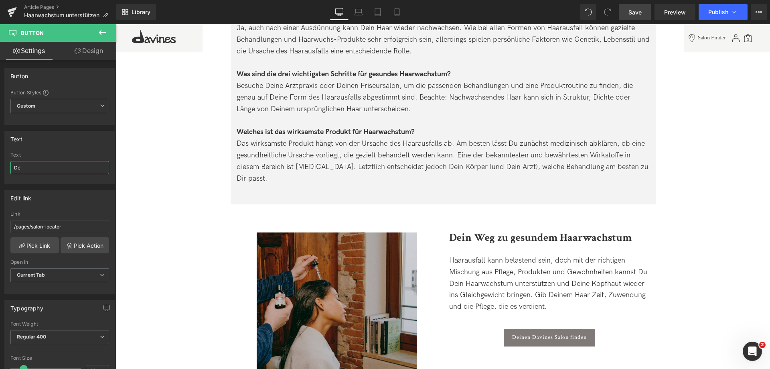
type input "D"
type input "Salon finden"
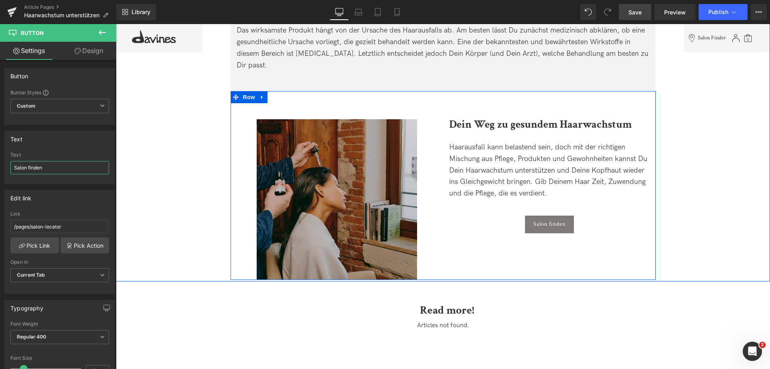
scroll to position [2326, 0]
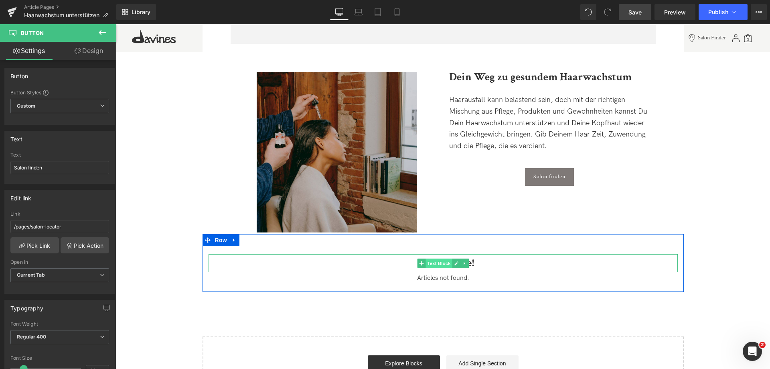
click at [438, 258] on span "Text Block" at bounding box center [439, 263] width 26 height 10
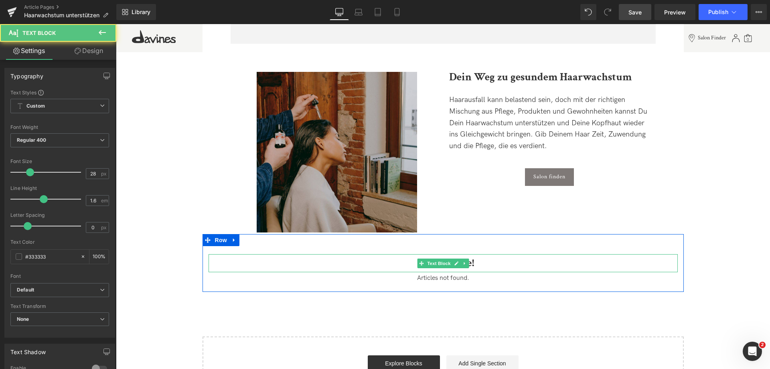
click at [387, 254] on p "Read more!" at bounding box center [447, 263] width 461 height 18
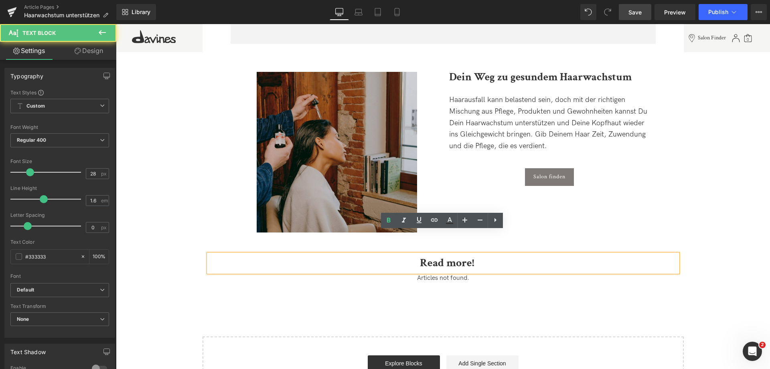
click at [431, 255] on b "Read more!" at bounding box center [447, 262] width 54 height 15
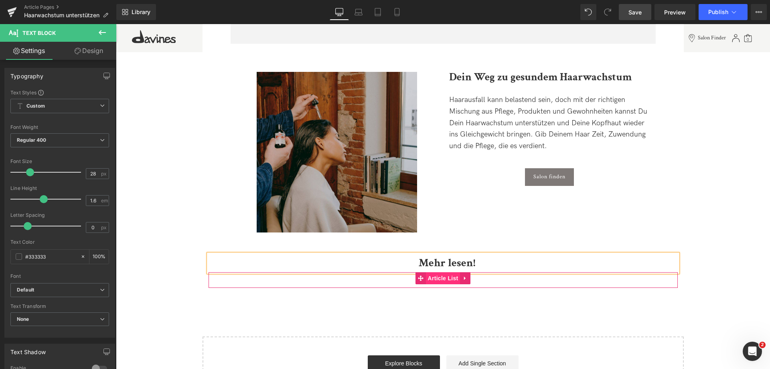
click at [443, 272] on span "Article List" at bounding box center [443, 278] width 34 height 12
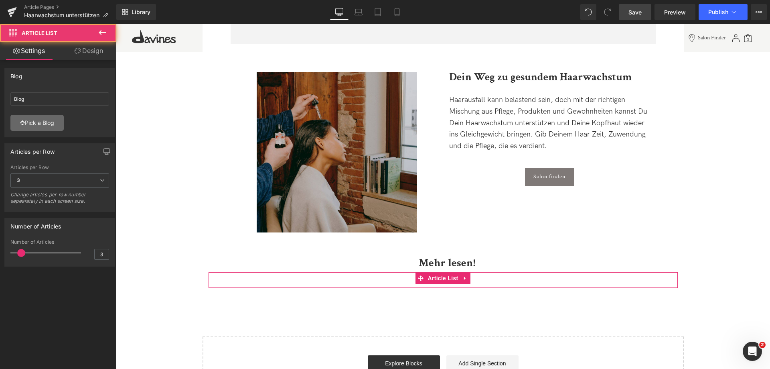
click at [43, 122] on link "Pick a Blog" at bounding box center [36, 123] width 53 height 16
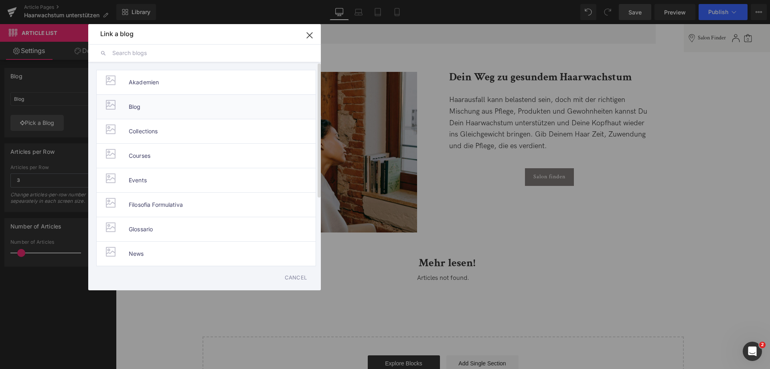
click at [151, 109] on li "Blog" at bounding box center [206, 106] width 220 height 24
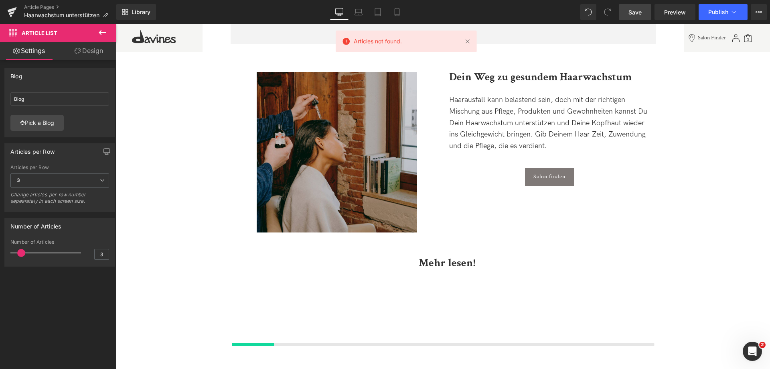
click at [631, 17] on link "Save" at bounding box center [635, 12] width 32 height 16
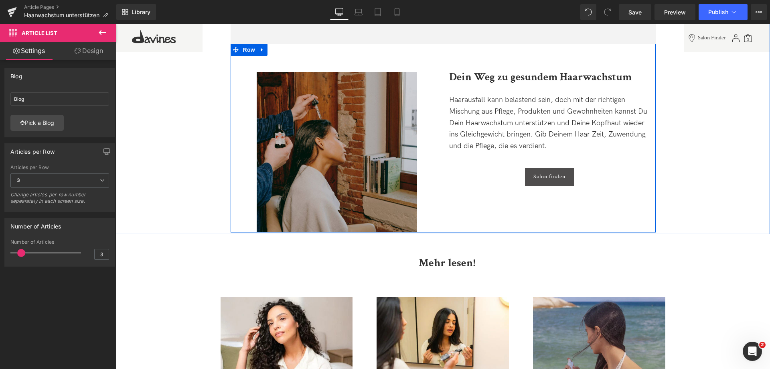
click at [546, 172] on span "Button" at bounding box center [549, 177] width 18 height 10
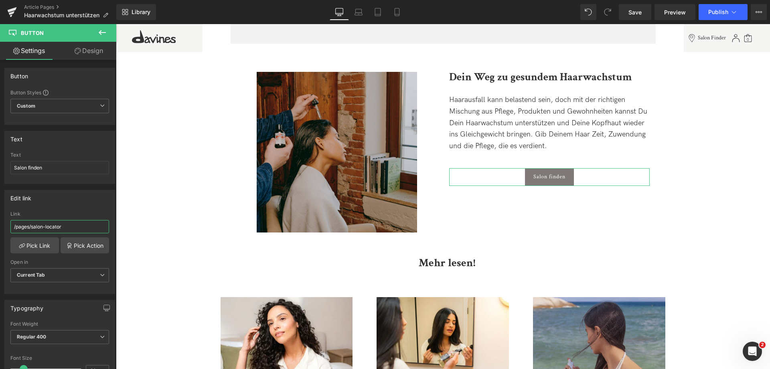
drag, startPoint x: 67, startPoint y: 224, endPoint x: -86, endPoint y: 206, distance: 154.3
click at [0, 206] on html "Button You are previewing how the will restyle your page. You can not edit Elem…" at bounding box center [385, 184] width 770 height 369
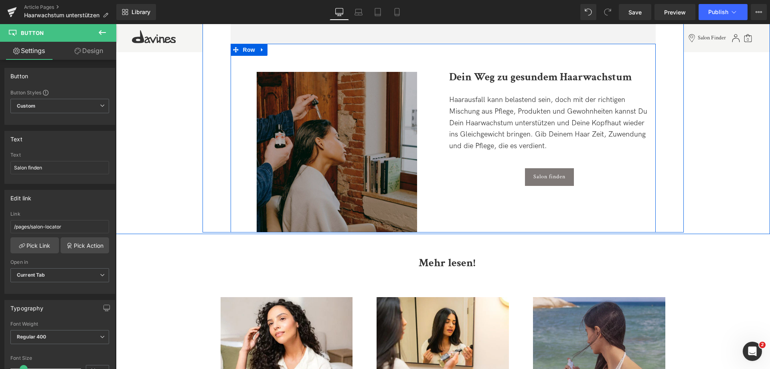
click at [329, 162] on img at bounding box center [337, 152] width 160 height 160
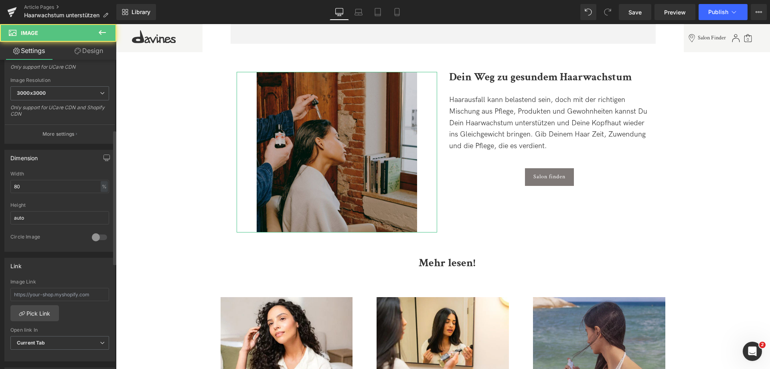
scroll to position [160, 0]
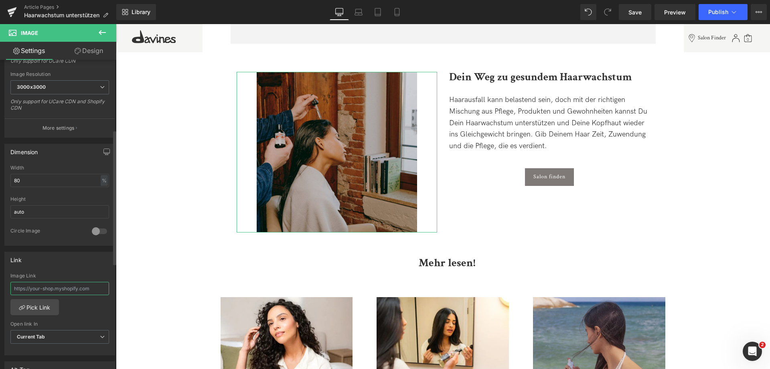
click at [49, 284] on input "text" at bounding box center [59, 288] width 99 height 13
paste input "/pages/salon-locator"
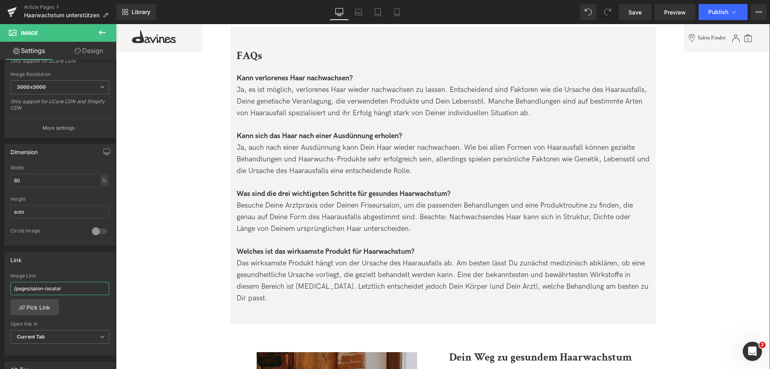
scroll to position [2006, 0]
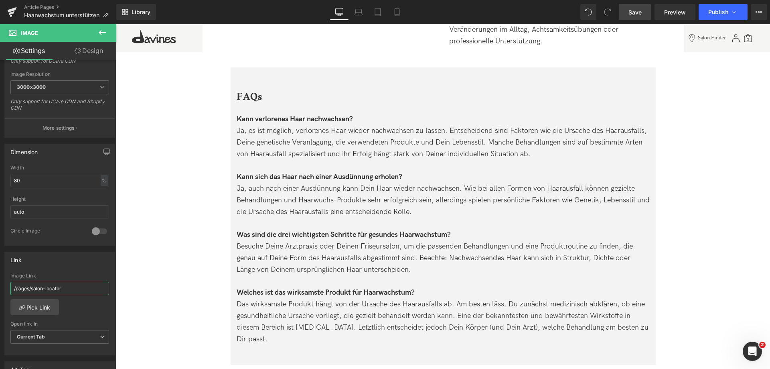
type input "/pages/salon-locator"
click at [635, 12] on span "Save" at bounding box center [635, 12] width 13 height 8
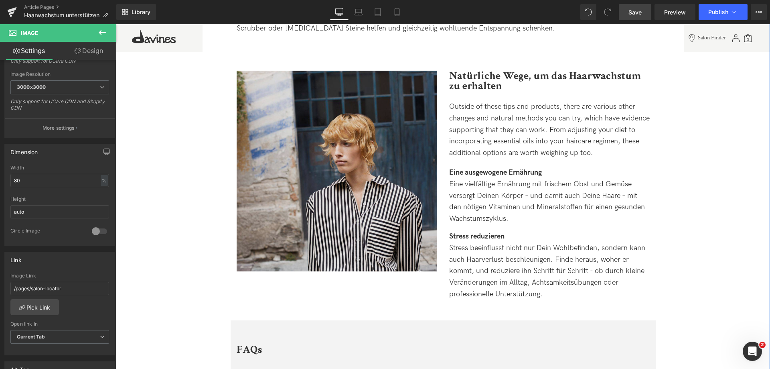
scroll to position [1685, 0]
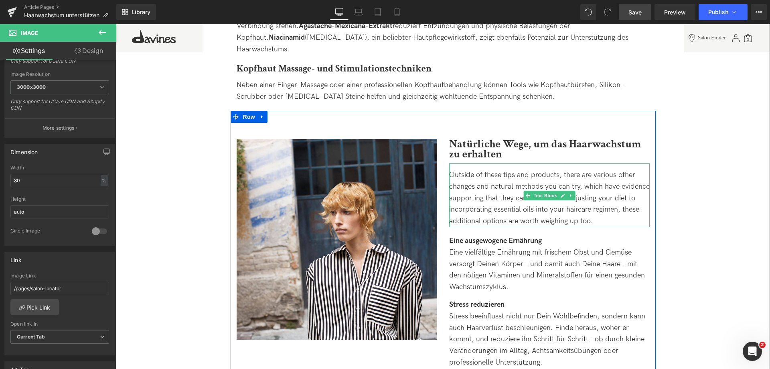
click at [603, 196] on div "Outside of these tips and products, there are various other changes and natural…" at bounding box center [549, 198] width 201 height 58
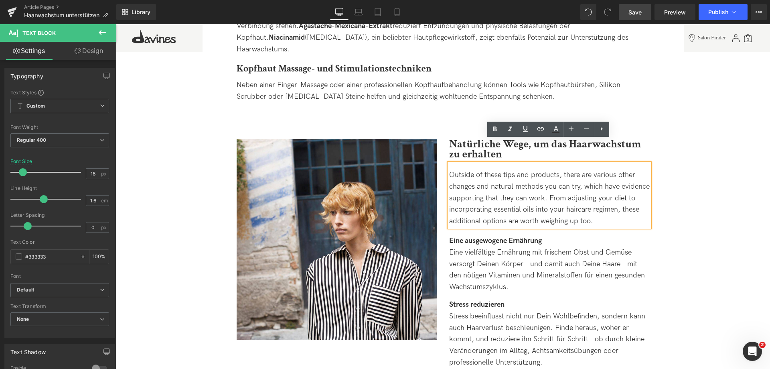
drag, startPoint x: 601, startPoint y: 199, endPoint x: 446, endPoint y: 148, distance: 163.2
click at [449, 163] on div "Outside of these tips and products, there are various other changes and natural…" at bounding box center [549, 195] width 201 height 64
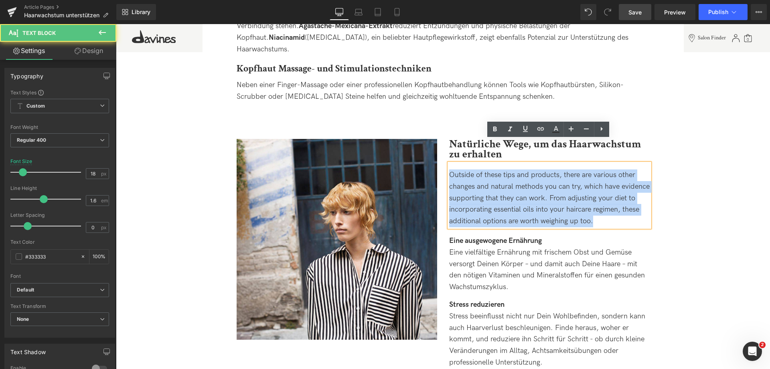
drag, startPoint x: 450, startPoint y: 149, endPoint x: 635, endPoint y: 194, distance: 190.3
click at [635, 194] on div "Outside of these tips and products, there are various other changes and natural…" at bounding box center [549, 198] width 201 height 58
copy div "Outside of these tips and products, there are various other changes and natural…"
click at [605, 193] on div "Outside of these tips and products, there are various other changes and natural…" at bounding box center [549, 198] width 201 height 58
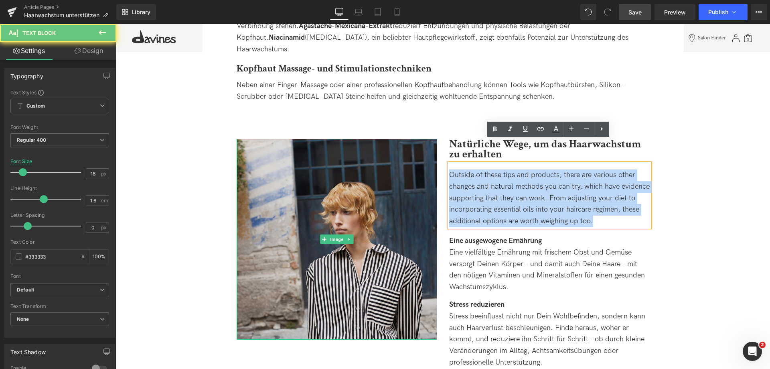
drag, startPoint x: 605, startPoint y: 193, endPoint x: 424, endPoint y: 150, distance: 186.4
click at [424, 150] on div "Image Natürliche Wege, um das Haarwachstum zu erhalten Heading Outside of these…" at bounding box center [443, 250] width 425 height 278
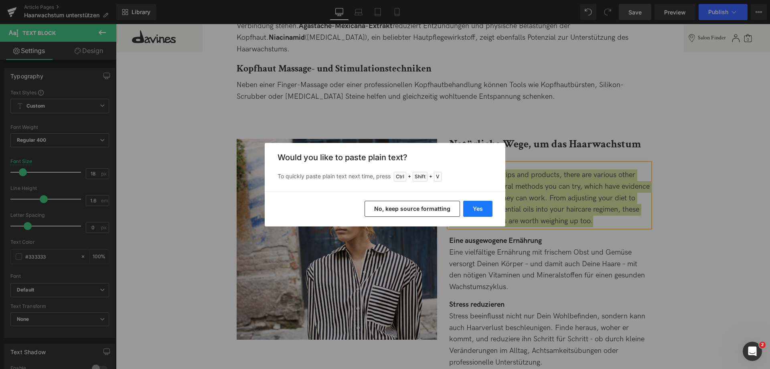
click at [481, 205] on button "Yes" at bounding box center [477, 209] width 29 height 16
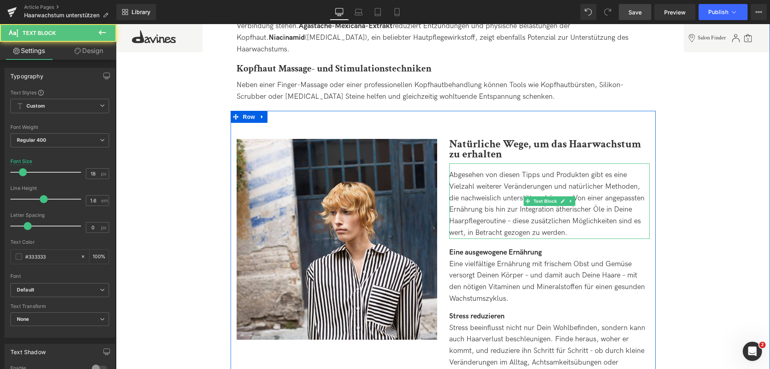
click at [577, 211] on div "Abgesehen von diesen Tipps und Produkten gibt es eine Vielzahl weiterer Verände…" at bounding box center [549, 203] width 201 height 69
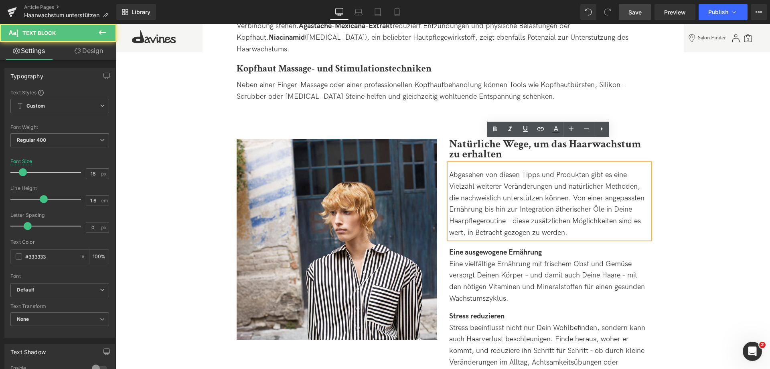
click at [513, 198] on div "Abgesehen von diesen Tipps und Produkten gibt es eine Vielzahl weiterer Verände…" at bounding box center [549, 203] width 201 height 69
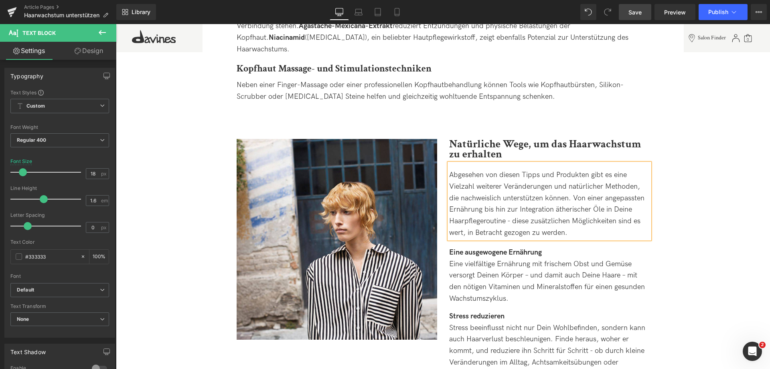
click at [634, 11] on span "Save" at bounding box center [635, 12] width 13 height 8
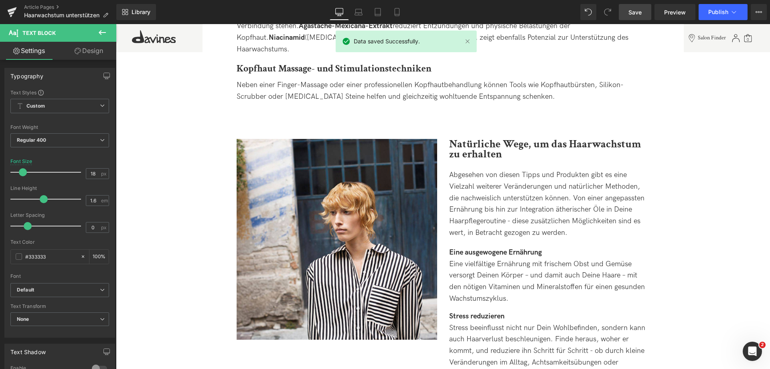
click at [639, 12] on span "Save" at bounding box center [635, 12] width 13 height 8
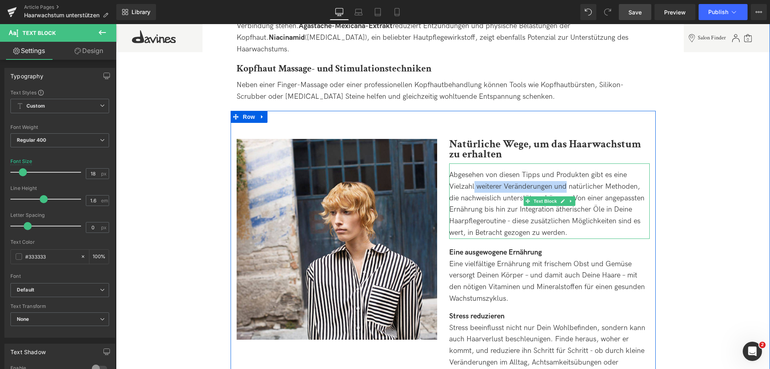
drag, startPoint x: 474, startPoint y: 164, endPoint x: 565, endPoint y: 164, distance: 90.7
click at [565, 169] on div "Abgesehen von diesen Tipps und Produkten gibt es eine Vielzahl weiterer Verände…" at bounding box center [549, 203] width 201 height 69
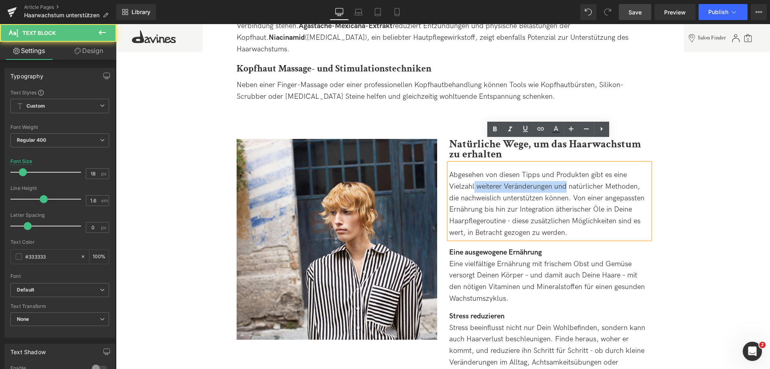
click at [565, 169] on div "Abgesehen von diesen Tipps und Produkten gibt es eine Vielzahl weiterer Verände…" at bounding box center [549, 203] width 201 height 69
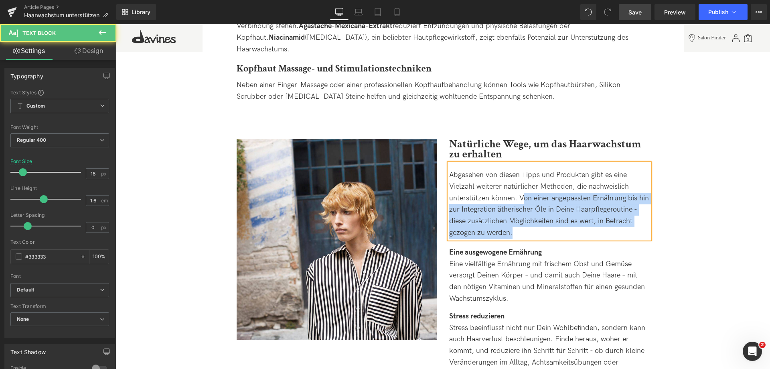
drag, startPoint x: 521, startPoint y: 174, endPoint x: 552, endPoint y: 206, distance: 44.0
click at [552, 206] on div "Abgesehen von diesen Tipps und Produkten gibt es eine Vielzahl weiterer natürli…" at bounding box center [549, 203] width 201 height 69
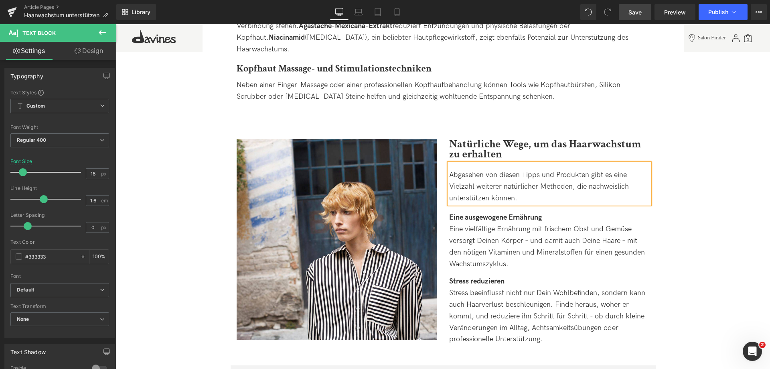
click at [640, 11] on span "Save" at bounding box center [635, 12] width 13 height 8
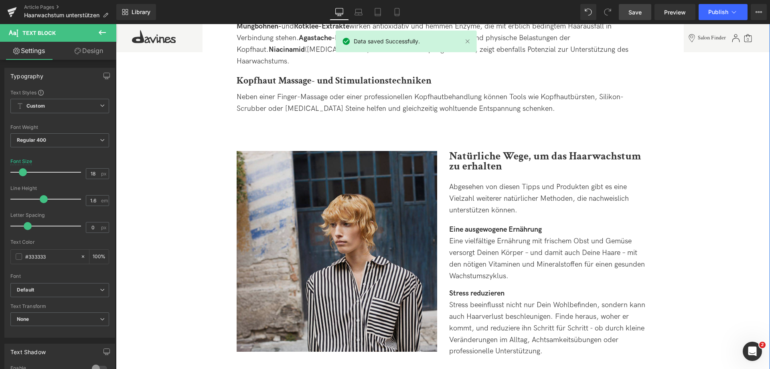
scroll to position [1604, 0]
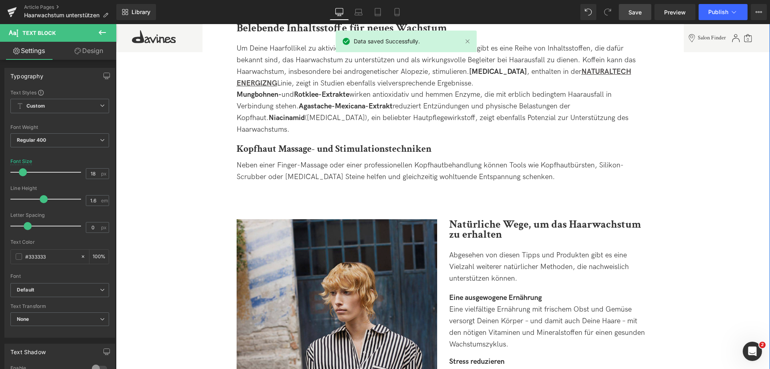
click at [357, 269] on img at bounding box center [337, 319] width 201 height 201
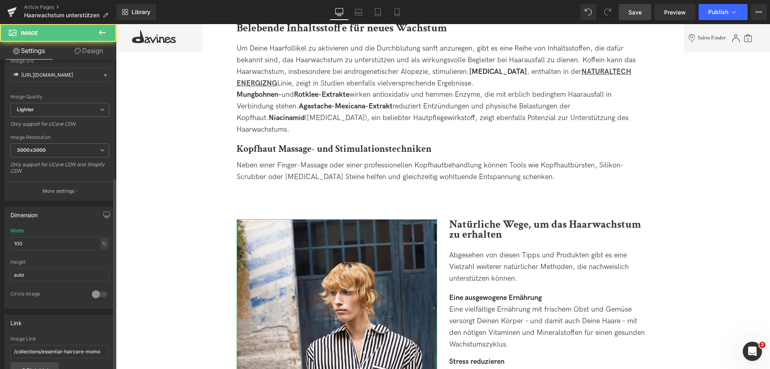
scroll to position [241, 0]
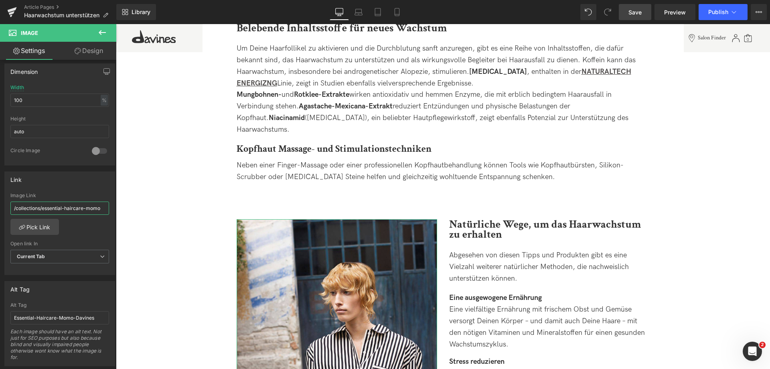
drag, startPoint x: 158, startPoint y: 231, endPoint x: 136, endPoint y: 207, distance: 33.2
type input "/collections/naturaltech-energizing"
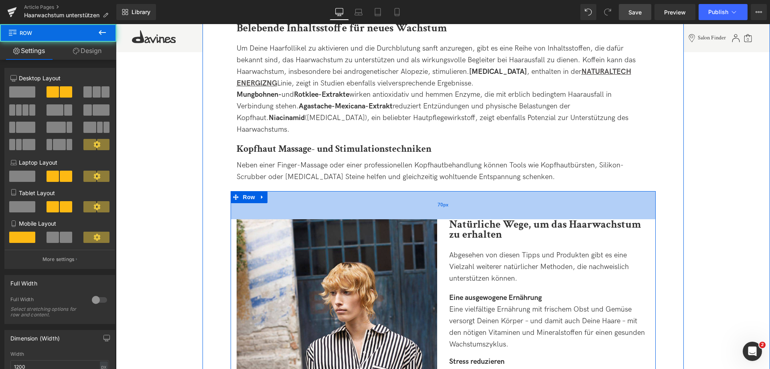
click at [395, 191] on div "70px" at bounding box center [443, 205] width 425 height 28
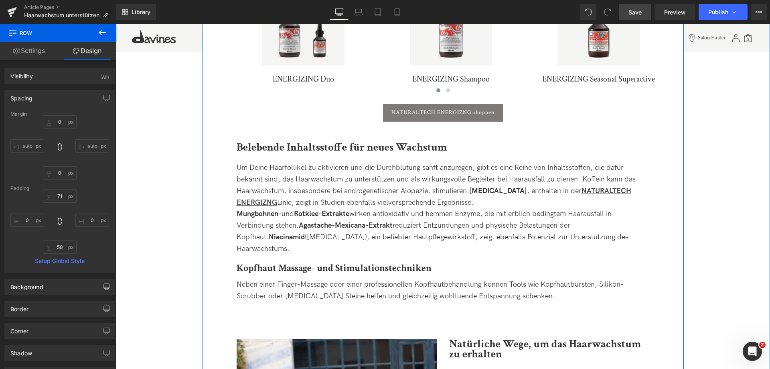
scroll to position [1604, 0]
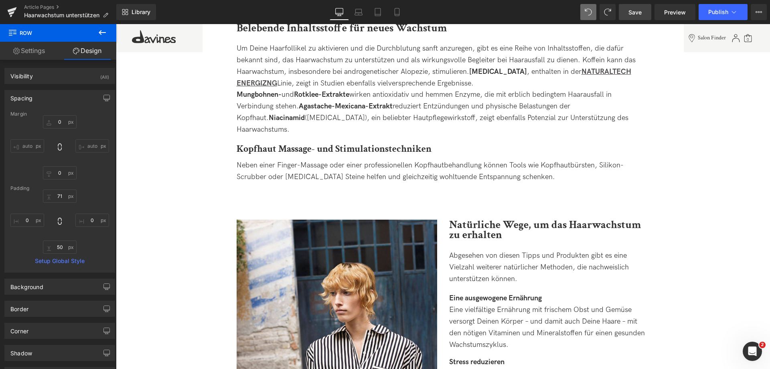
click at [103, 36] on icon at bounding box center [102, 33] width 10 height 10
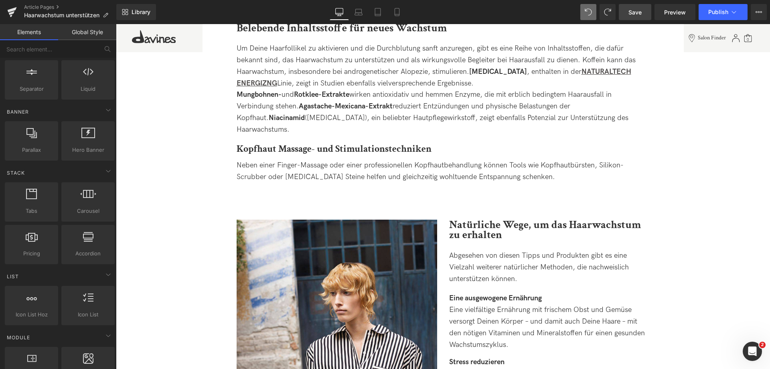
scroll to position [0, 0]
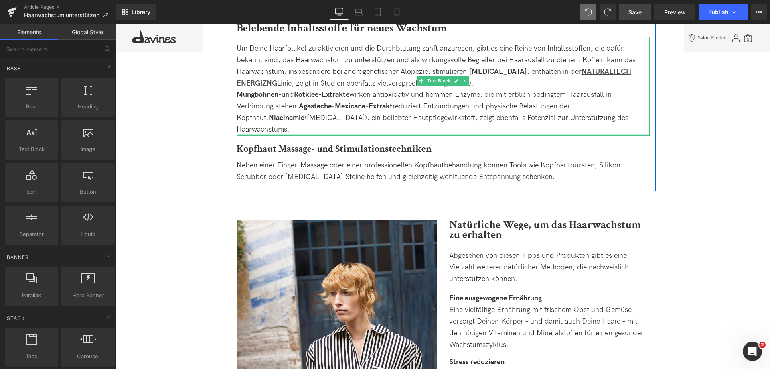
click at [475, 136] on div "Kopfhaut Massage- und Stimulationstechniken Heading" at bounding box center [443, 145] width 413 height 18
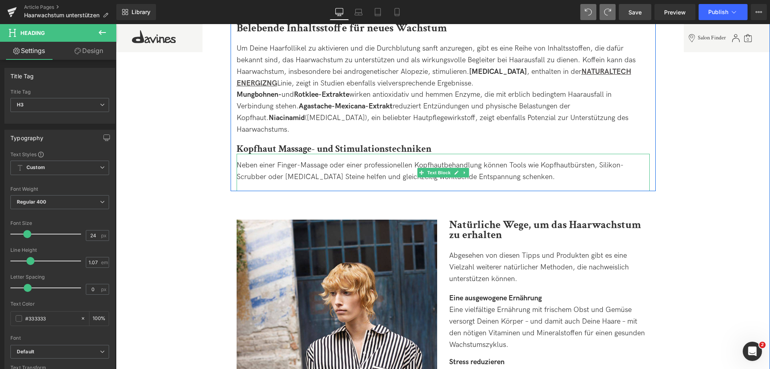
click at [366, 161] on span "Neben einer Finger-Massage oder einer professionellen Kopfhautbehandlung können…" at bounding box center [430, 171] width 387 height 20
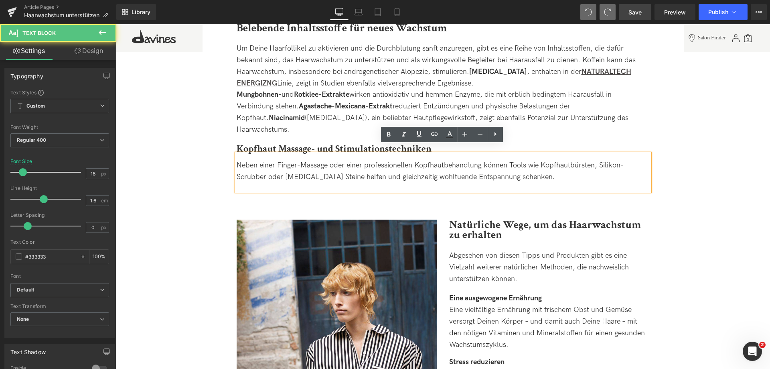
scroll to position [1404, 0]
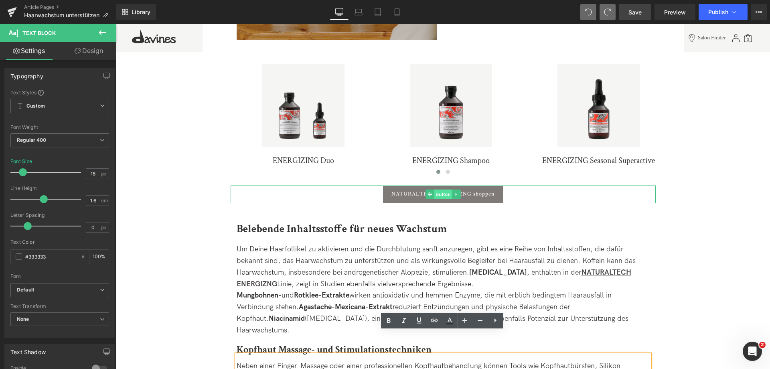
click at [446, 189] on span "Button" at bounding box center [443, 194] width 18 height 10
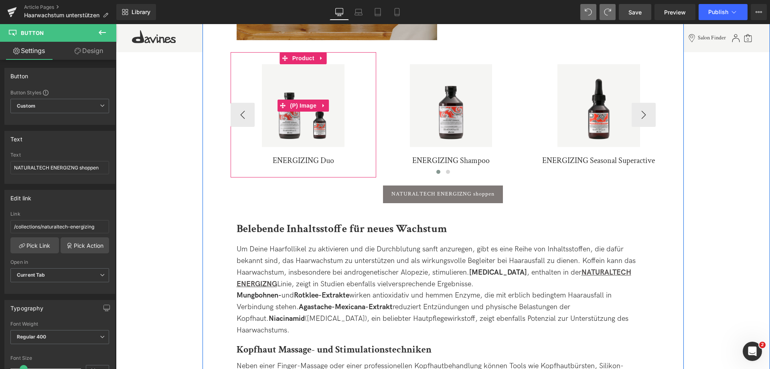
click at [309, 74] on img at bounding box center [303, 105] width 83 height 83
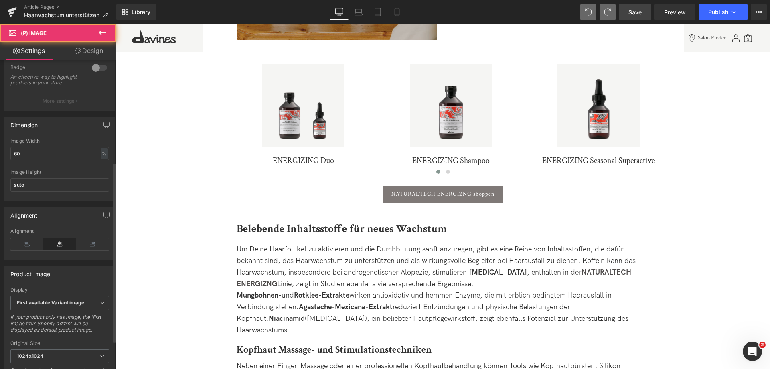
scroll to position [241, 0]
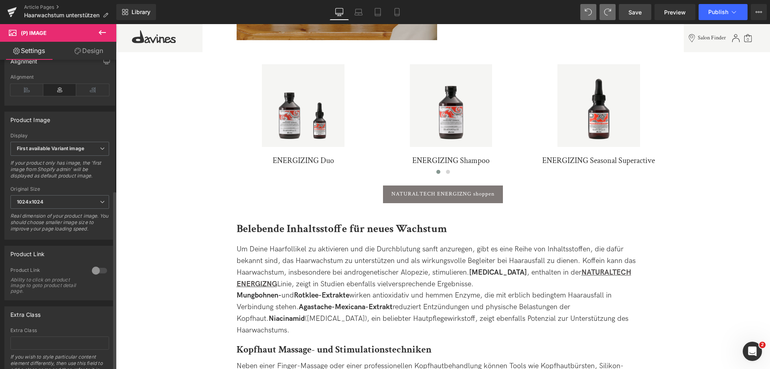
click at [94, 277] on div at bounding box center [99, 270] width 19 height 13
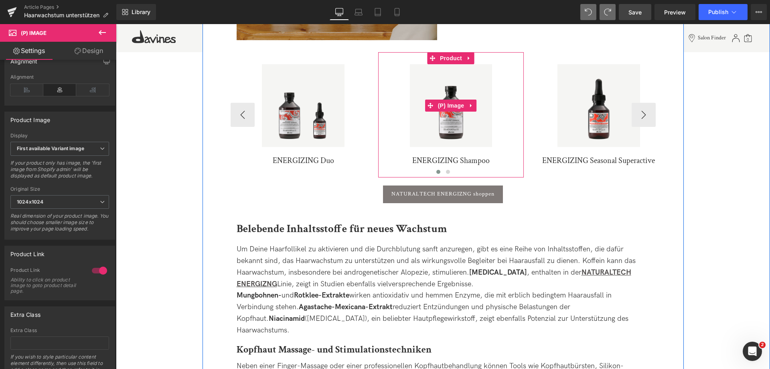
click at [447, 65] on img at bounding box center [451, 105] width 83 height 83
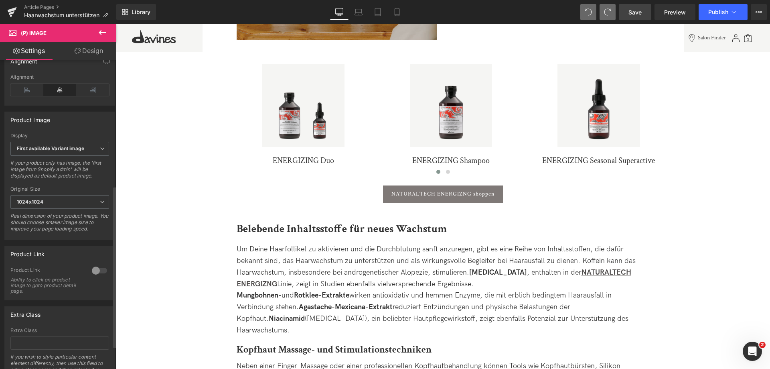
click at [100, 277] on div at bounding box center [99, 270] width 19 height 13
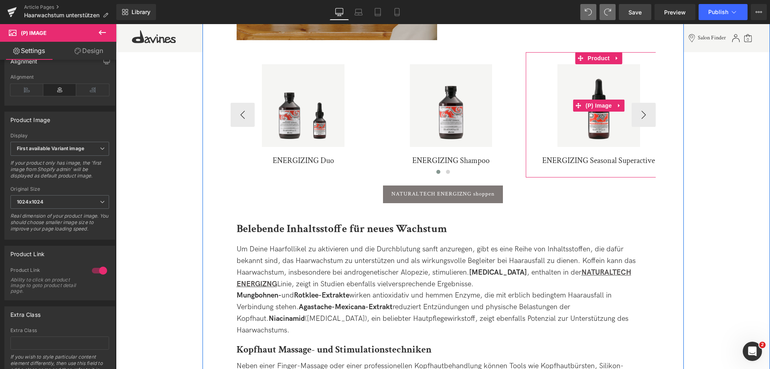
click at [617, 69] on img at bounding box center [599, 105] width 83 height 83
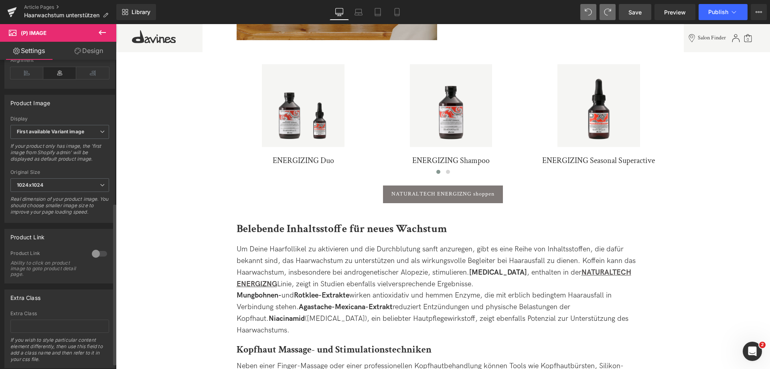
scroll to position [281, 0]
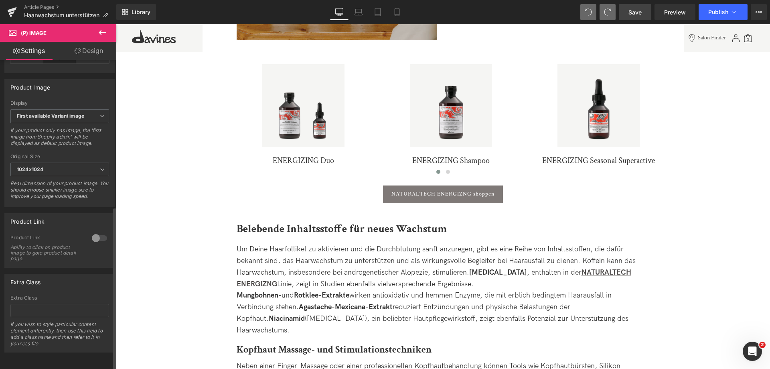
click at [95, 231] on div at bounding box center [99, 237] width 19 height 13
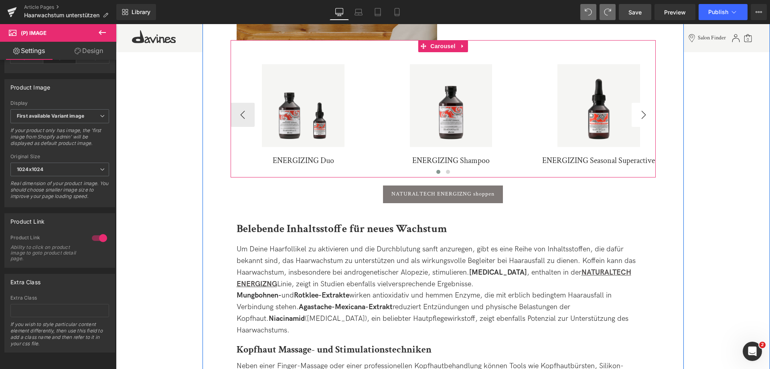
click at [645, 107] on button "›" at bounding box center [644, 115] width 24 height 24
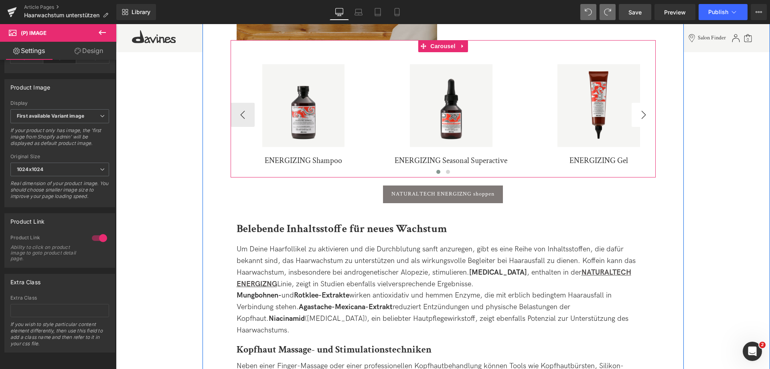
click at [641, 104] on button "›" at bounding box center [644, 115] width 24 height 24
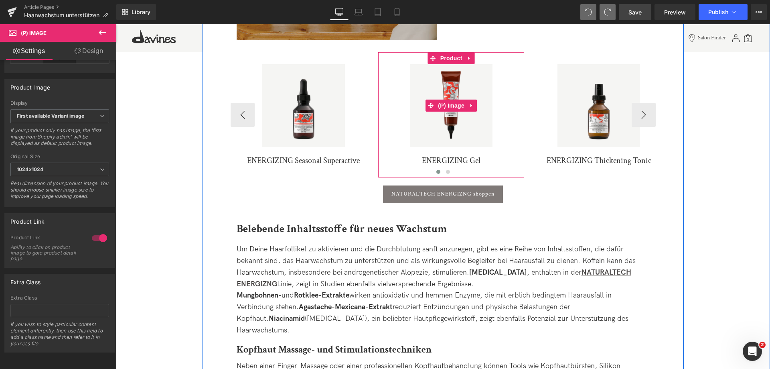
click at [454, 65] on img at bounding box center [451, 105] width 83 height 83
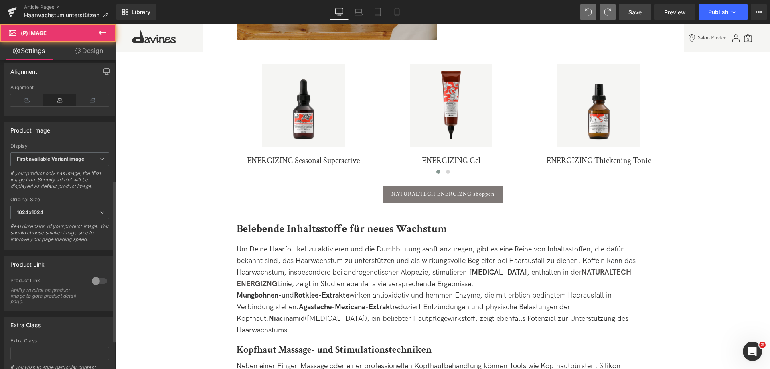
scroll to position [241, 0]
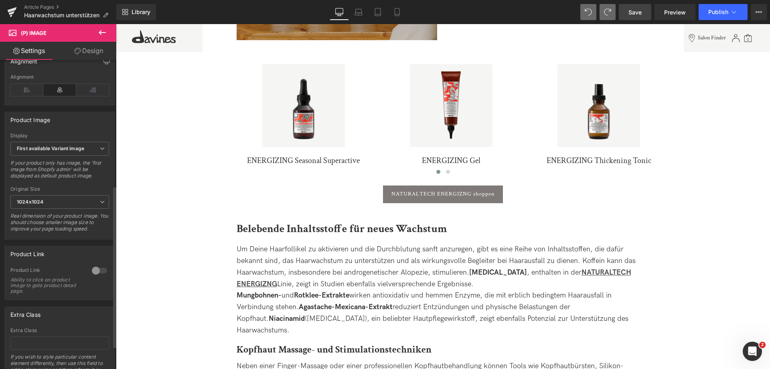
click at [97, 273] on div at bounding box center [99, 270] width 19 height 13
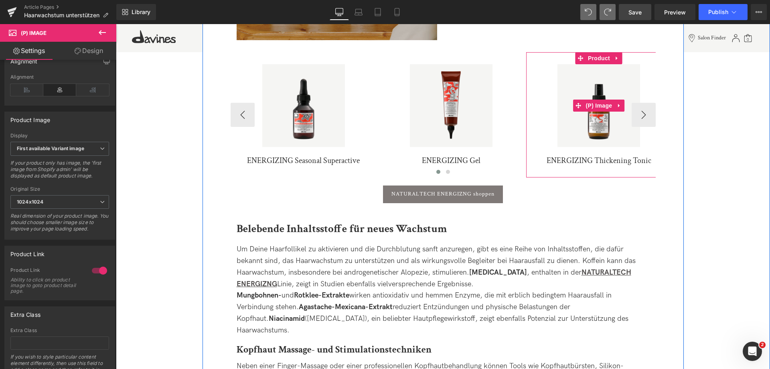
click at [594, 72] on img at bounding box center [599, 105] width 83 height 83
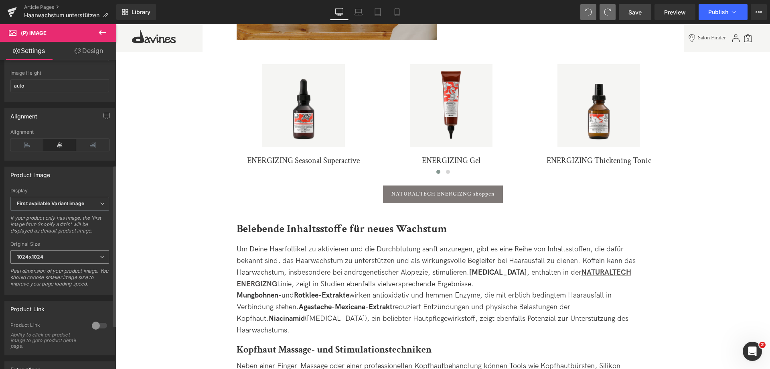
scroll to position [201, 0]
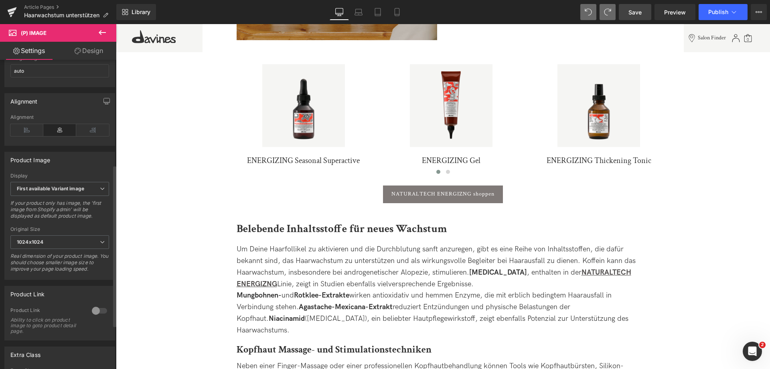
click at [92, 316] on div at bounding box center [99, 310] width 19 height 13
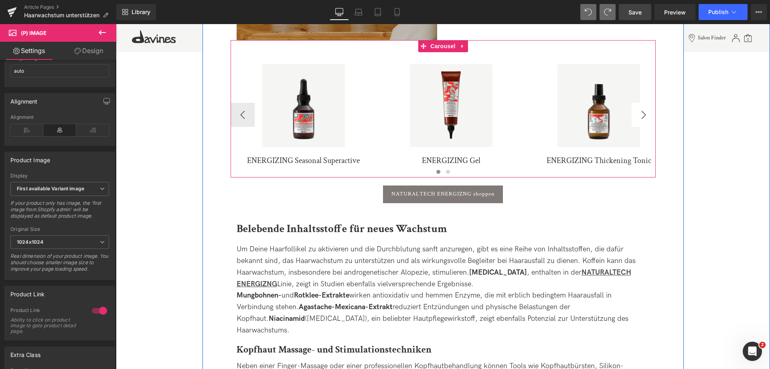
click at [645, 104] on button "›" at bounding box center [644, 115] width 24 height 24
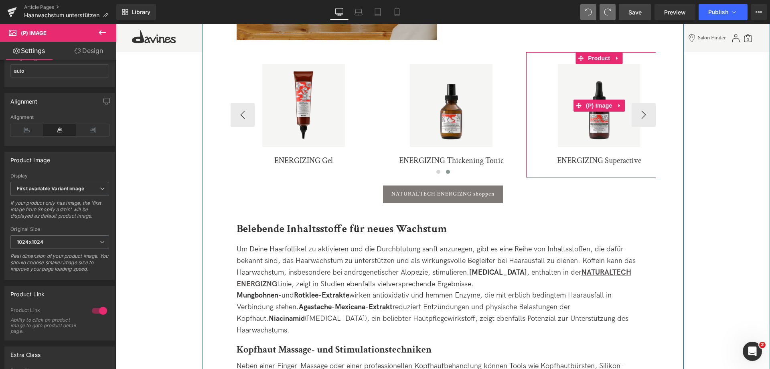
click at [609, 73] on img at bounding box center [599, 105] width 83 height 83
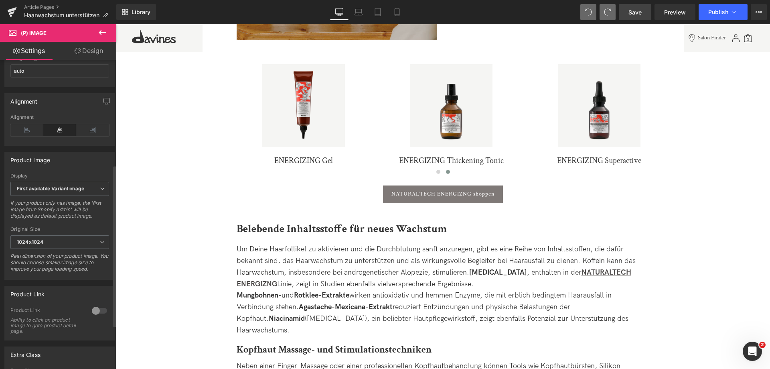
click at [99, 310] on div at bounding box center [99, 310] width 19 height 13
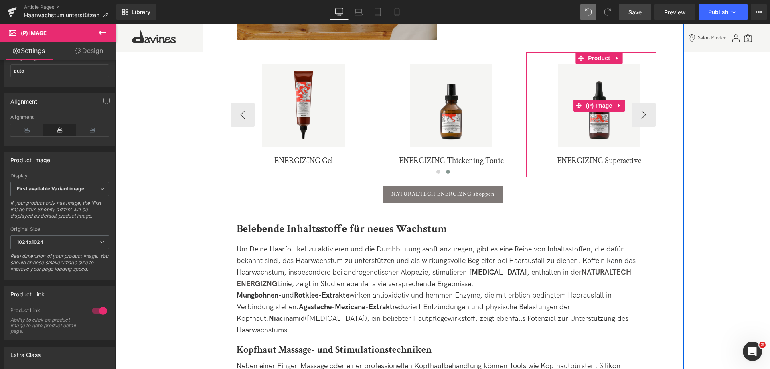
click at [639, 99] on link "Sale Off" at bounding box center [599, 105] width 138 height 83
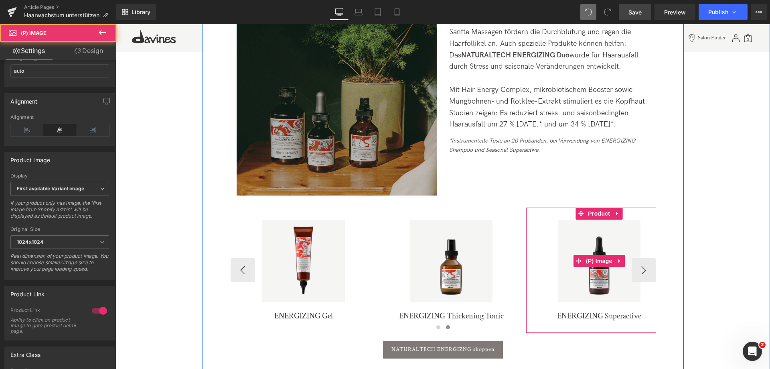
scroll to position [1163, 0]
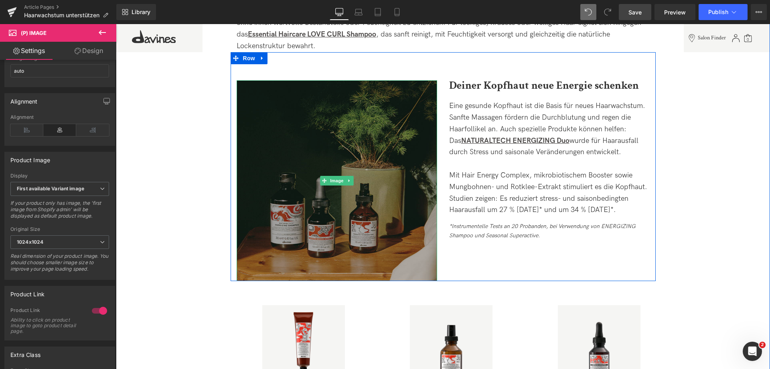
click at [327, 185] on img at bounding box center [337, 180] width 201 height 201
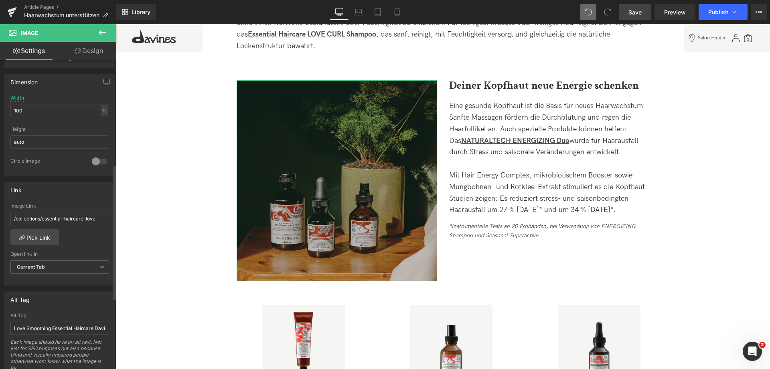
scroll to position [241, 0]
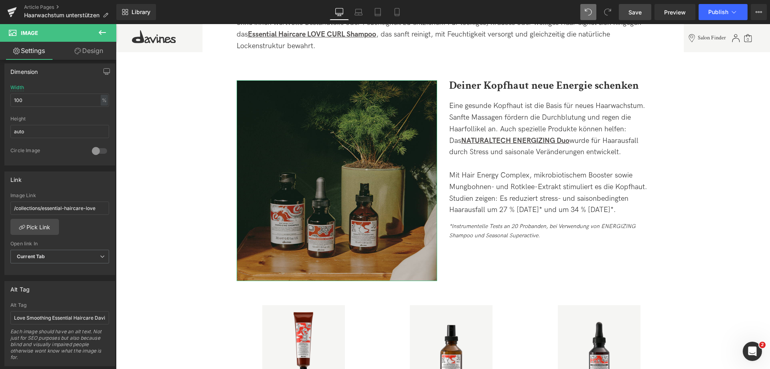
drag, startPoint x: 156, startPoint y: 233, endPoint x: 147, endPoint y: 208, distance: 26.9
type input "/collections/naturaltech-energizing"
drag, startPoint x: 130, startPoint y: 343, endPoint x: 203, endPoint y: 319, distance: 77.2
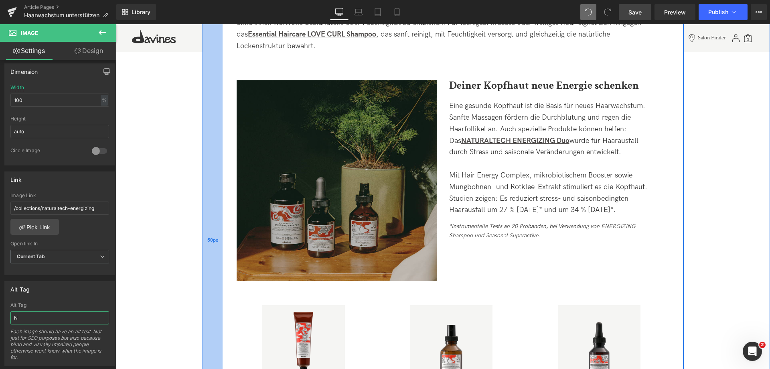
scroll to position [0, 0]
type input "Naturaltech Energizing Haarpflege gegen Haarausfall"
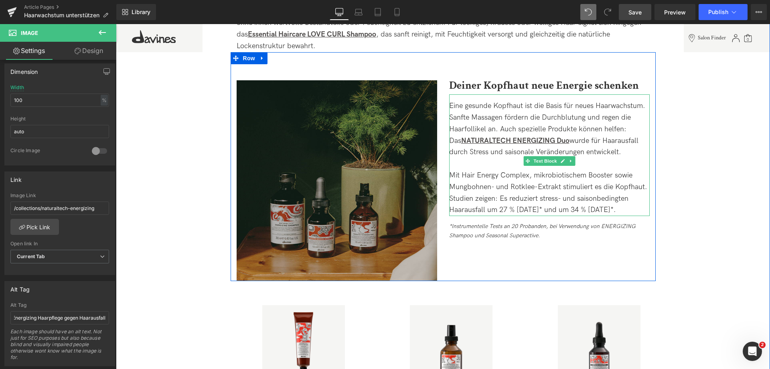
click at [487, 189] on div "Mit Hair Energy Complex, mikrobiotischem Booster sowie Mungbohnen- und Rotklee-…" at bounding box center [549, 193] width 201 height 46
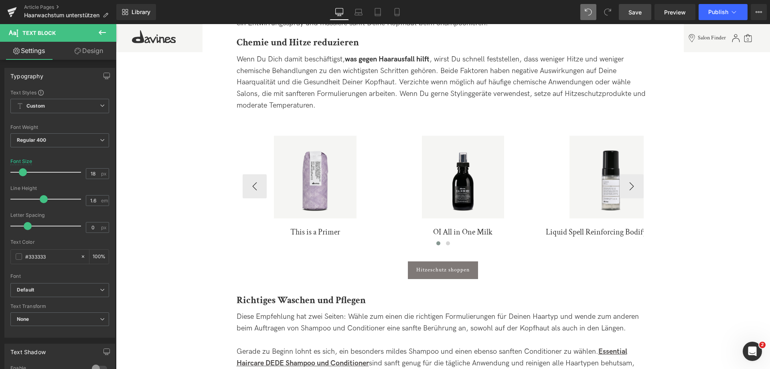
scroll to position [802, 0]
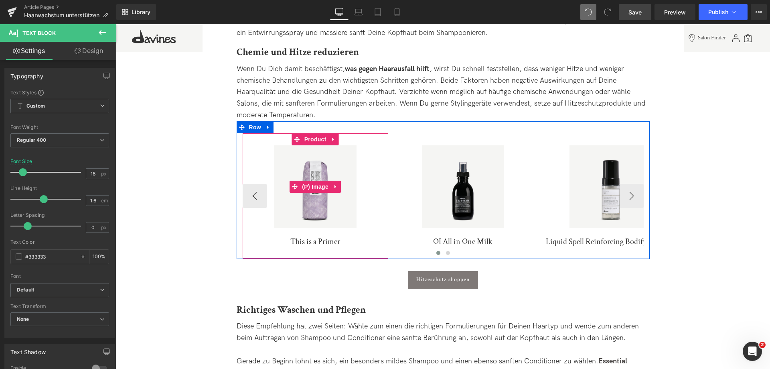
click at [320, 150] on img at bounding box center [315, 186] width 83 height 83
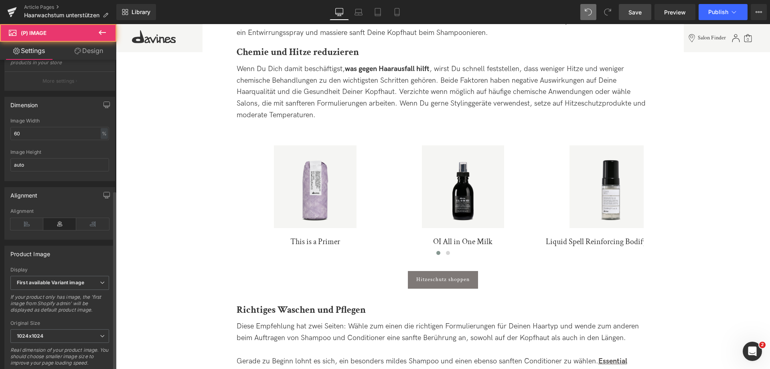
scroll to position [281, 0]
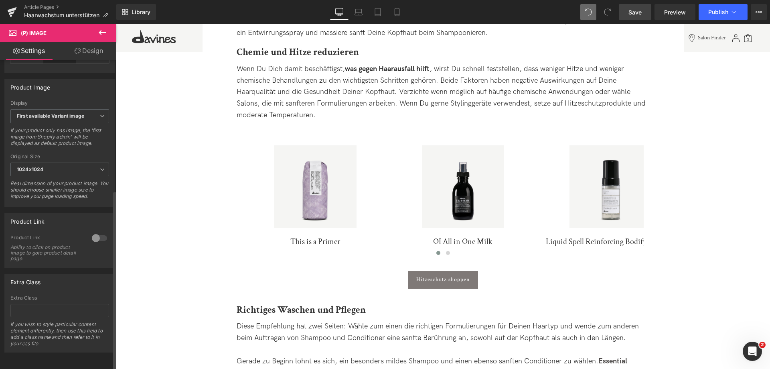
click at [99, 234] on div at bounding box center [99, 237] width 19 height 13
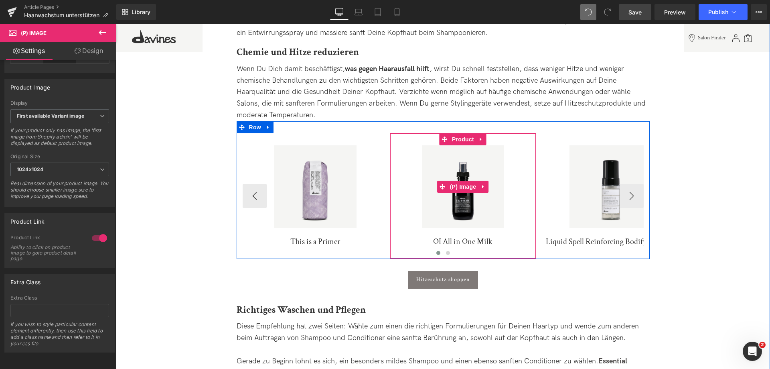
click at [448, 146] on img at bounding box center [463, 186] width 83 height 83
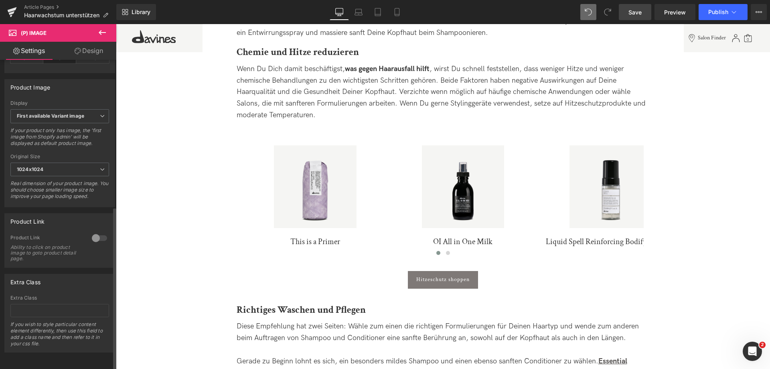
click at [103, 233] on div at bounding box center [99, 237] width 19 height 13
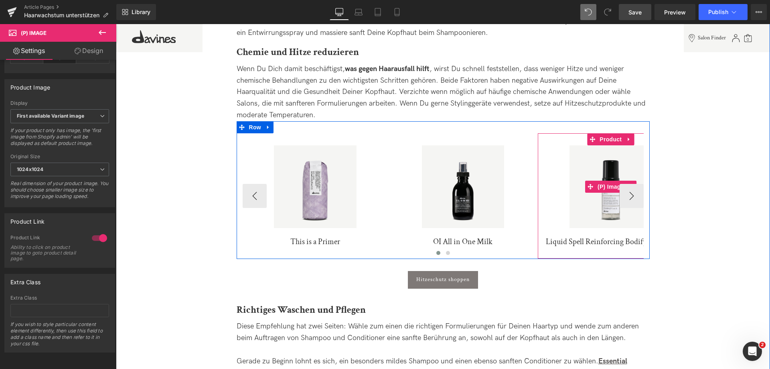
click at [604, 154] on img at bounding box center [611, 186] width 83 height 83
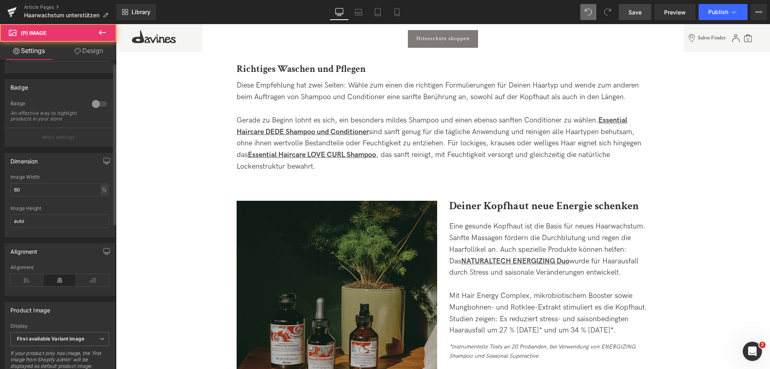
scroll to position [241, 0]
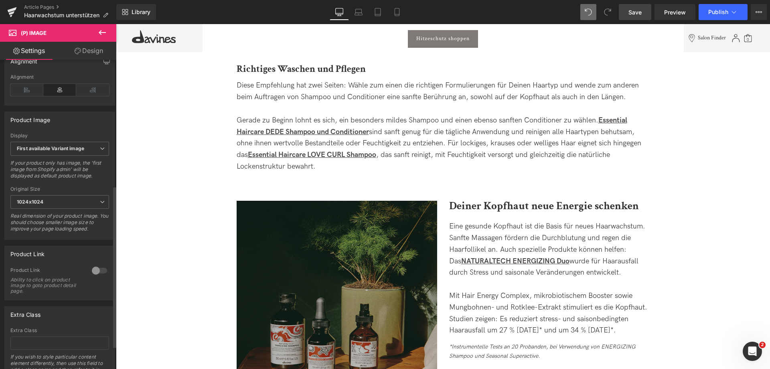
click at [95, 277] on div at bounding box center [99, 270] width 19 height 13
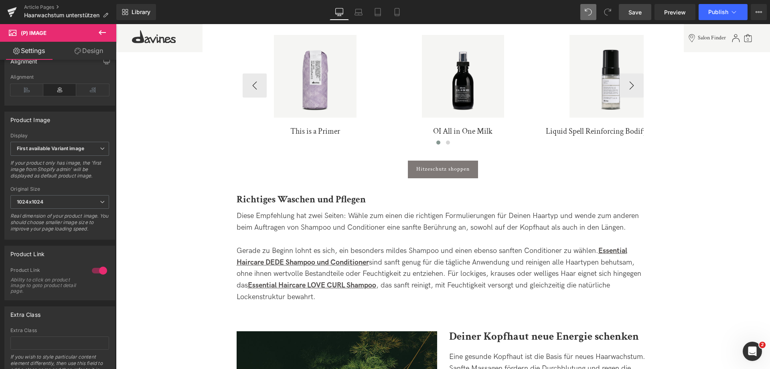
scroll to position [802, 0]
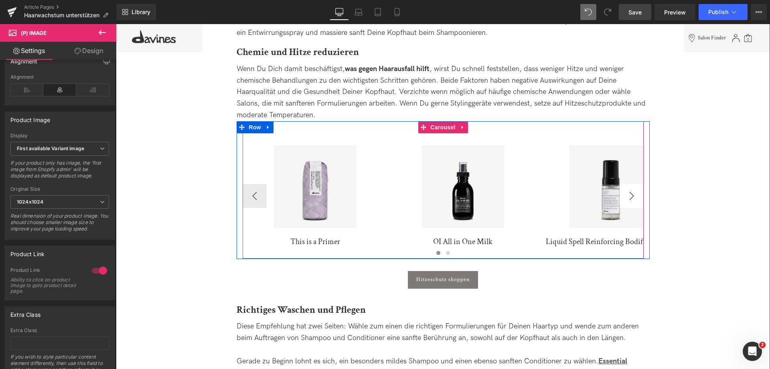
click at [631, 184] on button "›" at bounding box center [632, 196] width 24 height 24
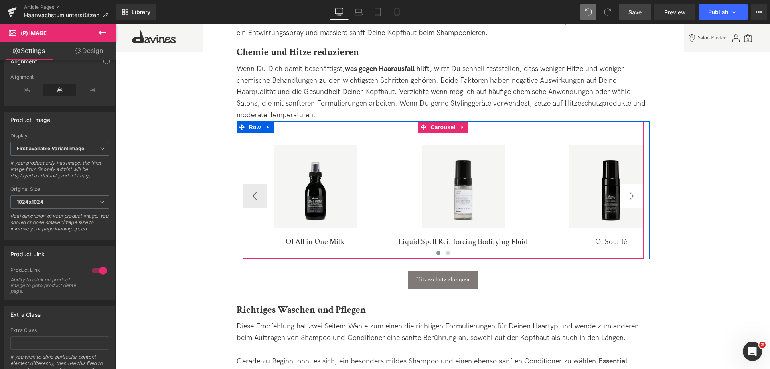
click at [632, 184] on button "›" at bounding box center [632, 196] width 24 height 24
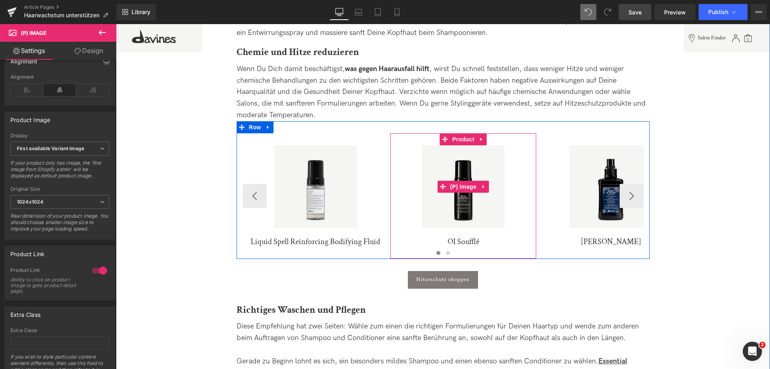
click at [491, 145] on img at bounding box center [463, 186] width 83 height 83
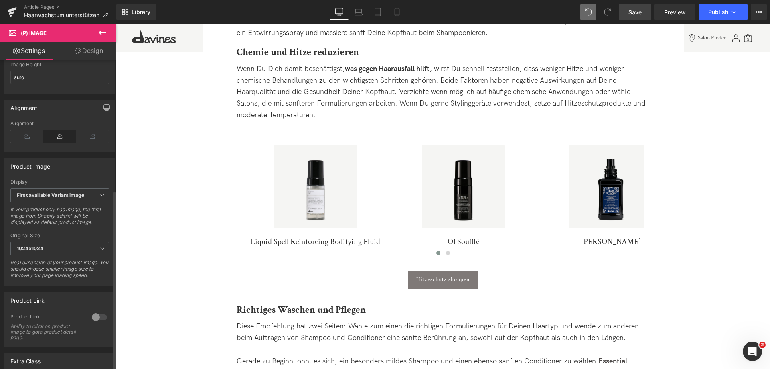
scroll to position [241, 0]
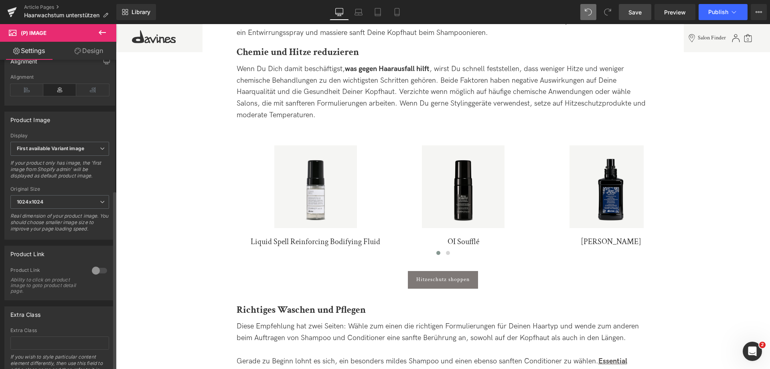
click at [97, 271] on div at bounding box center [99, 270] width 19 height 13
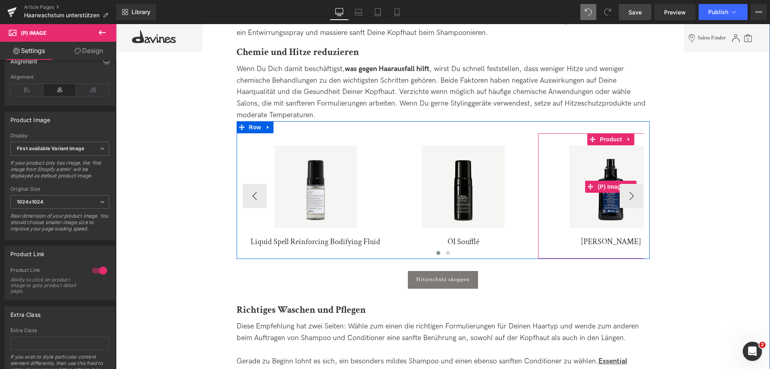
click at [591, 161] on img at bounding box center [611, 186] width 83 height 83
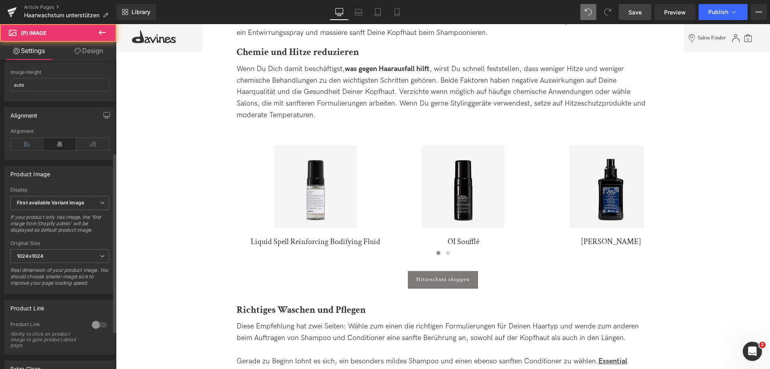
scroll to position [201, 0]
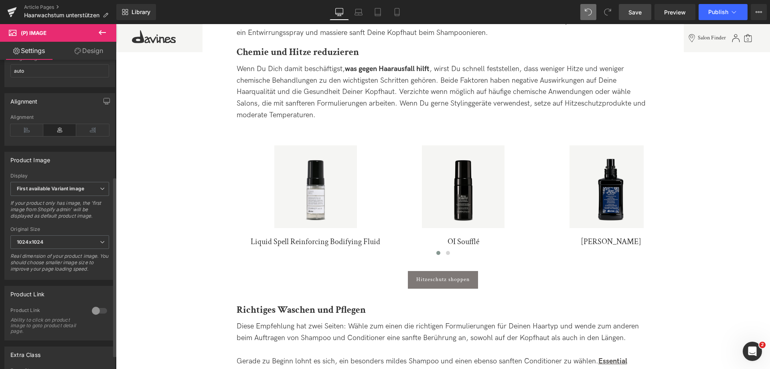
click at [91, 314] on div at bounding box center [99, 310] width 19 height 13
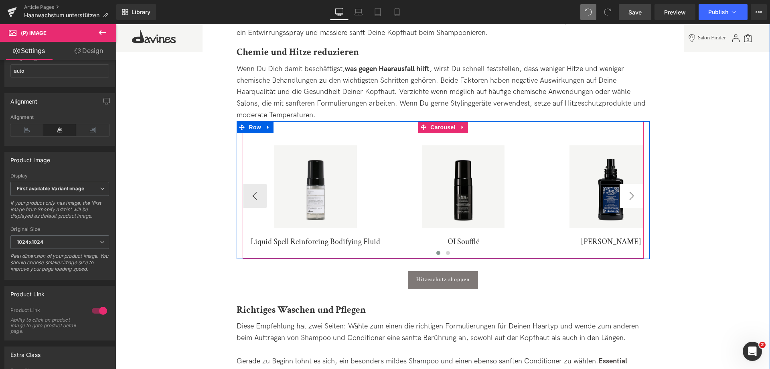
click at [636, 184] on button "›" at bounding box center [632, 196] width 24 height 24
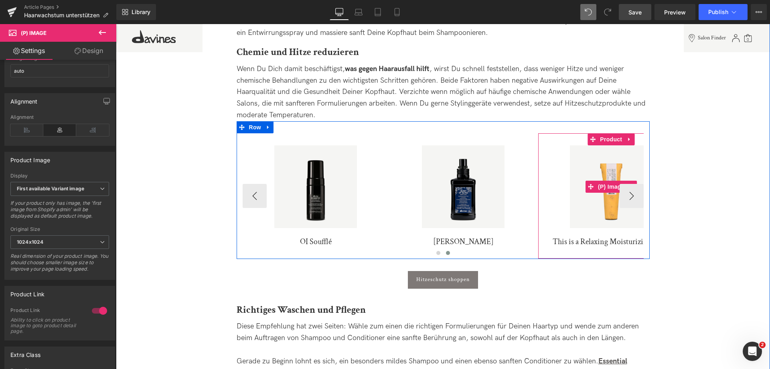
click at [632, 183] on img at bounding box center [611, 186] width 83 height 83
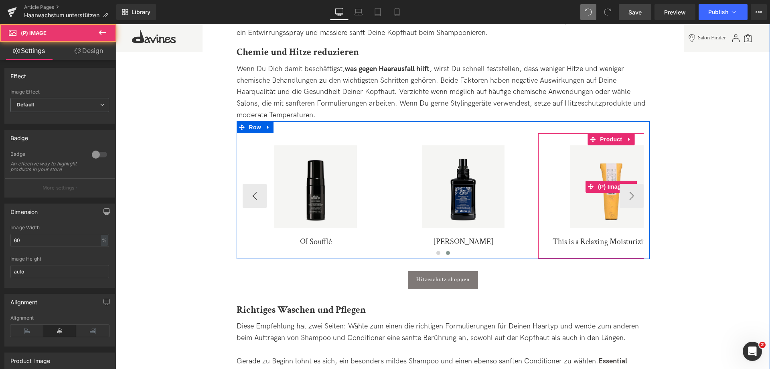
click at [619, 149] on img at bounding box center [611, 186] width 83 height 83
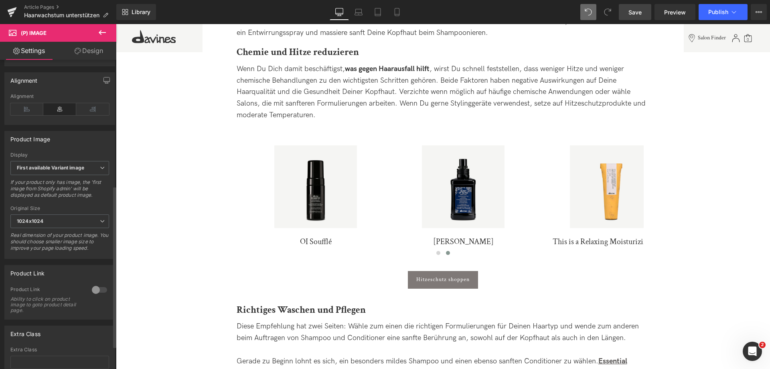
scroll to position [241, 0]
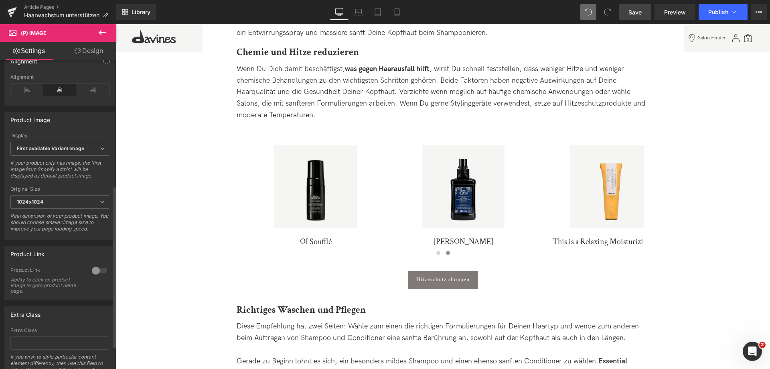
click at [93, 277] on div at bounding box center [99, 270] width 19 height 13
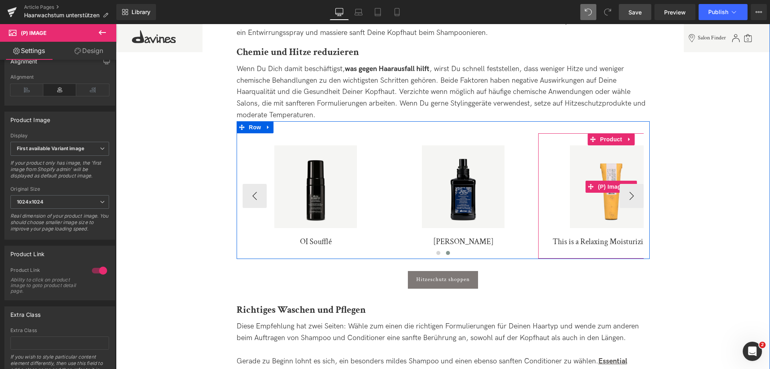
click at [631, 185] on img at bounding box center [611, 186] width 83 height 83
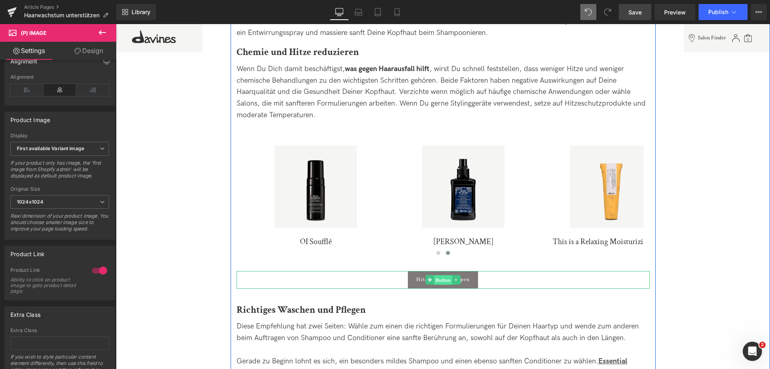
click at [436, 275] on span "Button" at bounding box center [443, 280] width 18 height 10
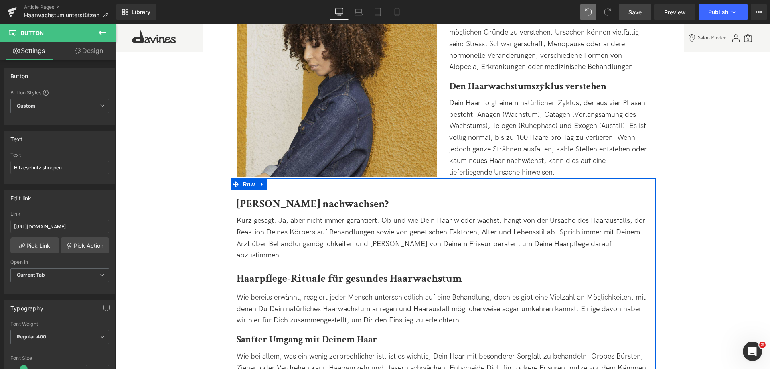
scroll to position [281, 0]
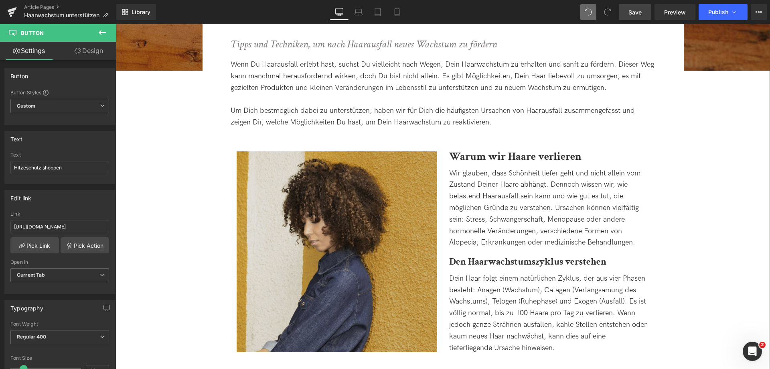
click at [346, 241] on img at bounding box center [337, 251] width 201 height 201
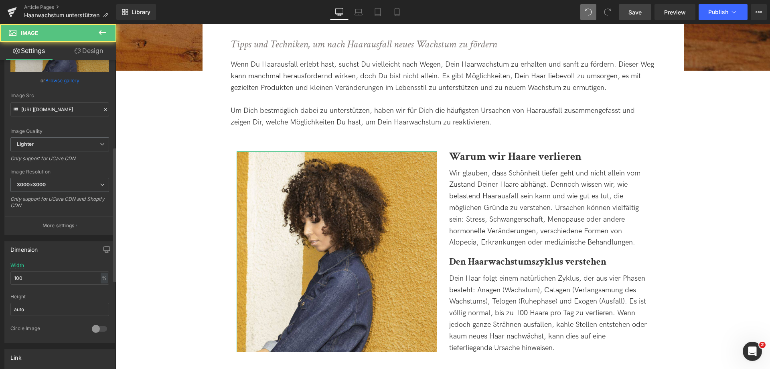
scroll to position [201, 0]
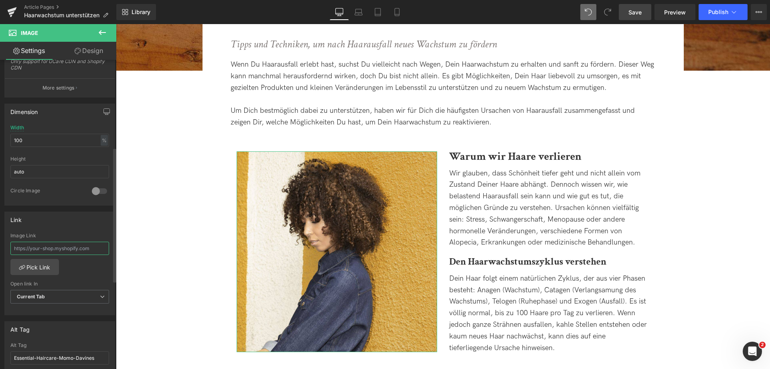
click at [67, 249] on input "text" at bounding box center [59, 247] width 99 height 13
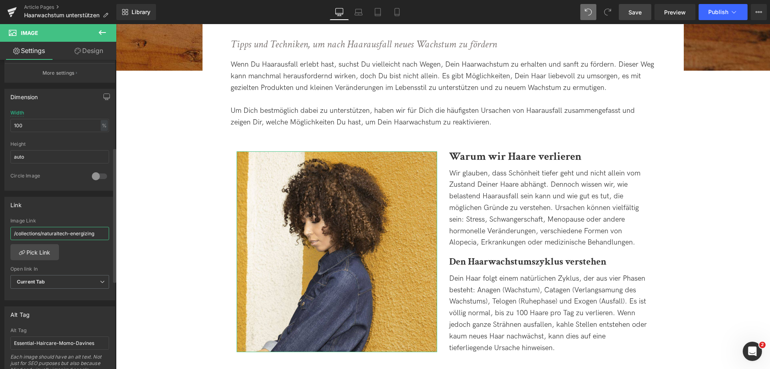
scroll to position [241, 0]
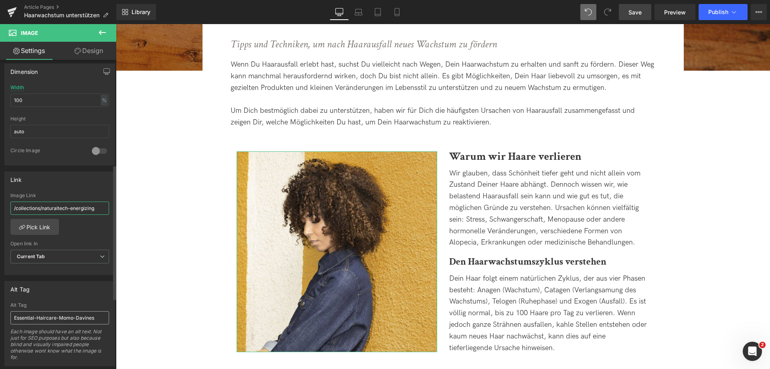
type input "/collections/naturaltech-energizing"
drag, startPoint x: 92, startPoint y: 320, endPoint x: -14, endPoint y: 307, distance: 107.2
click at [0, 307] on html "Button You are previewing how the will restyle your page. You can not edit Elem…" at bounding box center [385, 184] width 770 height 369
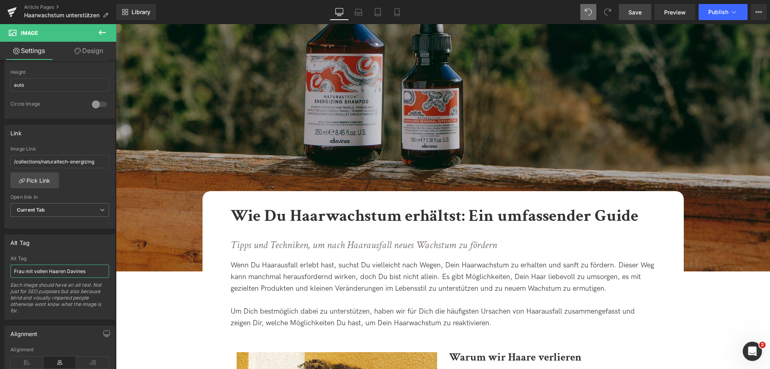
scroll to position [401, 0]
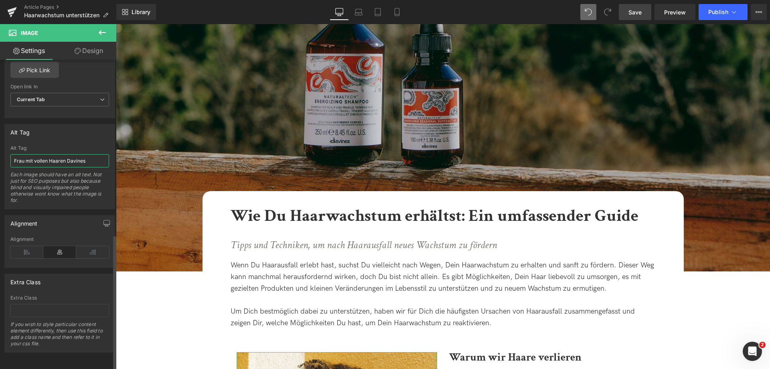
click at [46, 156] on input "Frau mit vollen Haaren Davines" at bounding box center [59, 160] width 99 height 13
type input "Frau mit vollen, kräftigen Haaren Davines"
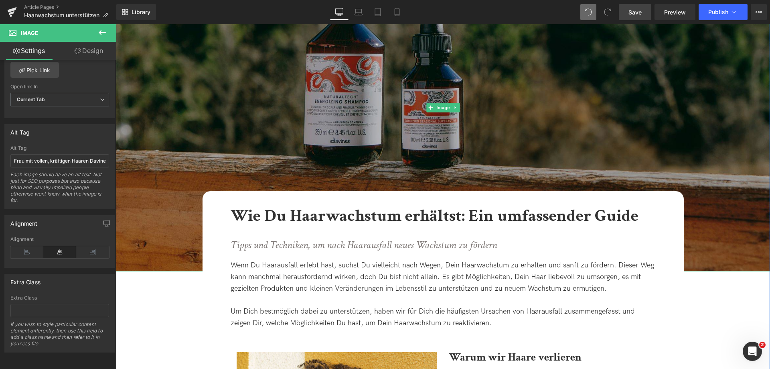
click at [431, 160] on img at bounding box center [443, 107] width 654 height 327
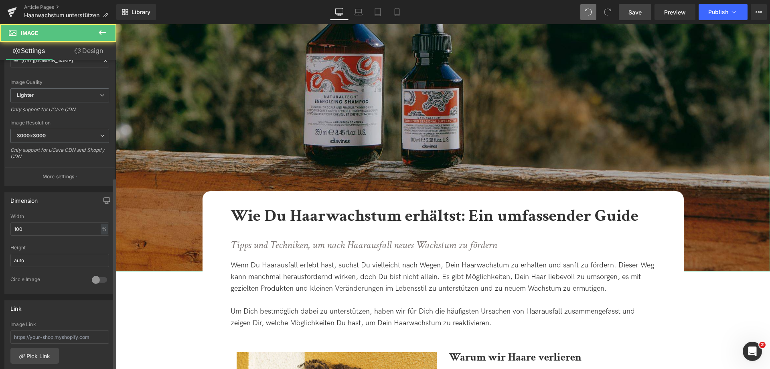
scroll to position [321, 0]
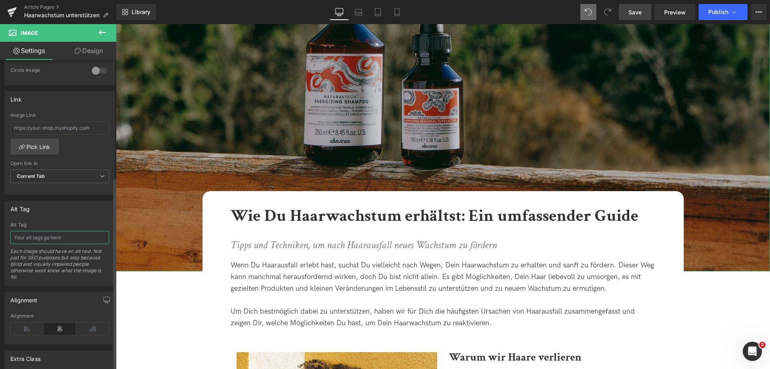
click at [45, 236] on input "text" at bounding box center [59, 237] width 99 height 13
type input "Davines Naturaltech Energizing für stärkeres Haarwachstum"
drag, startPoint x: 639, startPoint y: 10, endPoint x: 382, endPoint y: 193, distance: 314.7
click at [639, 10] on span "Save" at bounding box center [635, 12] width 13 height 8
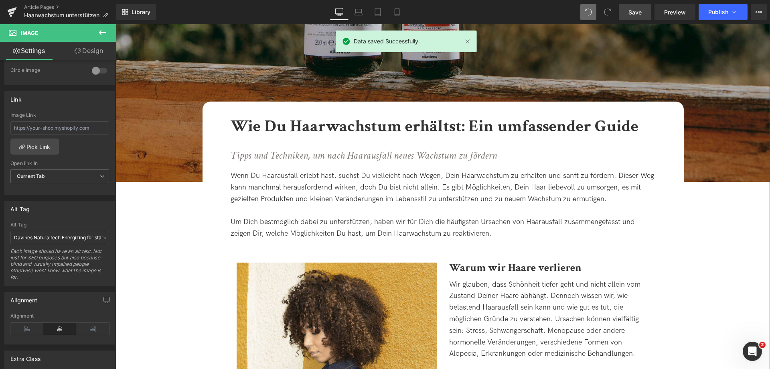
scroll to position [160, 0]
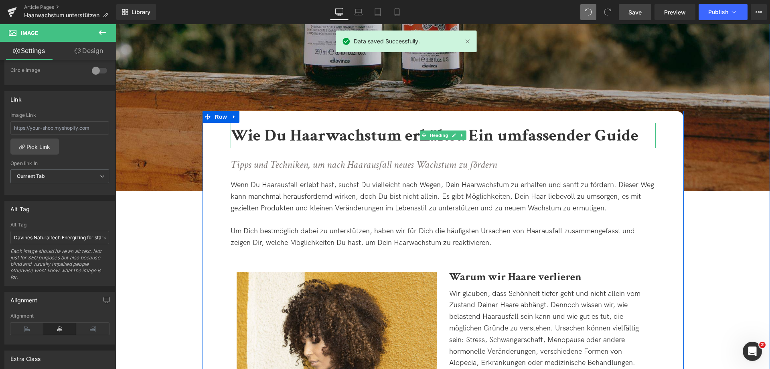
click at [282, 135] on b "Wie Du Haarwachstum erhältst: Ein umfassender Guide" at bounding box center [435, 135] width 408 height 22
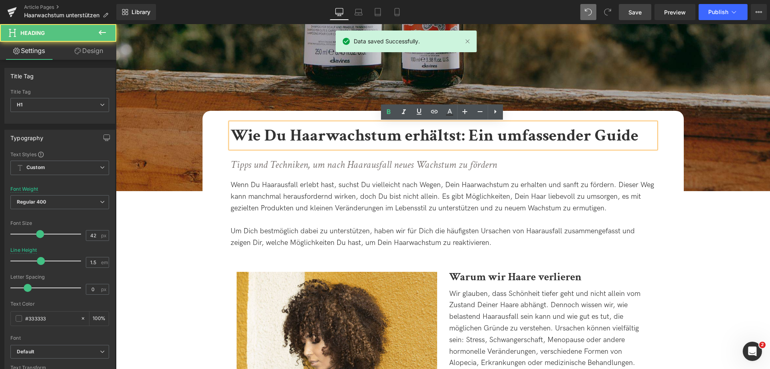
click at [282, 135] on b "Wie Du Haarwachstum erhältst: Ein umfassender Guide" at bounding box center [435, 135] width 408 height 22
click at [293, 134] on b "Wie Du Haarwachstum erhältst: Ein umfassender Guide" at bounding box center [435, 135] width 408 height 22
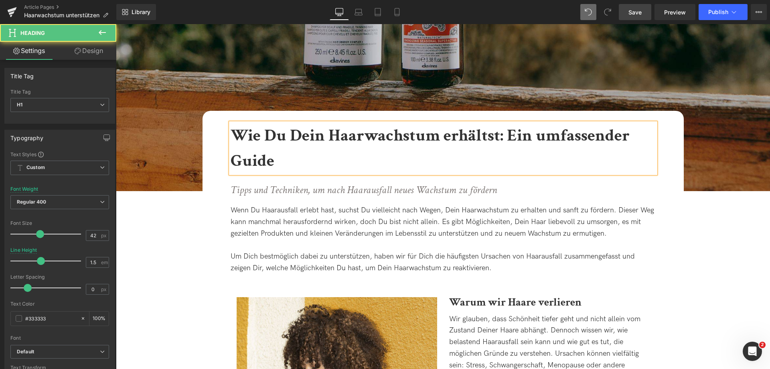
click at [446, 140] on b "Wie Du Dein Haarwachstum erhältst: Ein umfassender Guide" at bounding box center [430, 147] width 399 height 47
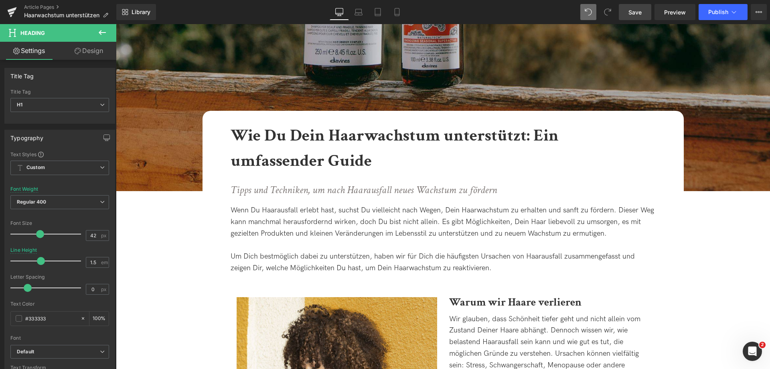
click at [639, 12] on span "Save" at bounding box center [635, 12] width 13 height 8
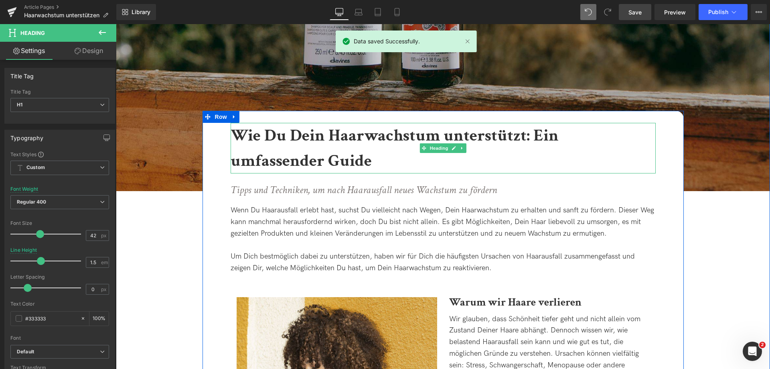
click at [246, 134] on b "Wie Du Dein Haarwachstum unterstützt: Ein umfassender Guide" at bounding box center [395, 147] width 328 height 47
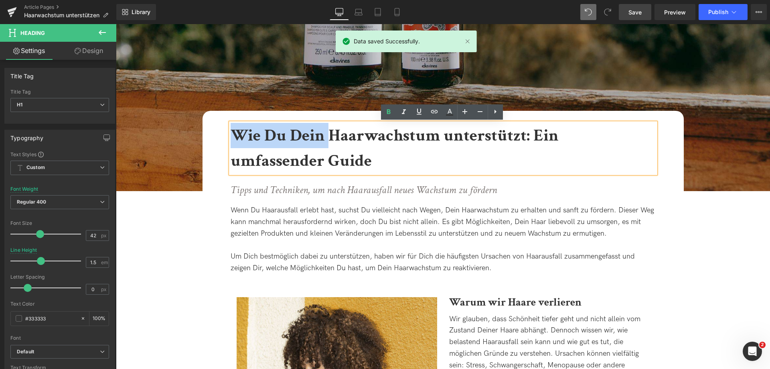
drag, startPoint x: 231, startPoint y: 132, endPoint x: 327, endPoint y: 135, distance: 96.3
click at [327, 135] on b "Wie Du Dein Haarwachstum unterstützt: Ein umfassender Guide" at bounding box center [395, 147] width 328 height 47
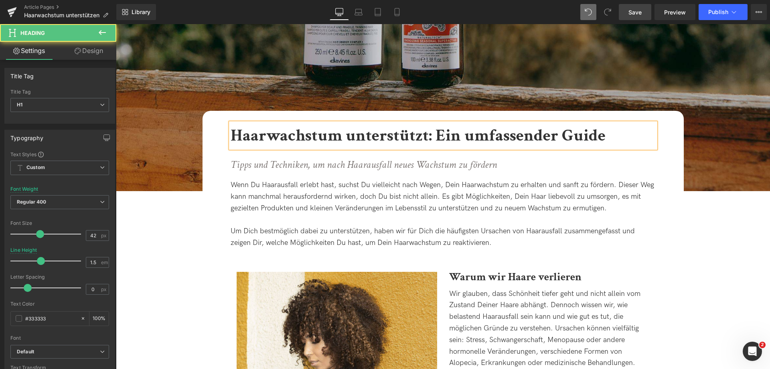
click at [428, 136] on b "Haarwachstum unterstützt: Ein umfassender Guide" at bounding box center [418, 135] width 375 height 22
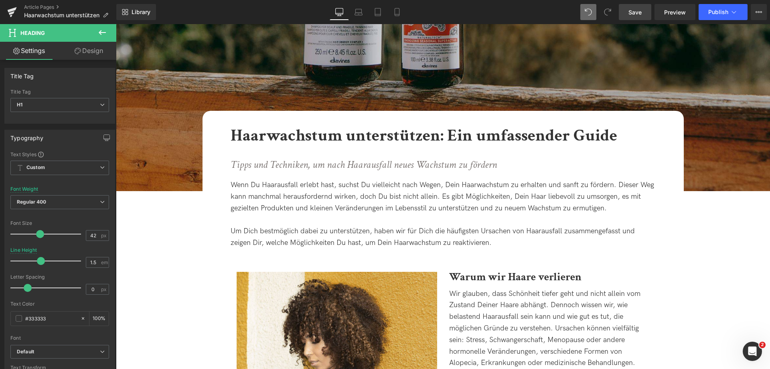
click at [633, 9] on span "Save" at bounding box center [635, 12] width 13 height 8
click at [88, 17] on span "Haarwachstum unterstützen" at bounding box center [61, 15] width 75 height 6
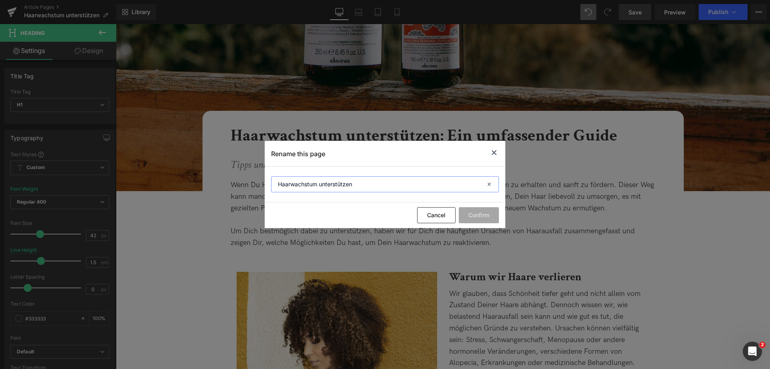
click at [383, 188] on input "Haarwachstum unterstützen" at bounding box center [385, 184] width 228 height 16
drag, startPoint x: 355, startPoint y: 184, endPoint x: 473, endPoint y: 175, distance: 118.3
click at [463, 189] on input "Haarwachstum unterstützen: Ein umfassender Guide" at bounding box center [385, 184] width 228 height 16
type input "Haarwachstum unterstützen: Dein umfassender Ratgeber"
click at [473, 215] on button "Confirm" at bounding box center [479, 215] width 40 height 16
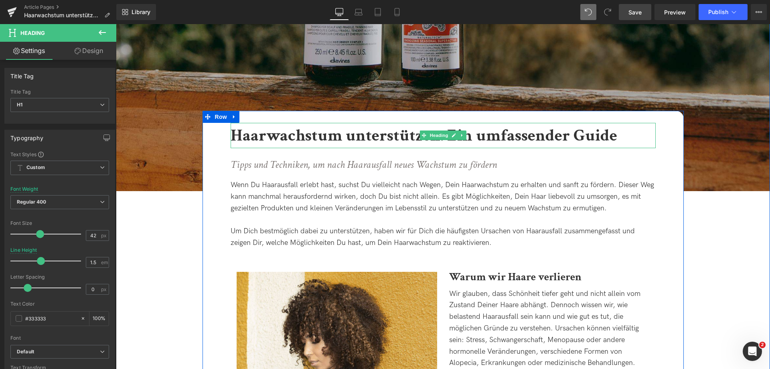
click at [456, 133] on link at bounding box center [454, 135] width 8 height 10
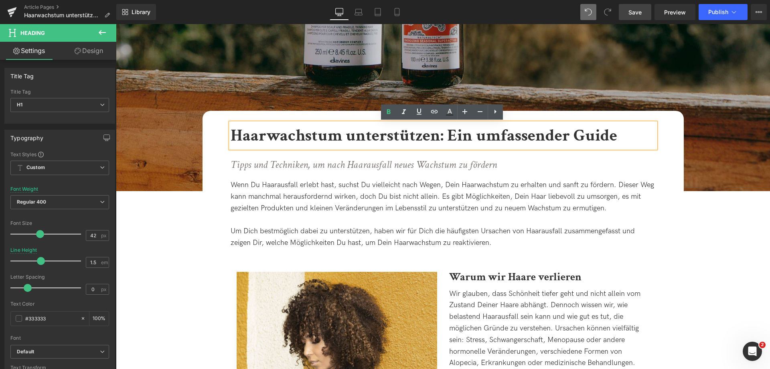
click at [456, 133] on b "Haarwachstum unterstützen: Ein umfassender Guide" at bounding box center [424, 135] width 387 height 22
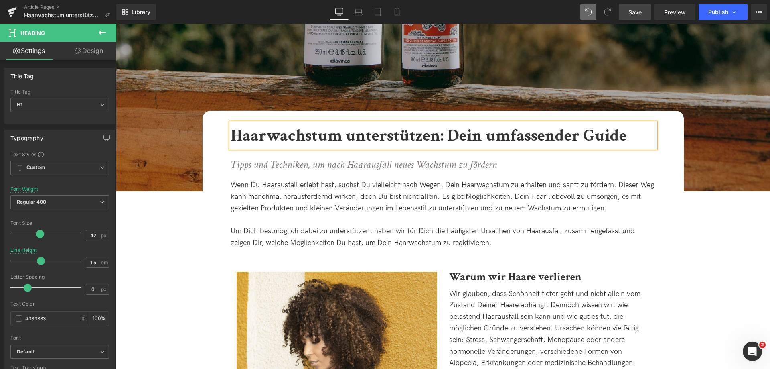
click at [596, 128] on b "Haarwachstum unterstützen: Dein umfassender Guide" at bounding box center [429, 135] width 396 height 22
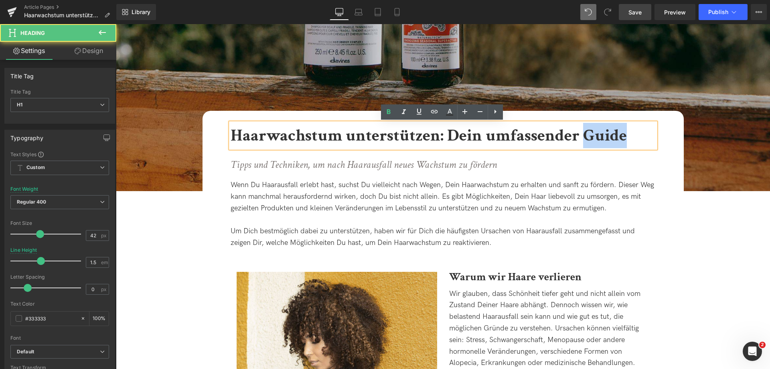
click at [596, 128] on b "Haarwachstum unterstützen: Dein umfassender Guide" at bounding box center [429, 135] width 396 height 22
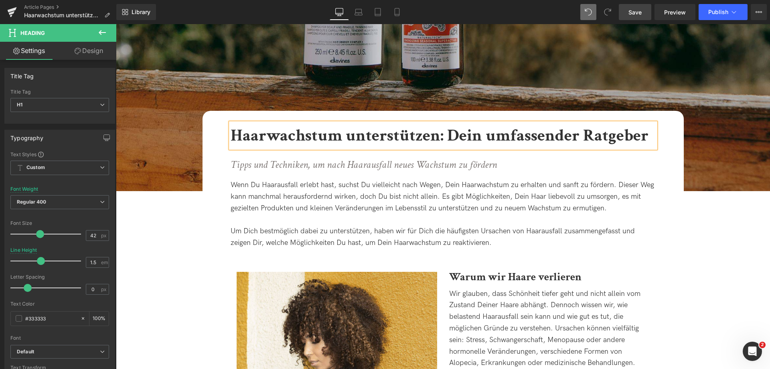
click at [643, 12] on link "Save" at bounding box center [635, 12] width 32 height 16
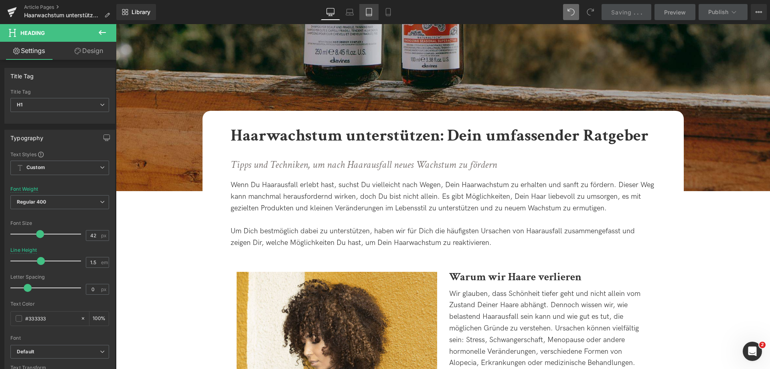
click at [363, 13] on link "Tablet" at bounding box center [368, 12] width 19 height 16
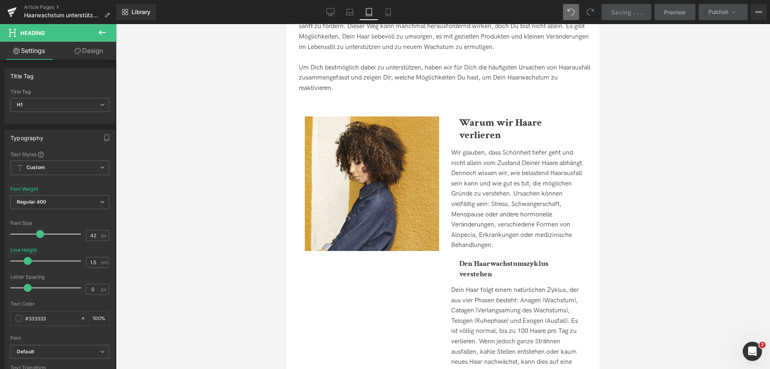
scroll to position [0, 0]
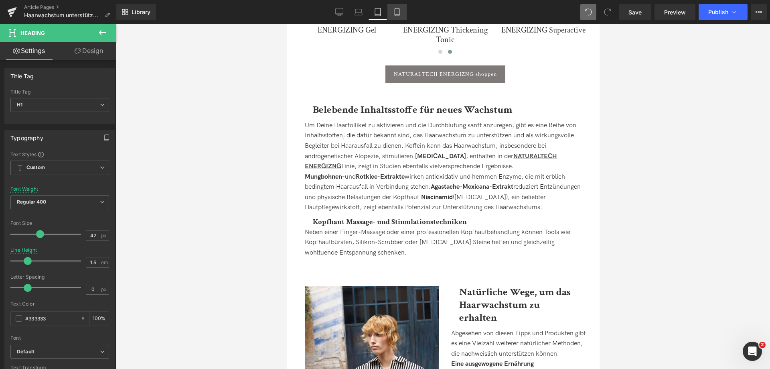
click at [399, 13] on icon at bounding box center [397, 12] width 8 height 8
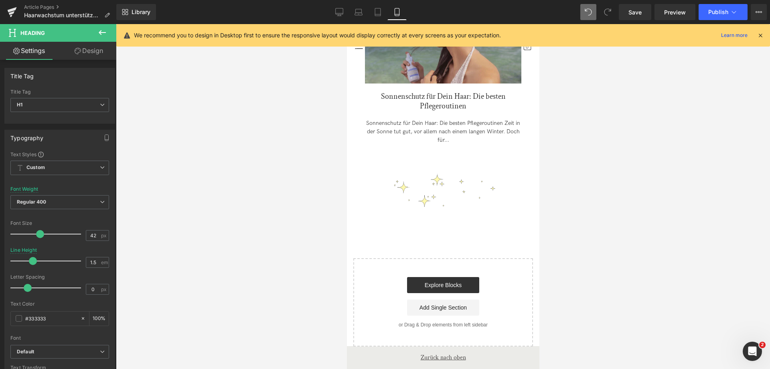
scroll to position [4480, 0]
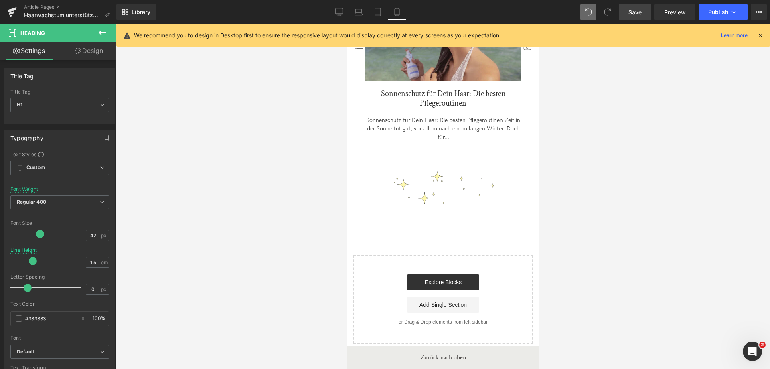
click at [631, 5] on link "Save" at bounding box center [635, 12] width 32 height 16
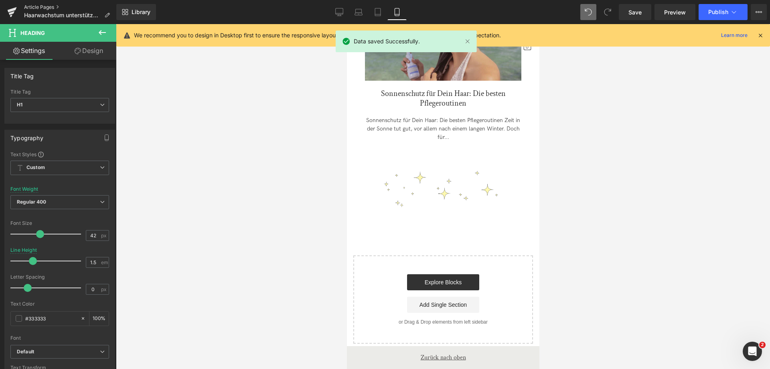
click at [34, 6] on link "Article Pages" at bounding box center [70, 7] width 92 height 6
